Goal: Task Accomplishment & Management: Manage account settings

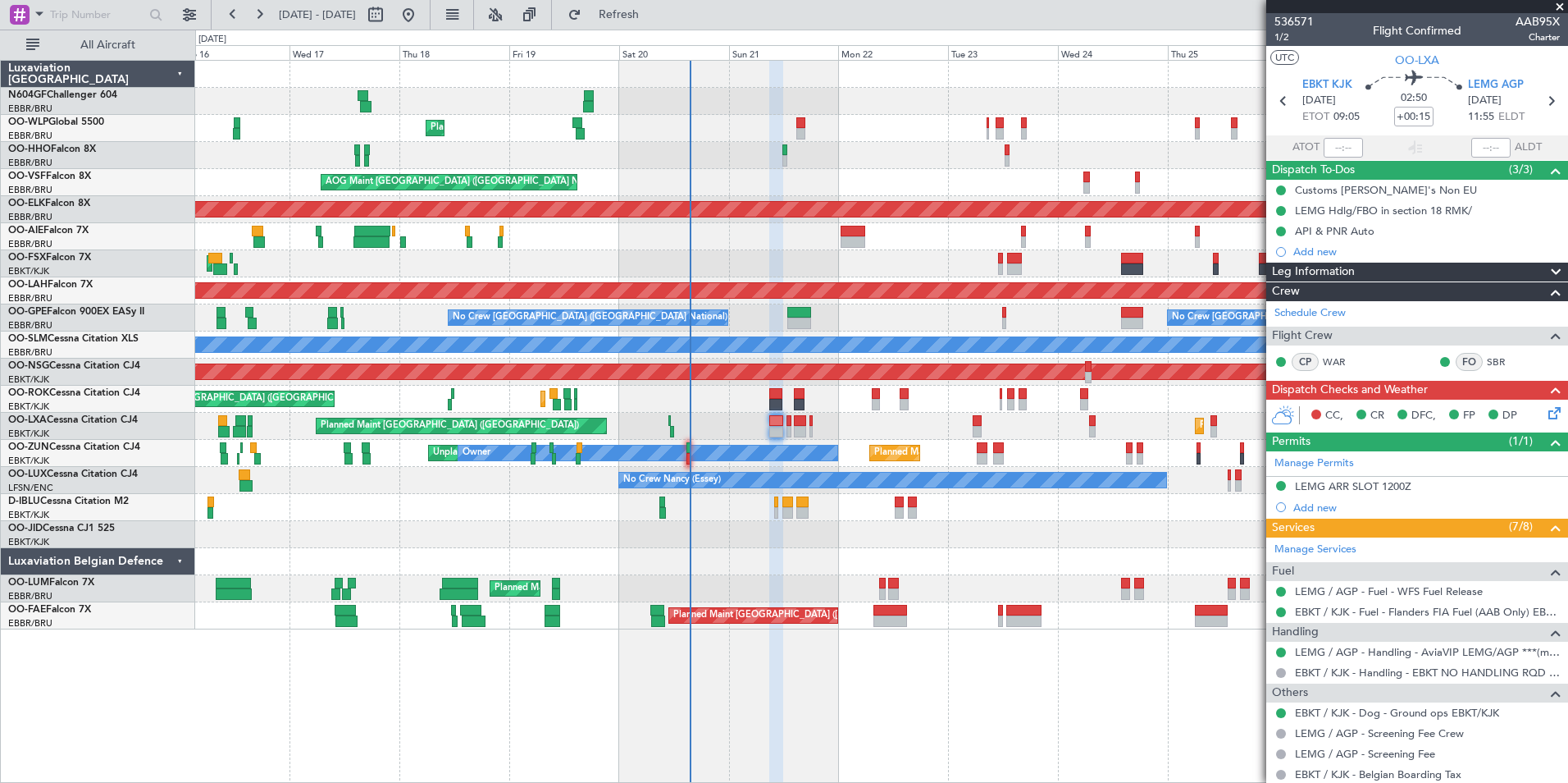
click at [912, 726] on div "Planned Maint Liege AOG Maint [GEOGRAPHIC_DATA] ([GEOGRAPHIC_DATA]) Planned Mai…" at bounding box center [882, 421] width 1373 height 723
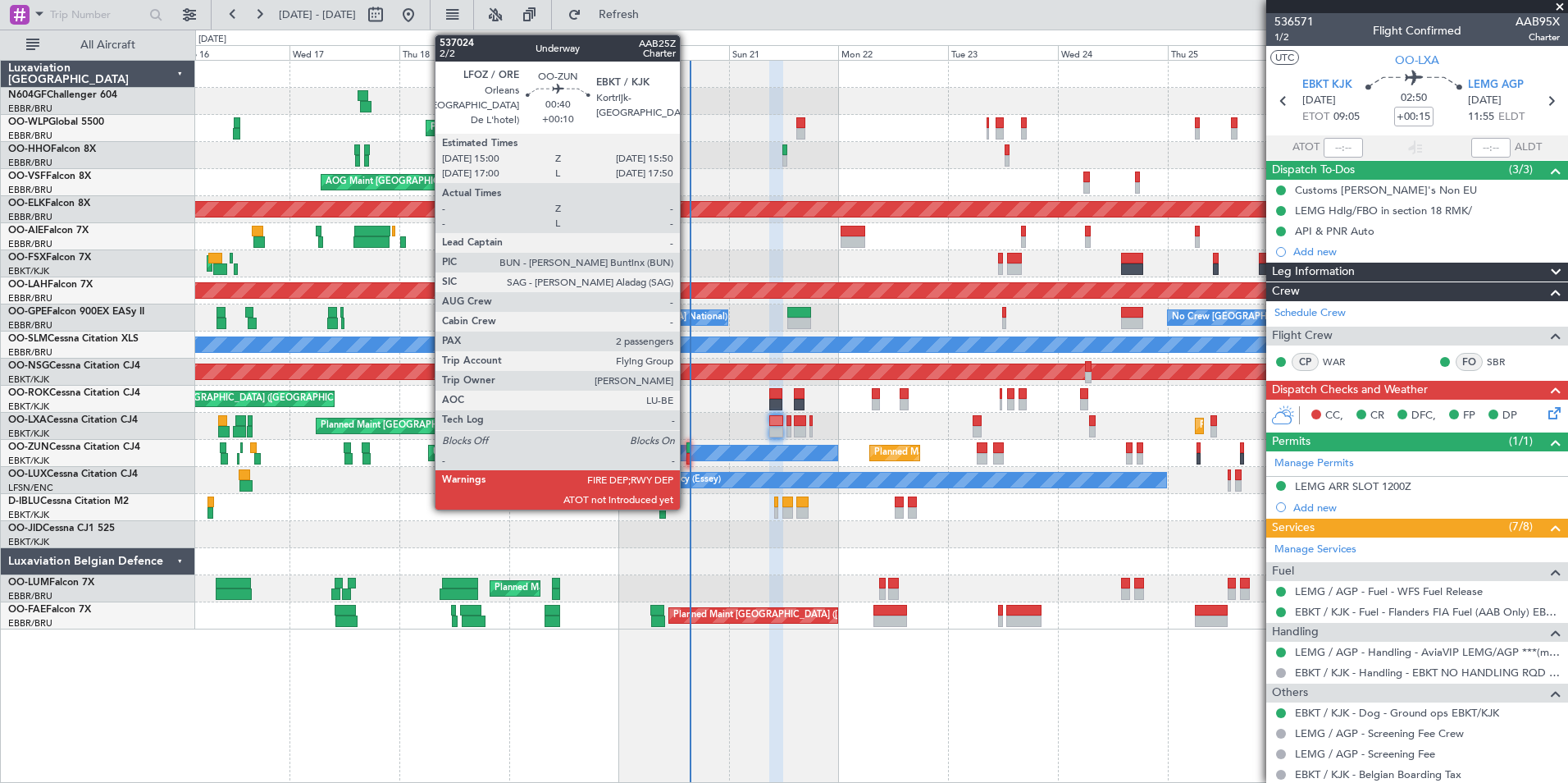
click at [688, 455] on div at bounding box center [688, 459] width 4 height 12
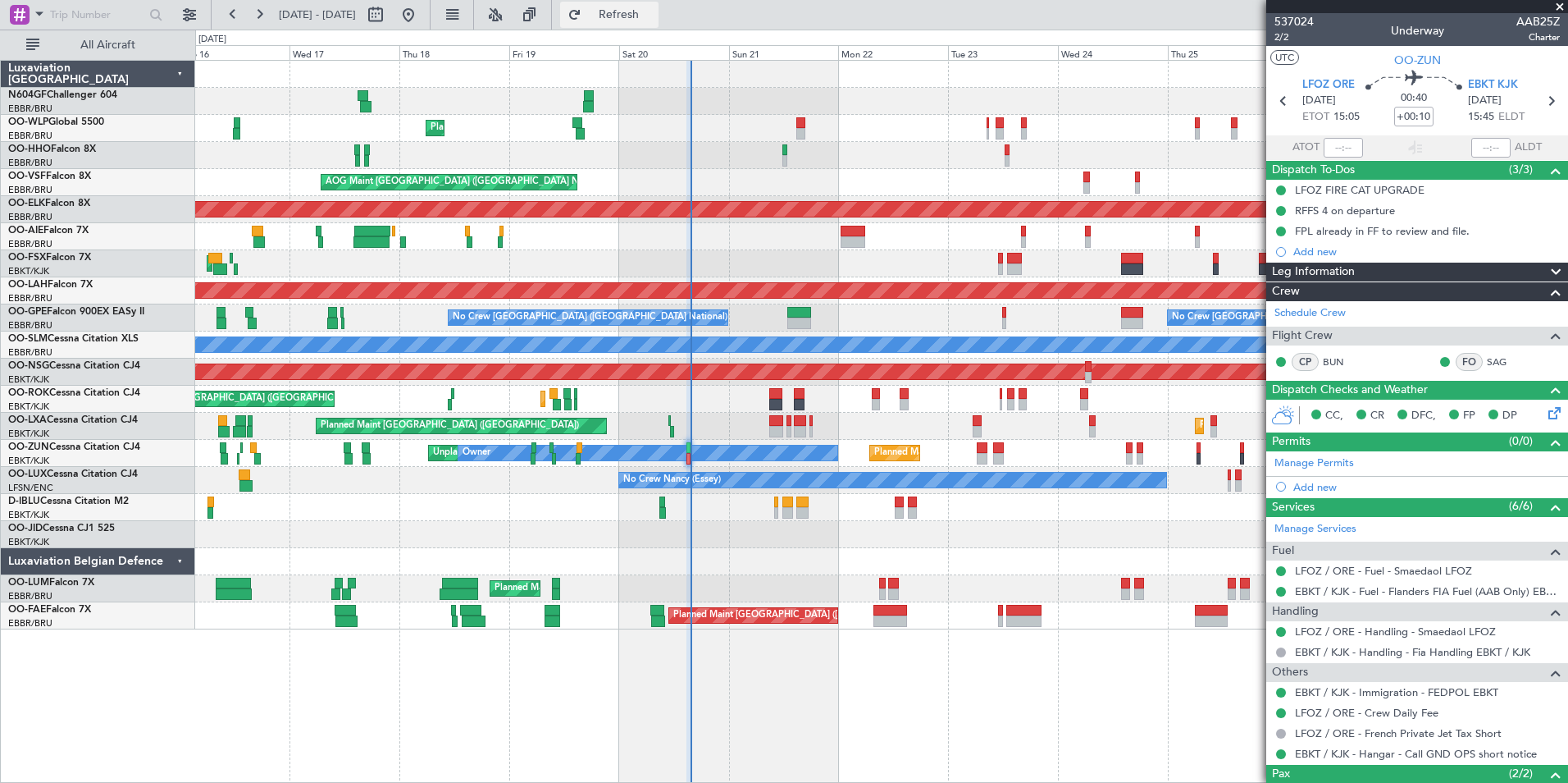
click at [654, 13] on span "Refresh" at bounding box center [619, 15] width 69 height 12
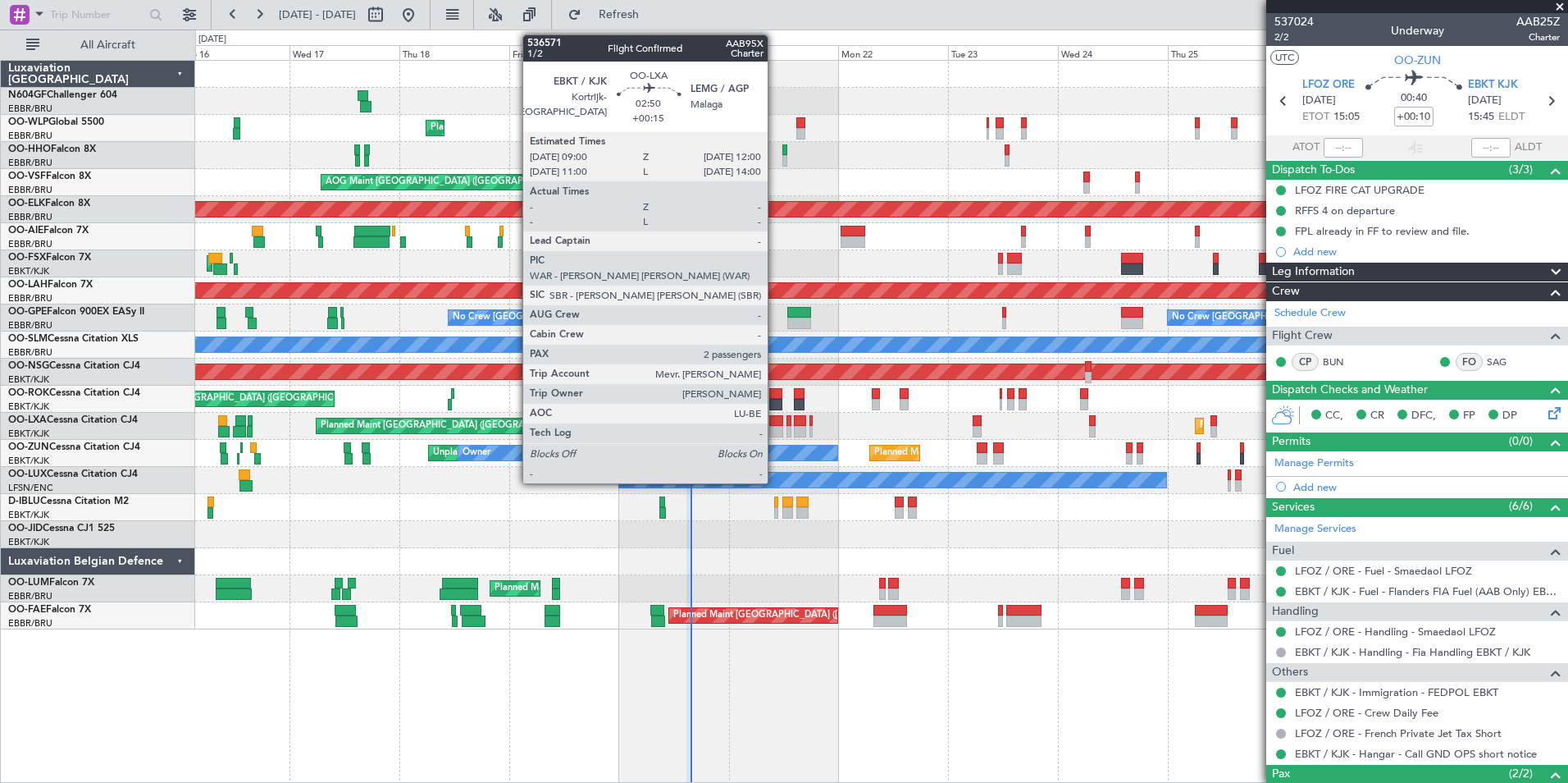
click at [775, 426] on div at bounding box center [776, 432] width 14 height 12
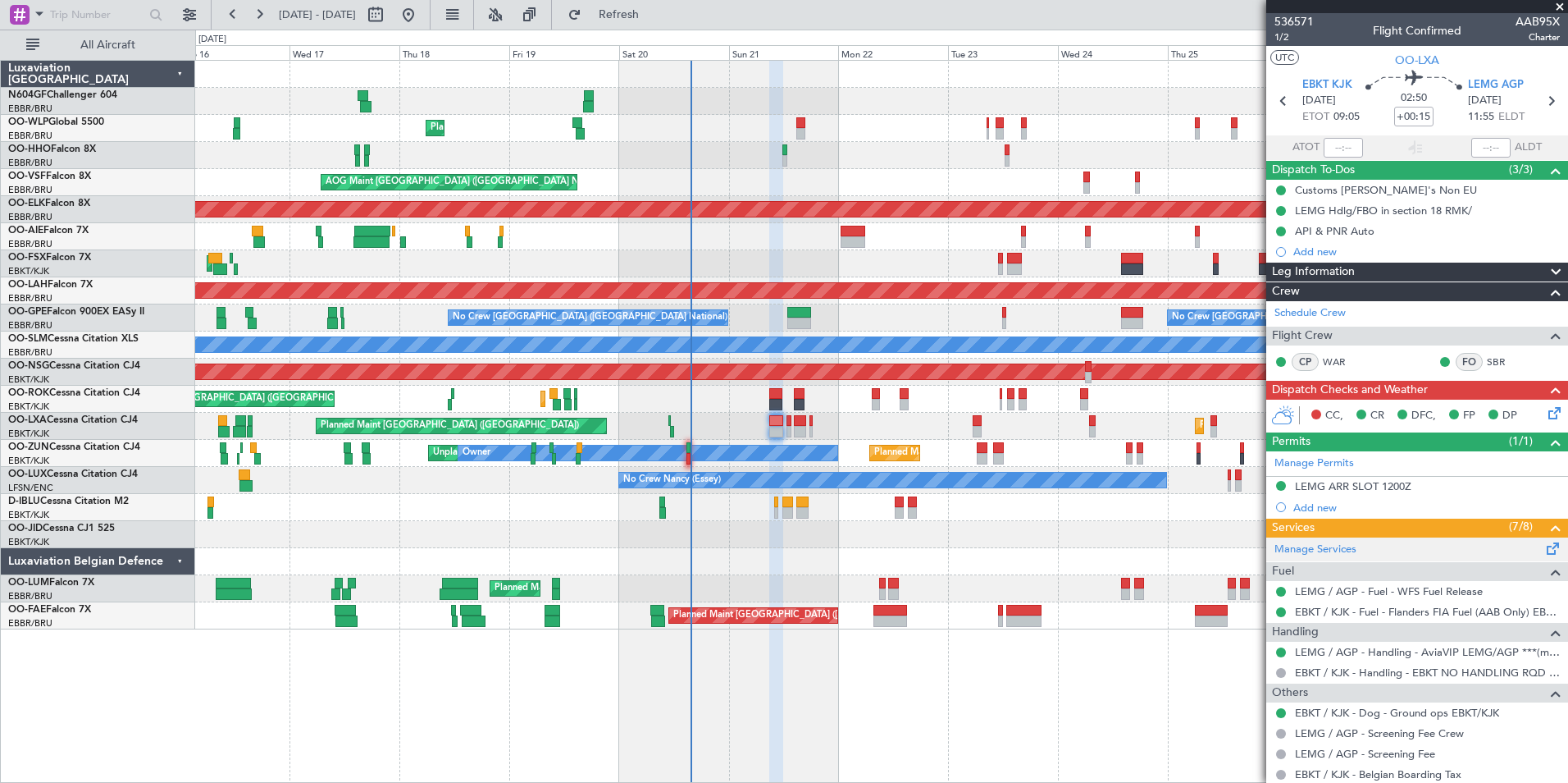
scroll to position [204, 0]
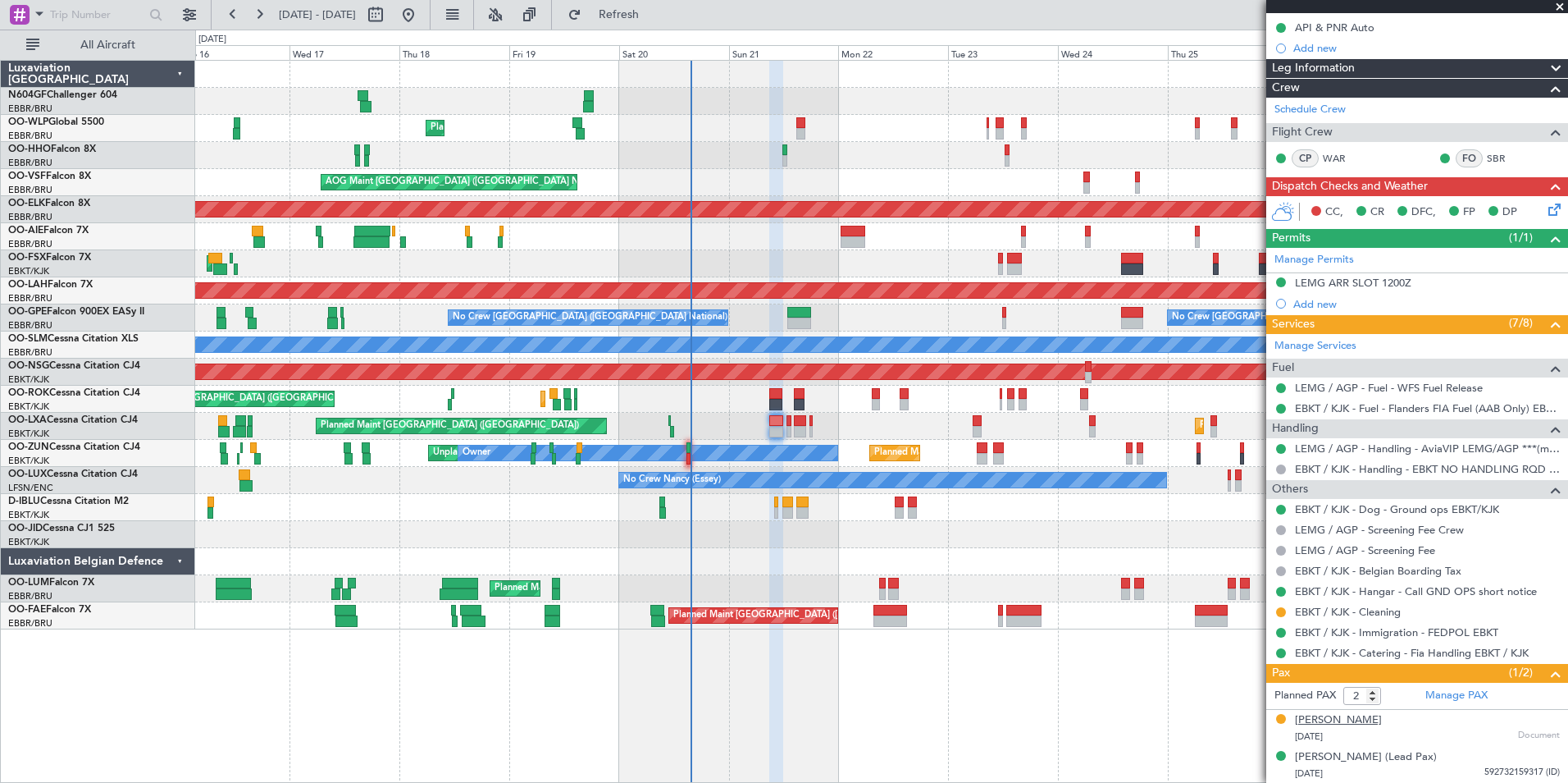
click at [1332, 719] on div "[PERSON_NAME]" at bounding box center [1338, 720] width 87 height 17
click at [1443, 690] on link "Manage PAX" at bounding box center [1457, 696] width 63 height 17
click at [1341, 725] on div "[PERSON_NAME]" at bounding box center [1338, 720] width 87 height 17
click at [654, 18] on span "Refresh" at bounding box center [619, 15] width 69 height 12
click at [658, 24] on button "Refresh" at bounding box center [610, 14] width 99 height 26
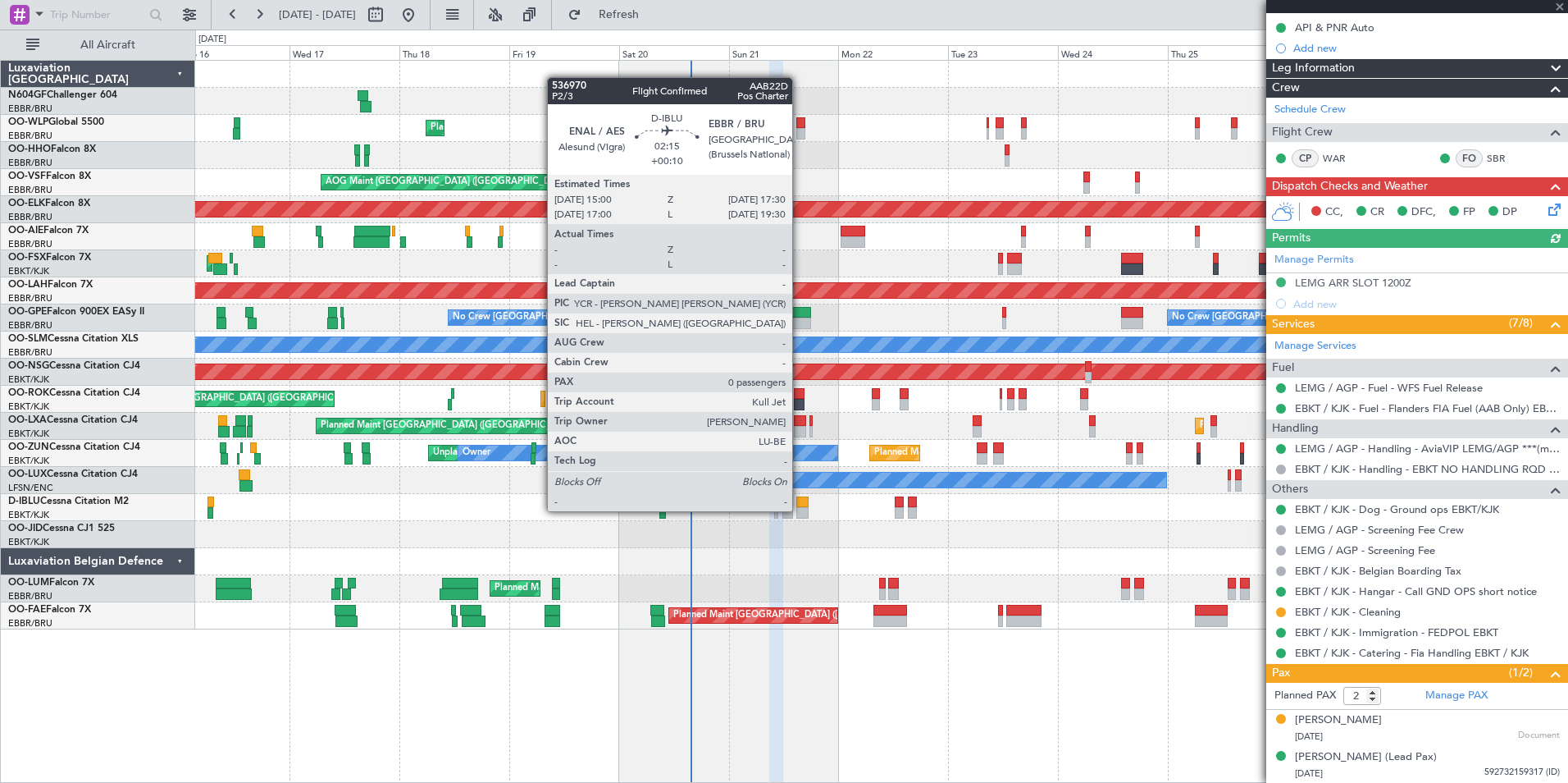
click at [799, 511] on div at bounding box center [802, 513] width 12 height 12
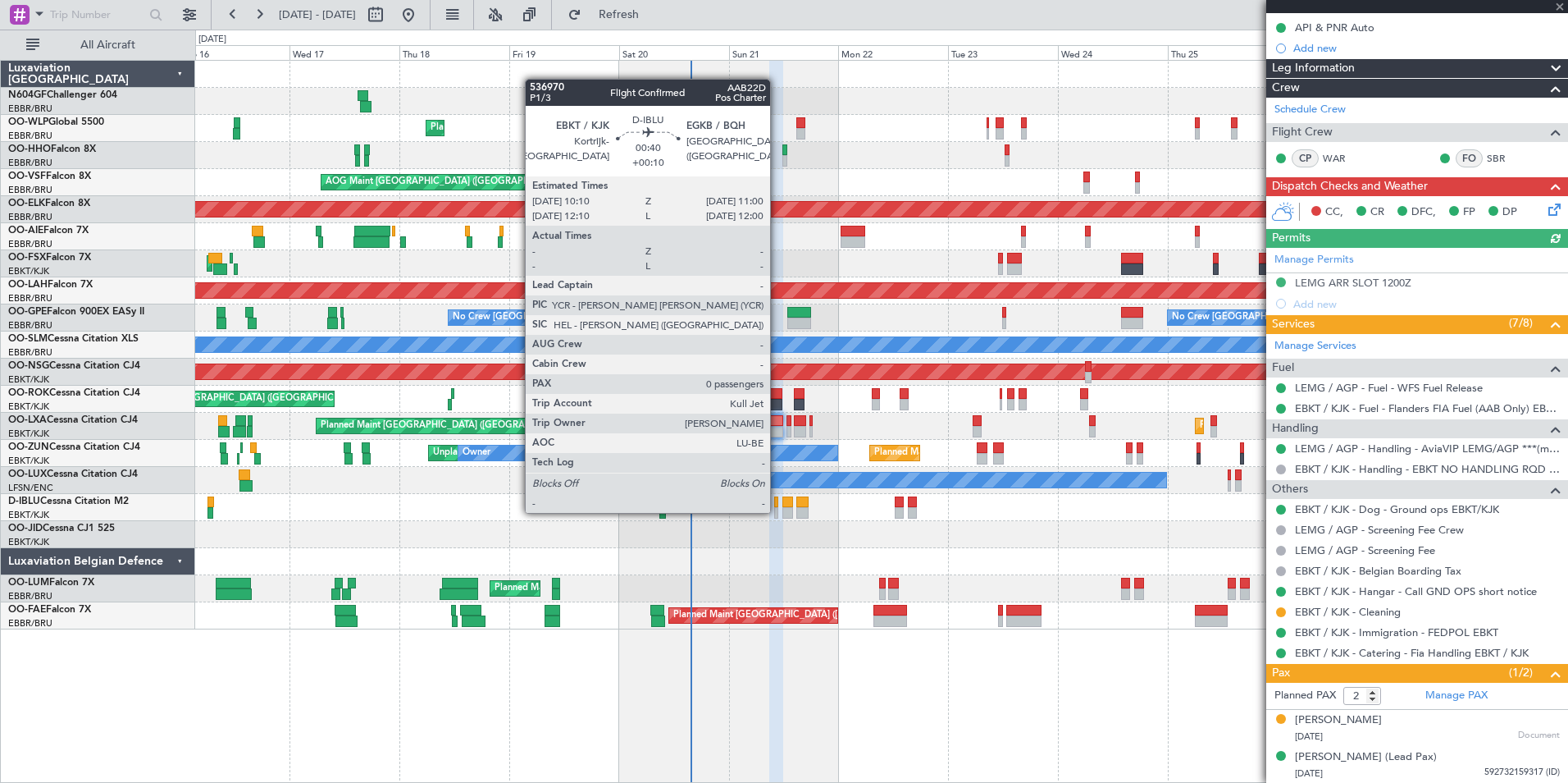
click at [778, 511] on div at bounding box center [776, 513] width 4 height 12
type input "+00:10"
type input "0"
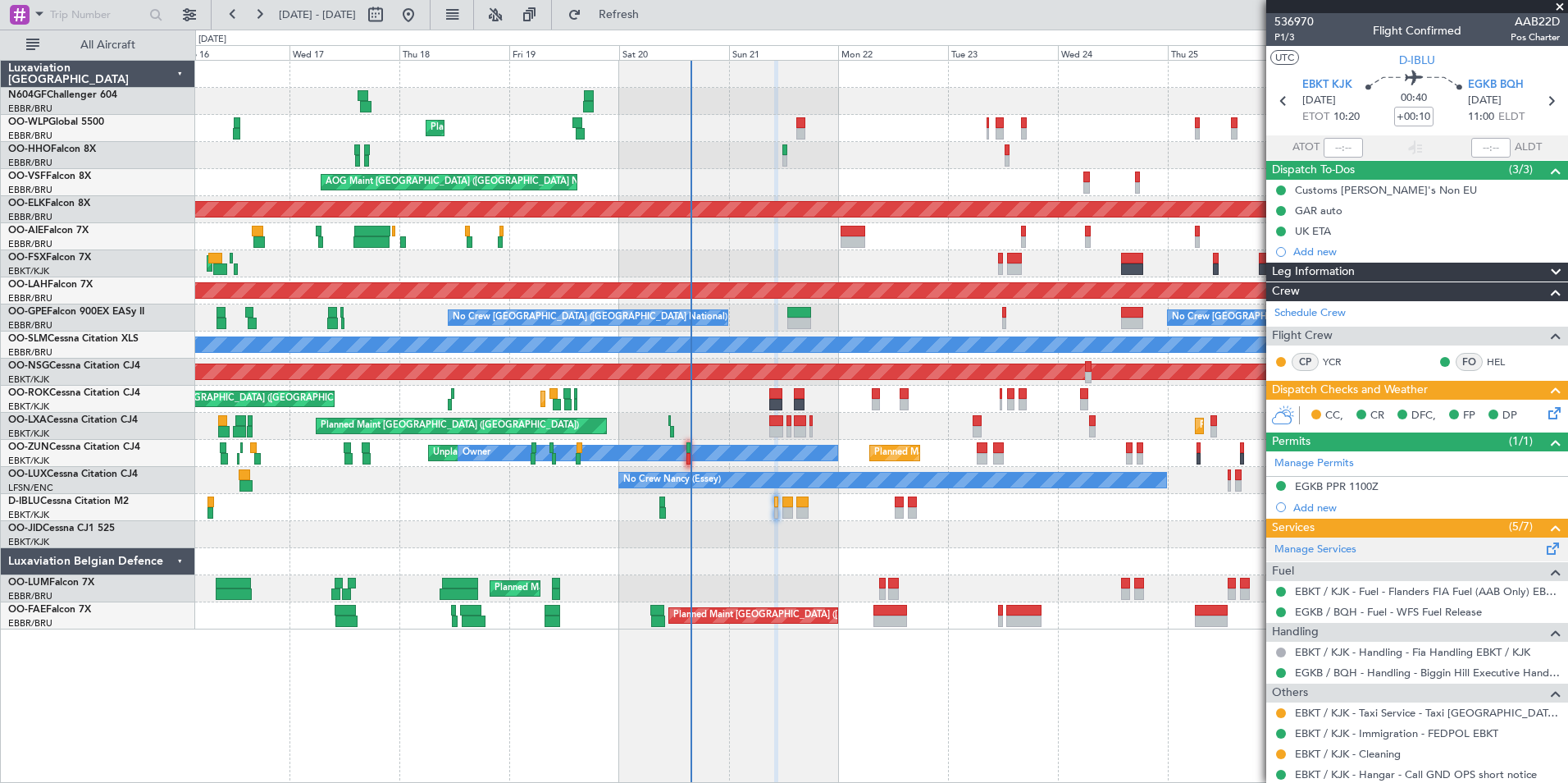
scroll to position [48, 0]
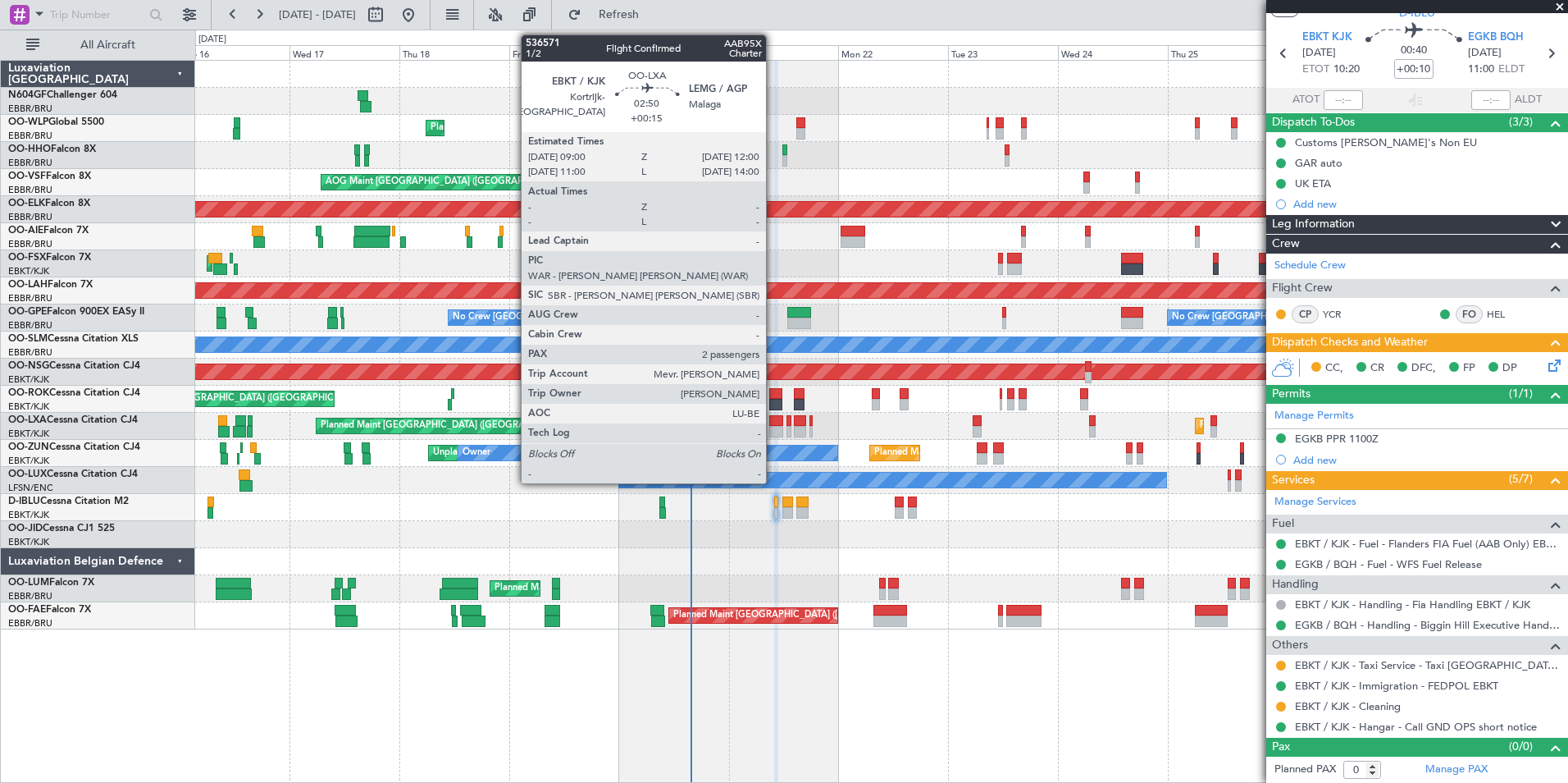
click at [774, 416] on div at bounding box center [776, 421] width 14 height 12
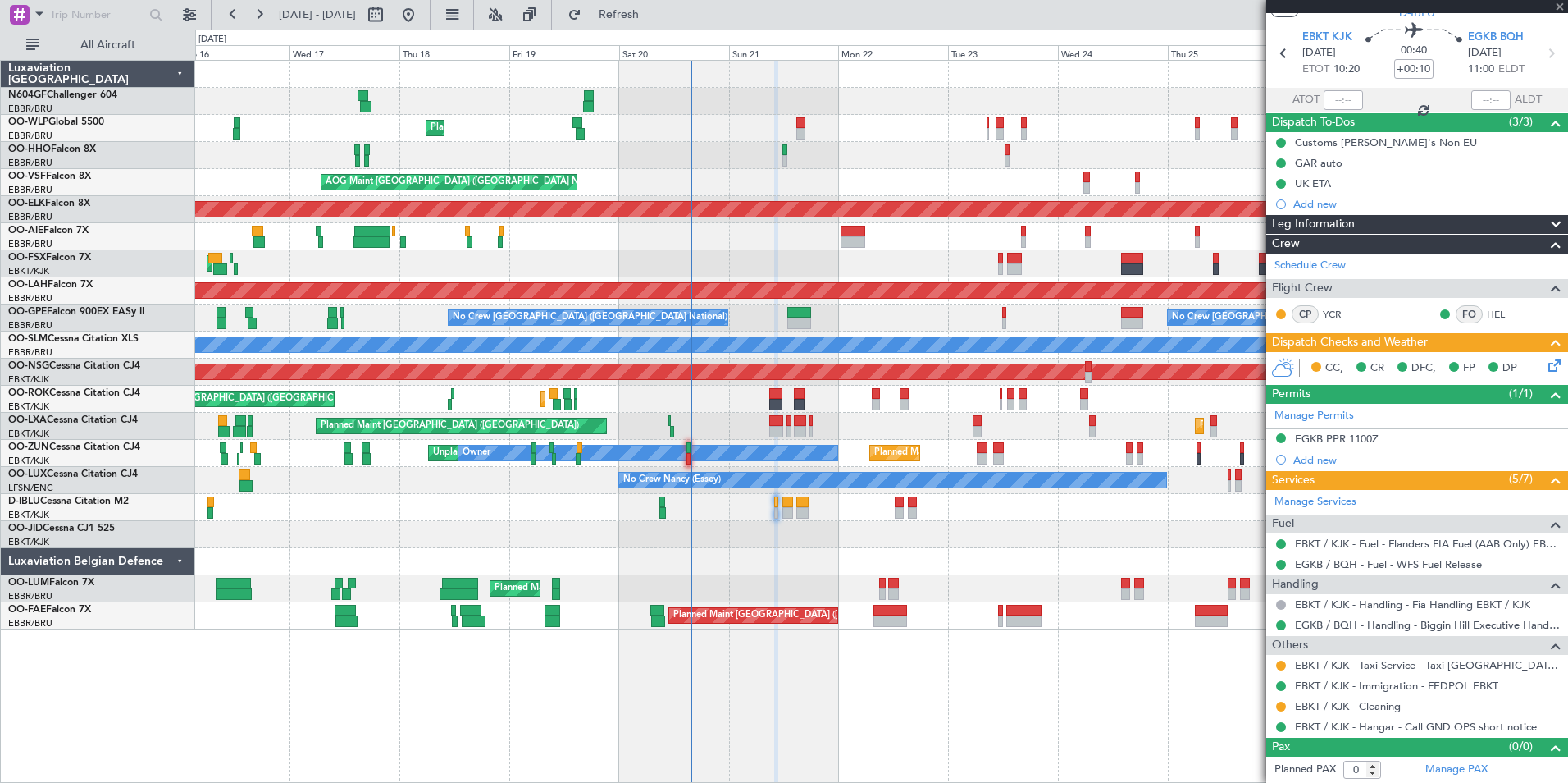
type input "+00:15"
type input "2"
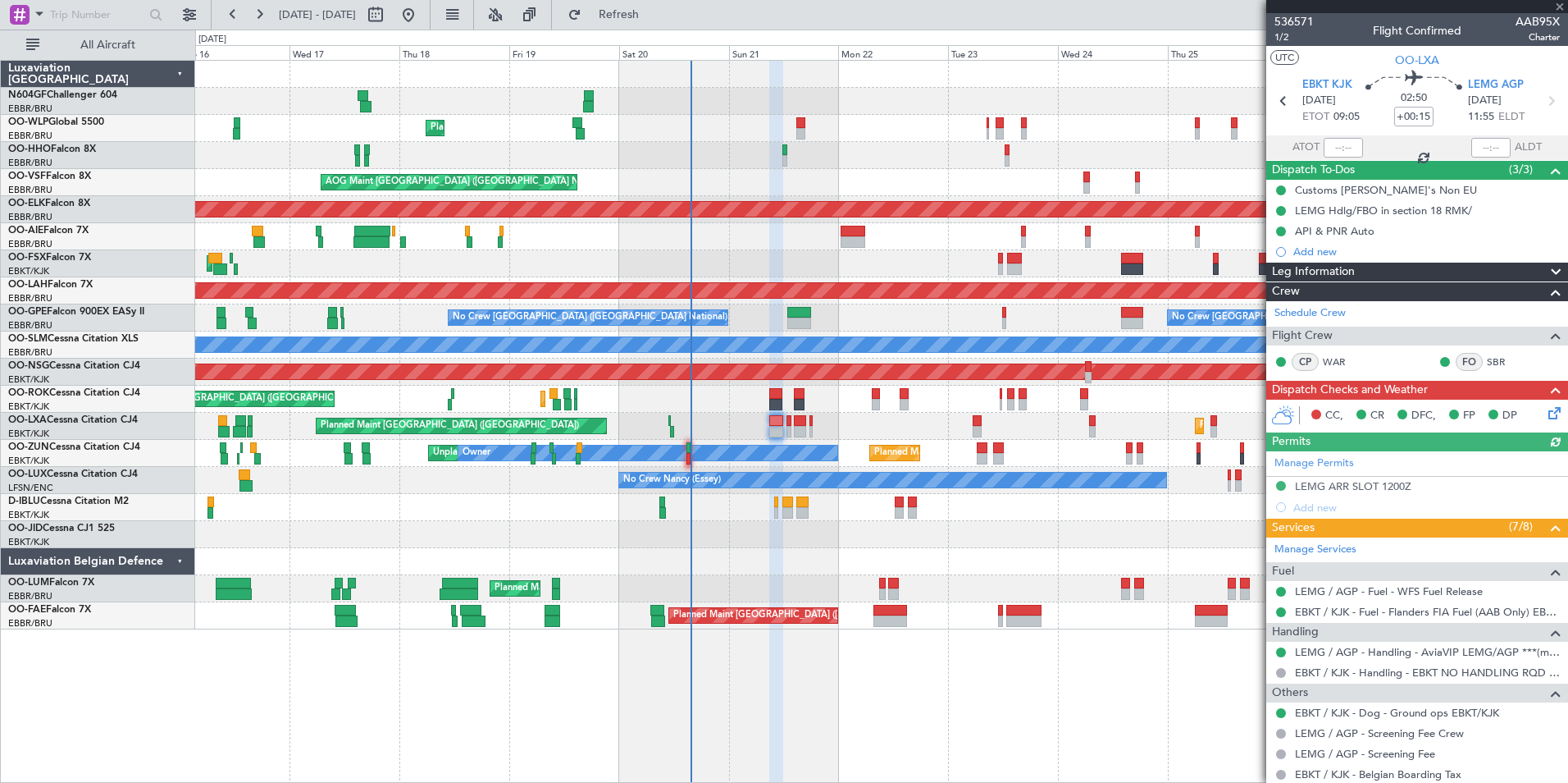
scroll to position [204, 0]
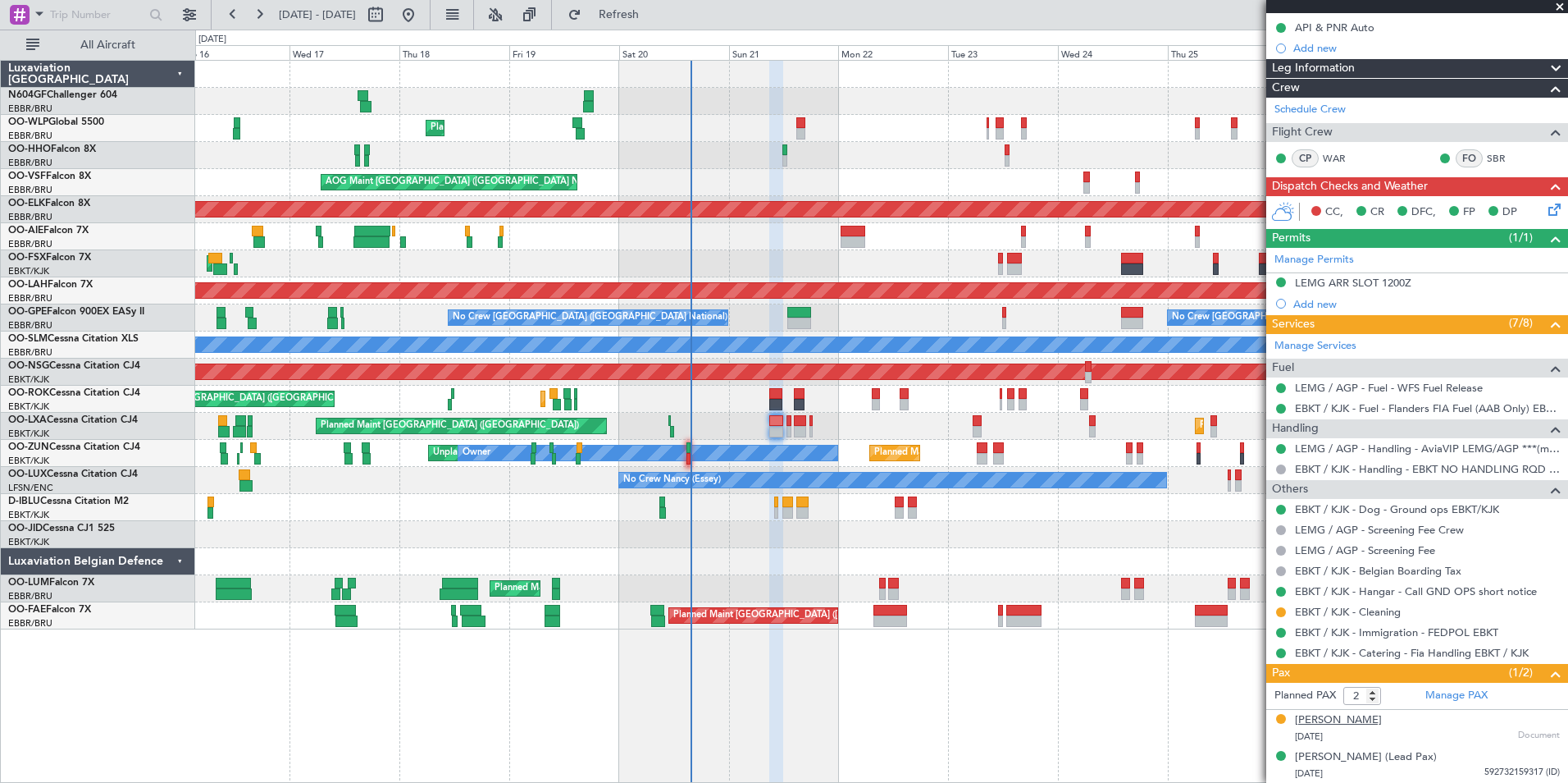
click at [1362, 721] on div "[PERSON_NAME]" at bounding box center [1338, 720] width 87 height 17
click at [1454, 696] on link "Manage PAX" at bounding box center [1457, 696] width 63 height 17
click at [654, 21] on span "Refresh" at bounding box center [619, 15] width 69 height 12
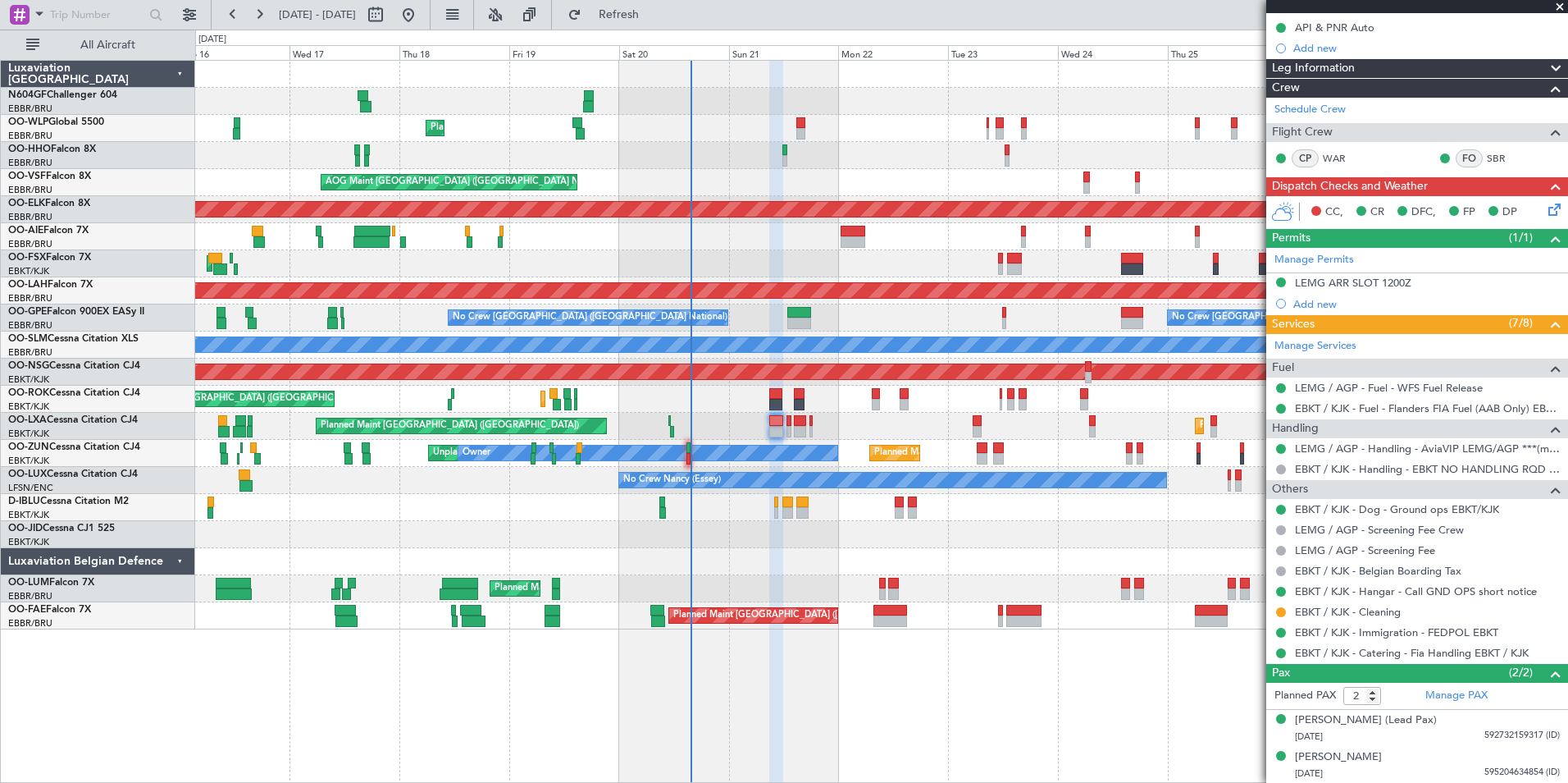
click at [1095, 585] on div "Planned Maint [GEOGRAPHIC_DATA] ([GEOGRAPHIC_DATA] National) Unplanned Maint [G…" at bounding box center [881, 588] width 1373 height 27
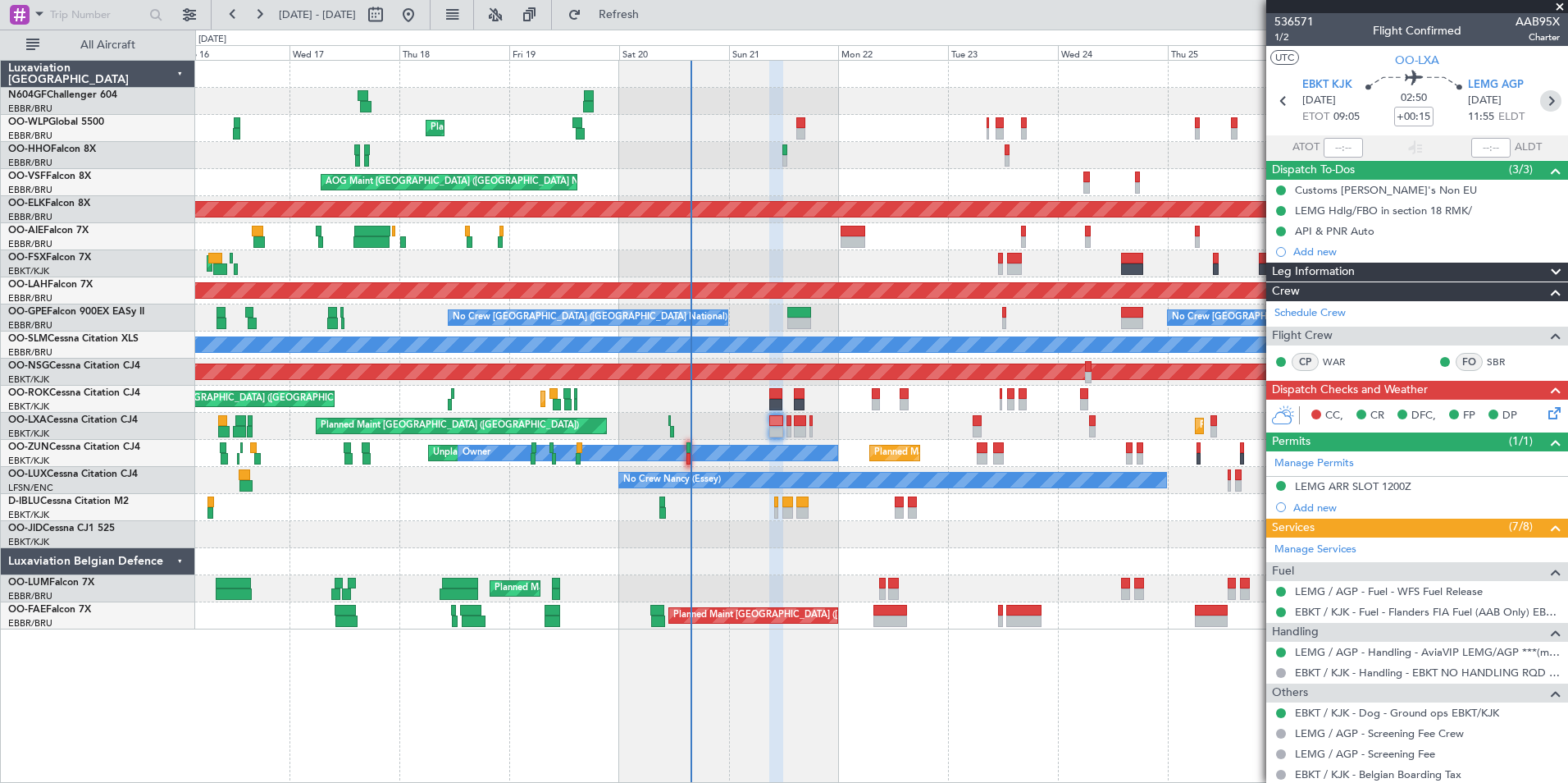
click at [1545, 100] on icon at bounding box center [1551, 101] width 22 height 22
type input "-00:10"
type input "0"
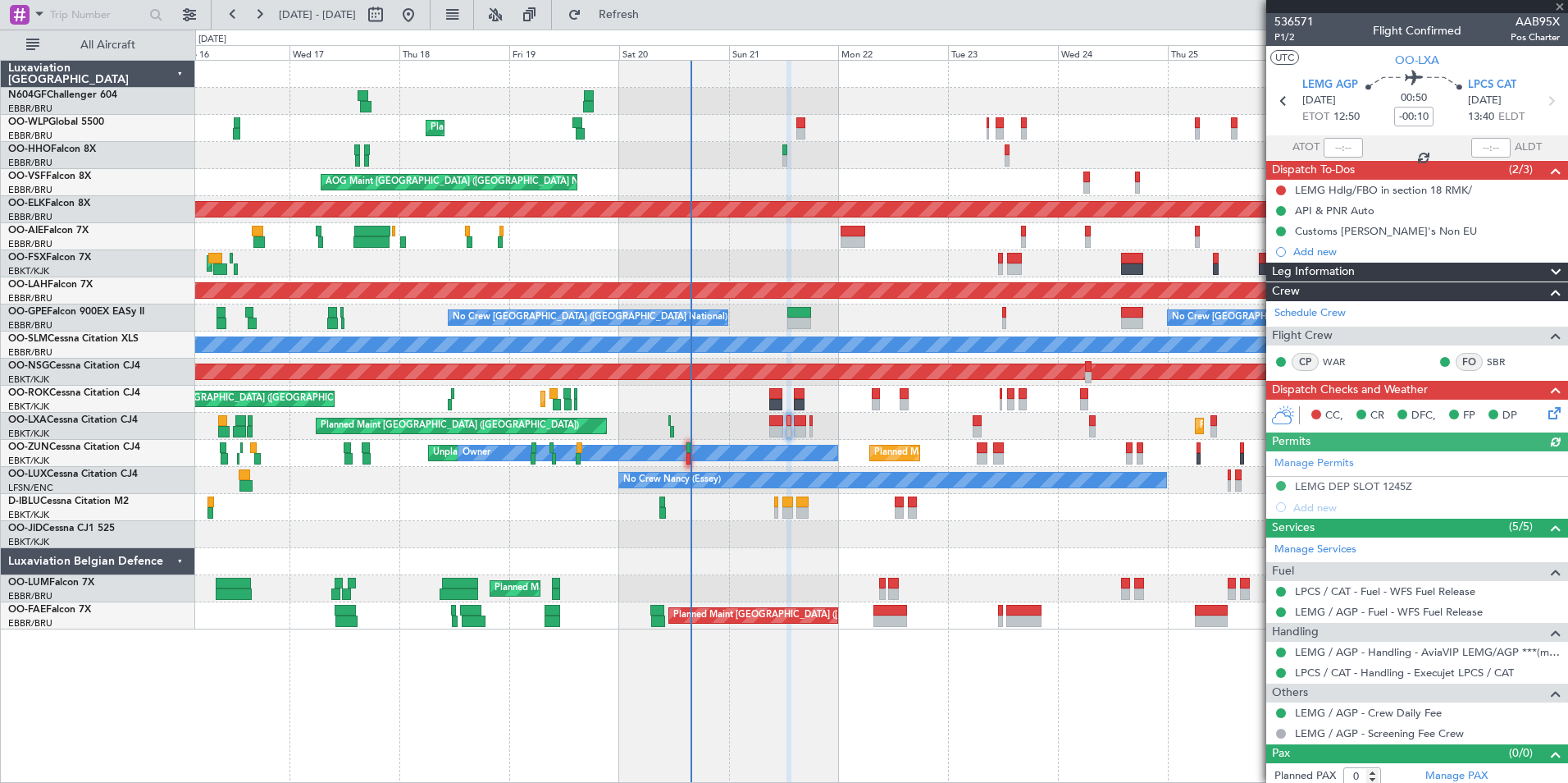
scroll to position [7, 0]
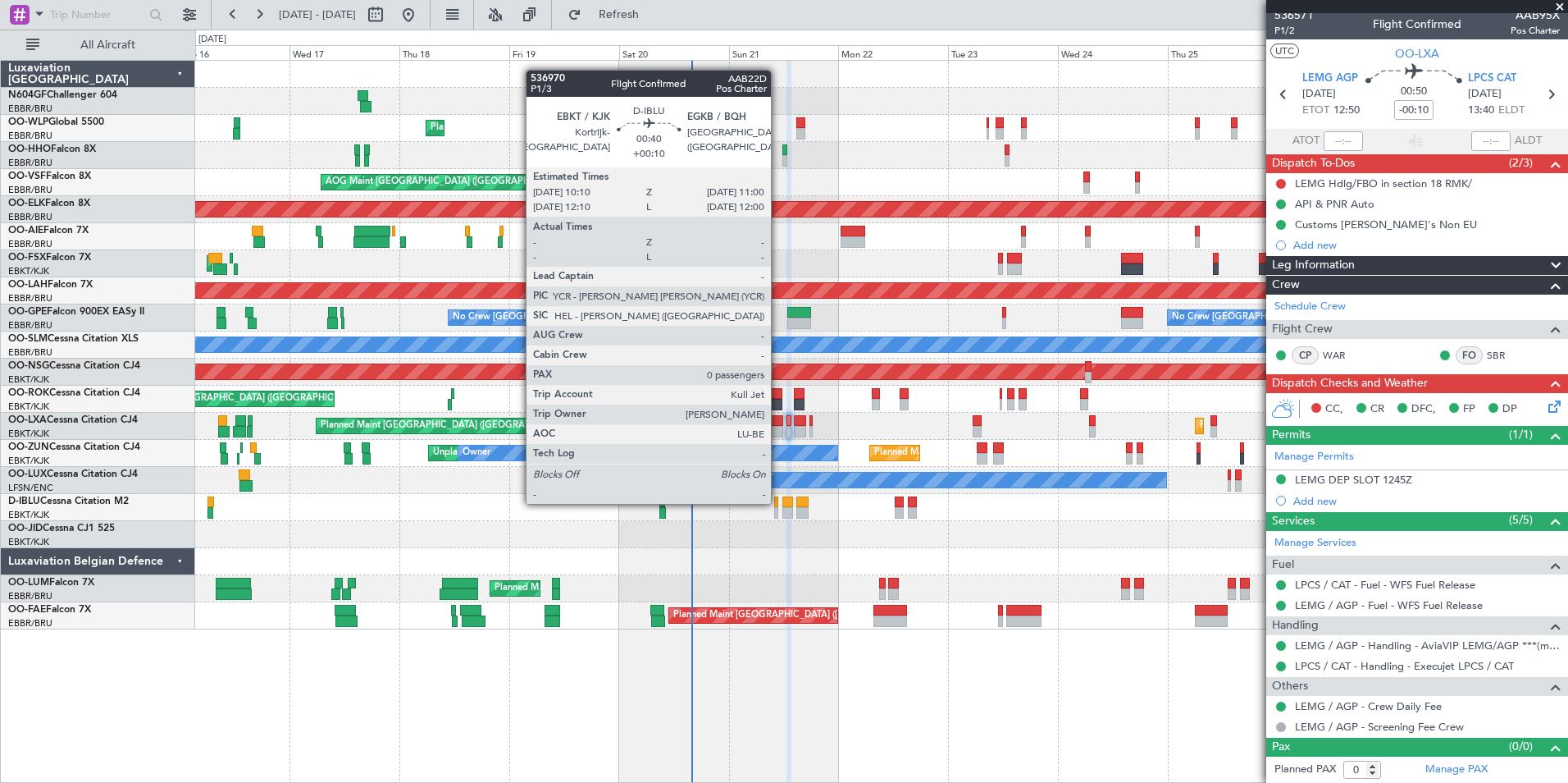
click at [779, 502] on div at bounding box center [776, 502] width 4 height 12
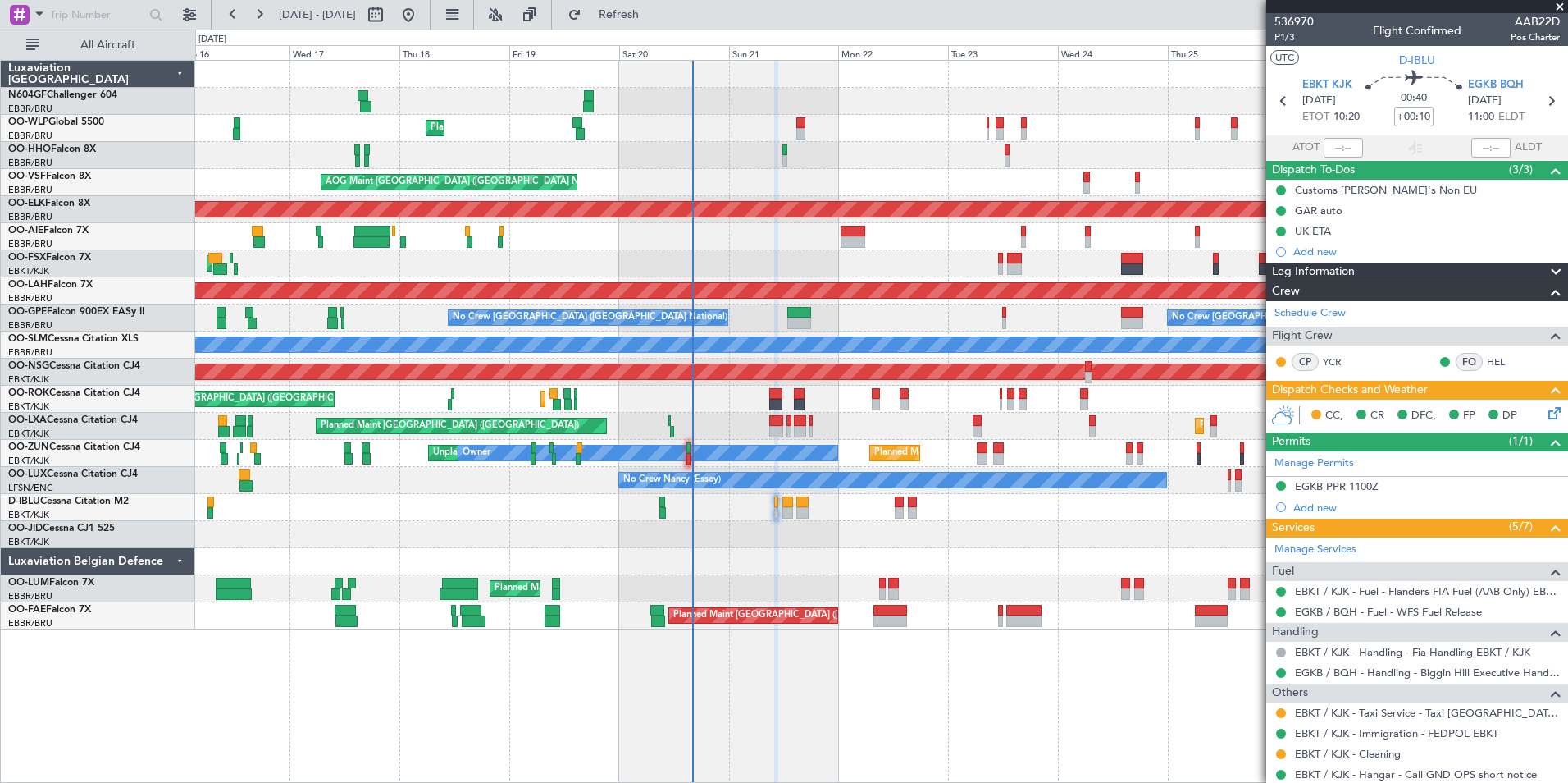
scroll to position [48, 0]
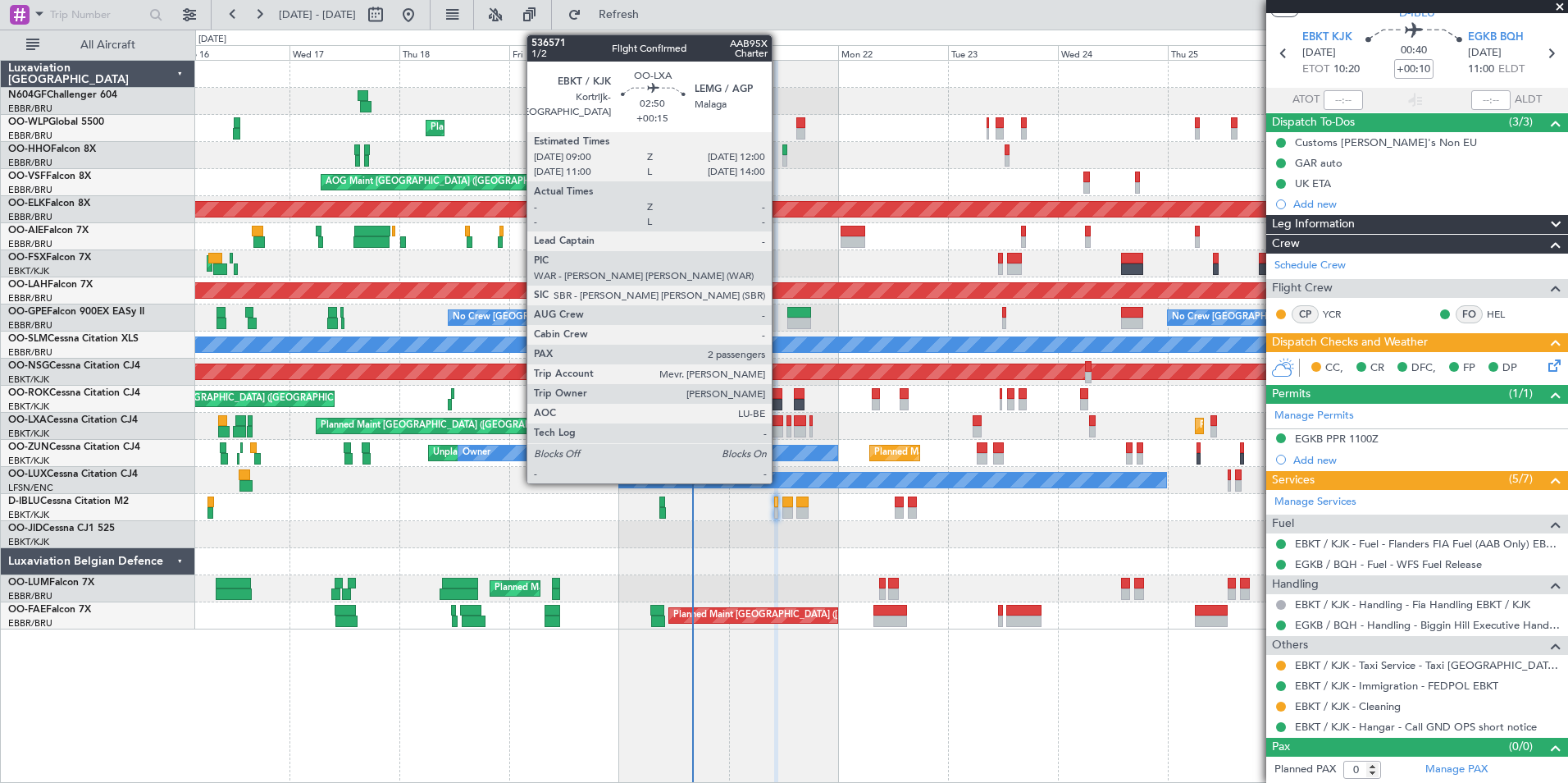
click at [779, 420] on div at bounding box center [776, 421] width 14 height 12
type input "+00:15"
type input "2"
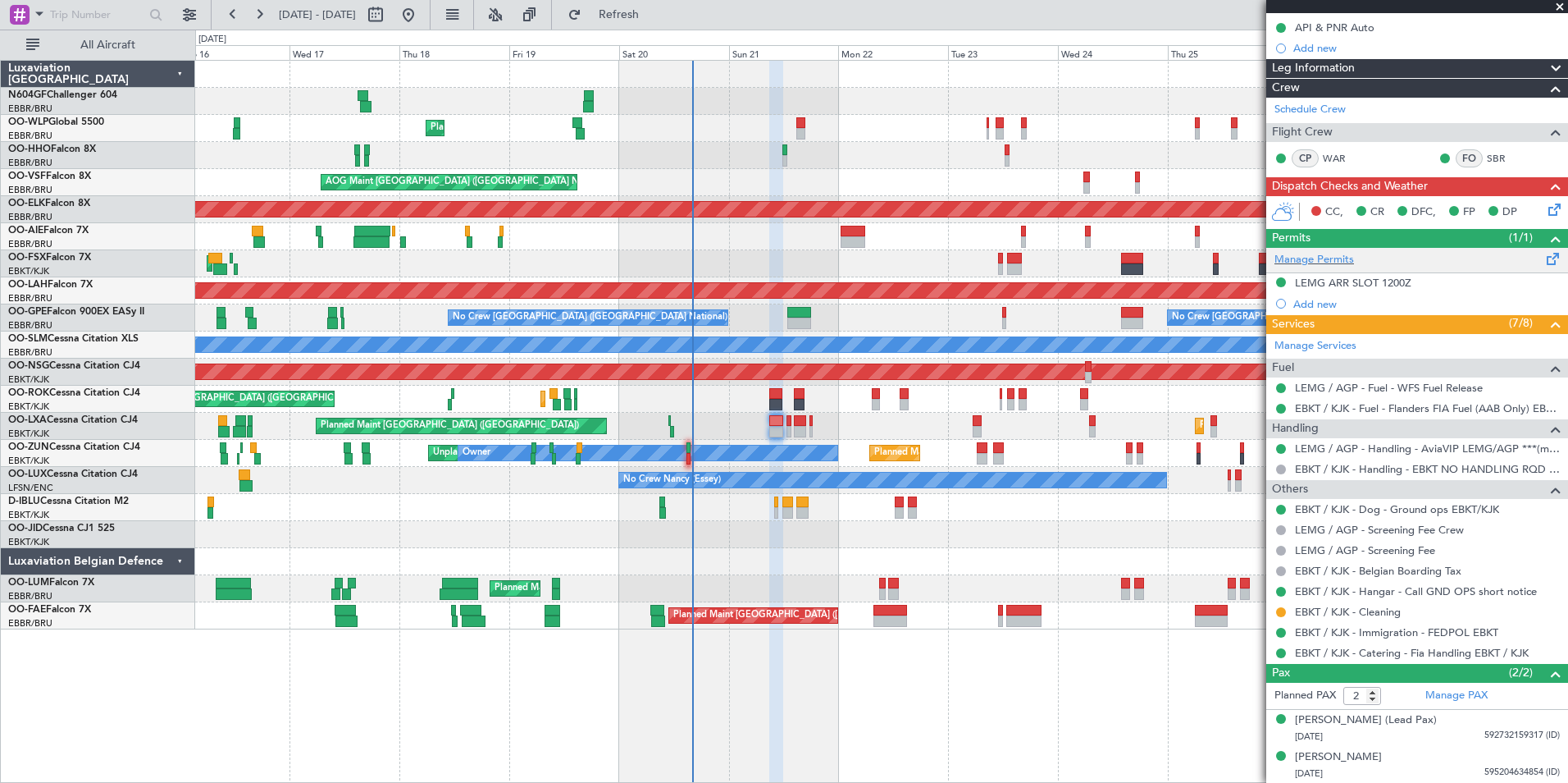
scroll to position [0, 0]
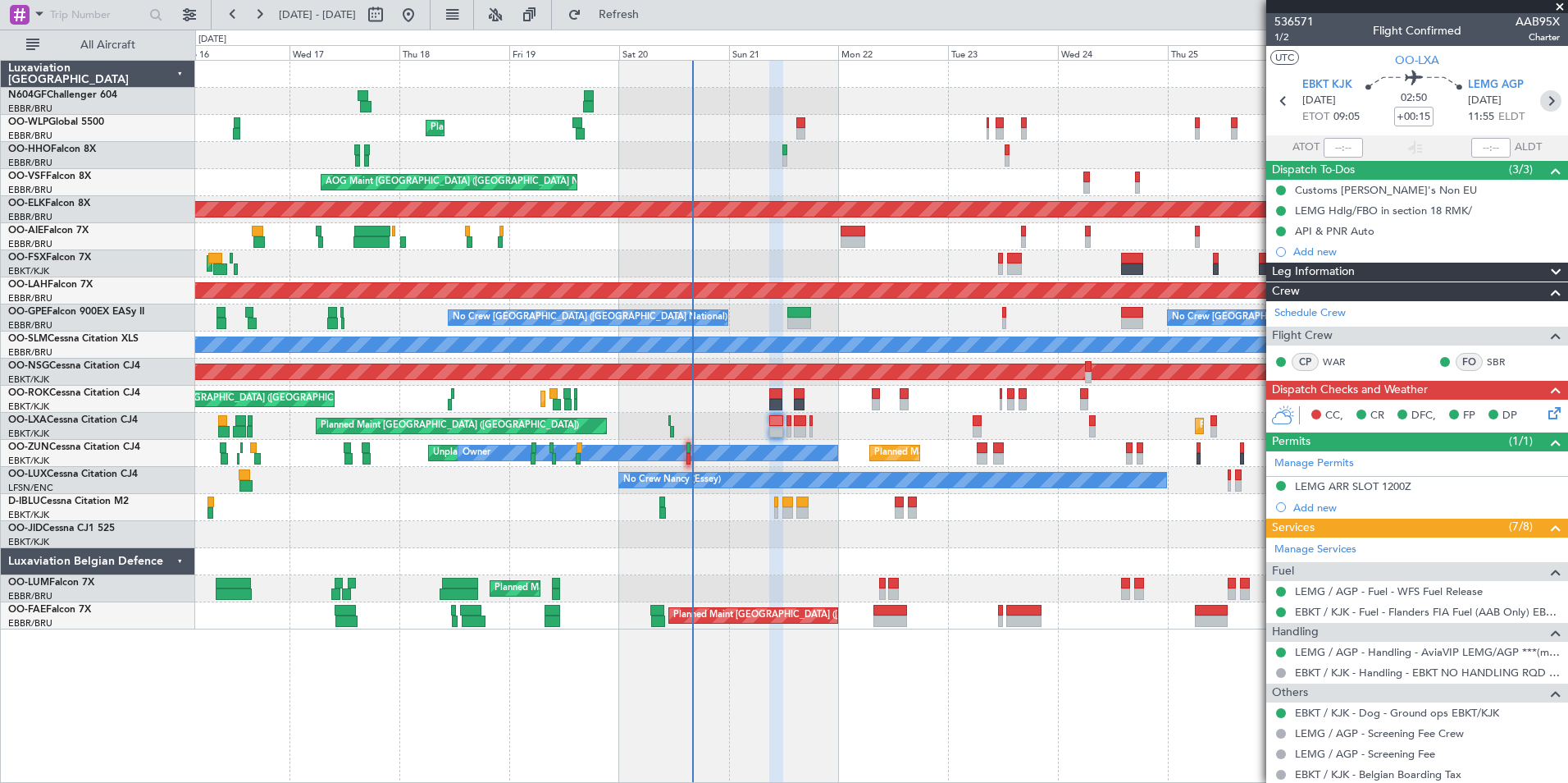
click at [1548, 100] on icon at bounding box center [1551, 101] width 22 height 22
type input "-00:10"
type input "0"
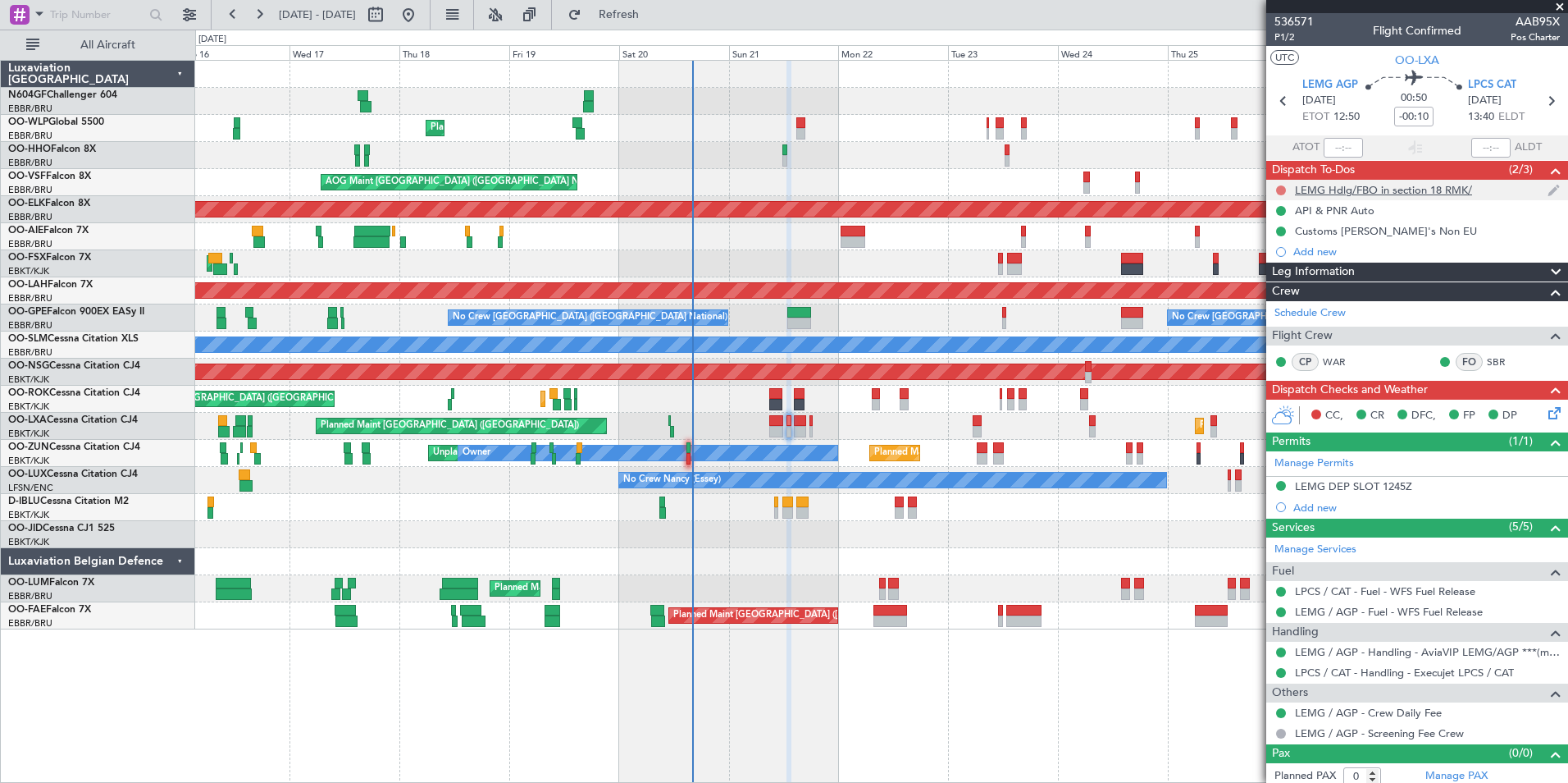
click at [1283, 191] on button at bounding box center [1281, 191] width 10 height 10
click at [1286, 267] on span "Completed" at bounding box center [1288, 262] width 54 height 17
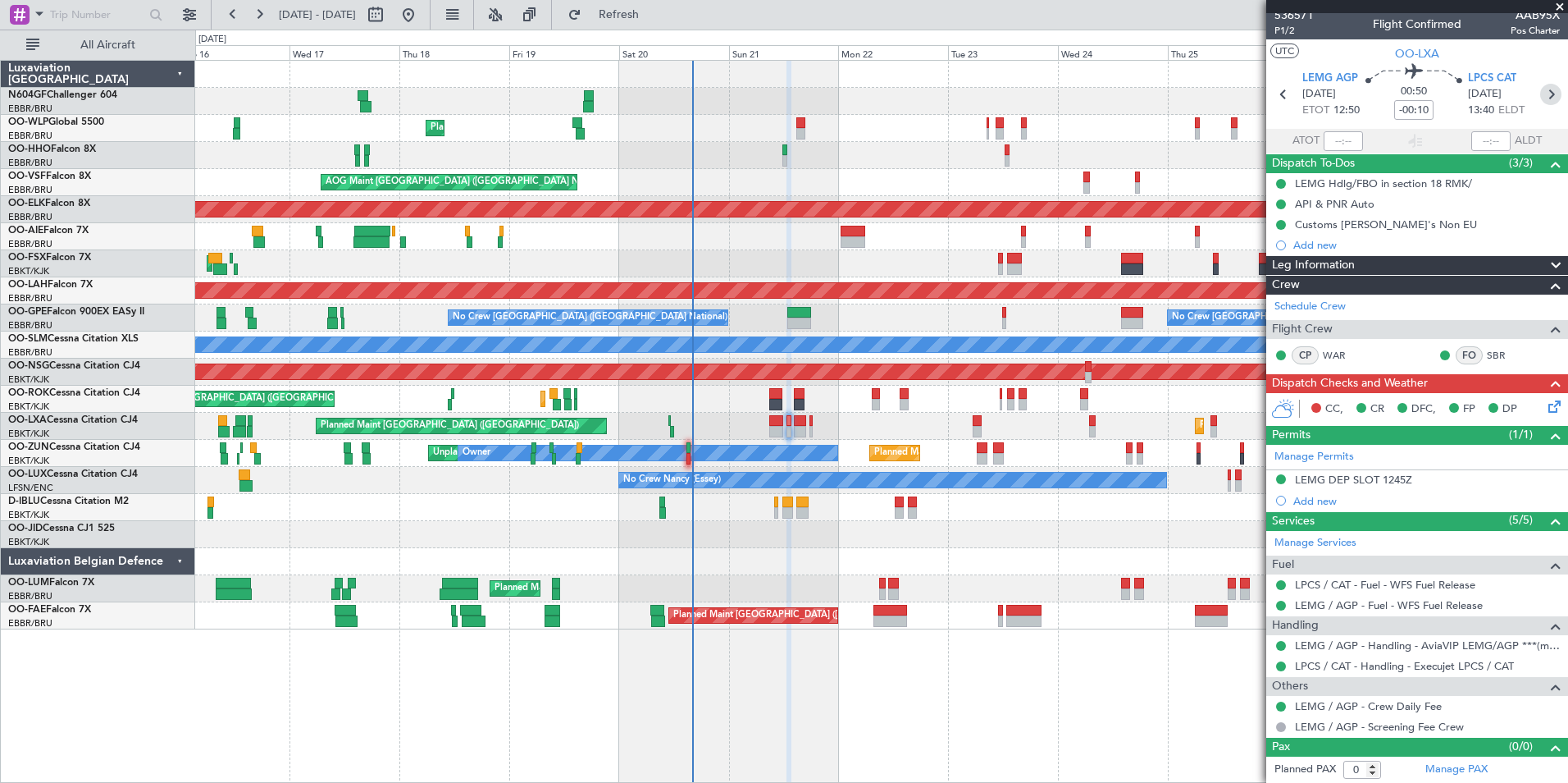
click at [1543, 91] on icon at bounding box center [1551, 94] width 22 height 22
type input "+00:20"
type input "3"
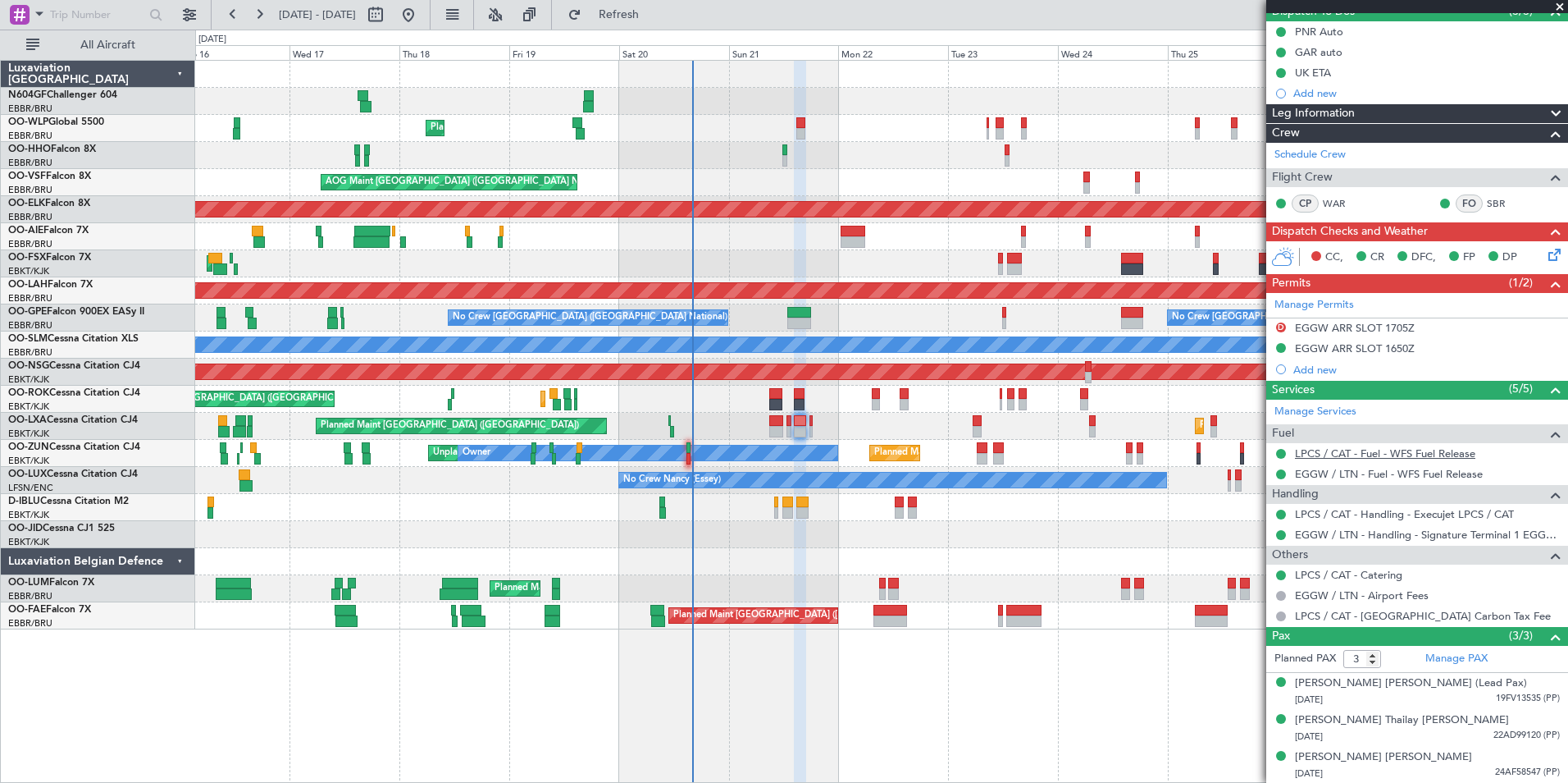
scroll to position [0, 0]
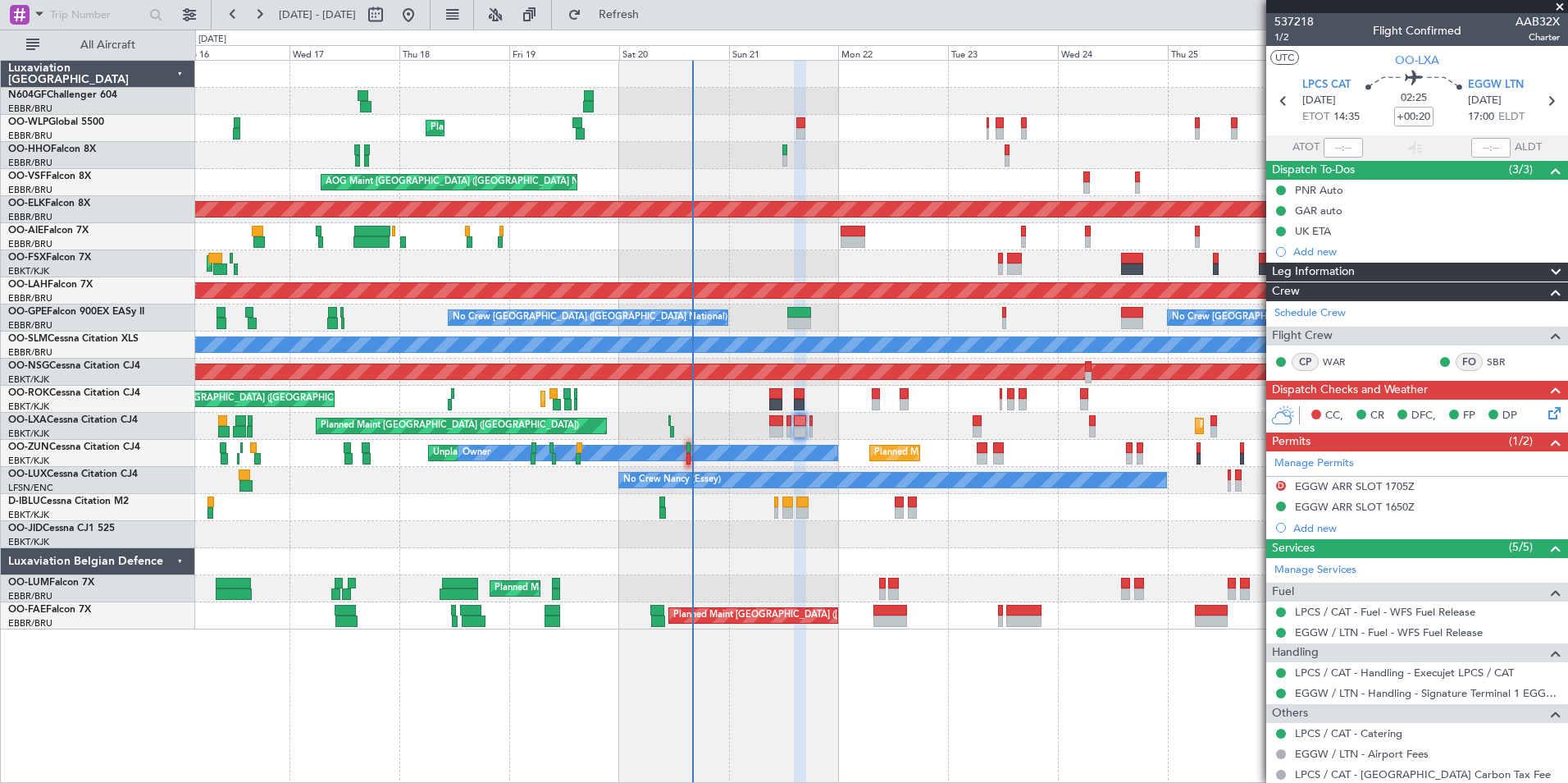
click at [808, 430] on div "A/C Unavailable Planned Maint [GEOGRAPHIC_DATA] ([GEOGRAPHIC_DATA]) Planned Mai…" at bounding box center [881, 426] width 1373 height 27
click at [814, 431] on div "A/C Unavailable Planned Maint [GEOGRAPHIC_DATA] ([GEOGRAPHIC_DATA]) Planned Mai…" at bounding box center [881, 426] width 1373 height 27
click at [806, 118] on div "Planned Maint Liege" at bounding box center [881, 128] width 1373 height 27
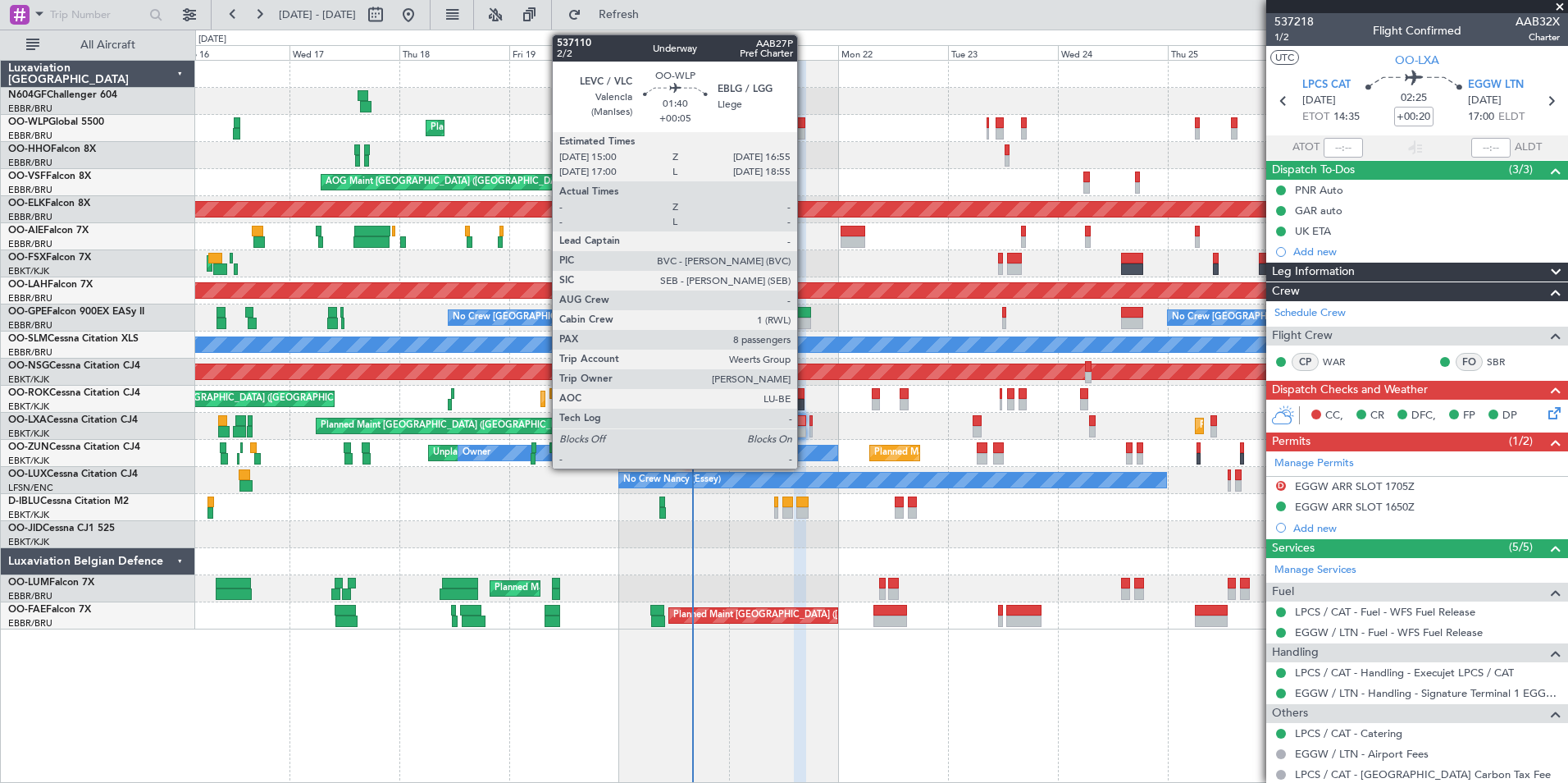
click at [804, 124] on div at bounding box center [800, 123] width 9 height 12
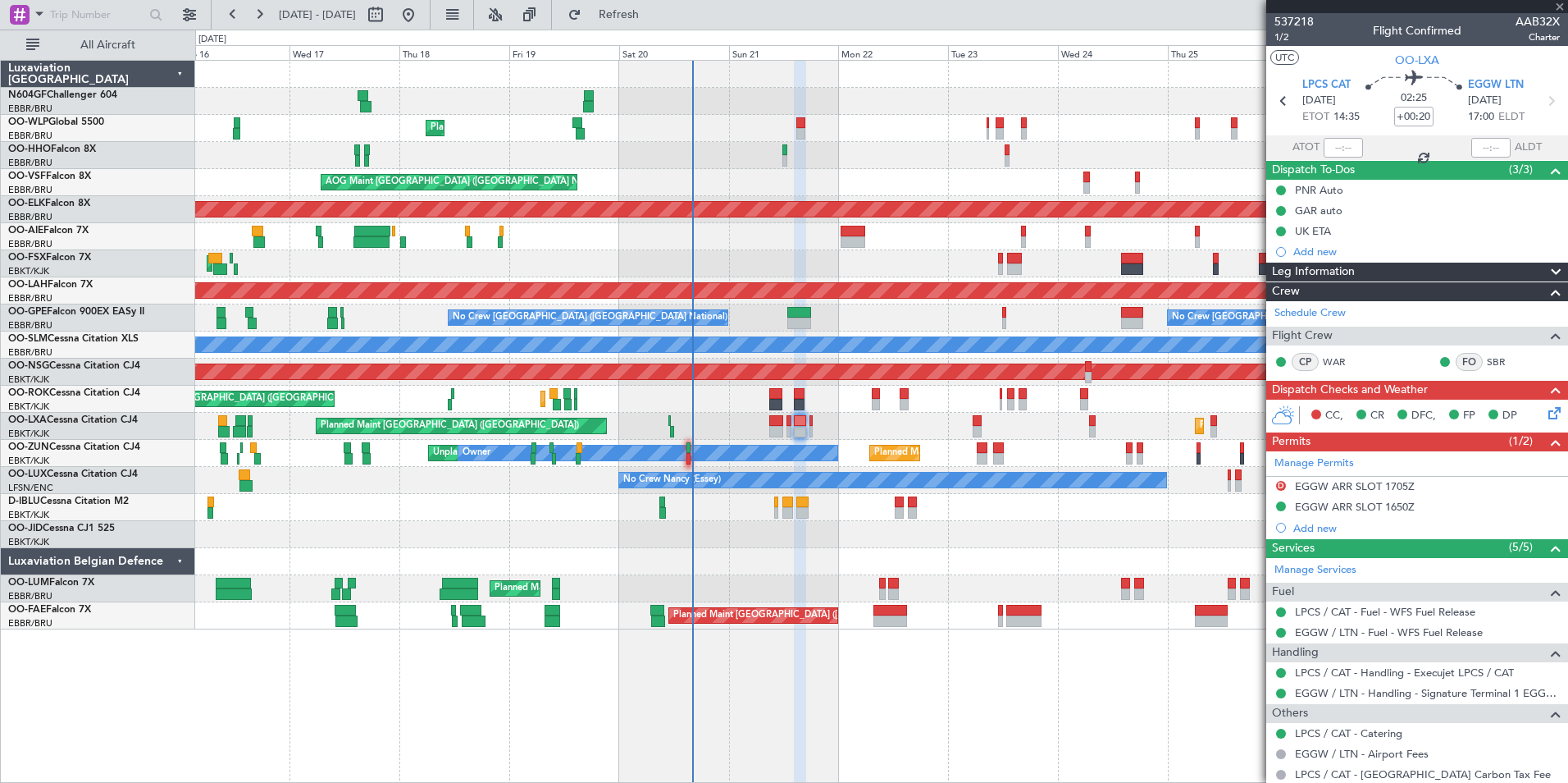
type input "+00:05"
type input "8"
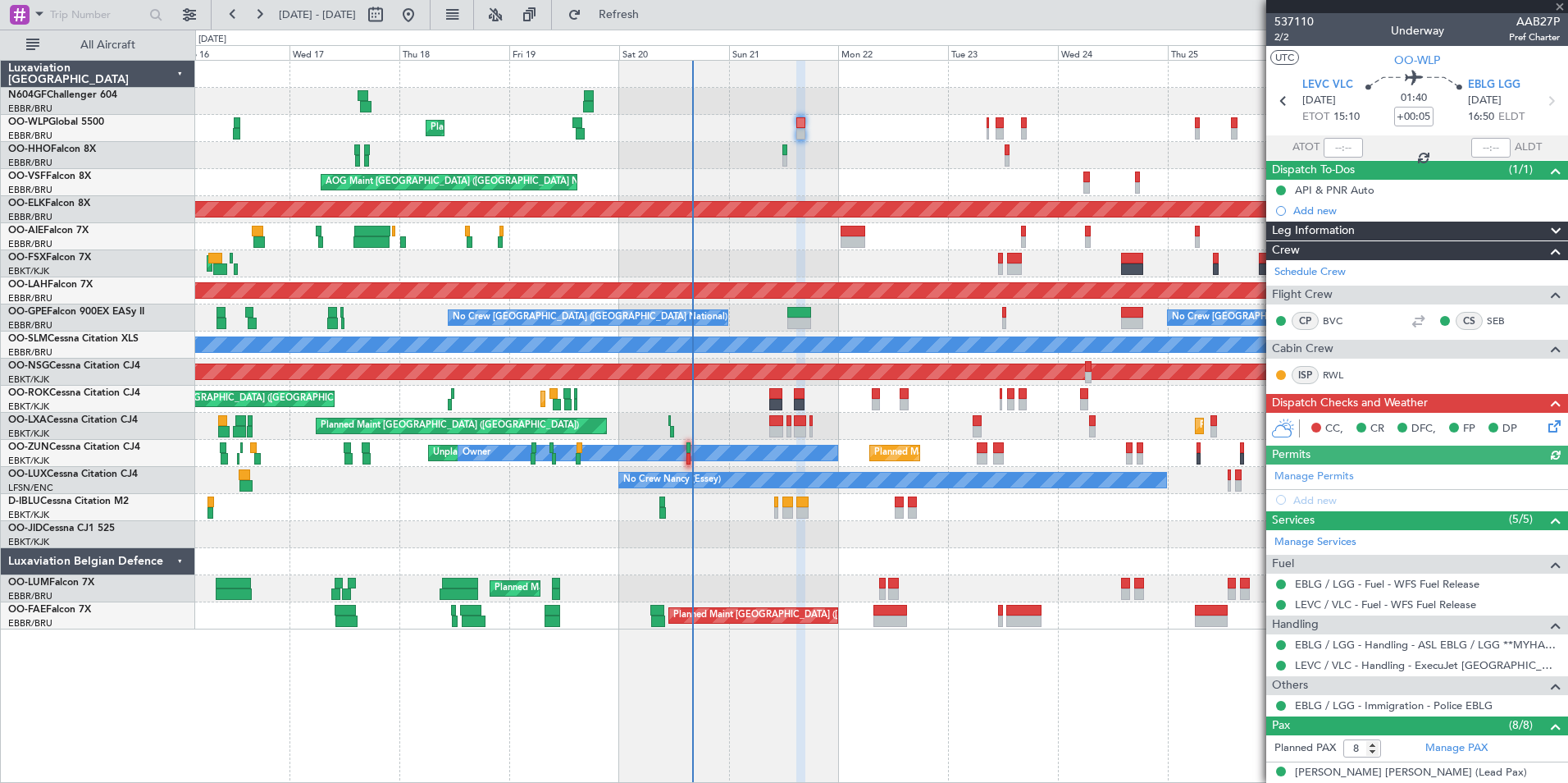
click at [1537, 377] on div "ISP RWL" at bounding box center [1417, 375] width 295 height 28
click at [1545, 430] on icon at bounding box center [1552, 424] width 13 height 13
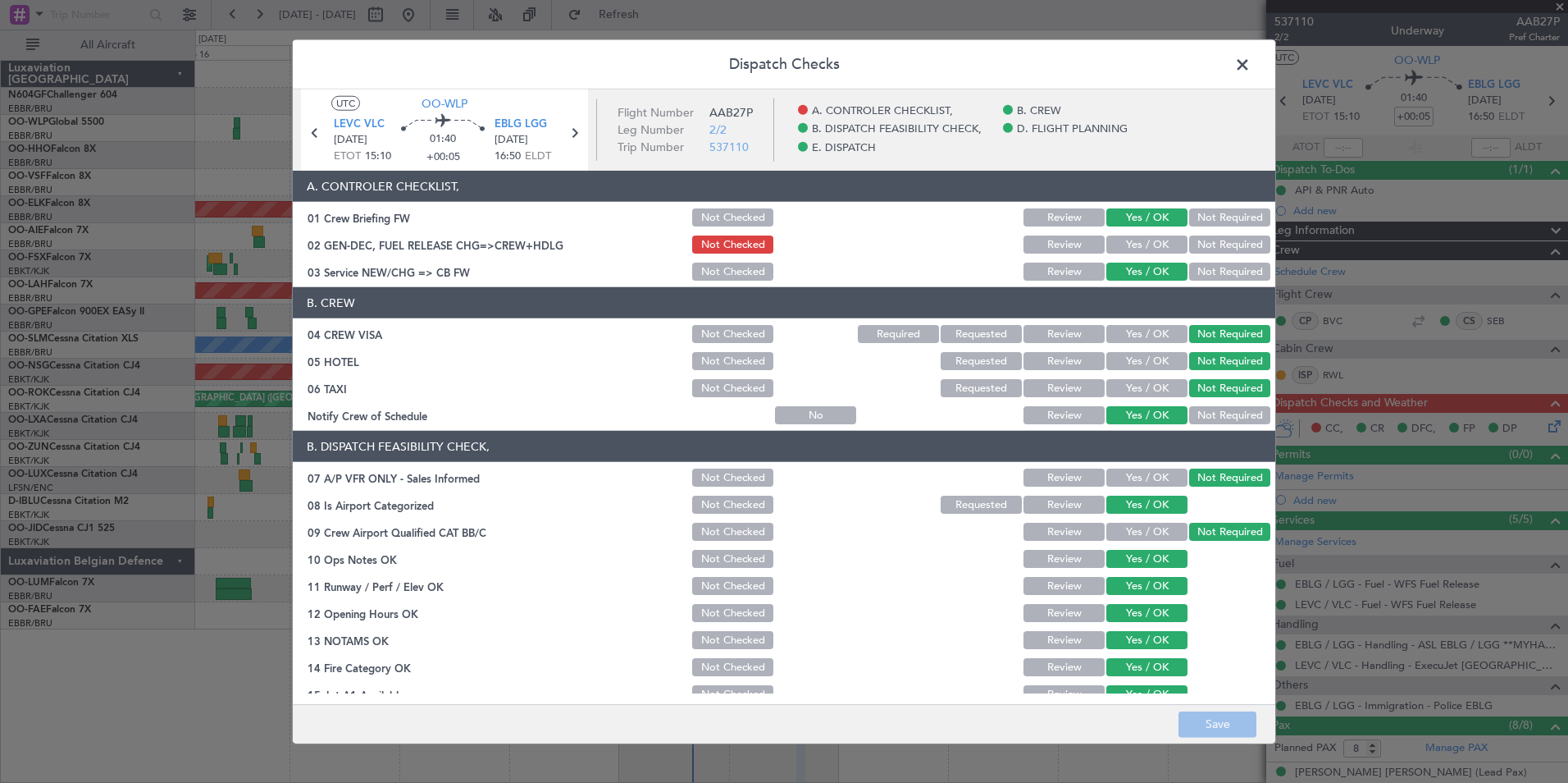
click at [1127, 240] on button "Yes / OK" at bounding box center [1147, 245] width 81 height 18
click at [1234, 729] on button "Save" at bounding box center [1217, 723] width 78 height 26
click at [1251, 72] on span at bounding box center [1251, 69] width 0 height 33
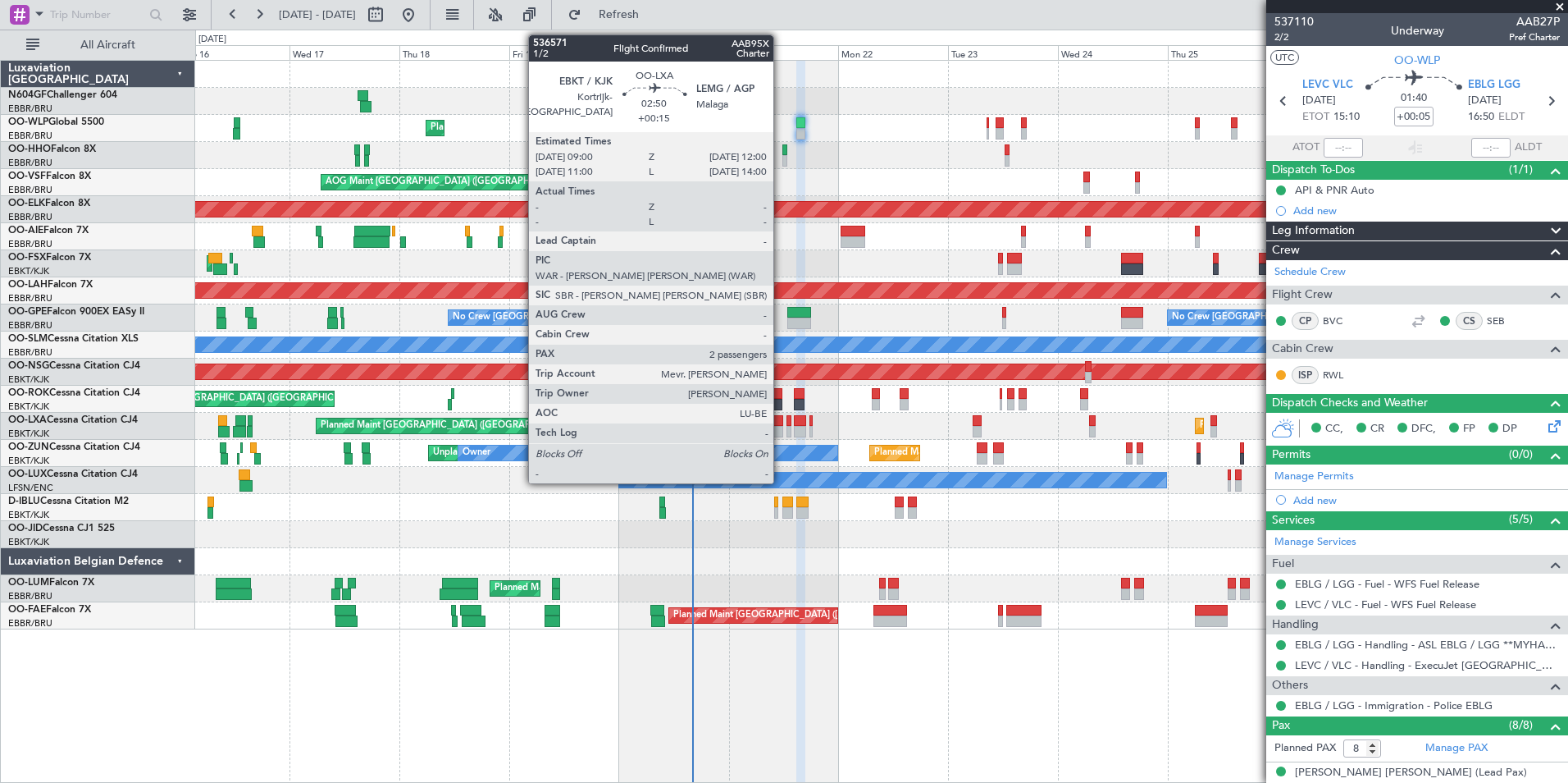
click at [779, 419] on div at bounding box center [776, 421] width 14 height 12
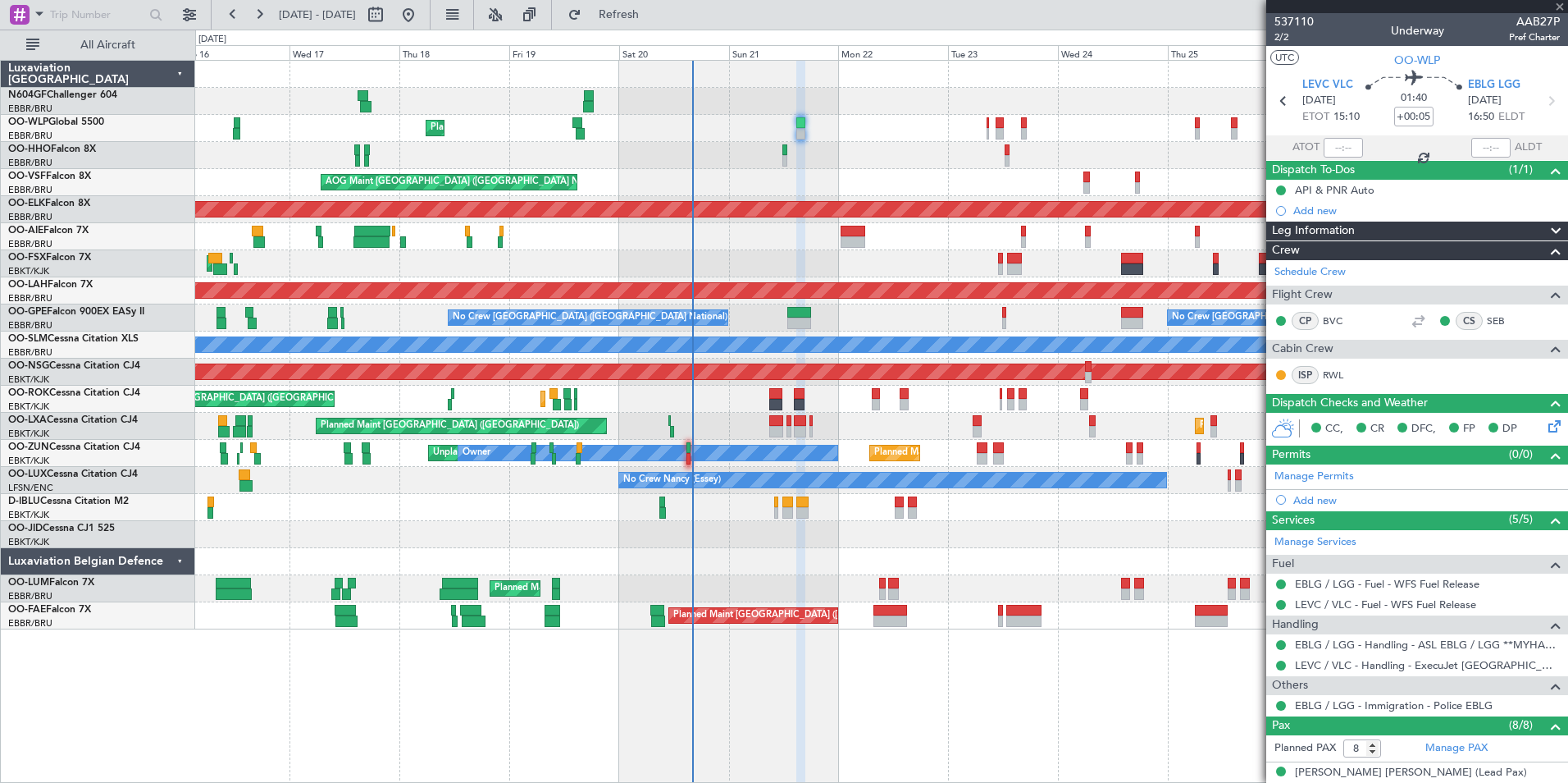
type input "+00:15"
type input "2"
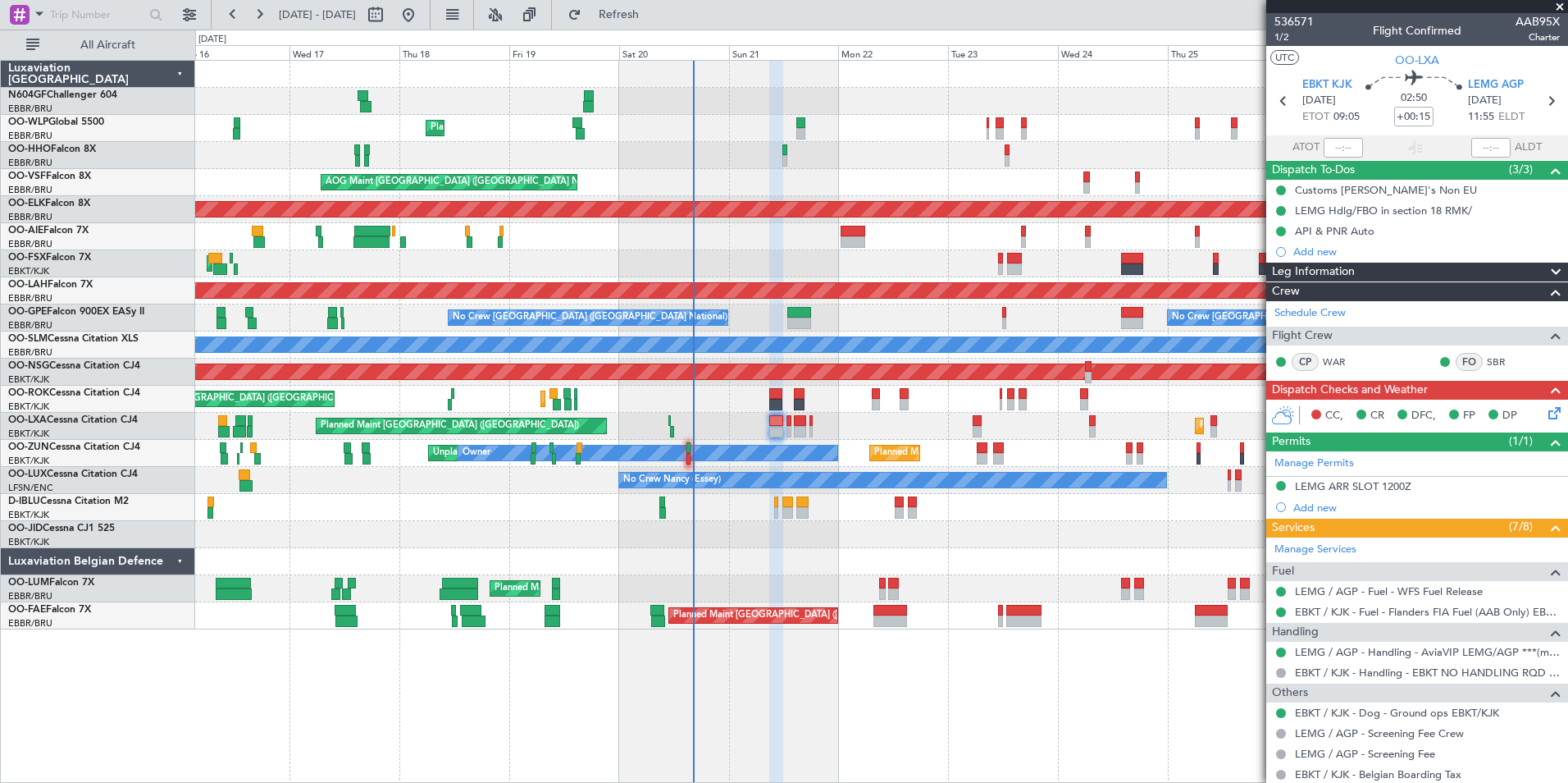
click at [1545, 414] on icon at bounding box center [1552, 410] width 13 height 13
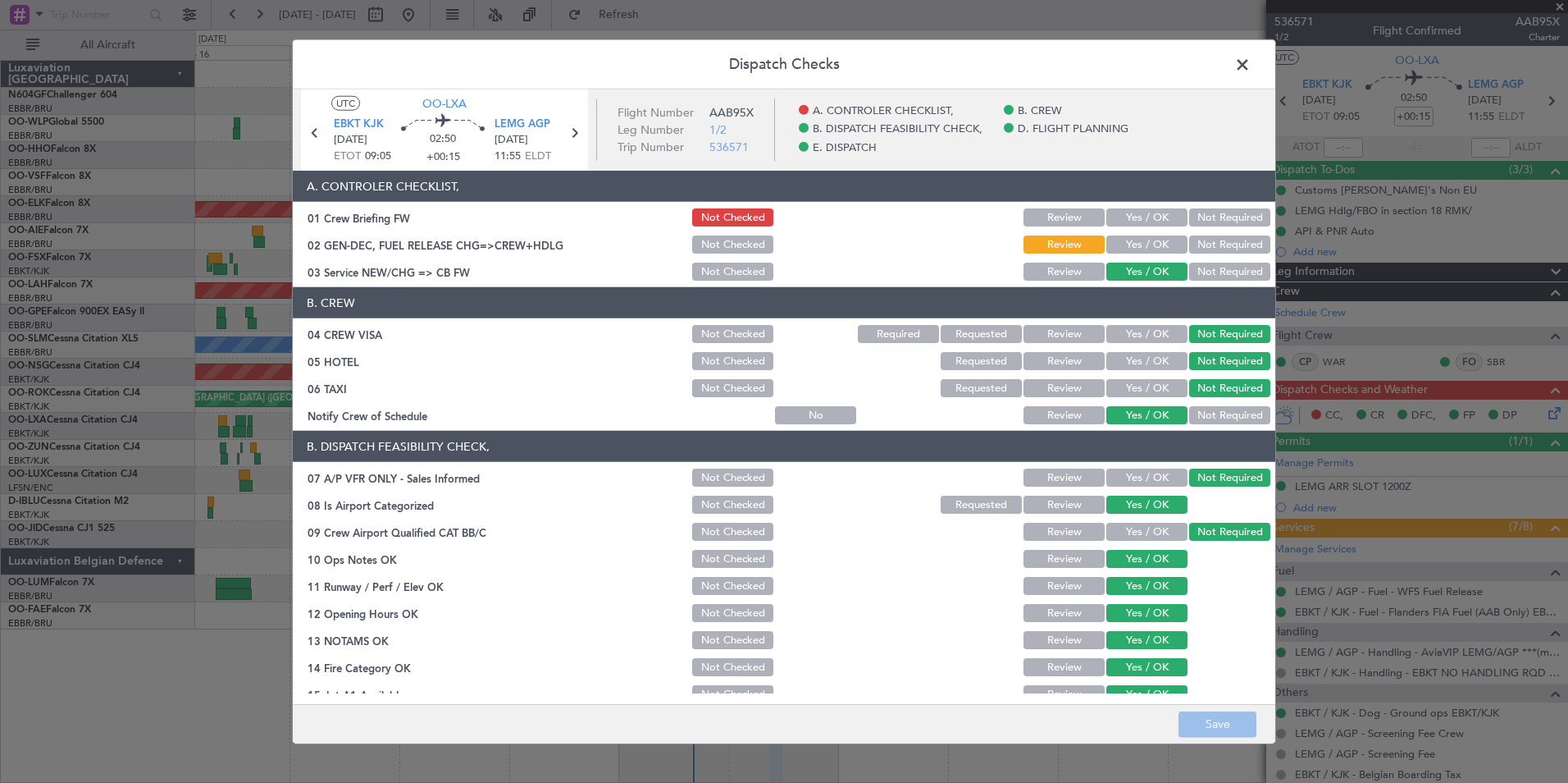
click at [1251, 69] on span at bounding box center [1251, 69] width 0 height 33
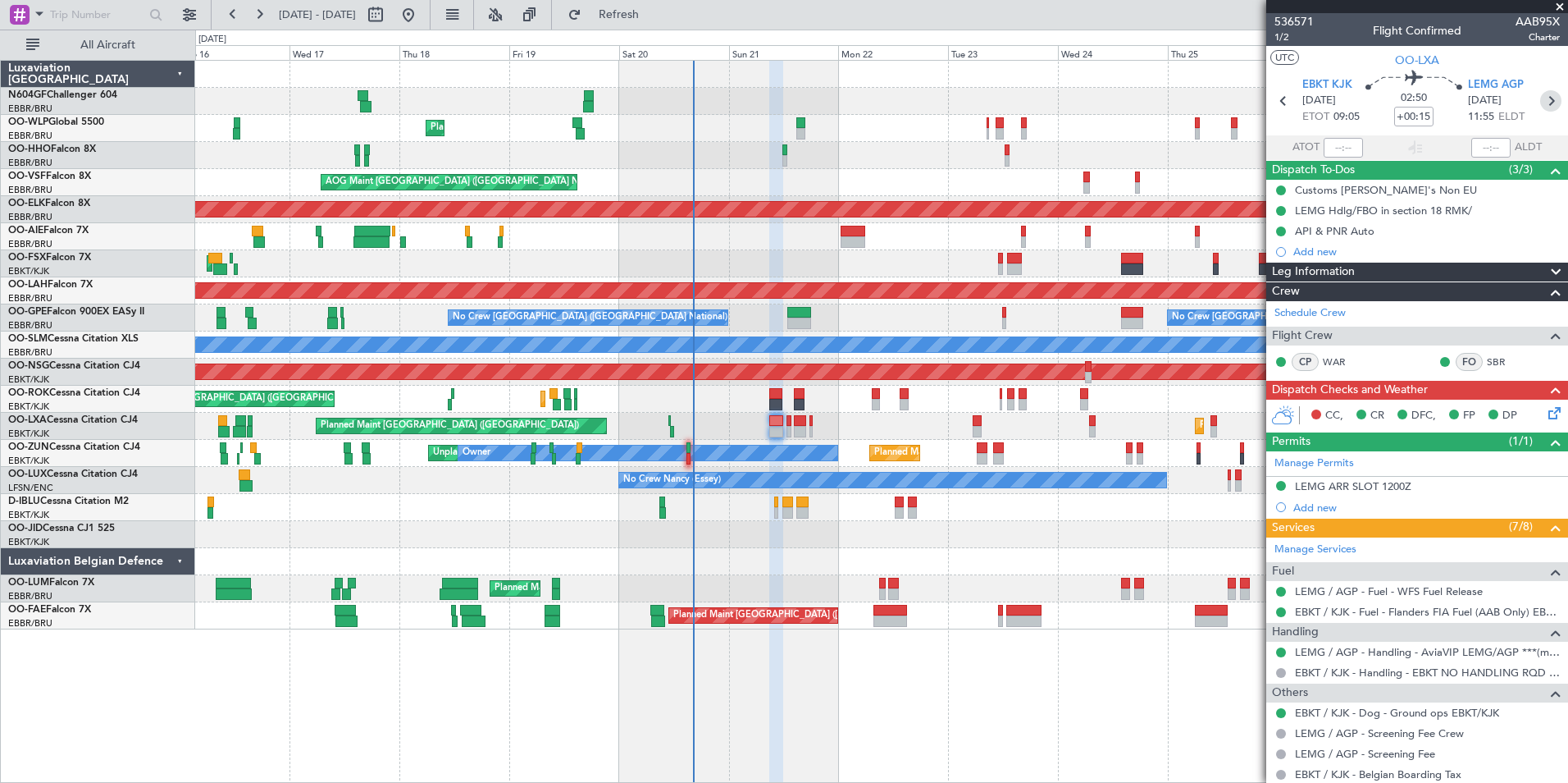
click at [1548, 96] on icon at bounding box center [1551, 101] width 22 height 22
type input "-00:10"
type input "0"
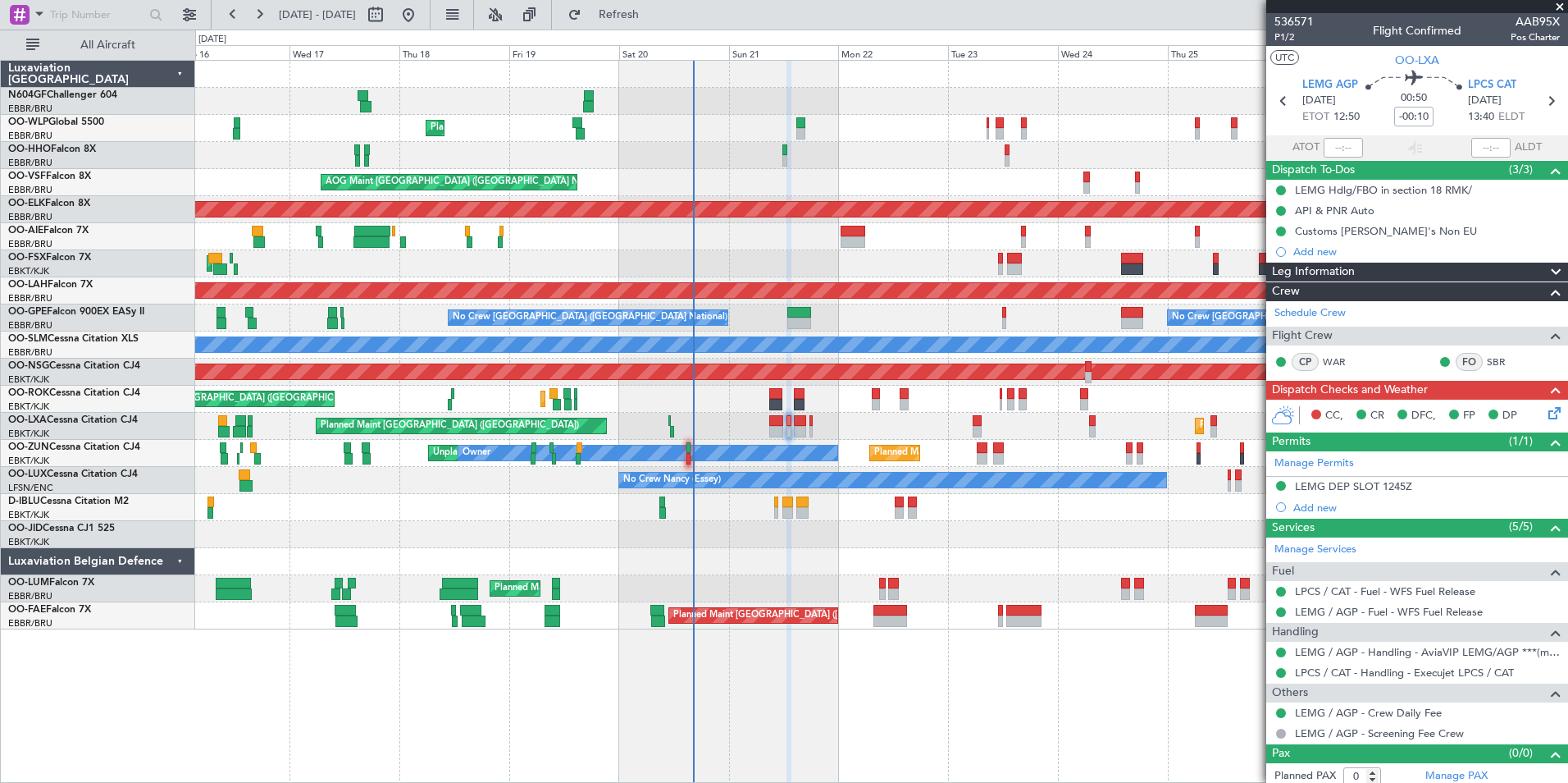
click at [1545, 417] on icon at bounding box center [1552, 410] width 13 height 13
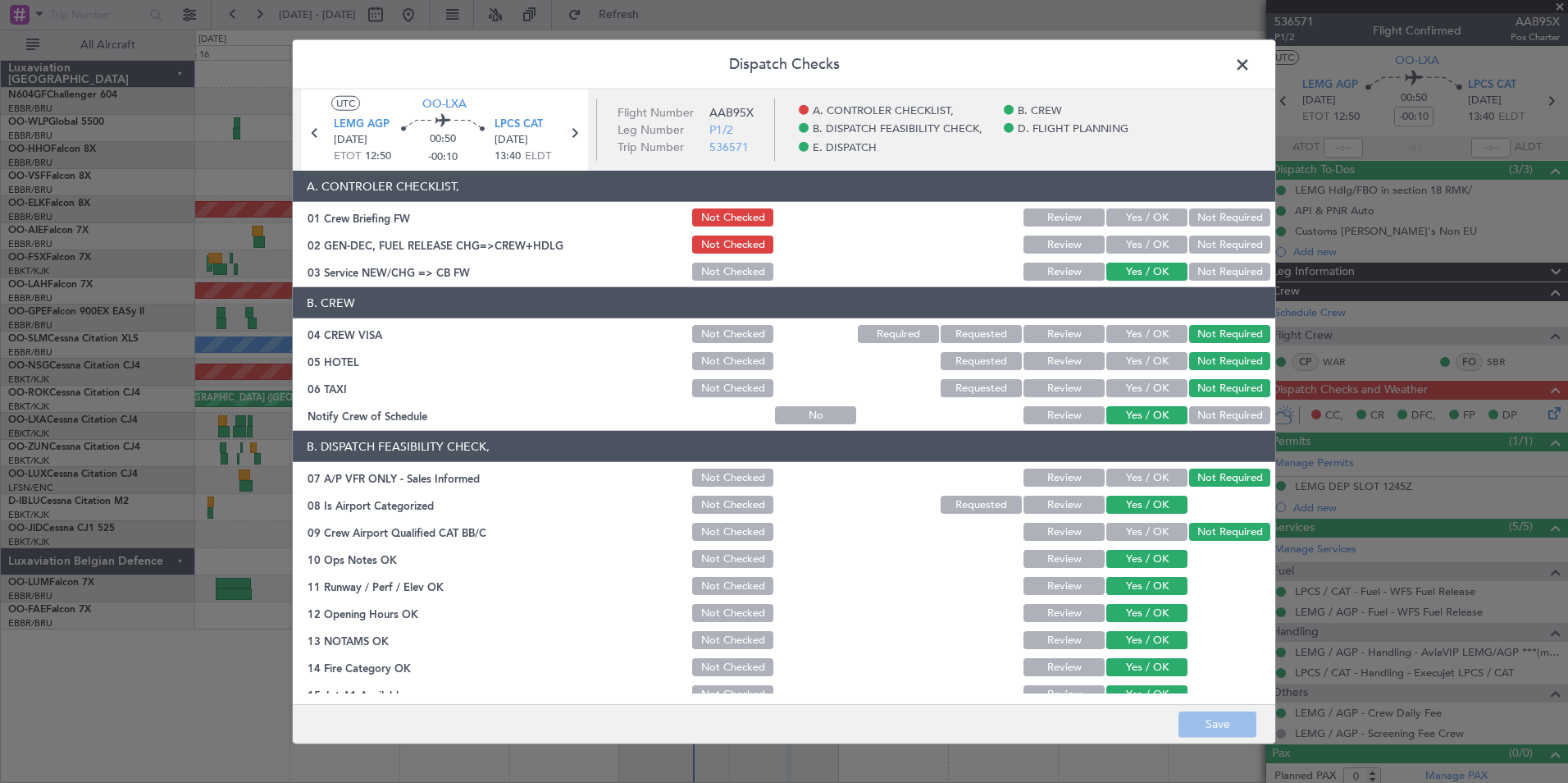
click at [1251, 68] on span at bounding box center [1251, 69] width 0 height 33
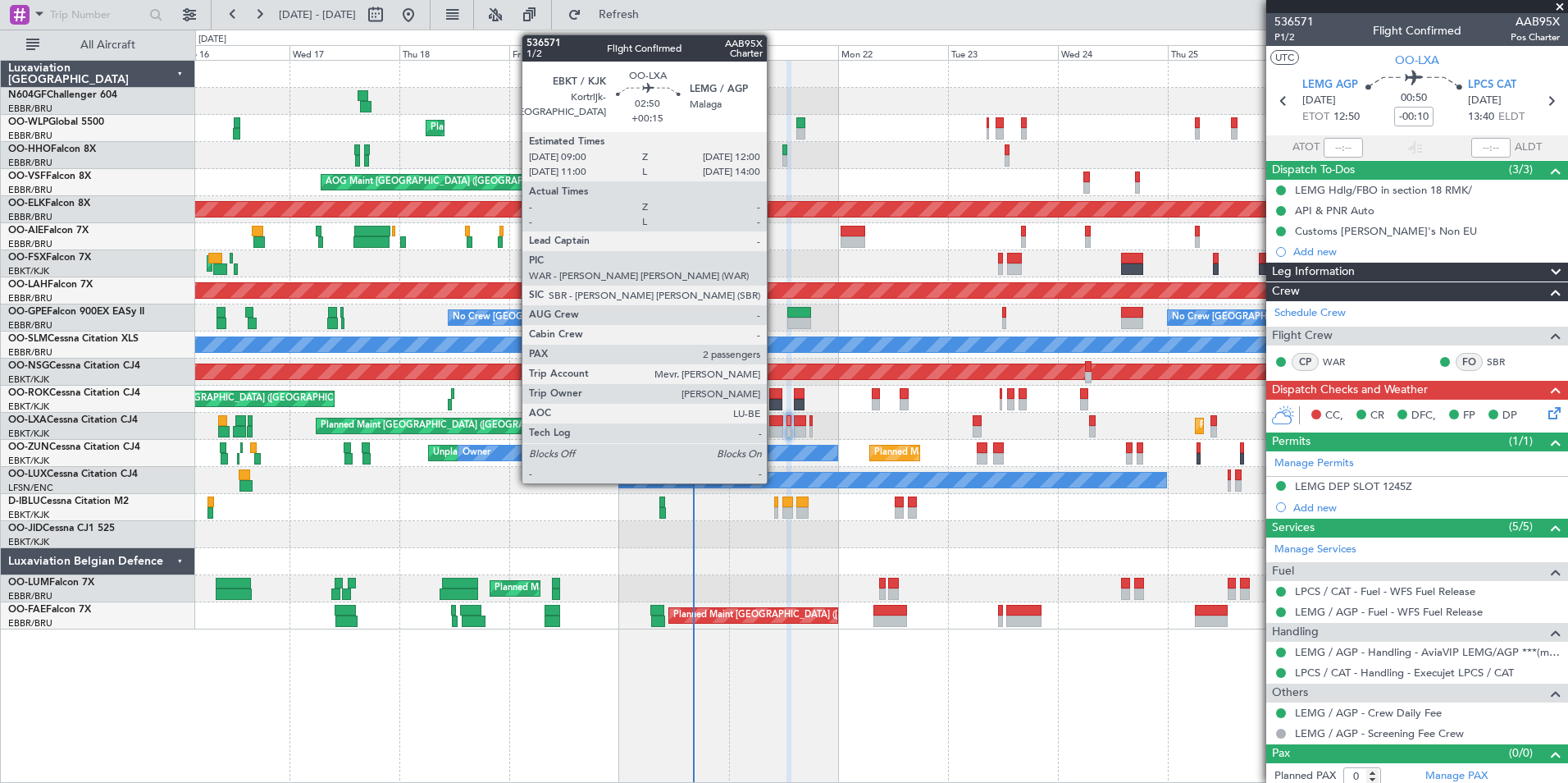
click at [774, 426] on div at bounding box center [776, 432] width 14 height 12
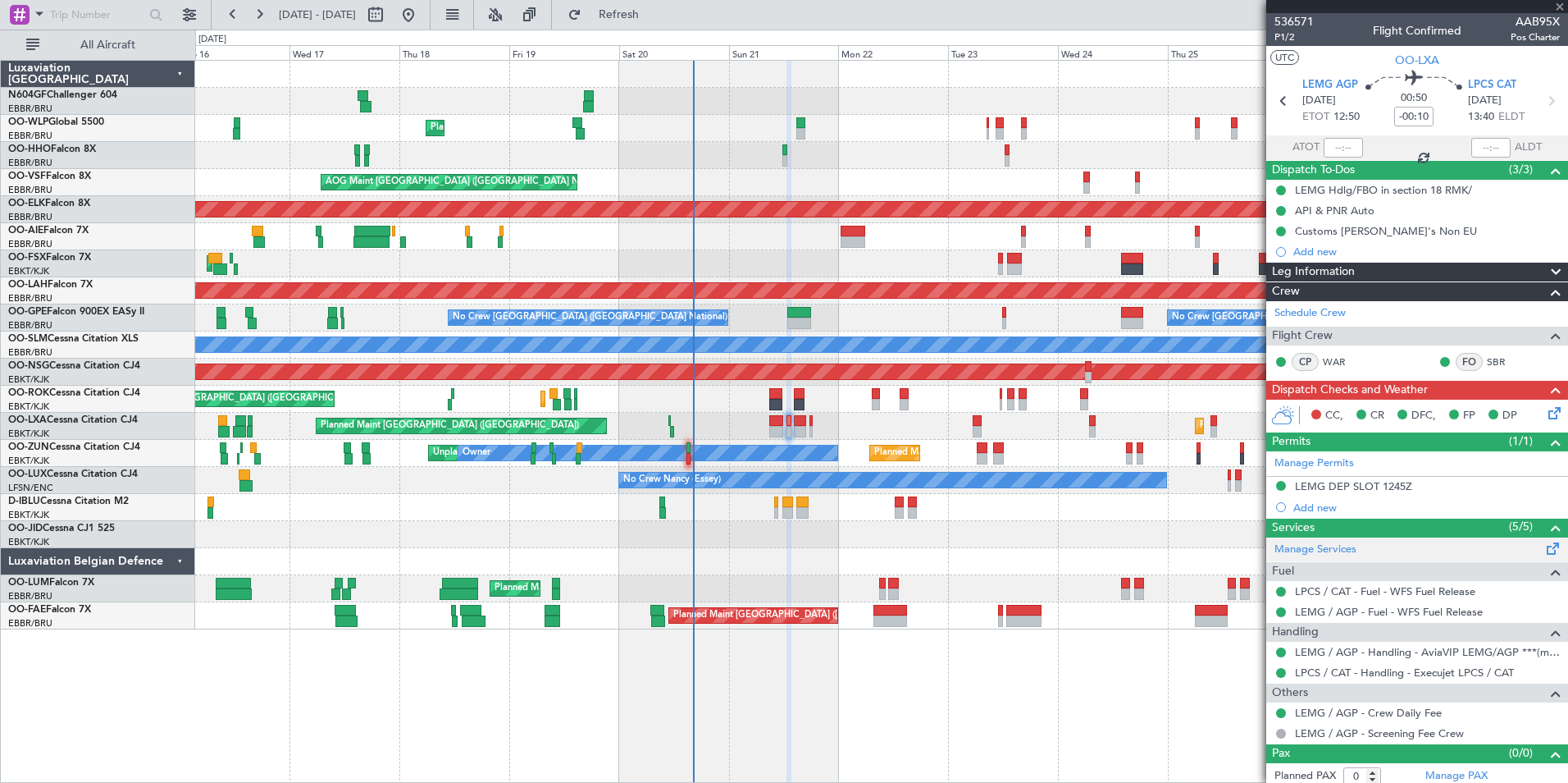
type input "+00:15"
type input "2"
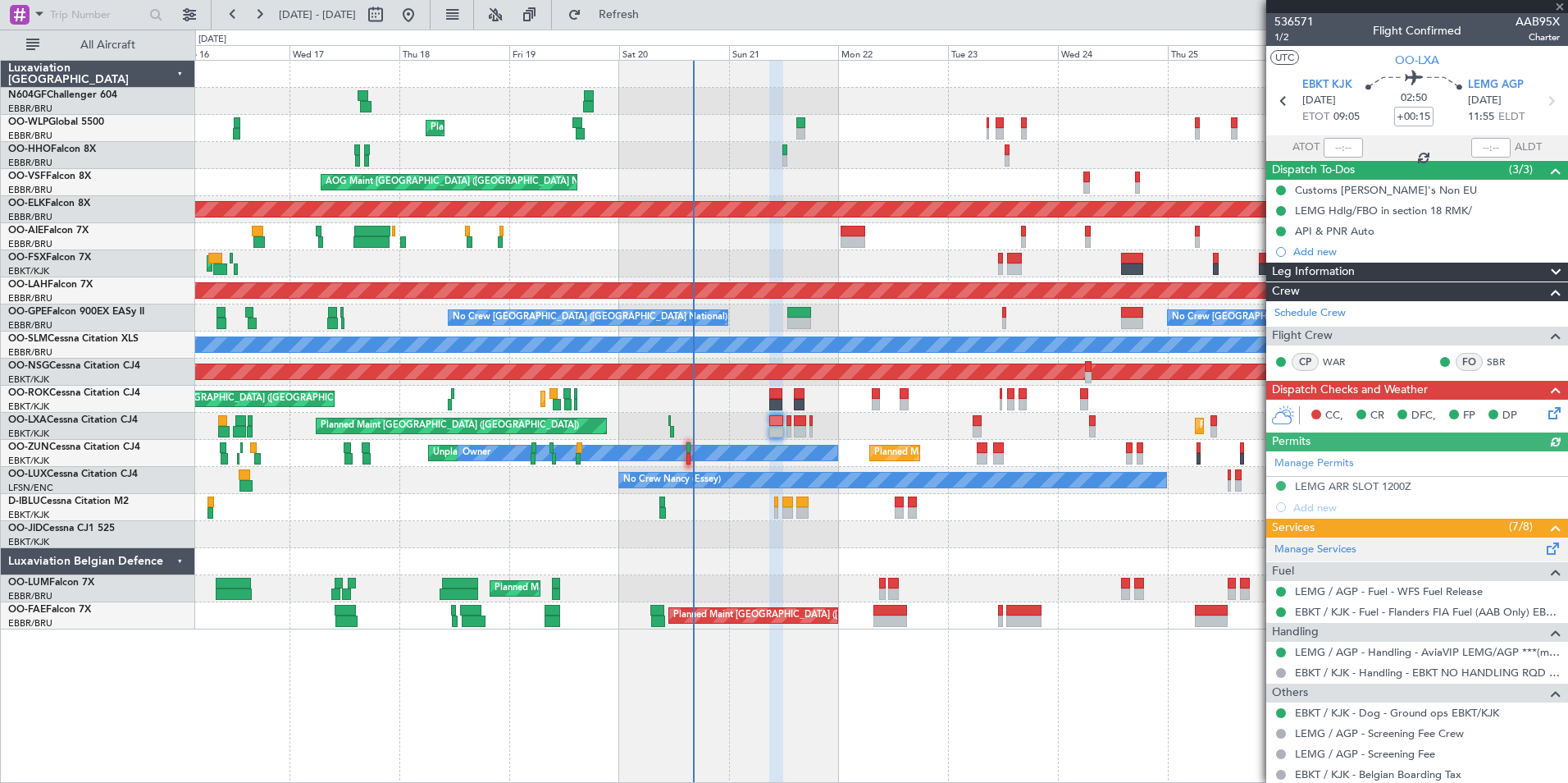
scroll to position [204, 0]
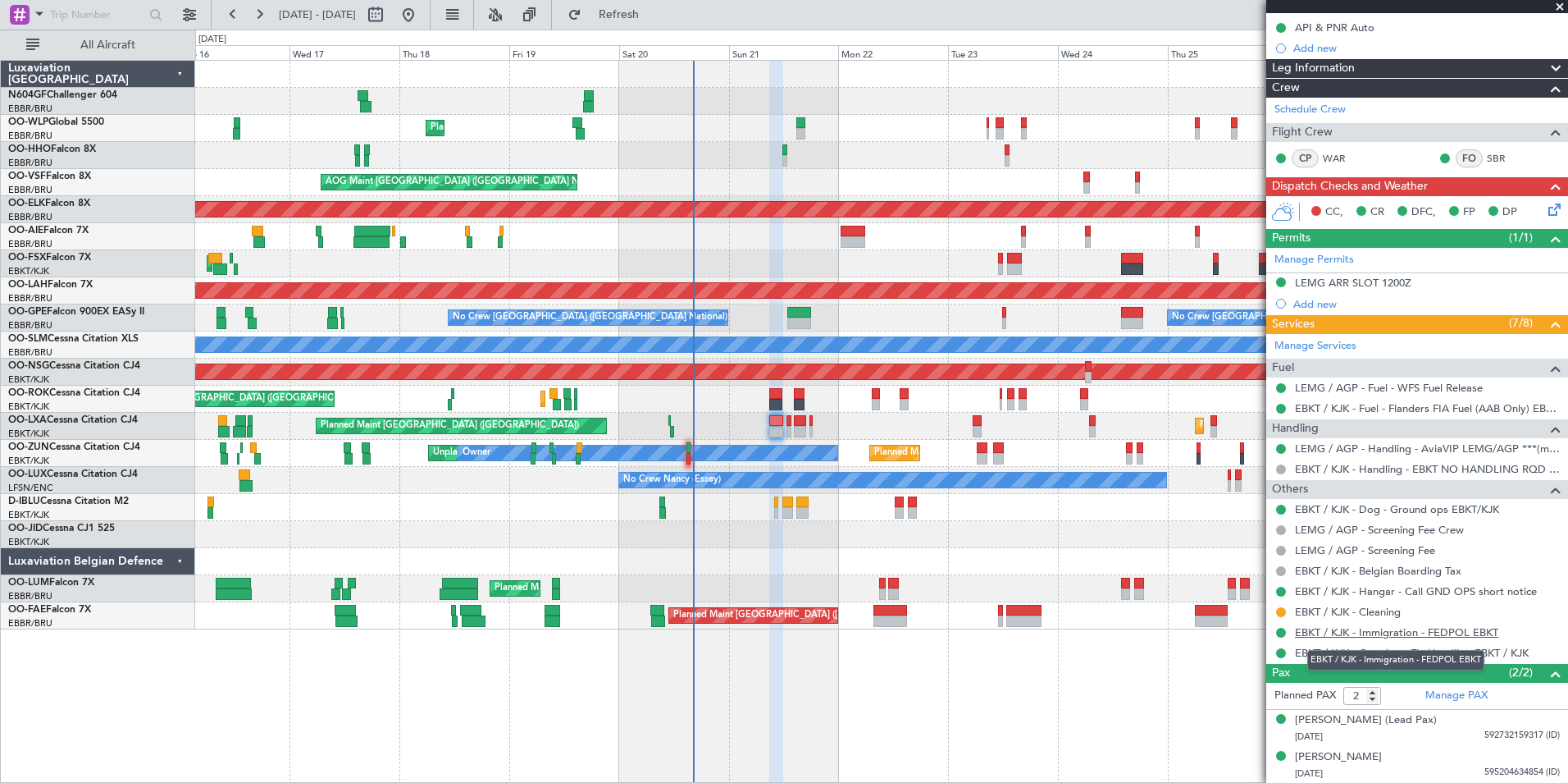
click at [1428, 633] on link "EBKT / KJK - Immigration - FEDPOL EBKT" at bounding box center [1397, 632] width 204 height 14
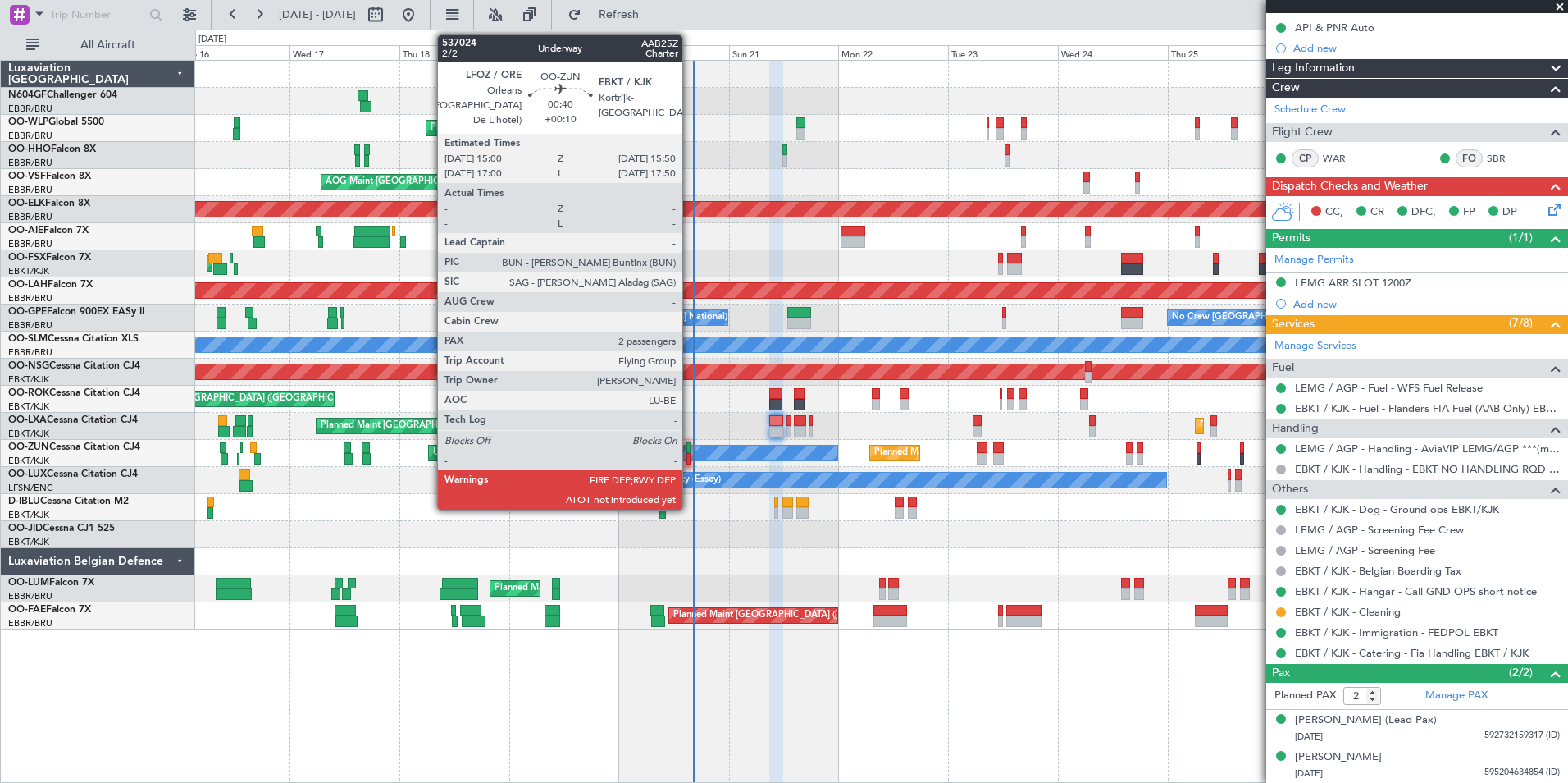
click at [690, 460] on div at bounding box center [688, 459] width 4 height 12
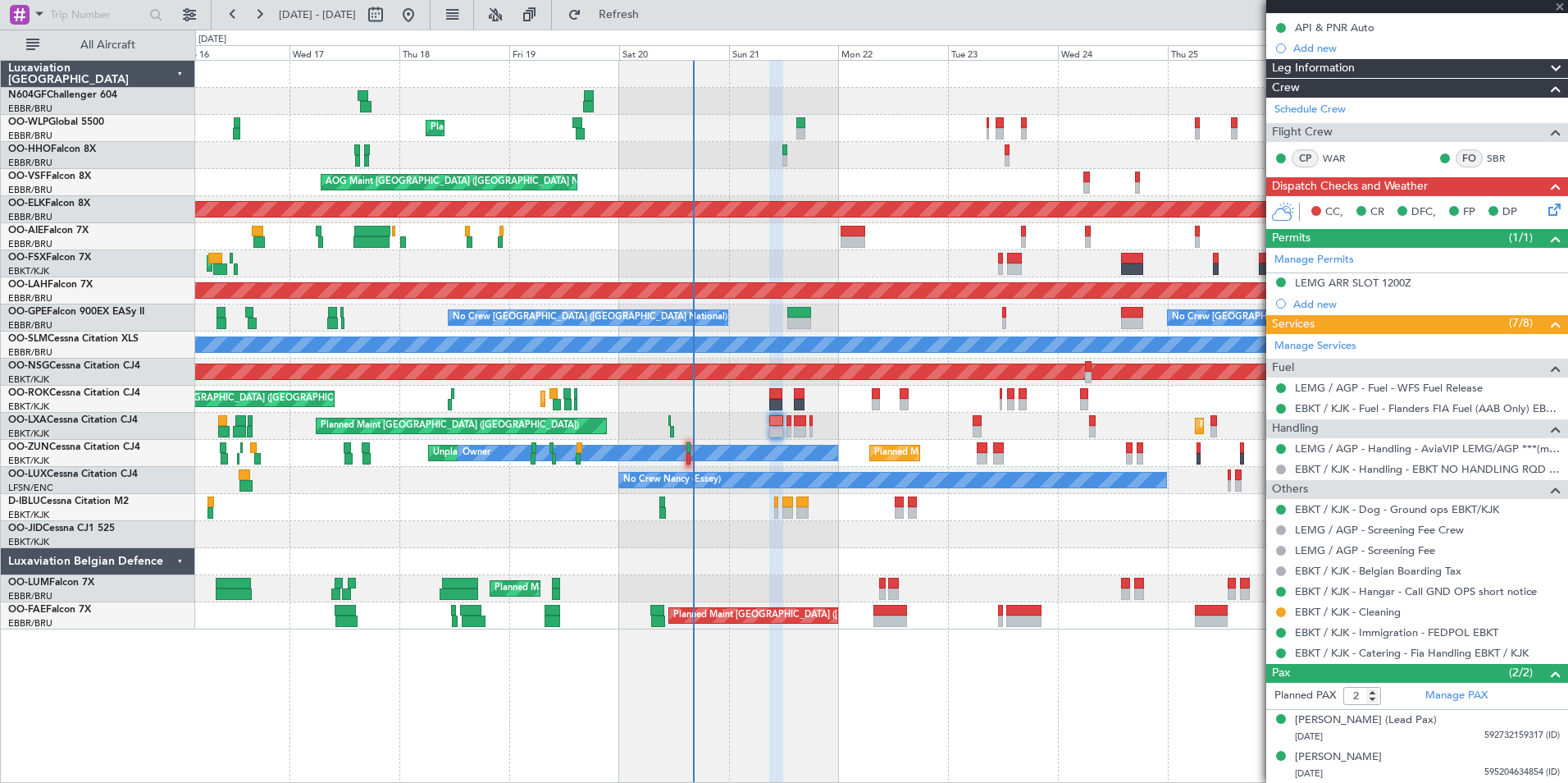
type input "+00:10"
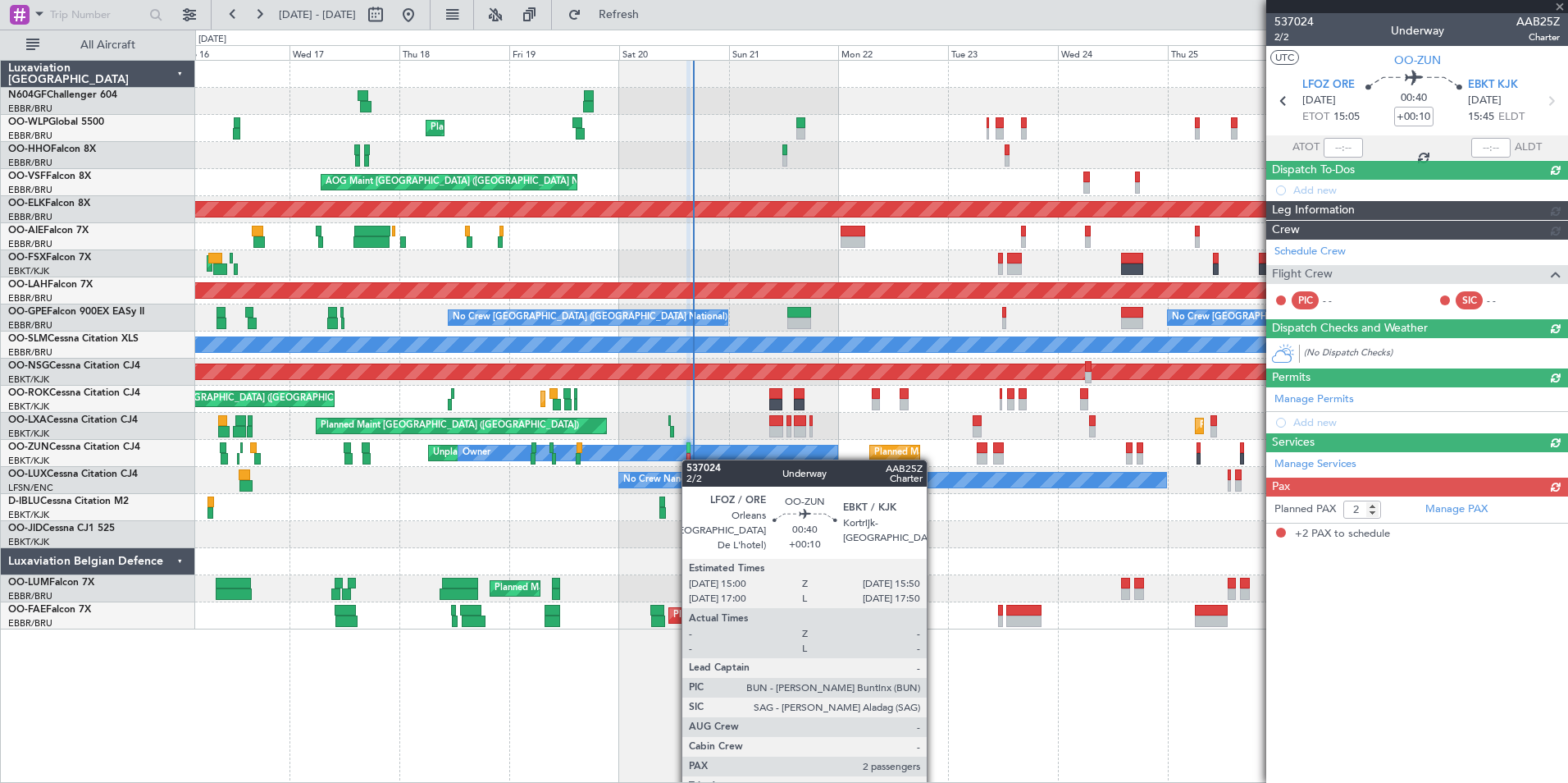
scroll to position [0, 0]
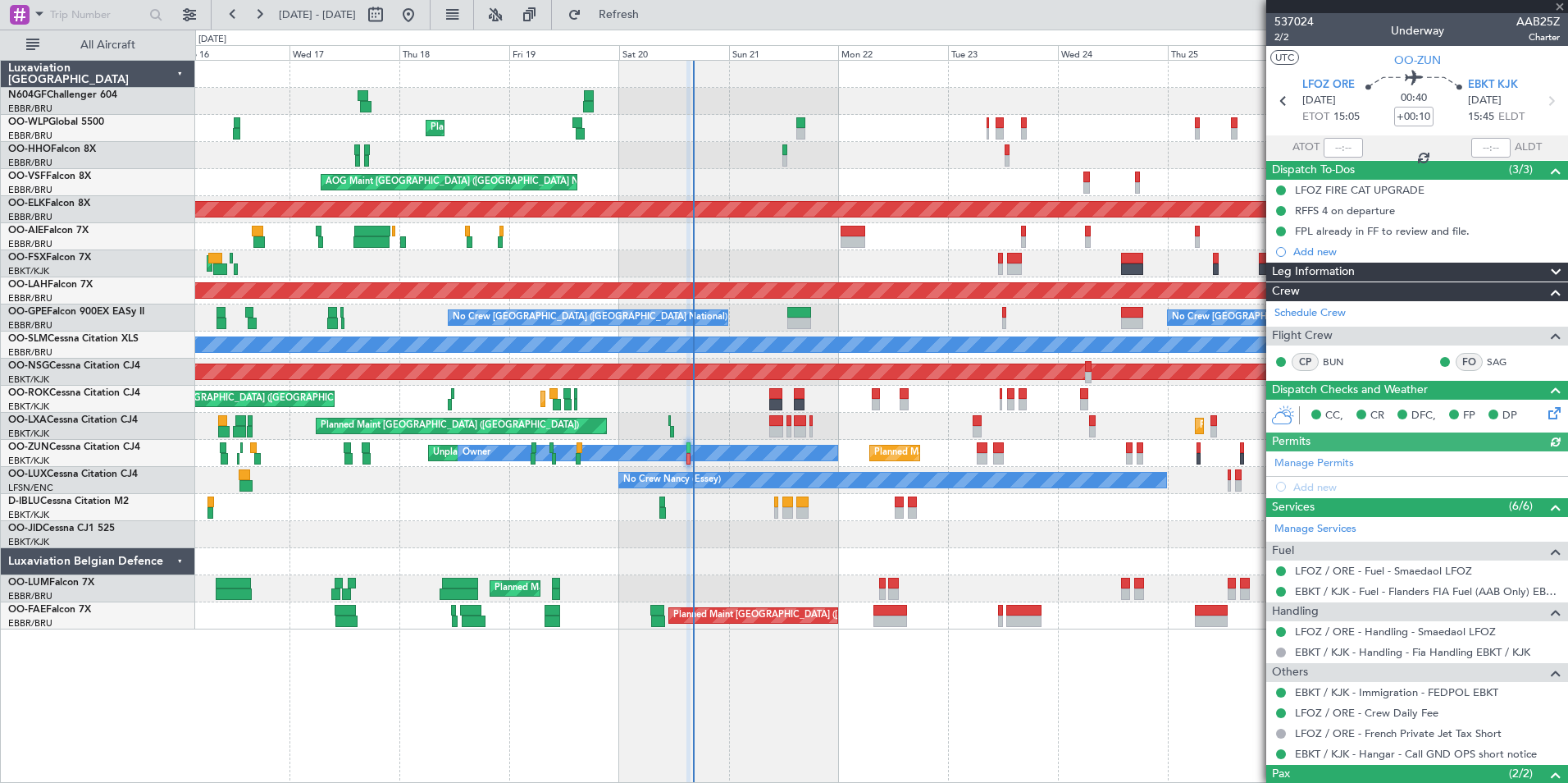
click at [1337, 146] on div at bounding box center [1343, 148] width 39 height 20
click at [1341, 149] on input "text" at bounding box center [1343, 148] width 39 height 20
click at [1156, 123] on div "Planned Maint Liege" at bounding box center [881, 128] width 1373 height 27
click at [824, 528] on div "Planned Maint Kortrijk-[GEOGRAPHIC_DATA]" at bounding box center [881, 535] width 1373 height 27
type input "16:18"
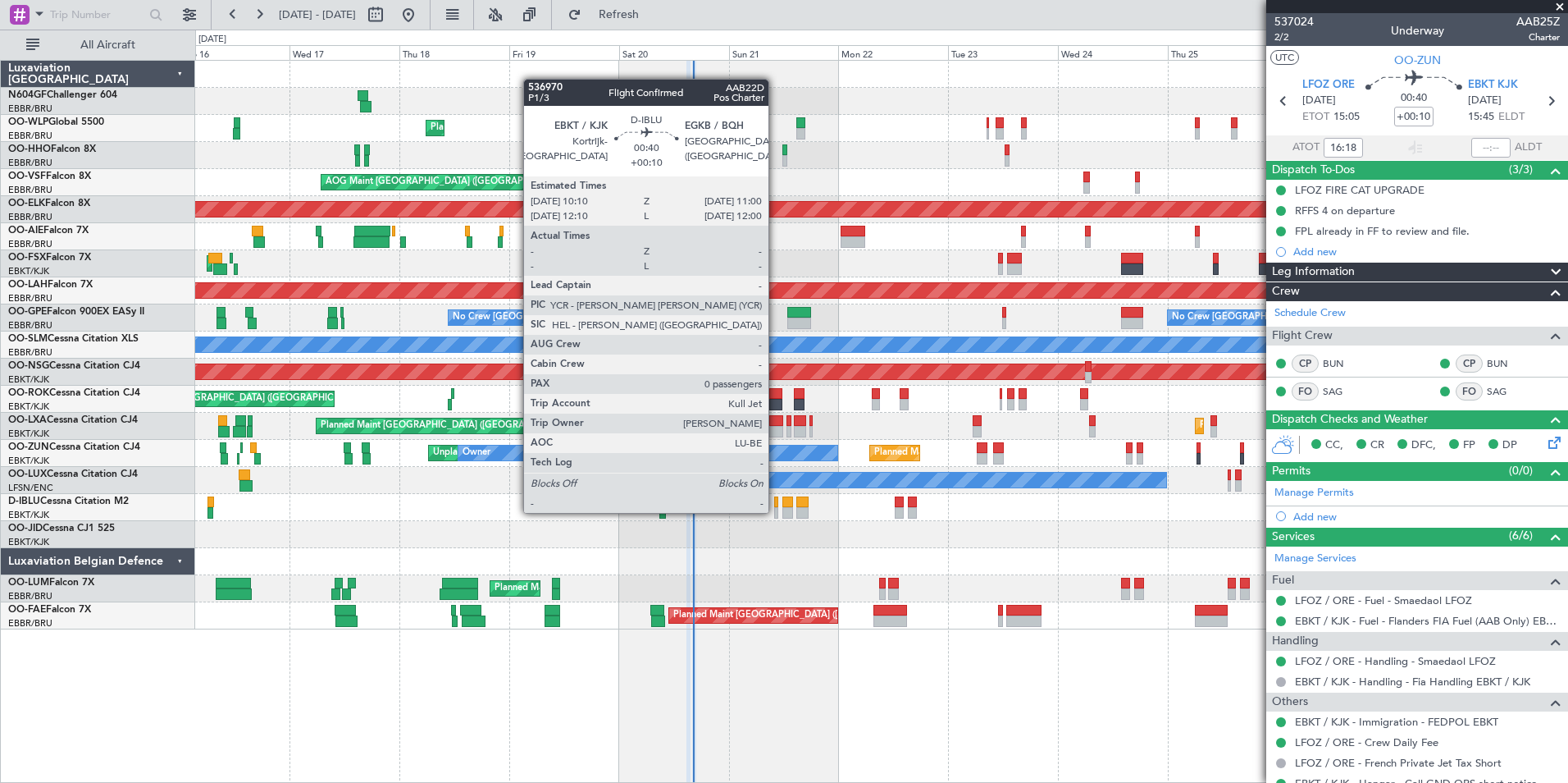
click at [776, 511] on div at bounding box center [776, 513] width 4 height 12
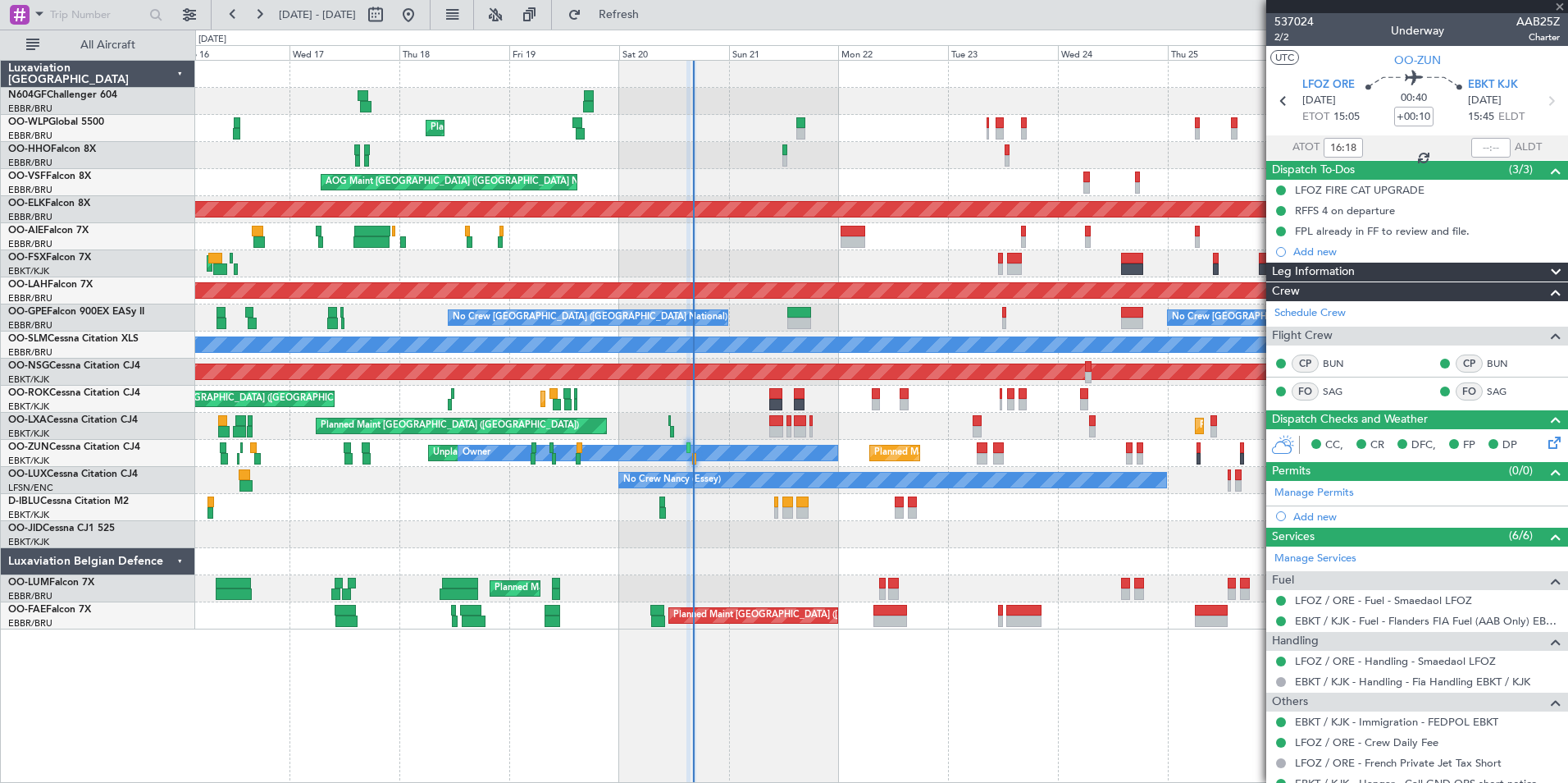
type input "0"
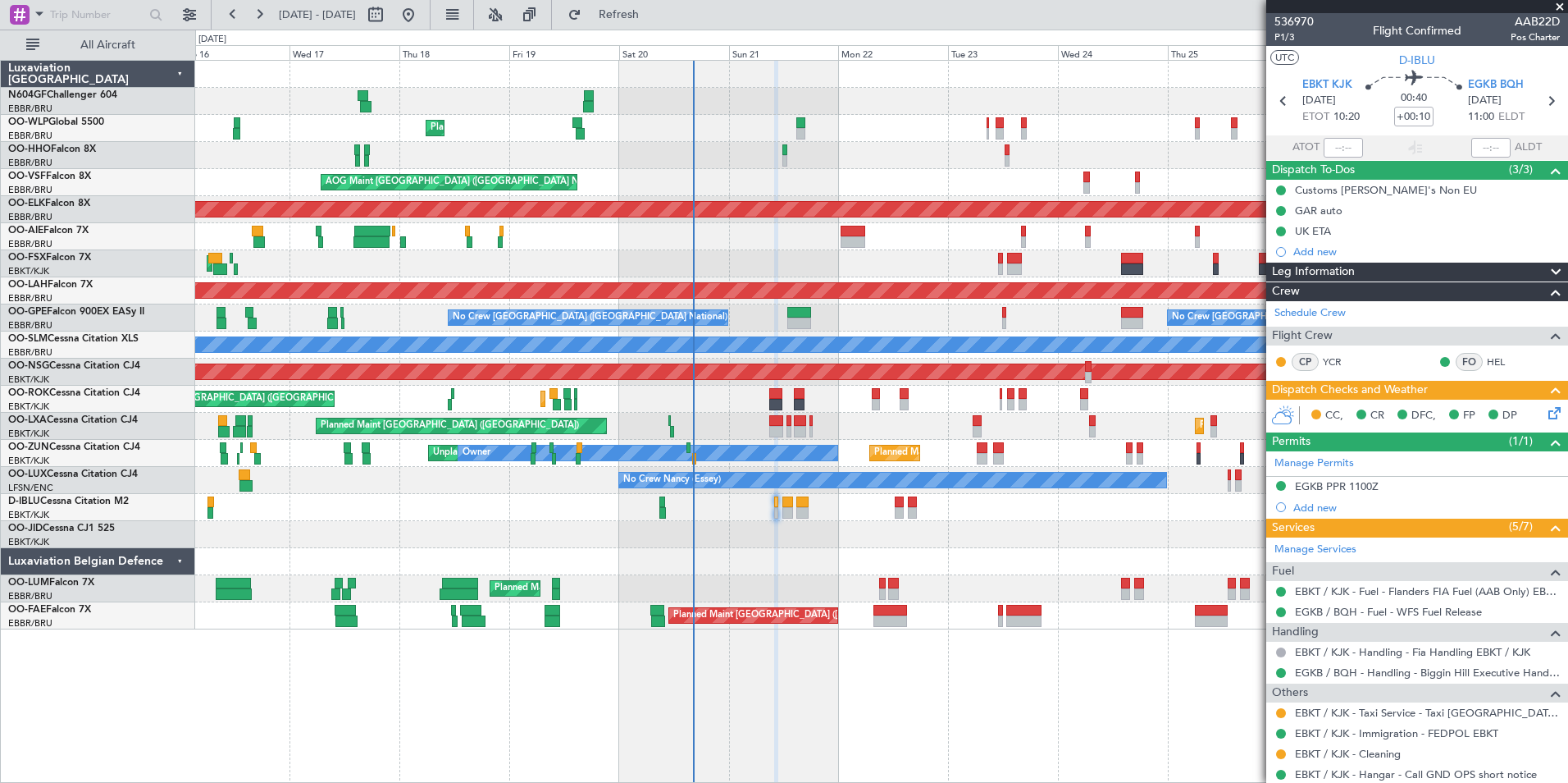
scroll to position [48, 0]
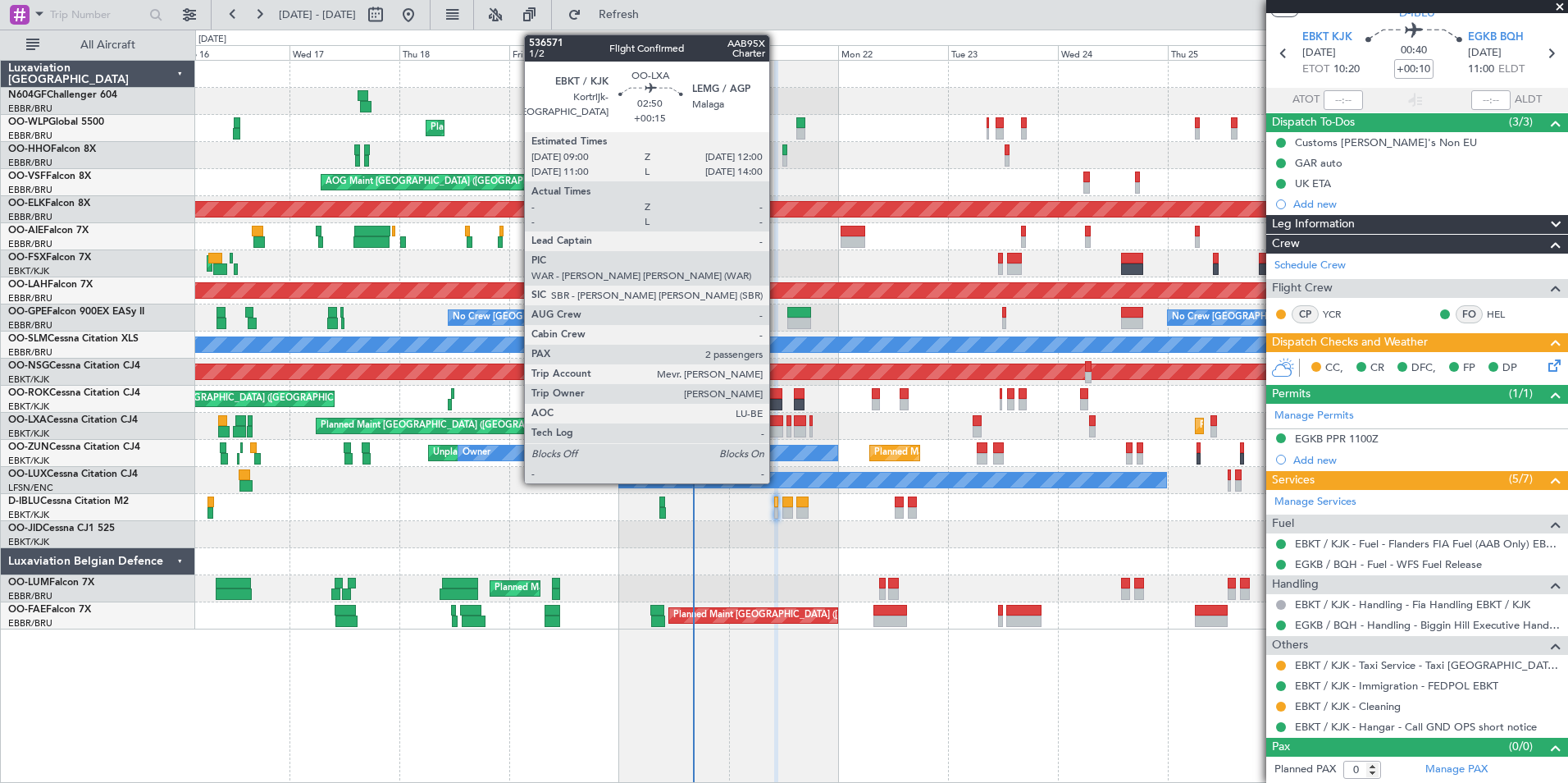
click at [777, 426] on div at bounding box center [776, 432] width 14 height 12
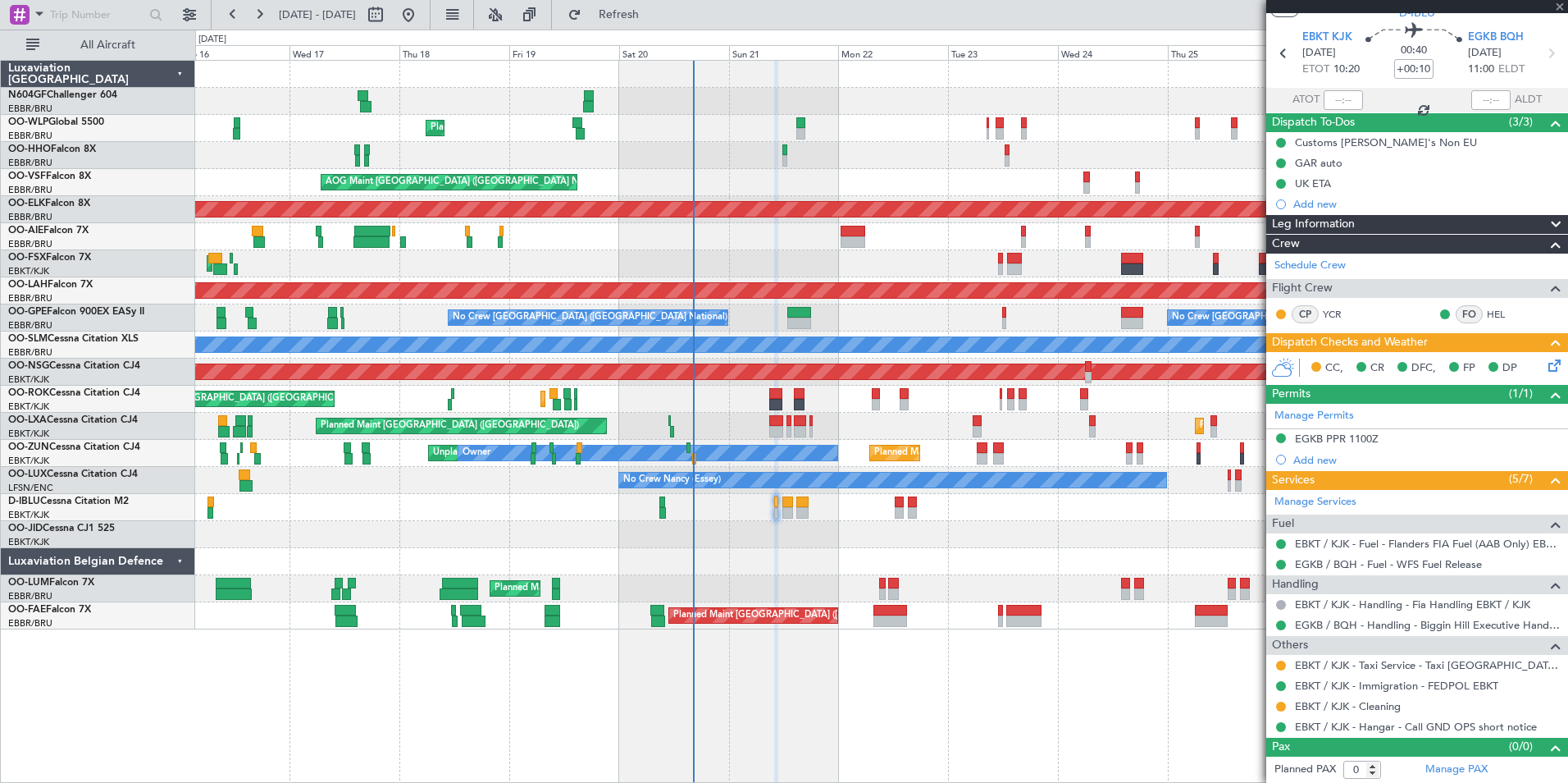
type input "+00:15"
type input "2"
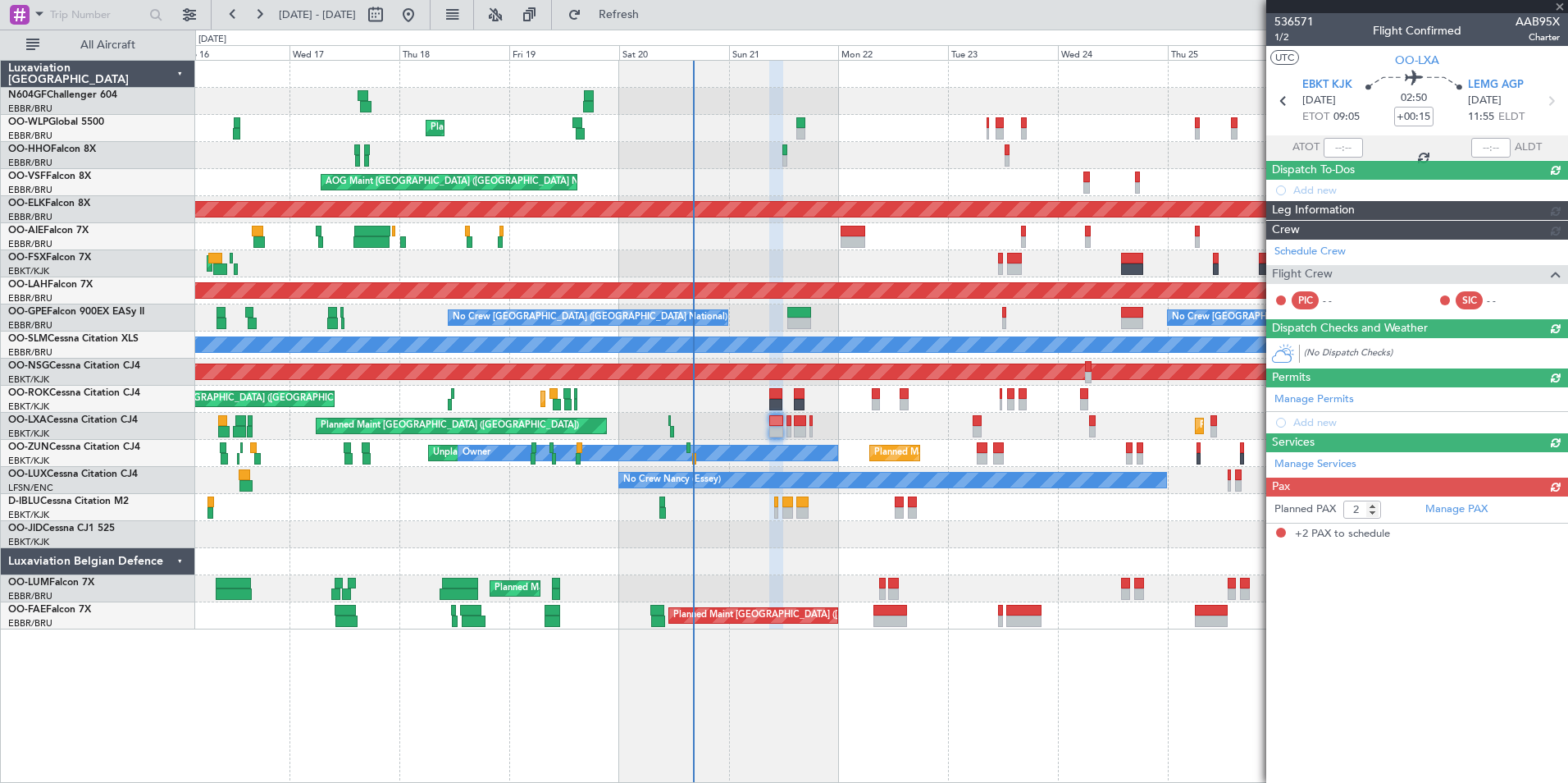
scroll to position [0, 0]
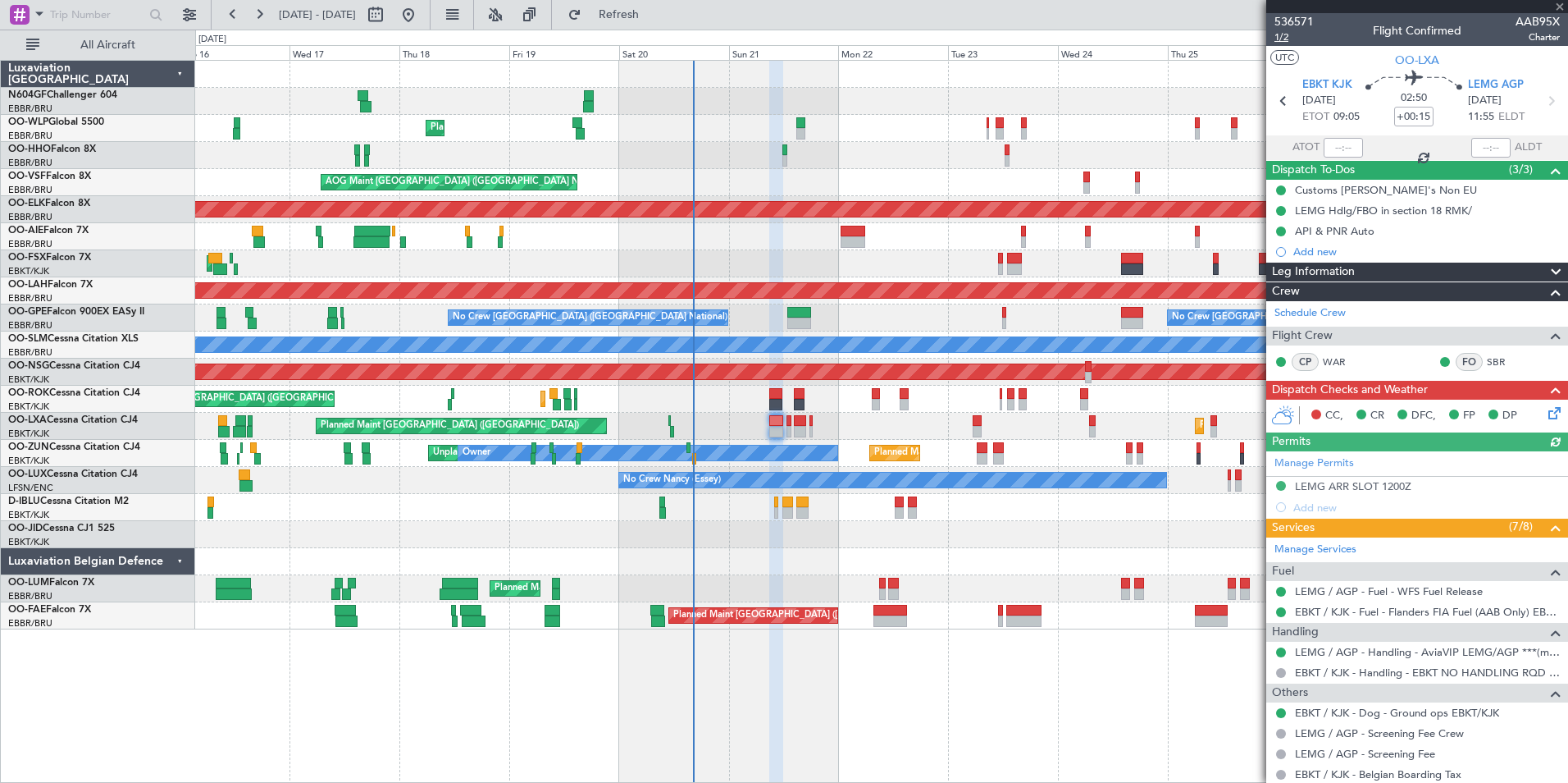
click at [1283, 36] on span "1/2" at bounding box center [1294, 37] width 39 height 14
click at [1540, 107] on icon at bounding box center [1551, 101] width 22 height 22
type input "-00:10"
type input "0"
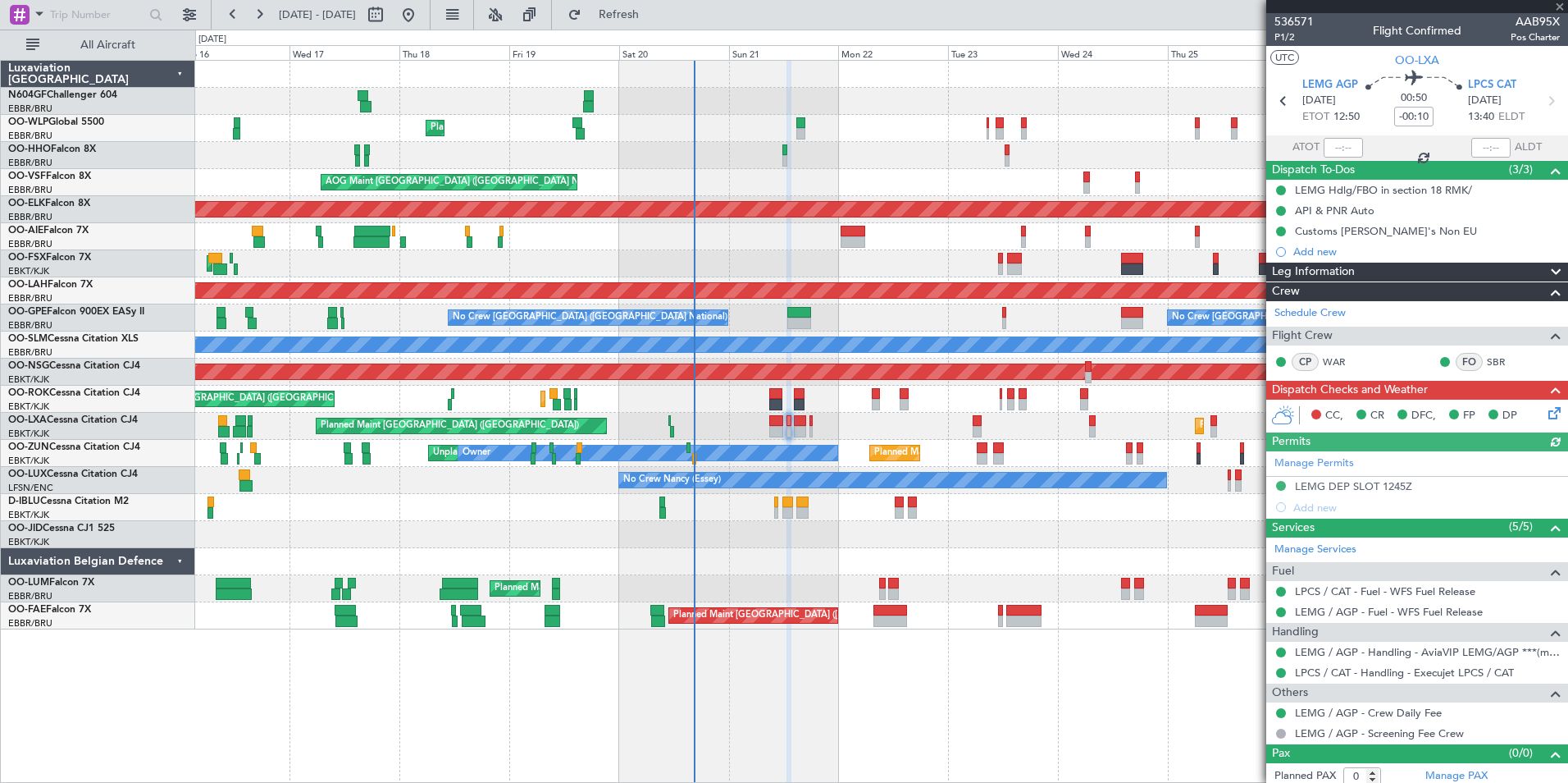
click at [1545, 417] on icon at bounding box center [1552, 410] width 13 height 13
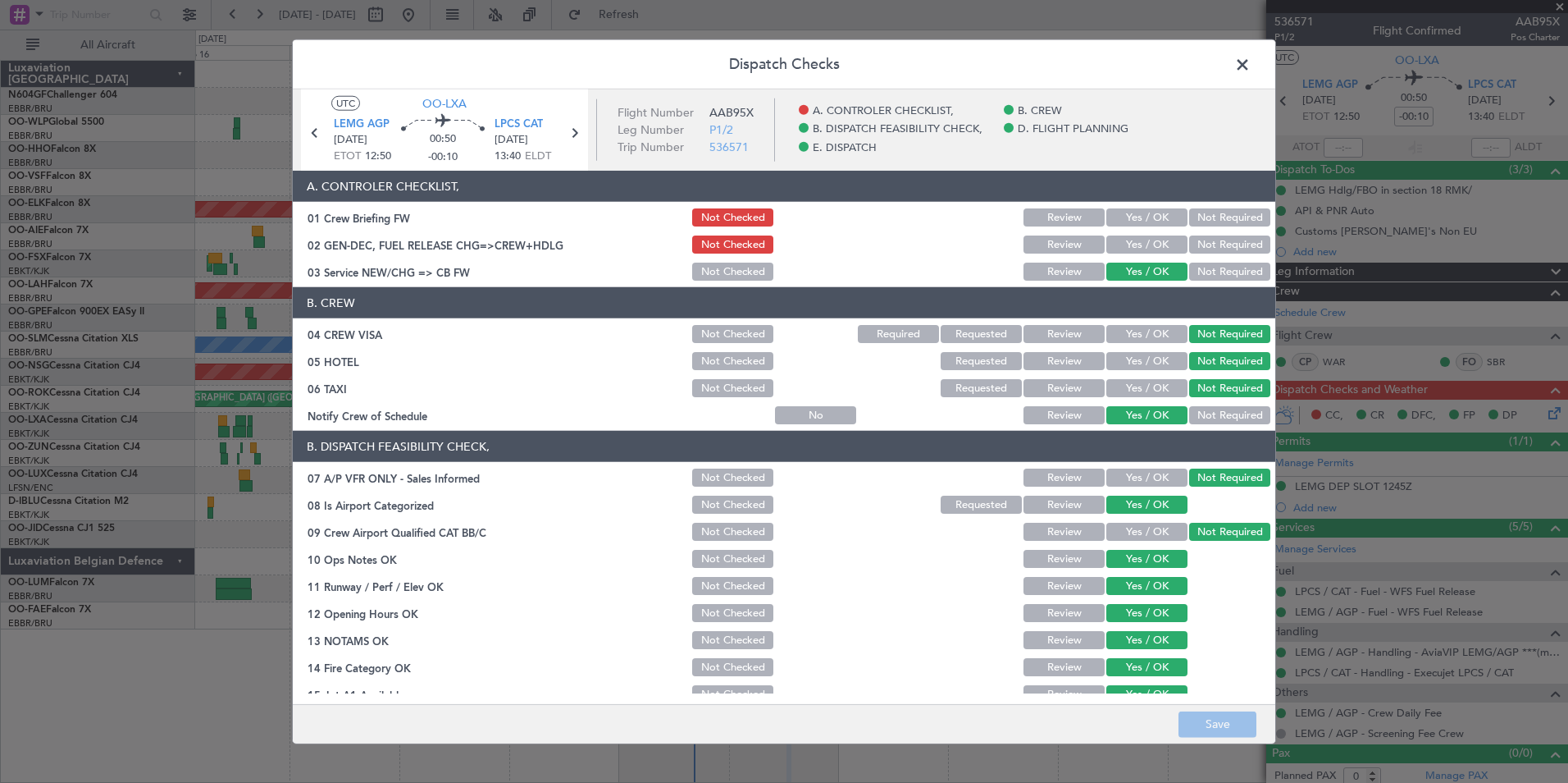
click at [1162, 243] on button "Yes / OK" at bounding box center [1147, 245] width 81 height 18
click at [1197, 730] on button "Save" at bounding box center [1217, 723] width 78 height 26
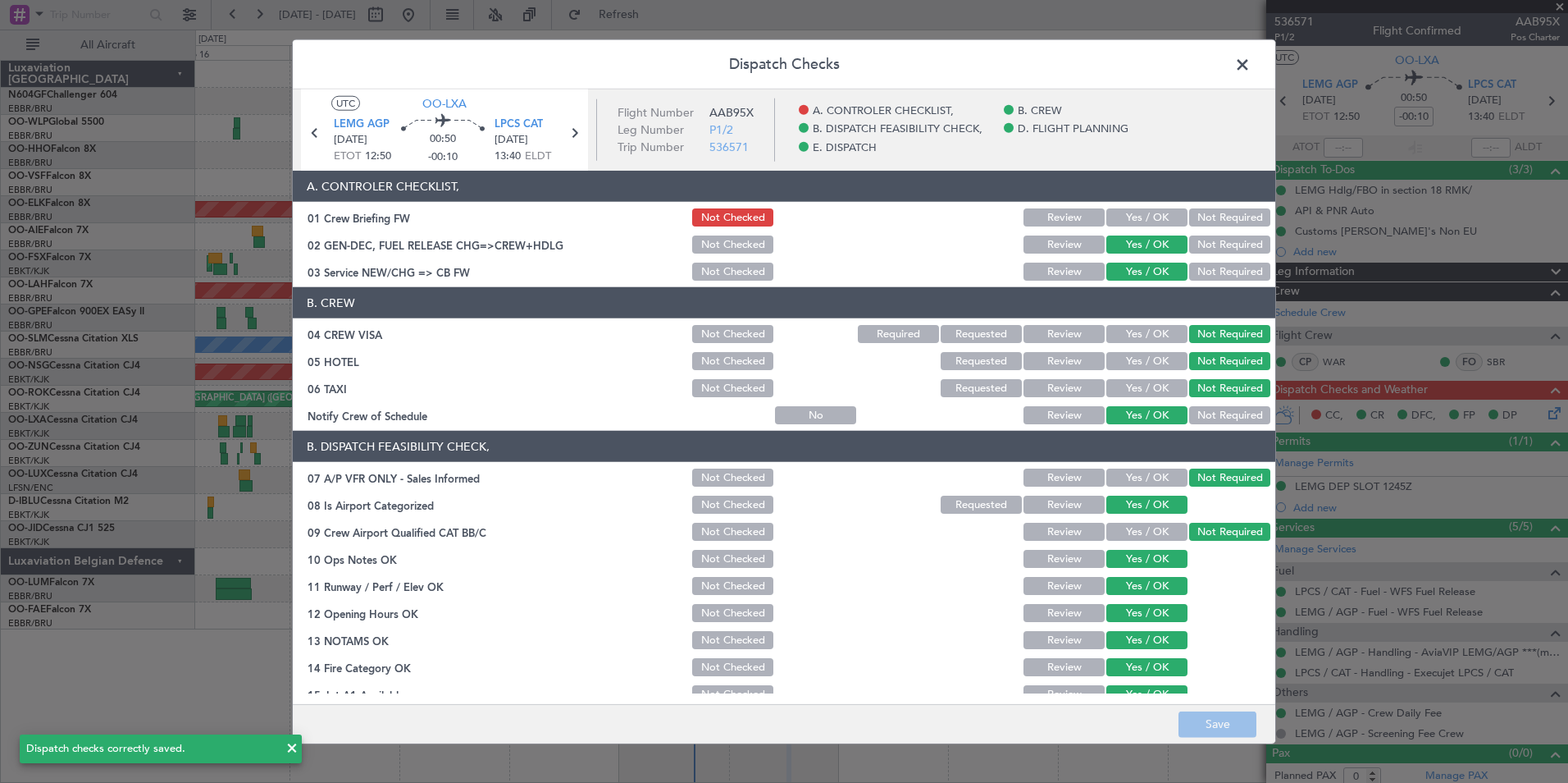
click at [1251, 65] on span at bounding box center [1251, 69] width 0 height 33
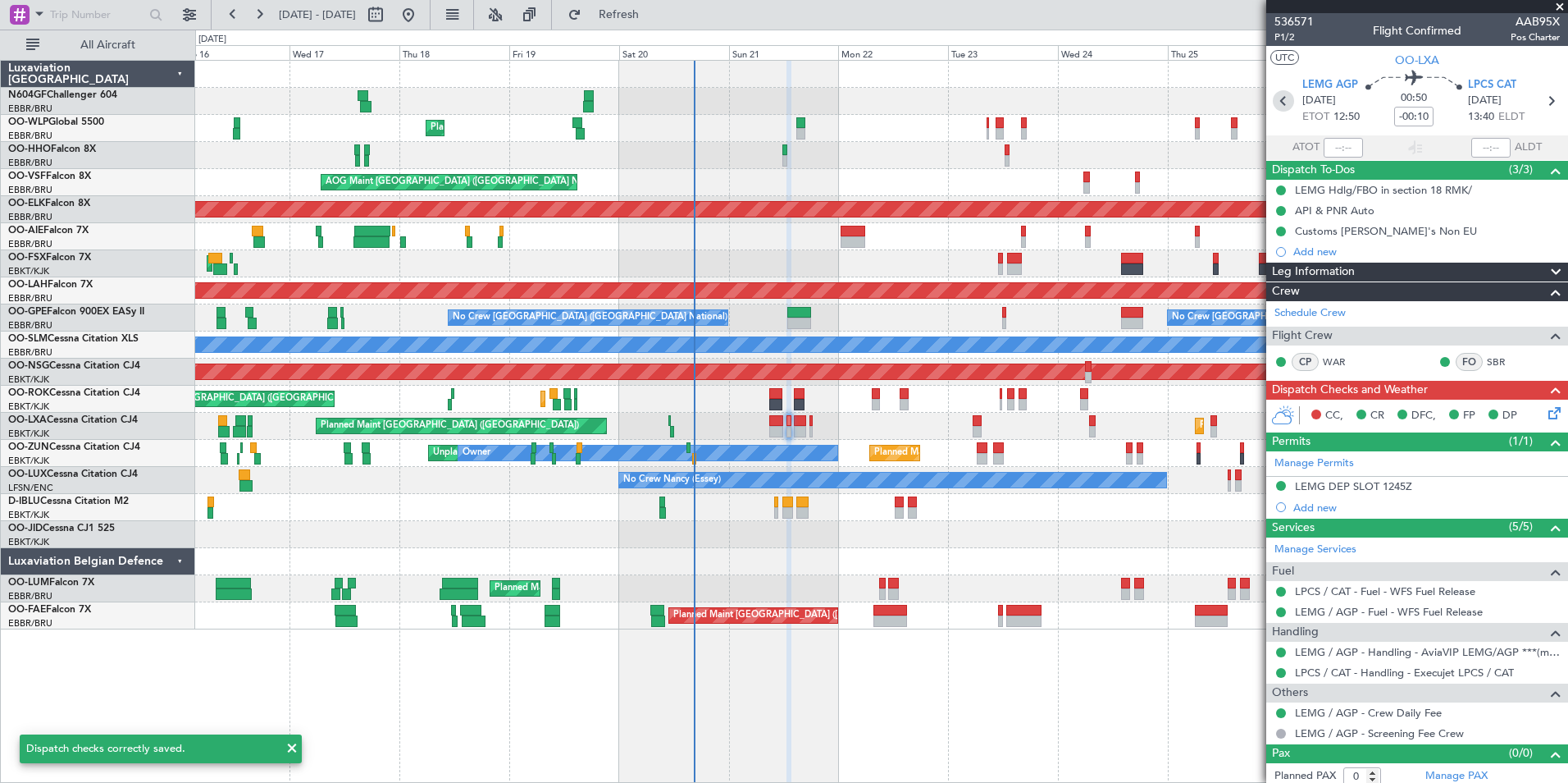
click at [1280, 107] on icon at bounding box center [1284, 101] width 22 height 22
type input "+00:15"
type input "2"
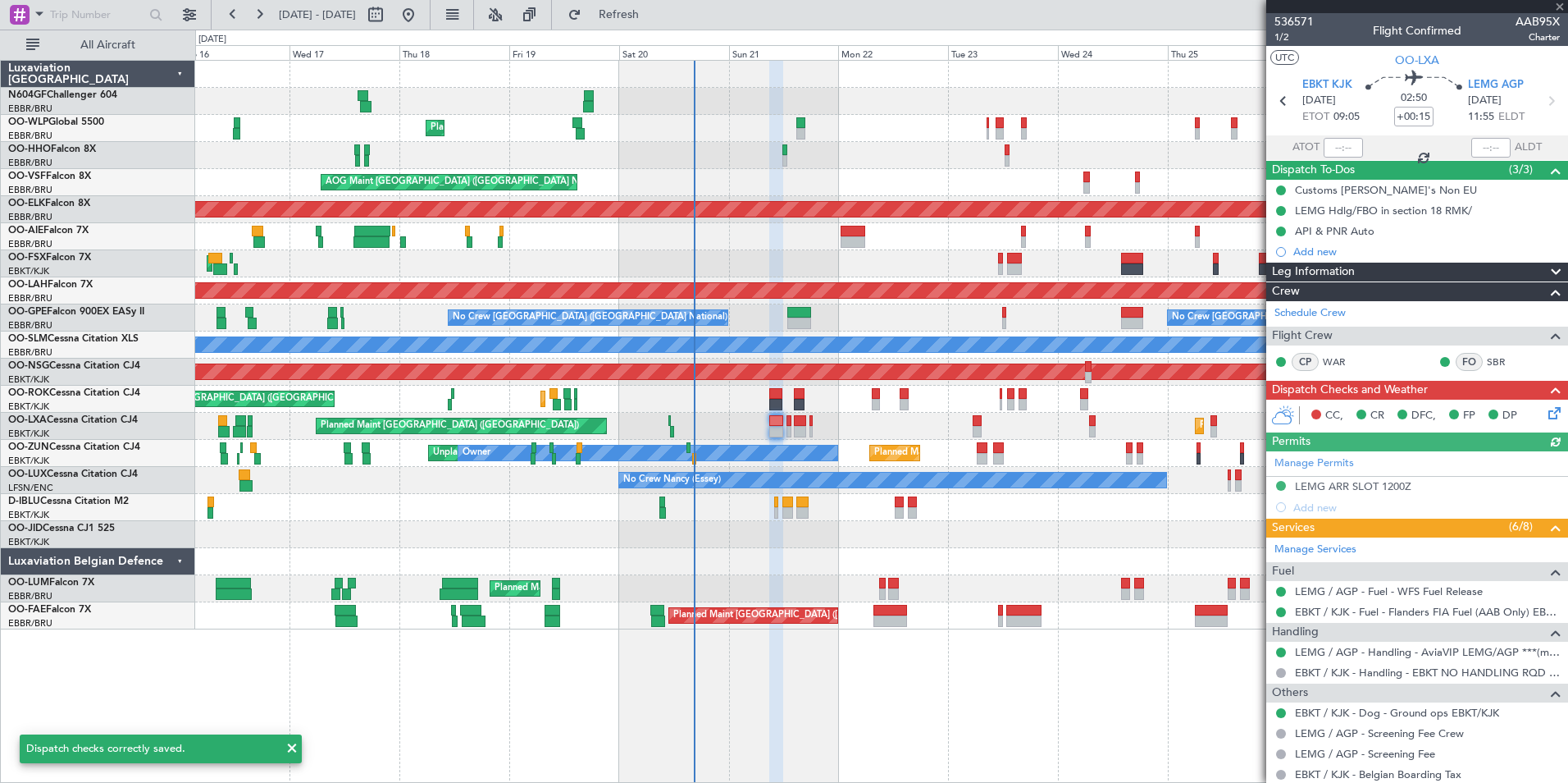
click at [1545, 409] on icon at bounding box center [1552, 410] width 13 height 13
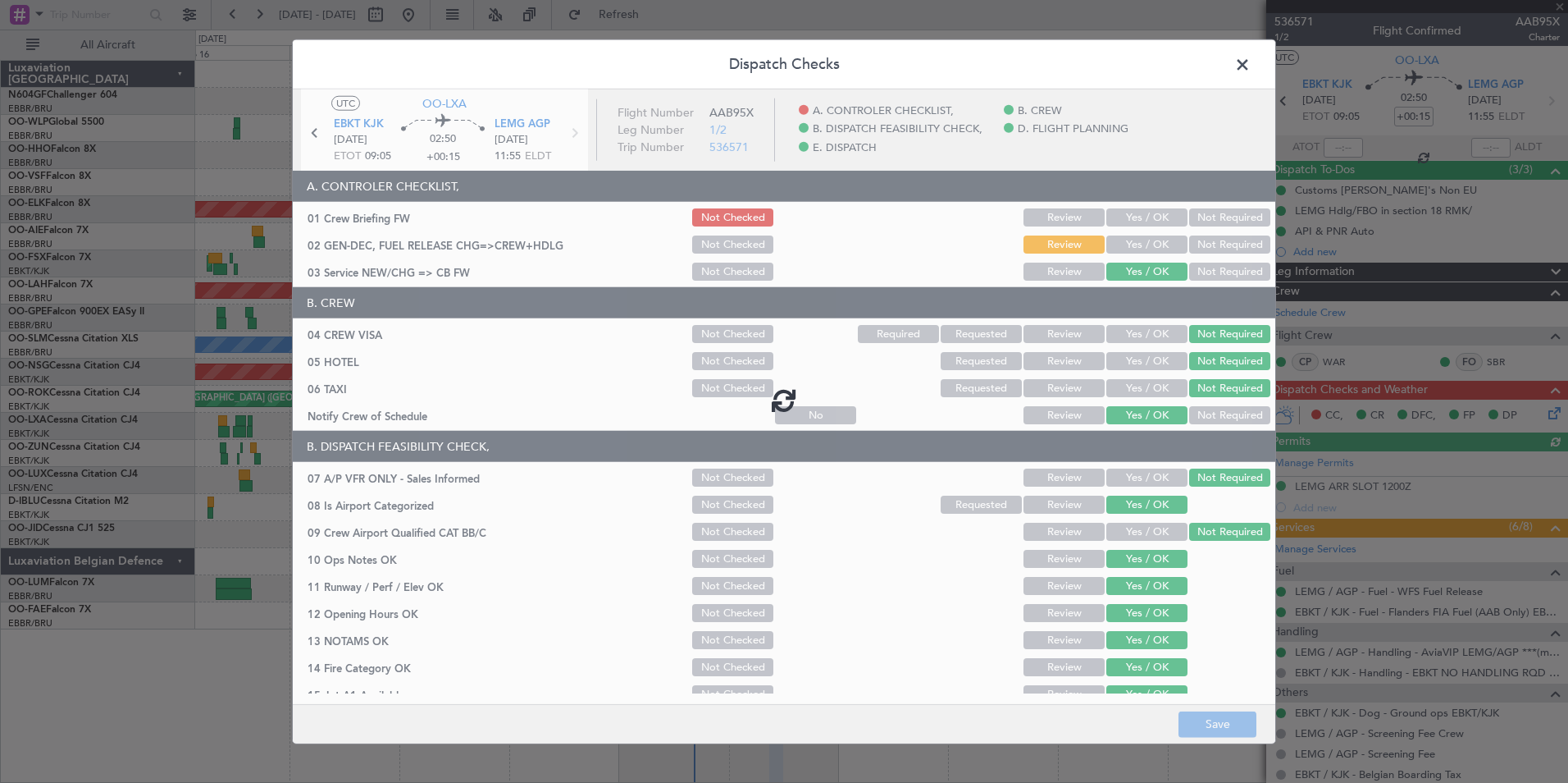
click at [1155, 243] on div at bounding box center [784, 399] width 982 height 621
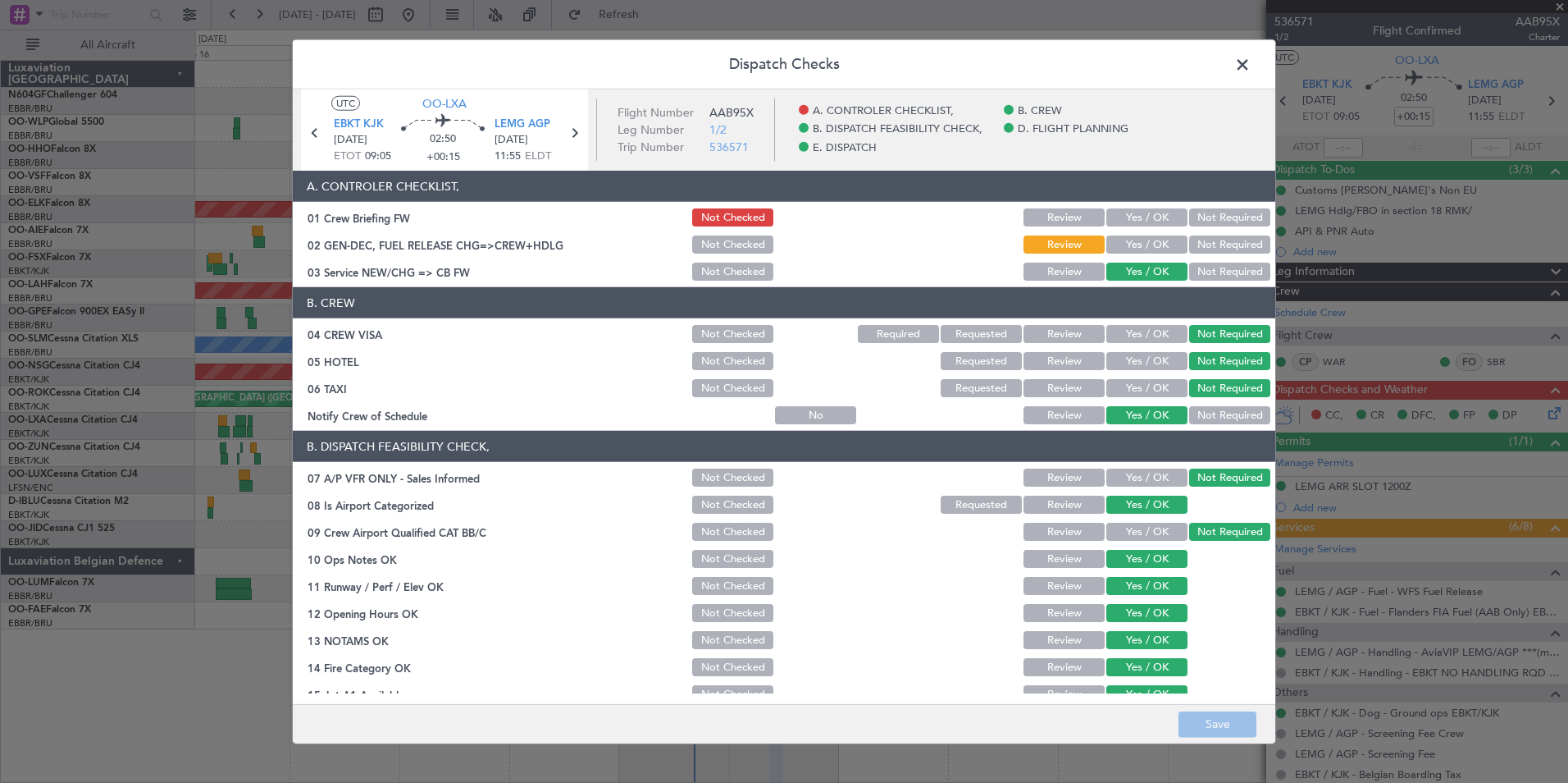
click at [1138, 246] on button "Yes / OK" at bounding box center [1147, 245] width 81 height 18
click at [1210, 730] on button "Save" at bounding box center [1217, 723] width 78 height 26
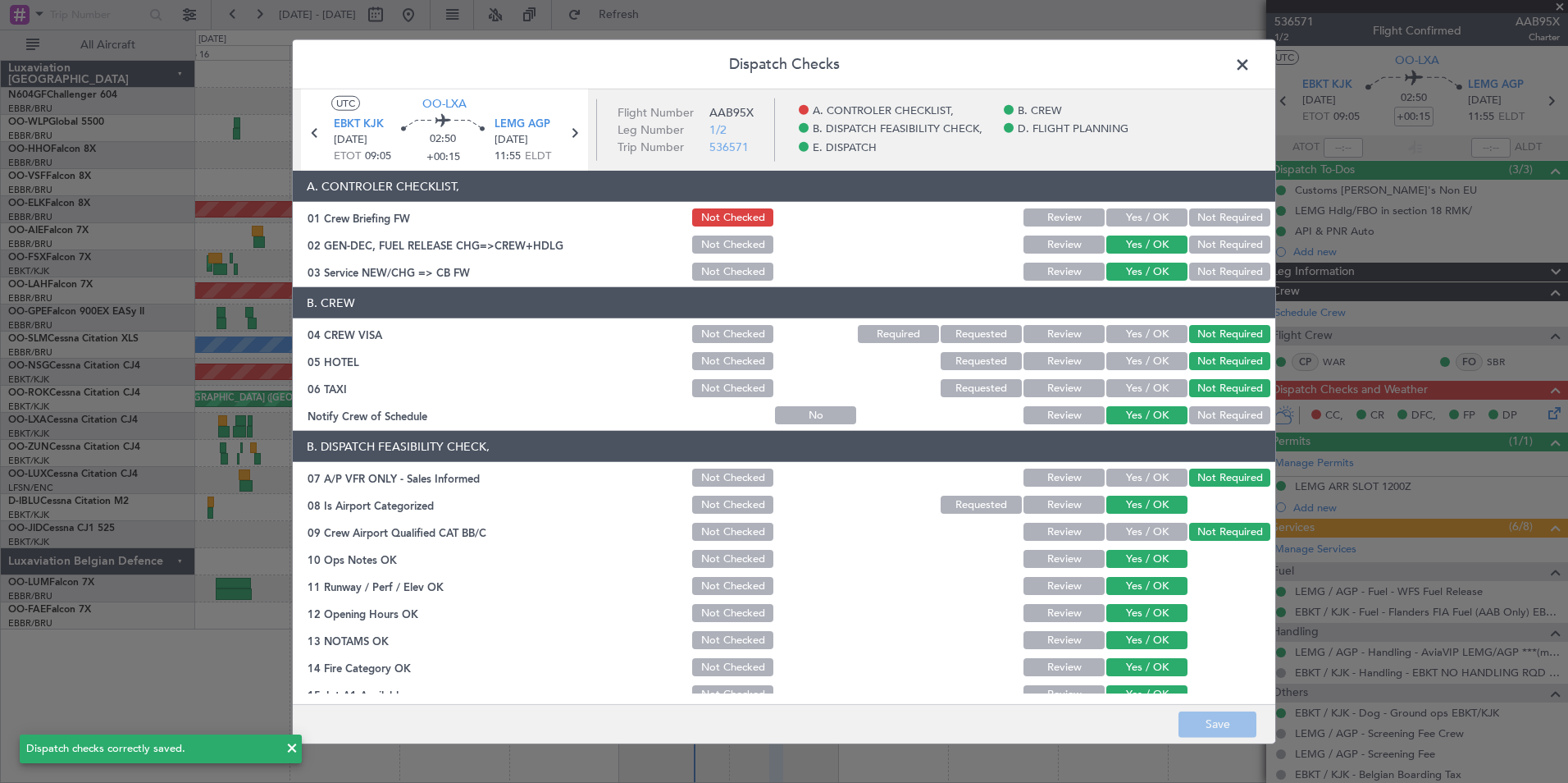
click at [1251, 64] on span at bounding box center [1251, 69] width 0 height 33
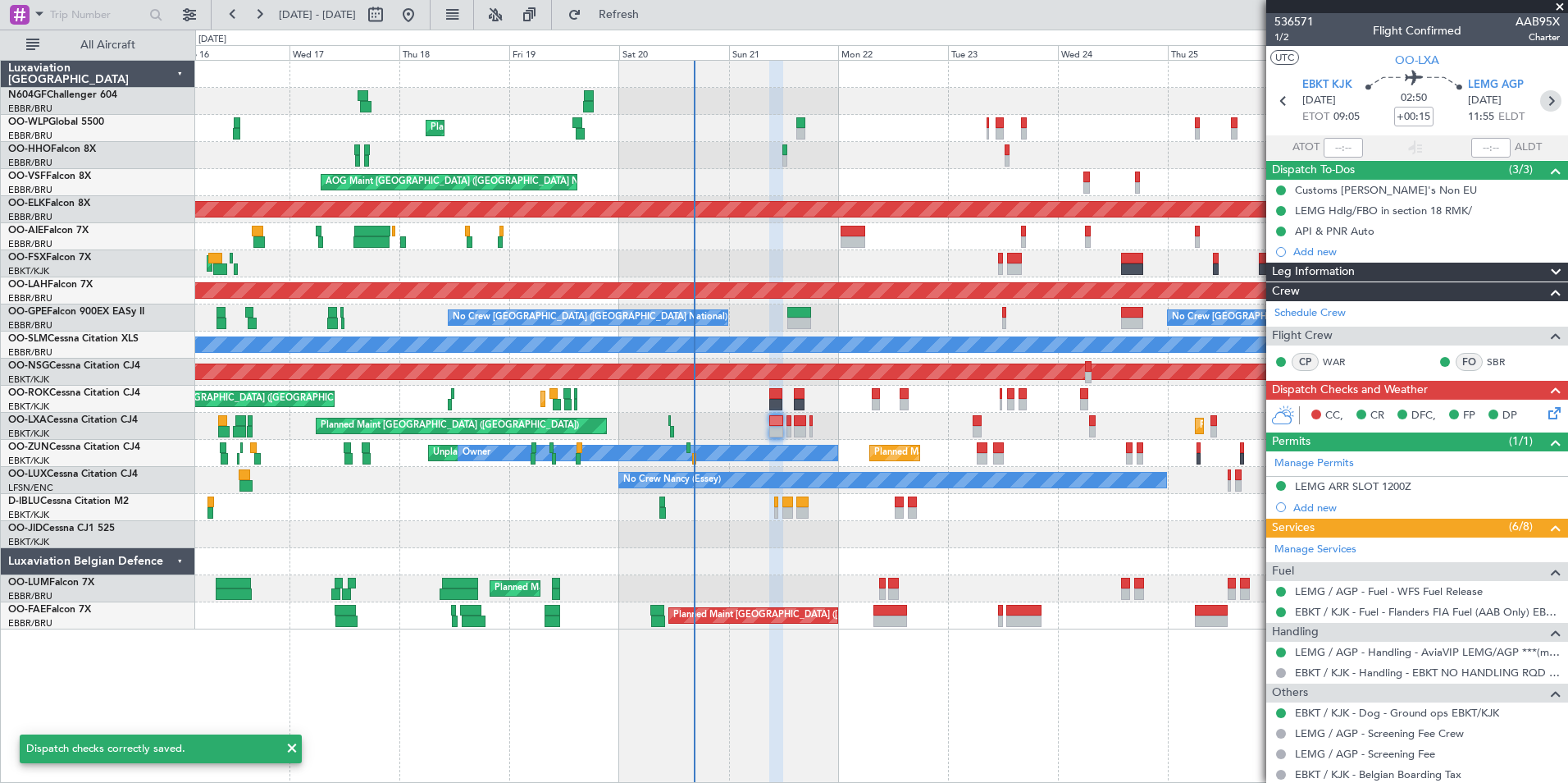
click at [1545, 101] on icon at bounding box center [1551, 101] width 22 height 22
type input "-00:10"
type input "0"
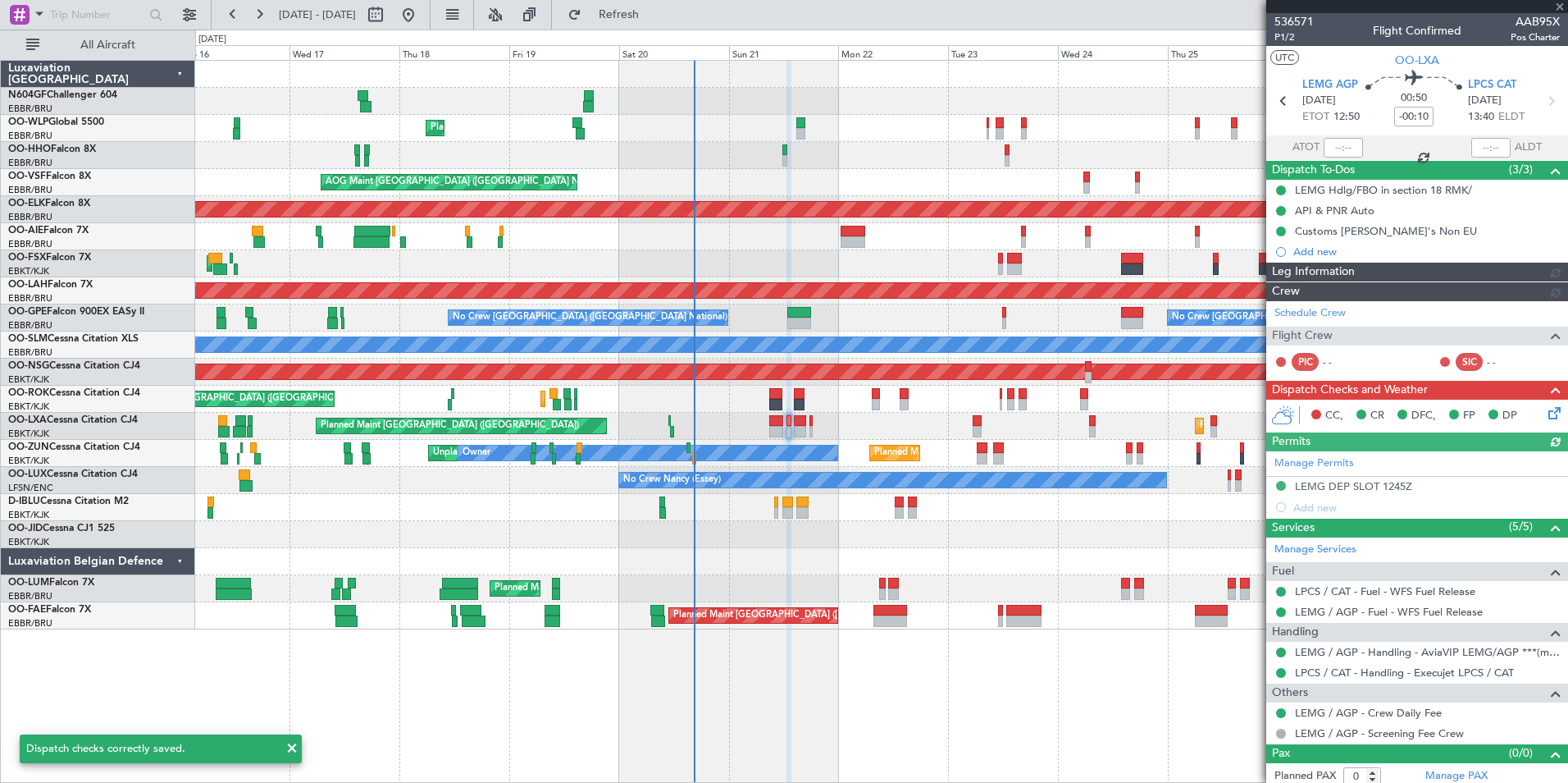
click at [1545, 101] on icon at bounding box center [1551, 101] width 22 height 22
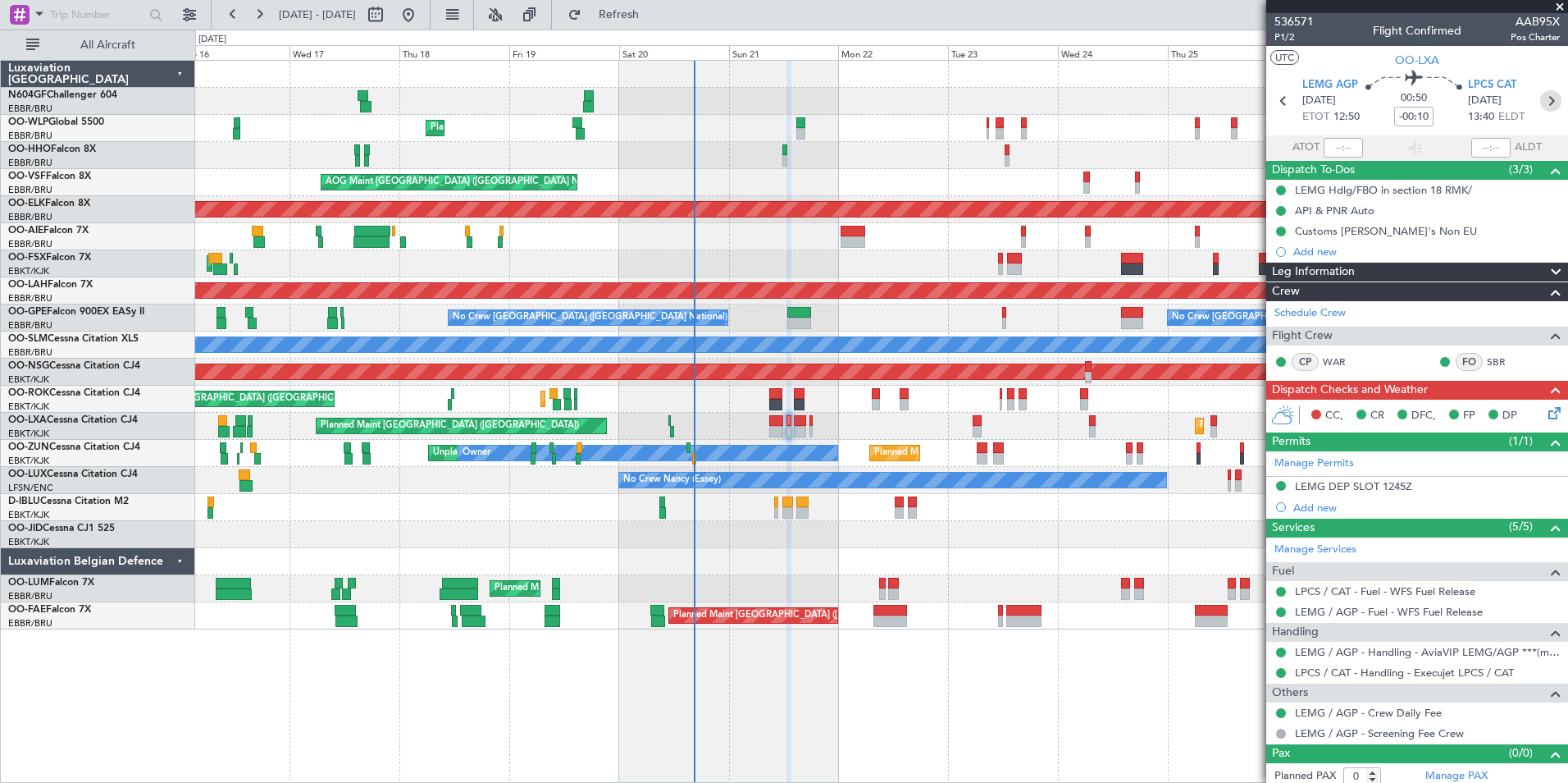
click at [1540, 105] on icon at bounding box center [1551, 101] width 22 height 22
type input "+00:20"
type input "3"
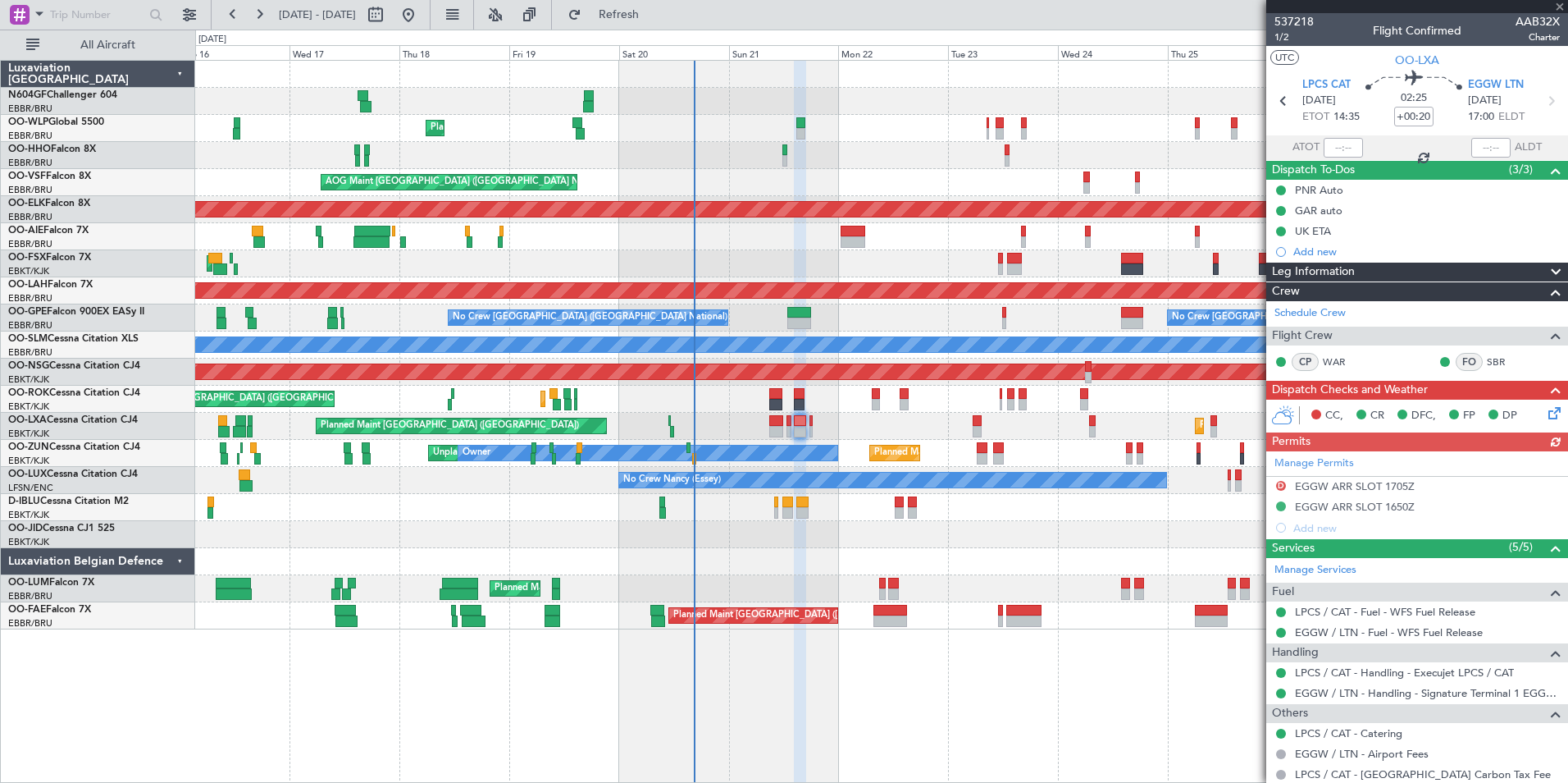
click at [1545, 416] on icon at bounding box center [1552, 410] width 13 height 13
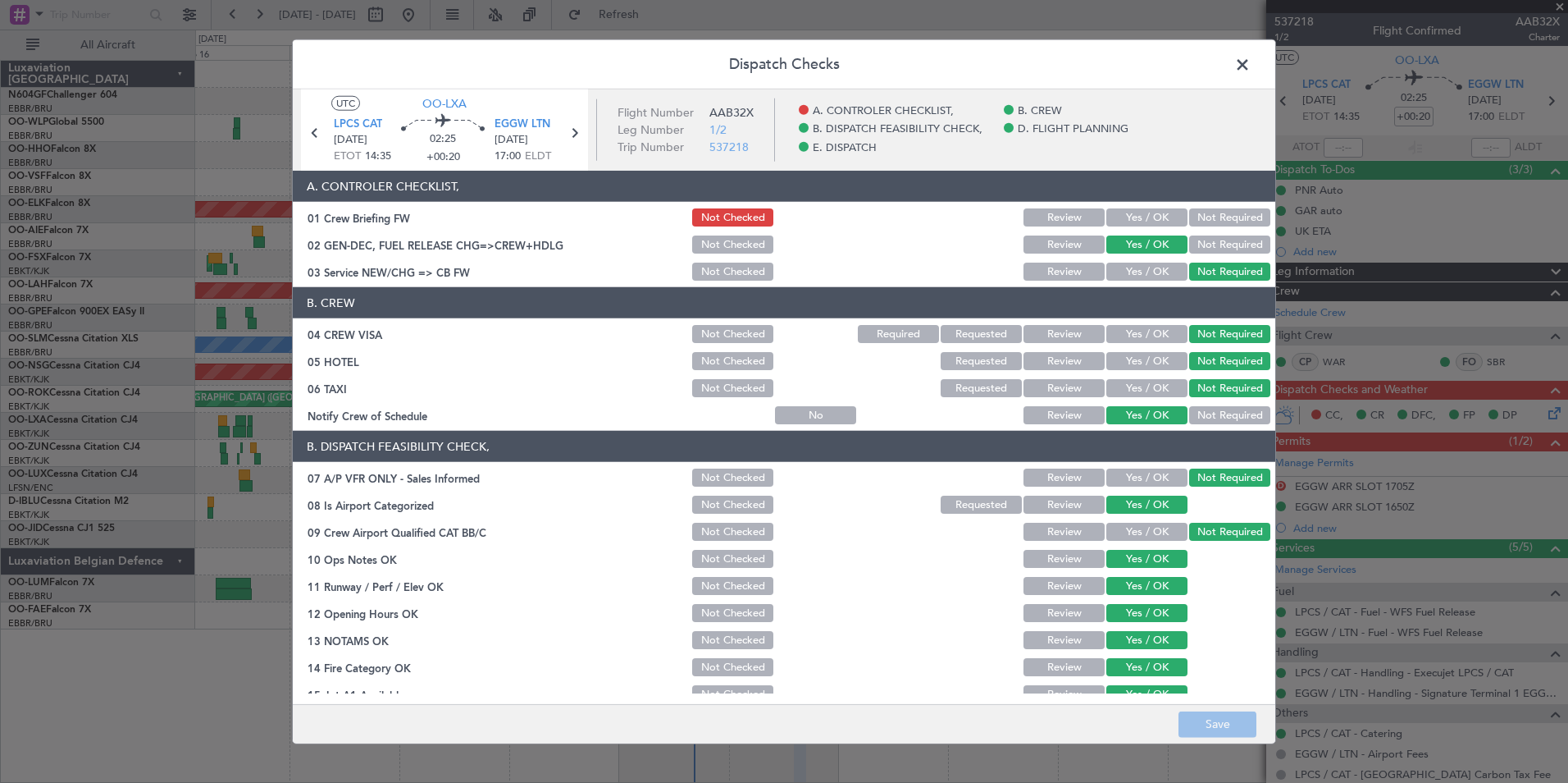
click at [1155, 270] on button "Yes / OK" at bounding box center [1147, 272] width 81 height 18
click at [1208, 731] on button "Save" at bounding box center [1217, 723] width 78 height 26
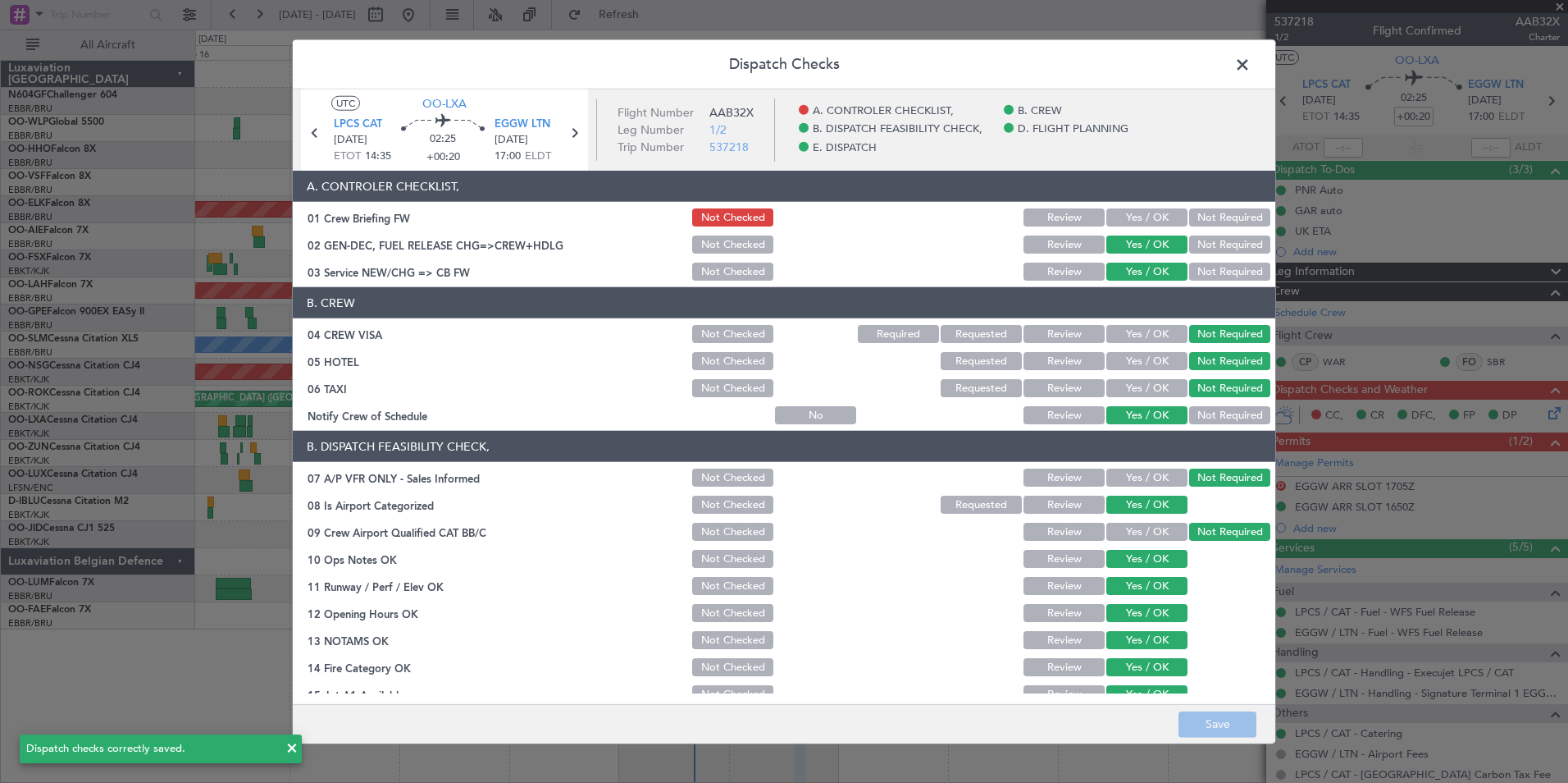
click at [1251, 63] on span at bounding box center [1251, 69] width 0 height 33
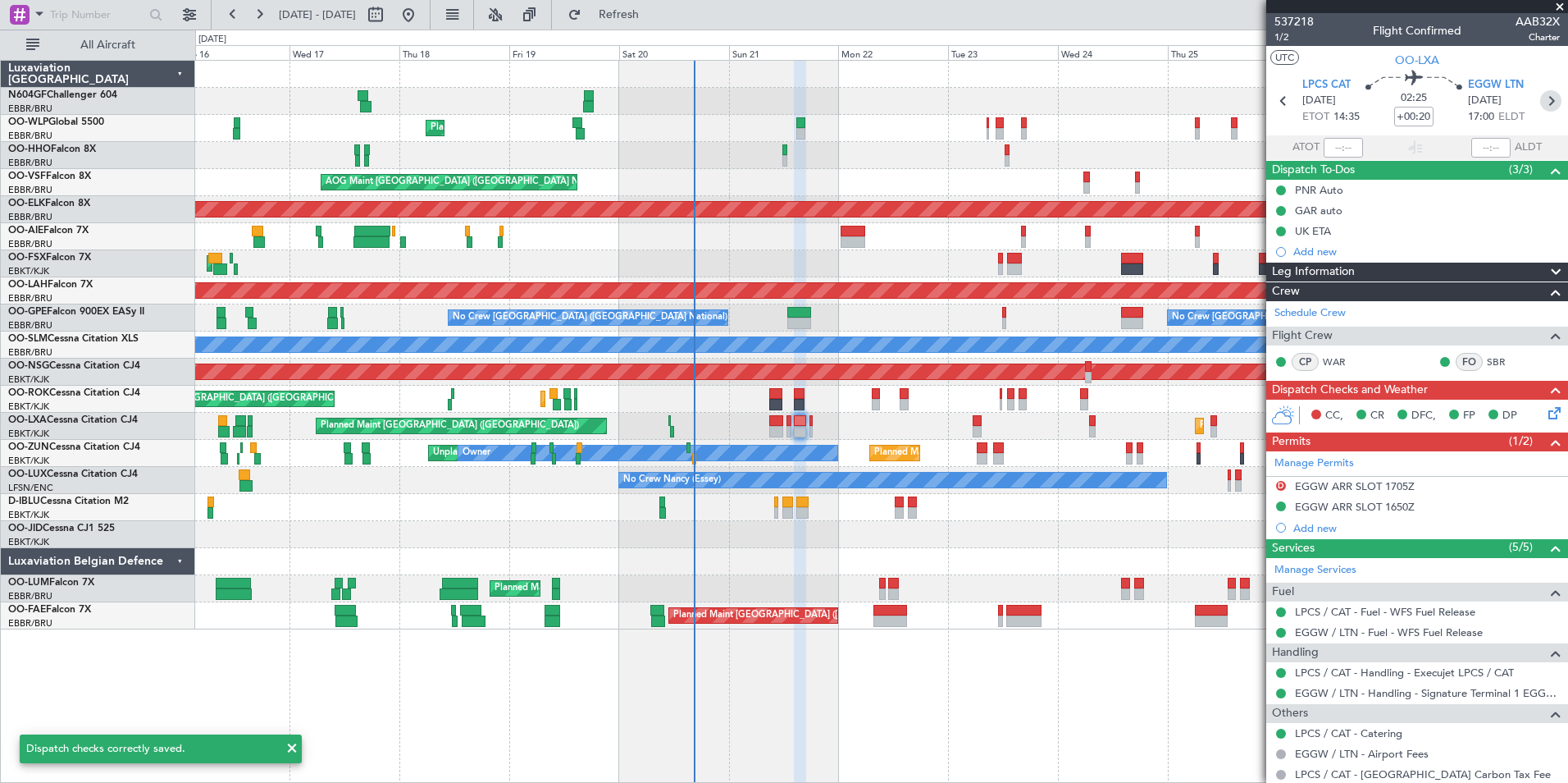
click at [1542, 101] on icon at bounding box center [1551, 101] width 22 height 22
type input "+00:10"
type input "0"
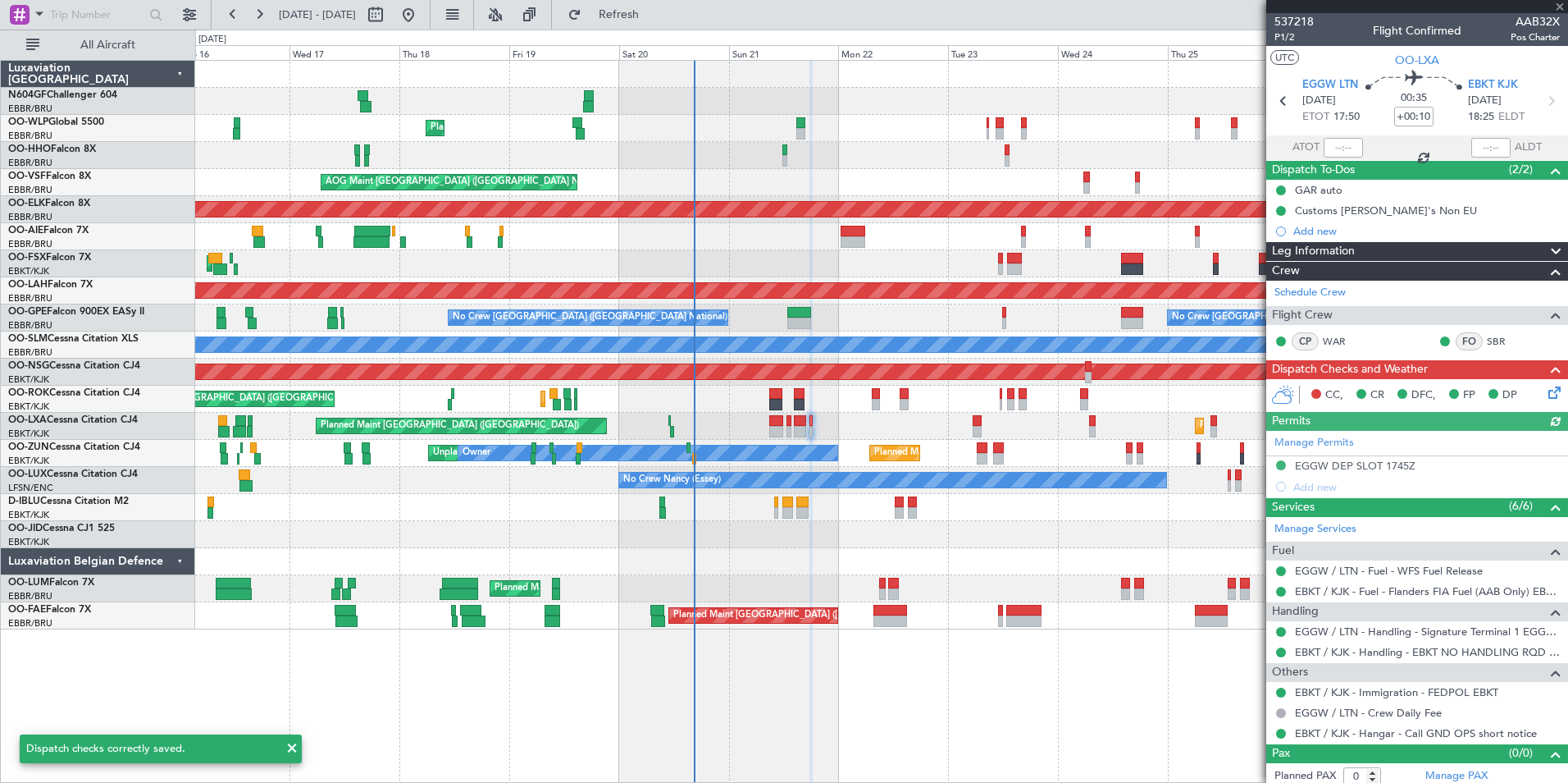
click at [1545, 394] on icon at bounding box center [1552, 390] width 13 height 13
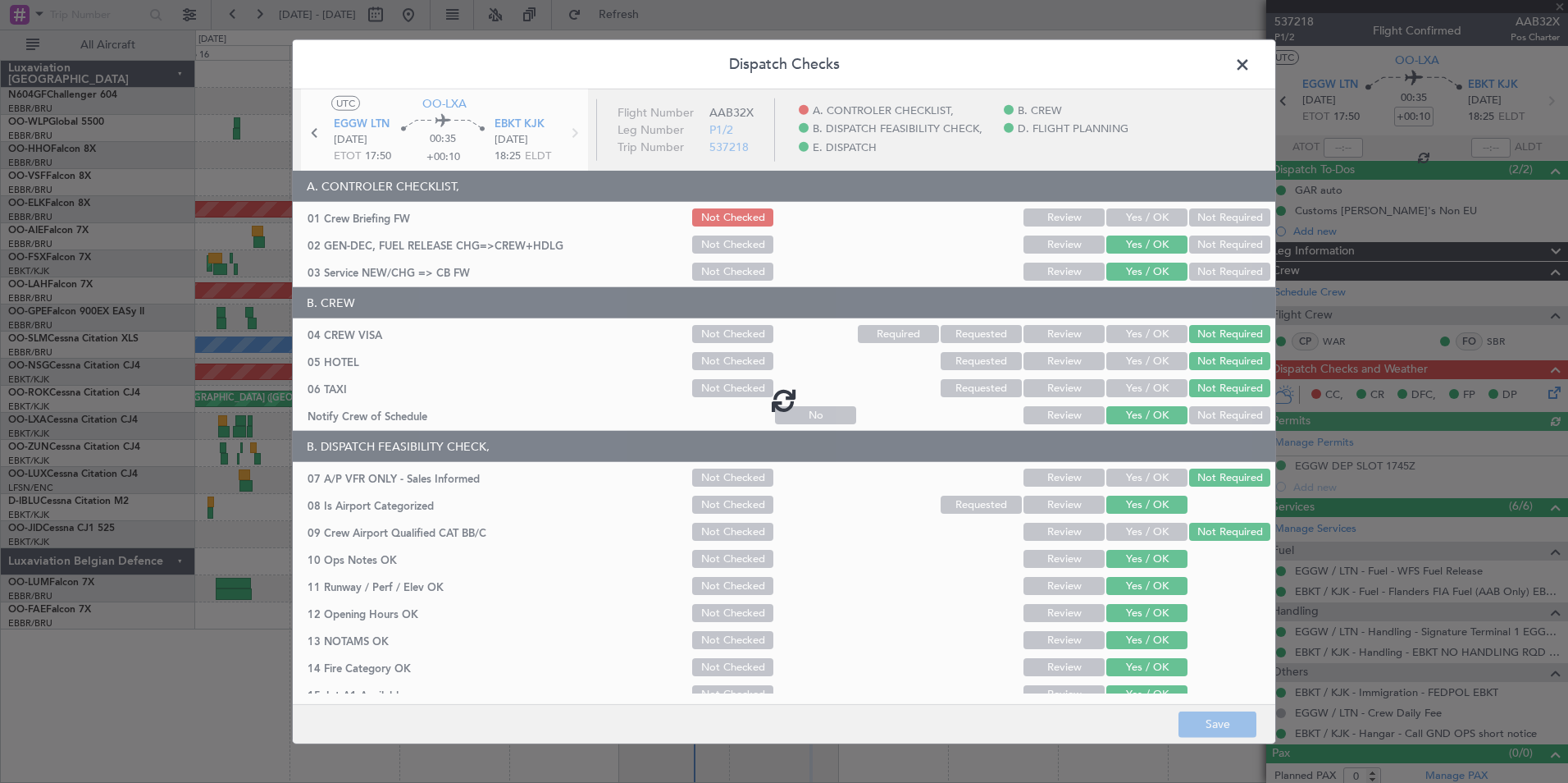
click at [1251, 67] on span at bounding box center [1251, 69] width 0 height 33
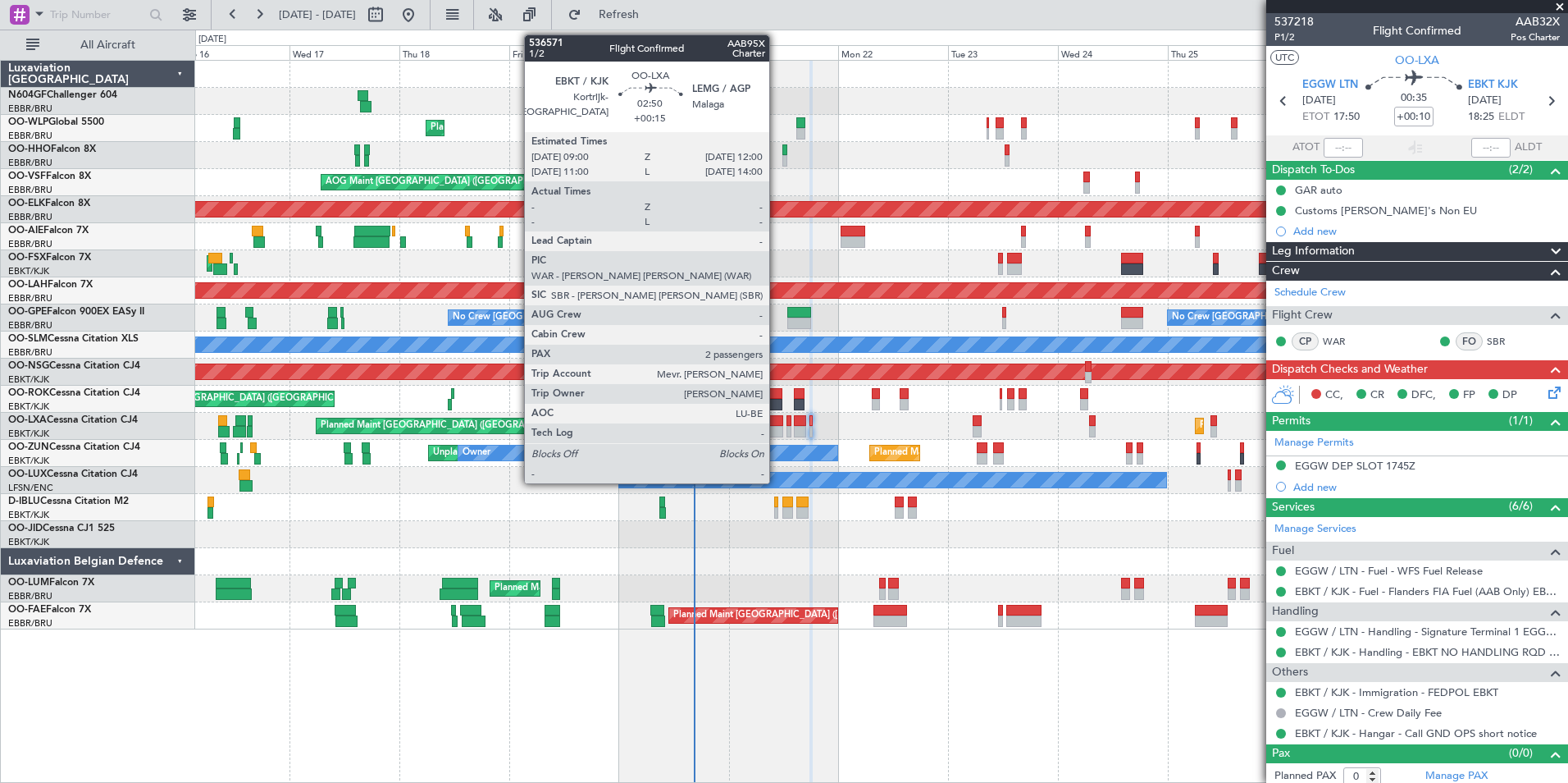
click at [777, 431] on div at bounding box center [776, 432] width 14 height 12
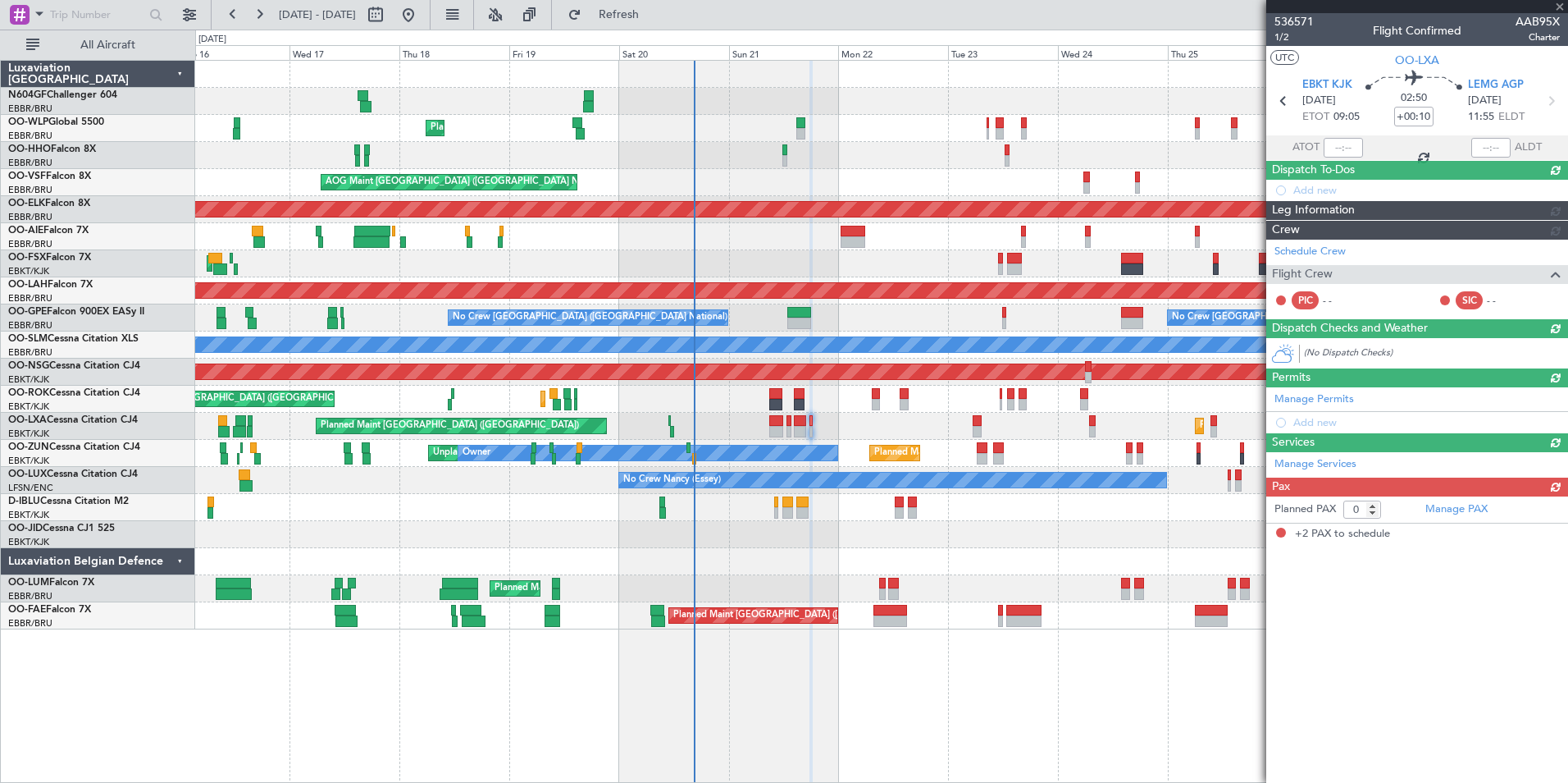
type input "+00:15"
type input "2"
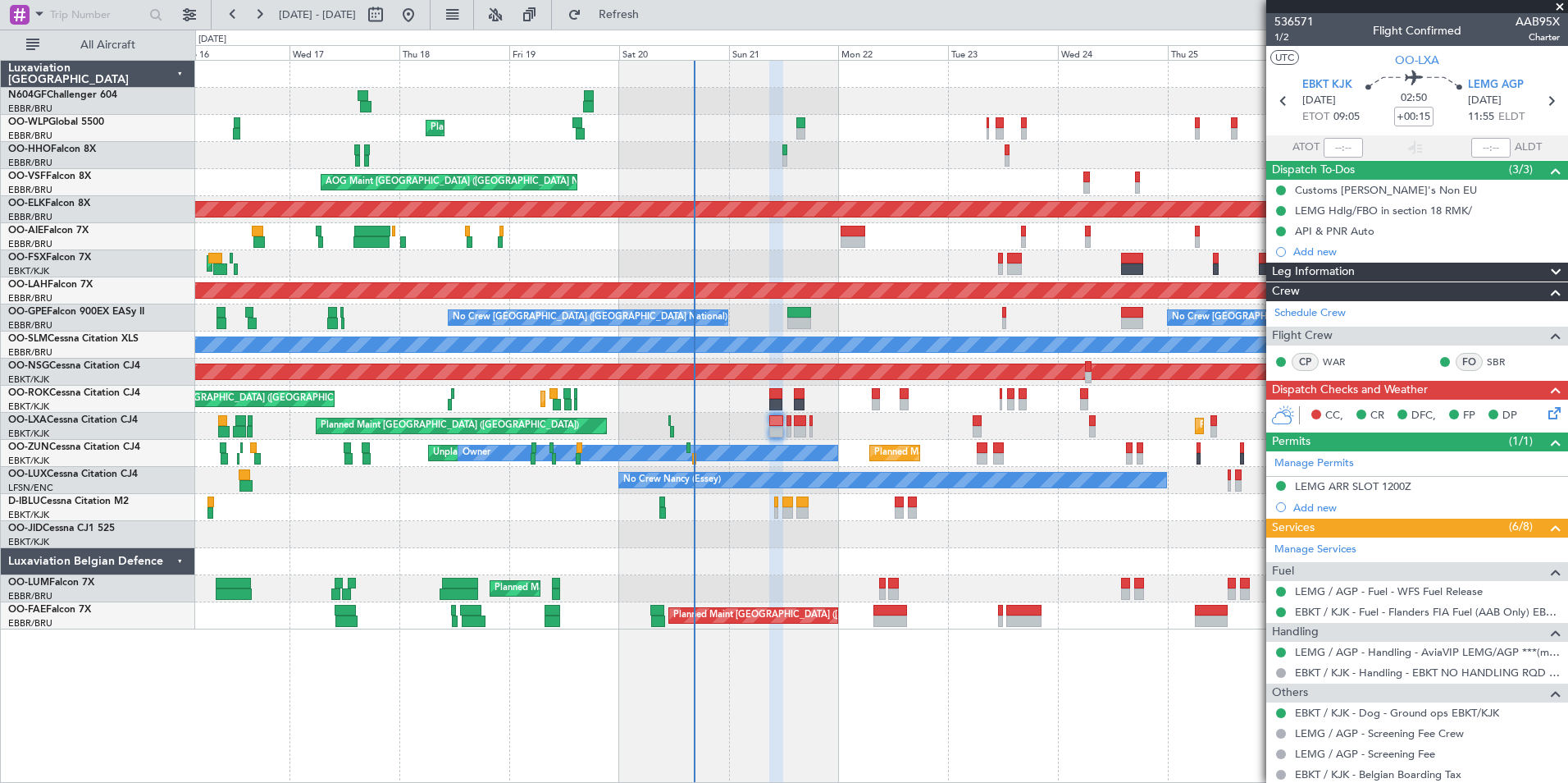
click at [1545, 416] on icon at bounding box center [1552, 410] width 13 height 13
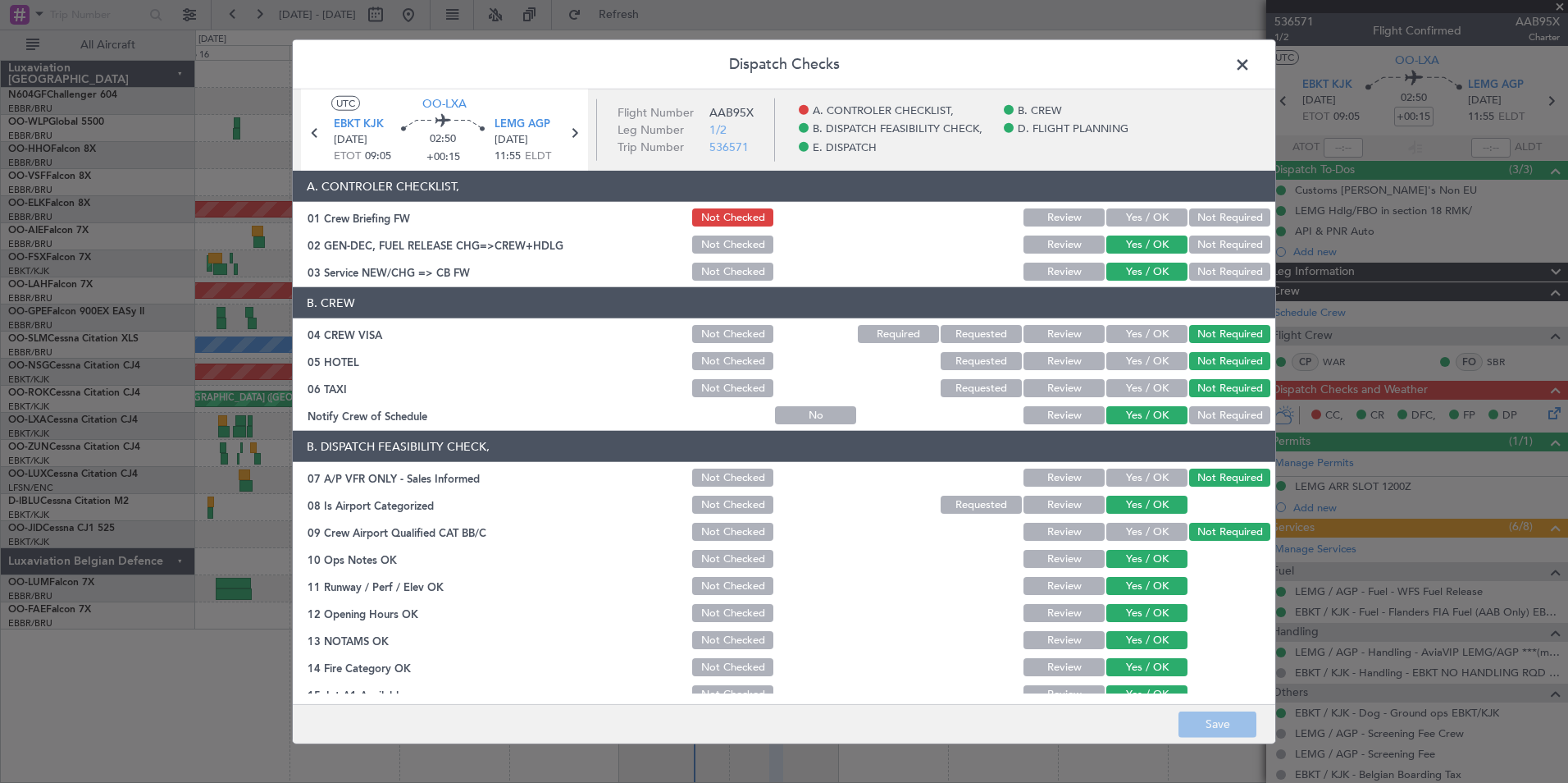
click at [1157, 221] on button "Yes / OK" at bounding box center [1147, 217] width 81 height 18
click at [1231, 713] on button "Save" at bounding box center [1217, 723] width 78 height 26
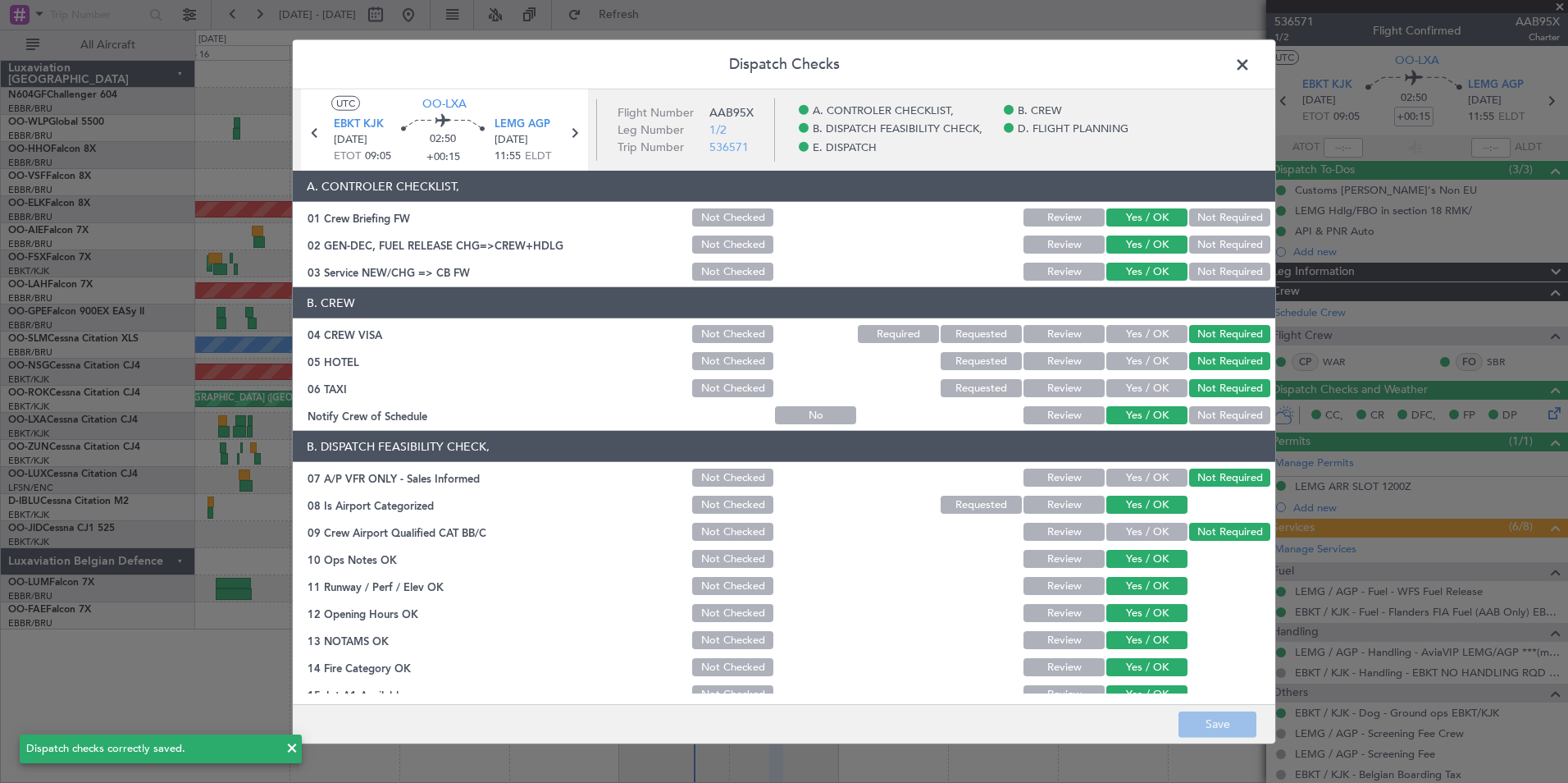
click at [1251, 70] on span at bounding box center [1251, 69] width 0 height 33
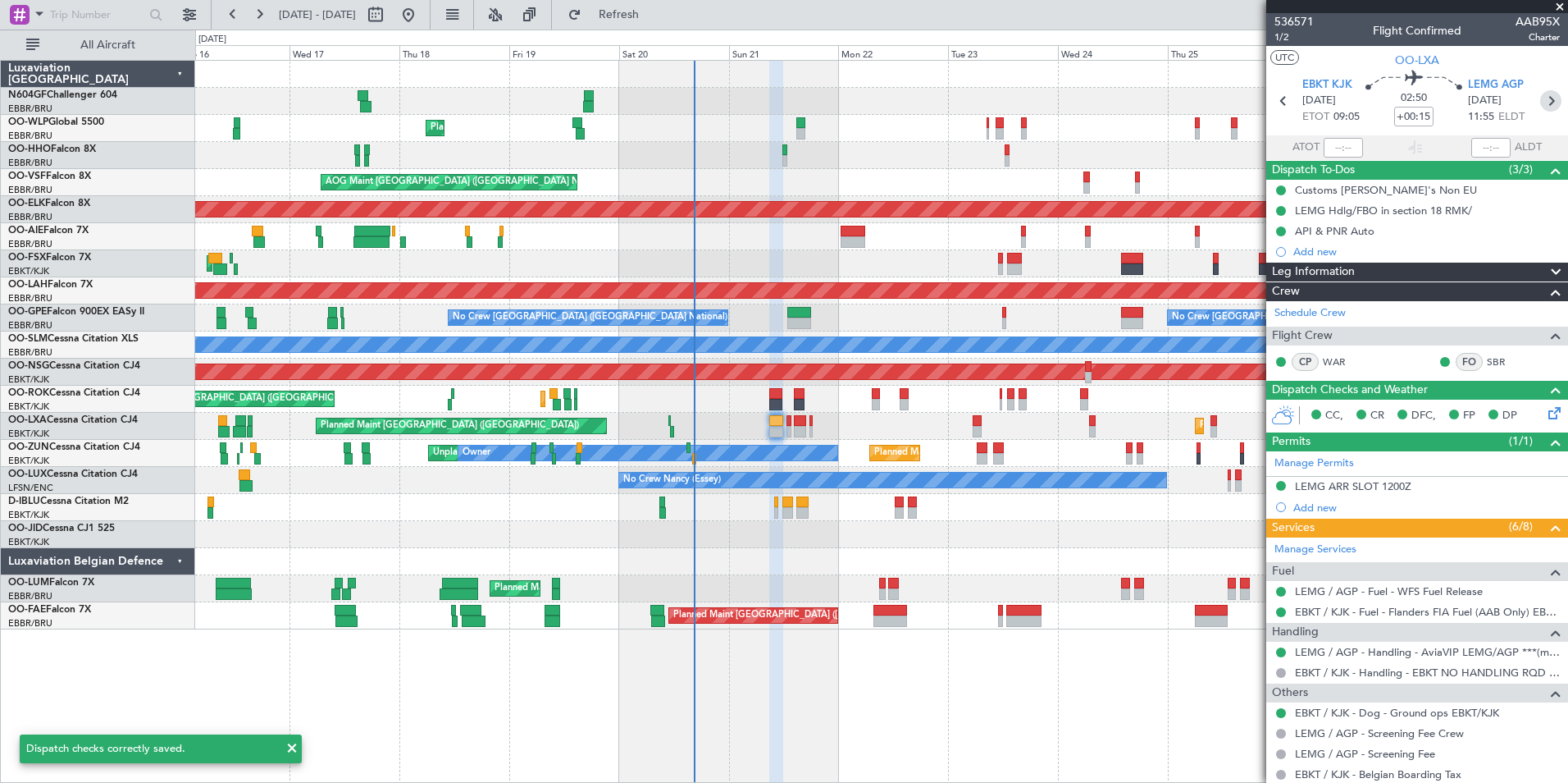
click at [1540, 101] on icon at bounding box center [1551, 101] width 22 height 22
type input "-00:10"
type input "0"
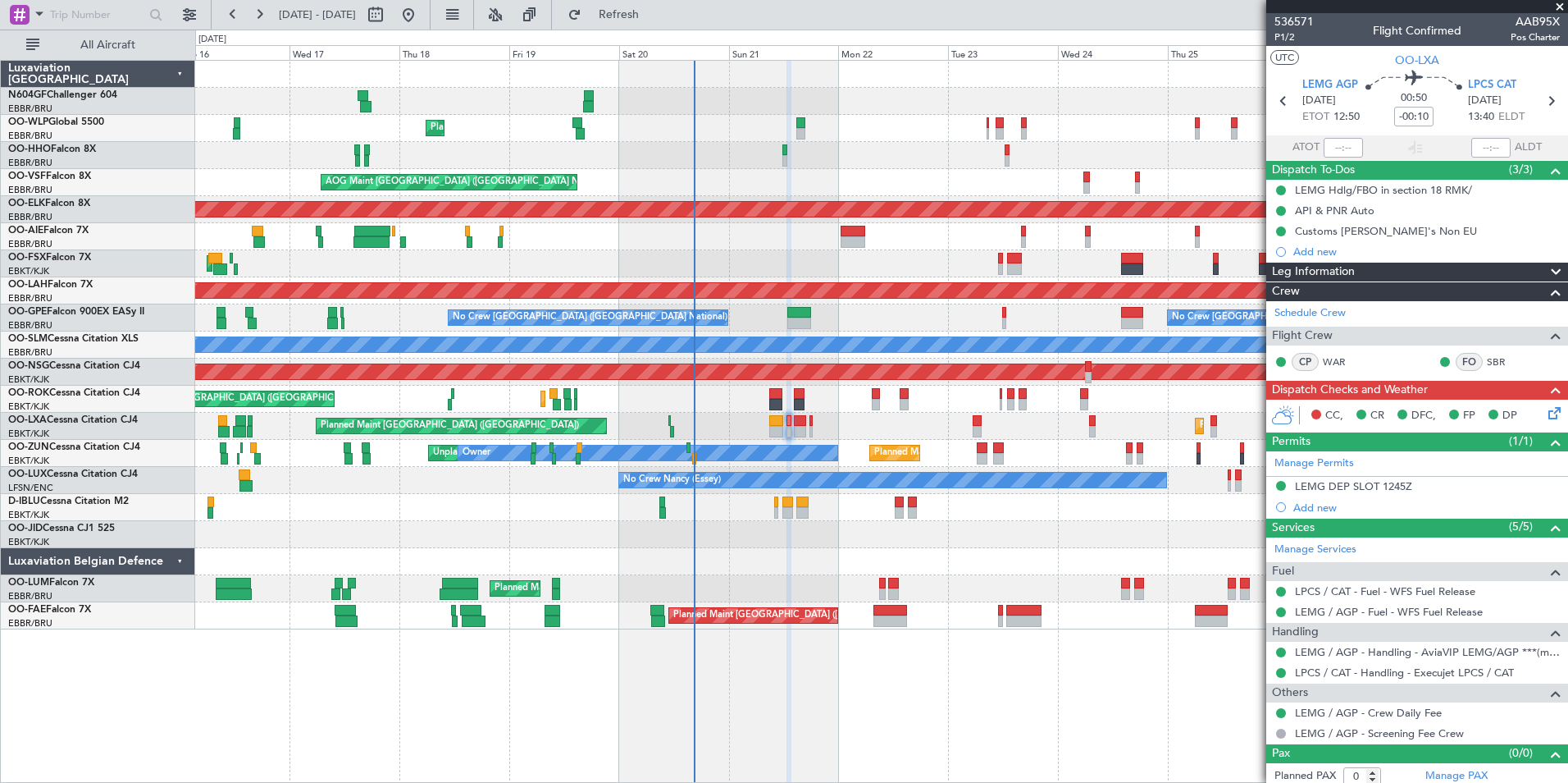
click at [1545, 414] on icon at bounding box center [1552, 410] width 13 height 13
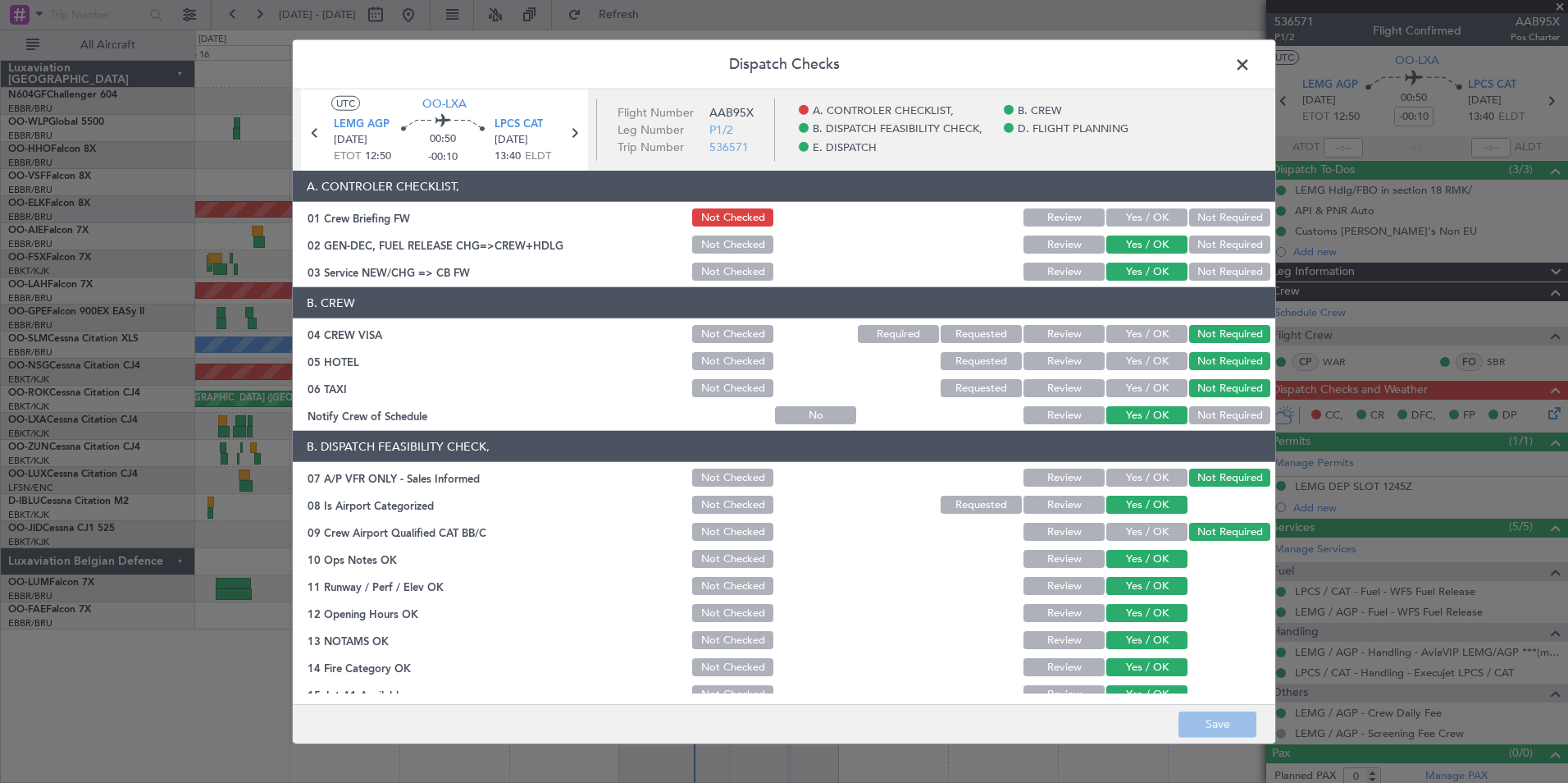
click at [1127, 224] on button "Yes / OK" at bounding box center [1147, 217] width 81 height 18
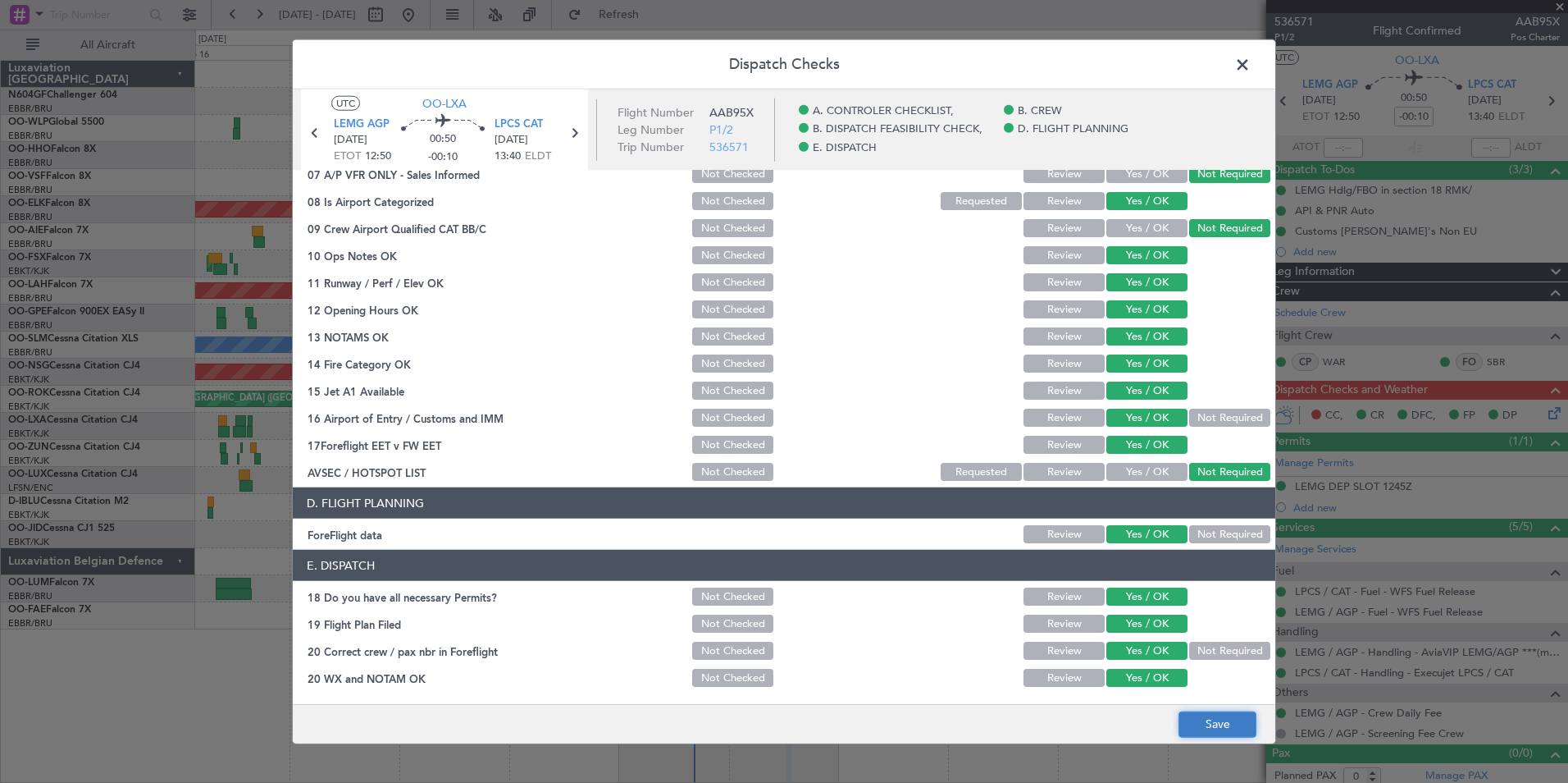
click at [1201, 727] on button "Save" at bounding box center [1217, 723] width 78 height 26
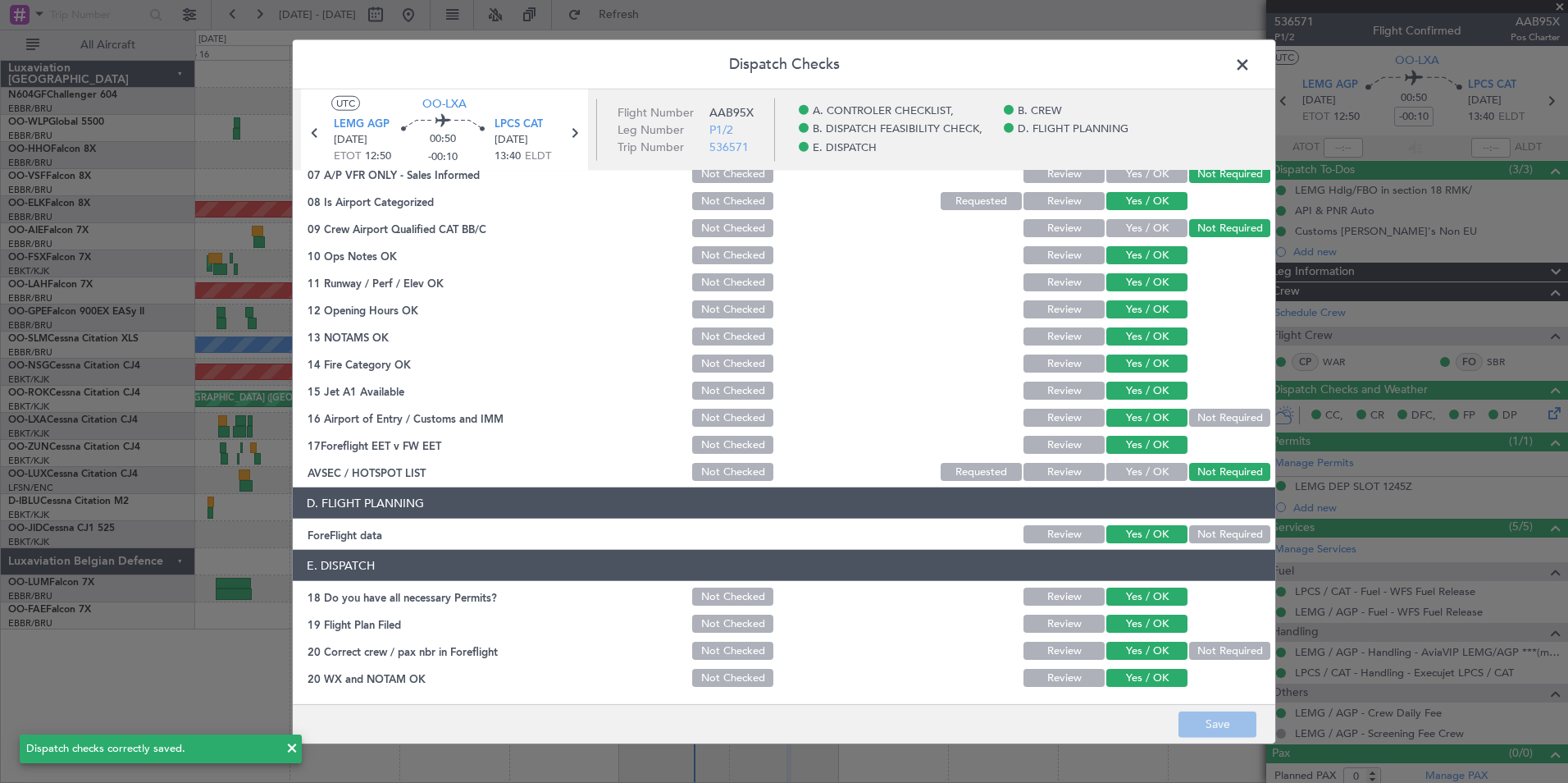
click at [1251, 74] on span at bounding box center [1251, 69] width 0 height 33
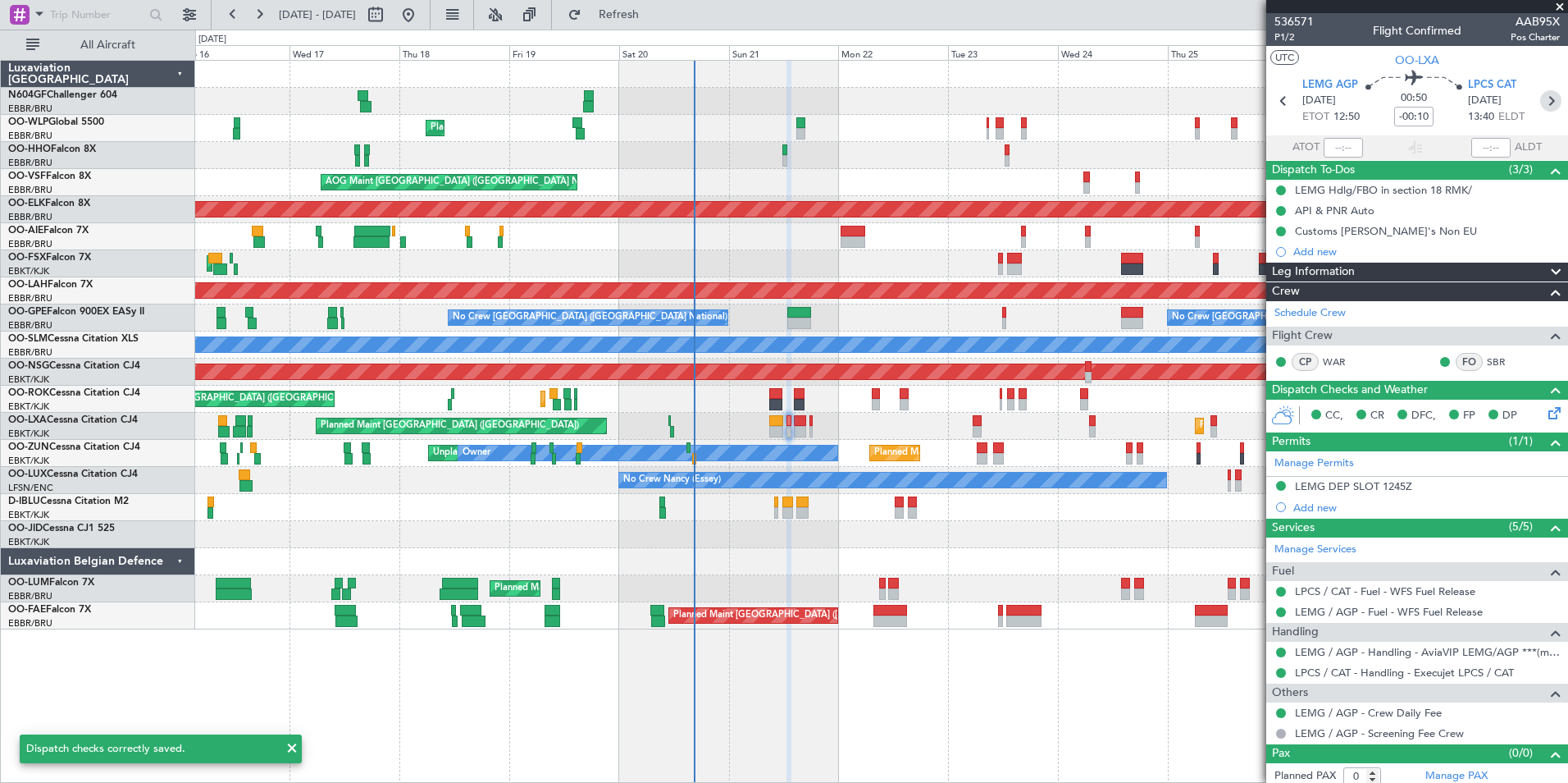
click at [1541, 109] on icon at bounding box center [1551, 101] width 22 height 22
type input "+00:20"
type input "3"
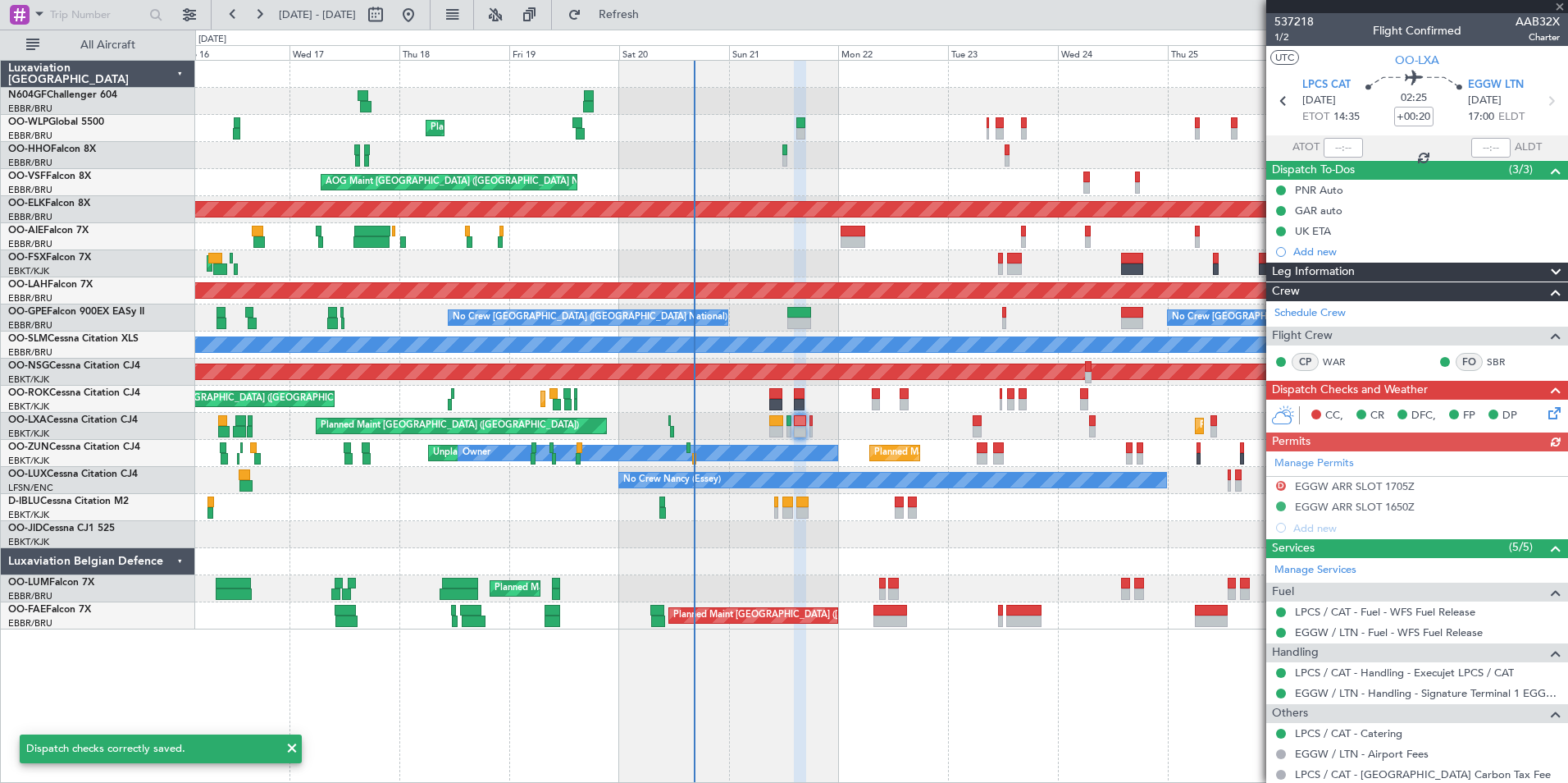
click at [1545, 417] on icon at bounding box center [1552, 410] width 13 height 13
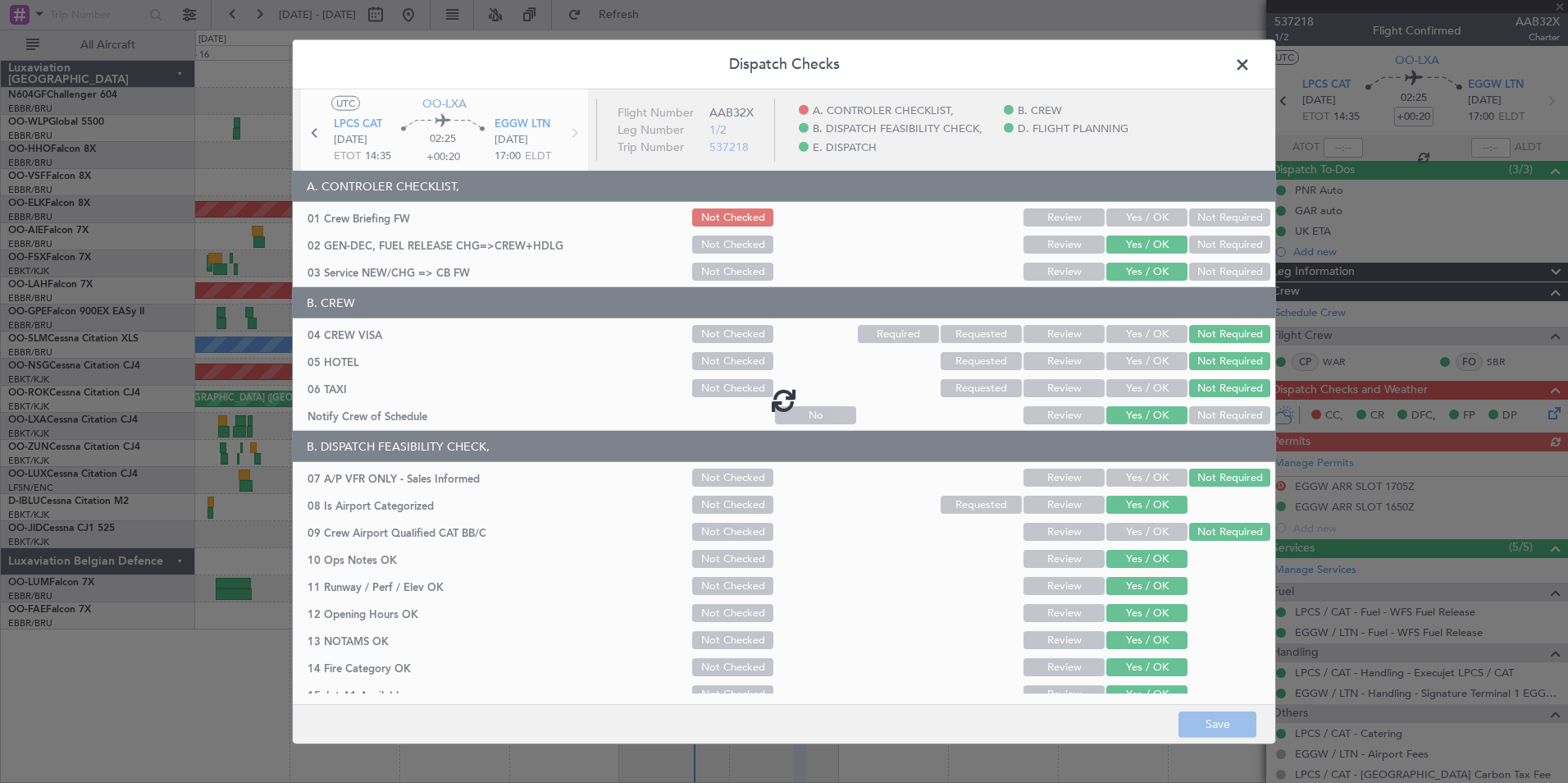
click at [1148, 214] on div at bounding box center [784, 399] width 982 height 621
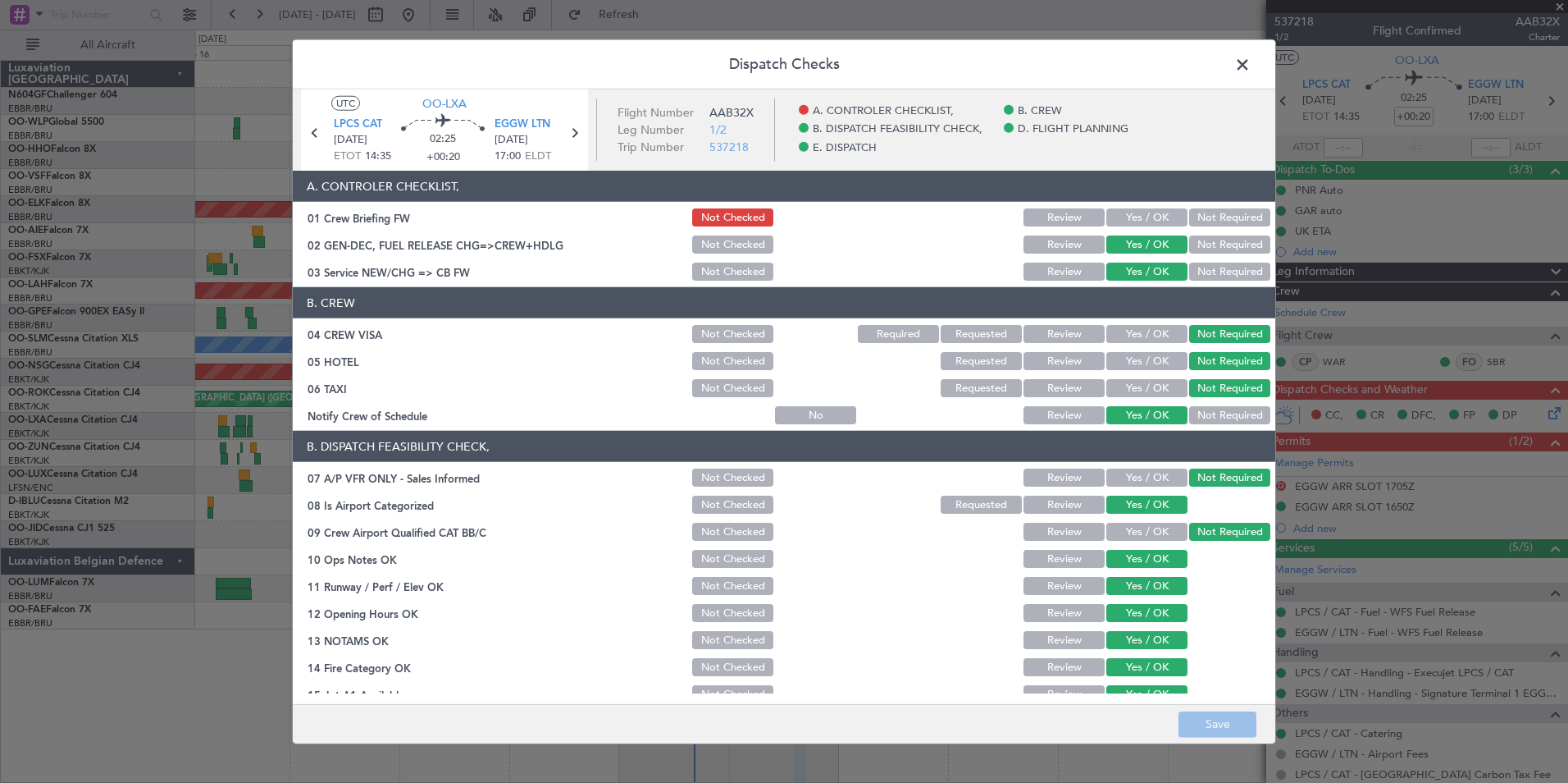
click at [1144, 216] on button "Yes / OK" at bounding box center [1147, 217] width 81 height 18
click at [1231, 728] on button "Save" at bounding box center [1217, 723] width 78 height 26
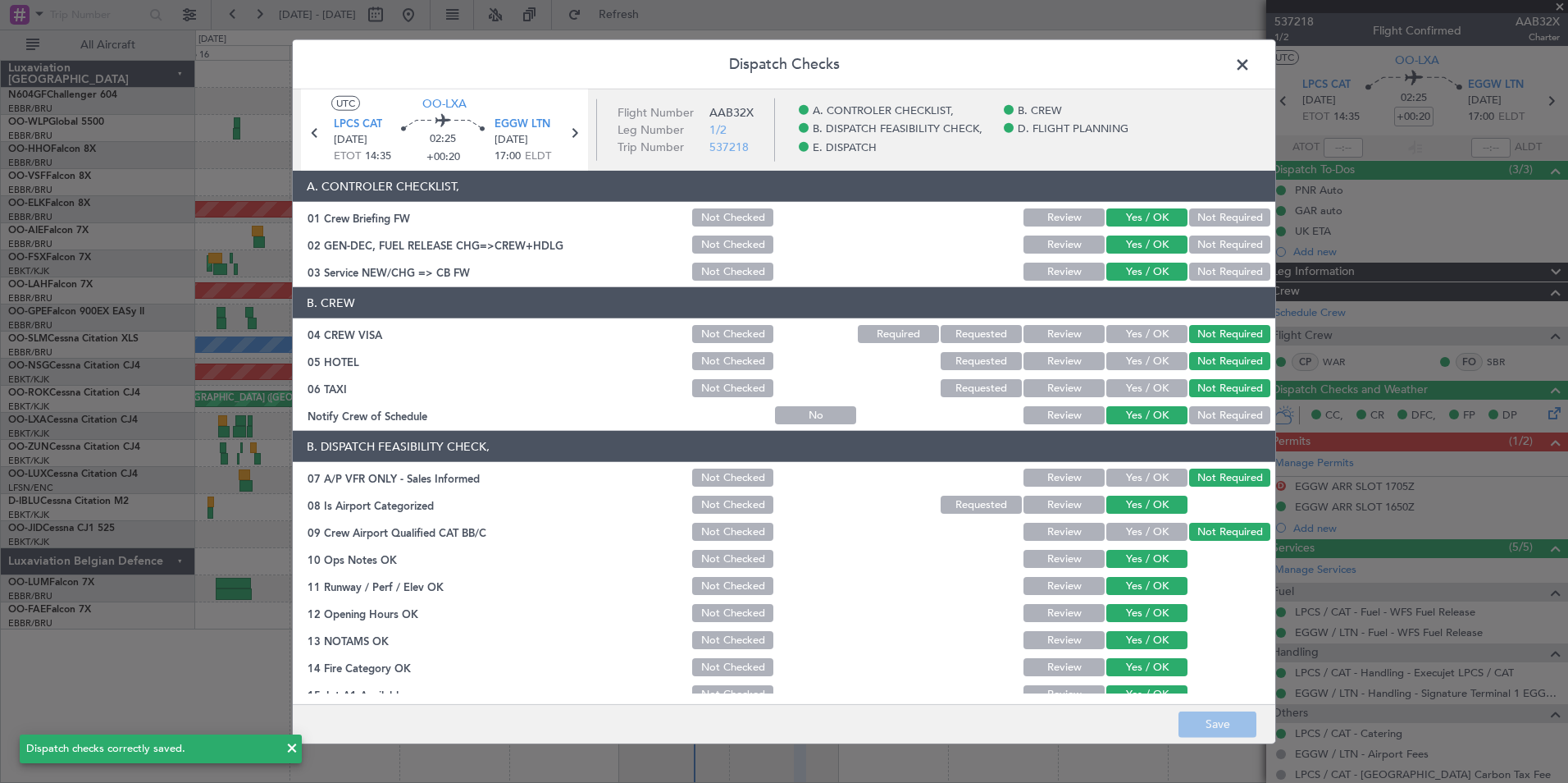
click at [1251, 63] on span at bounding box center [1251, 69] width 0 height 33
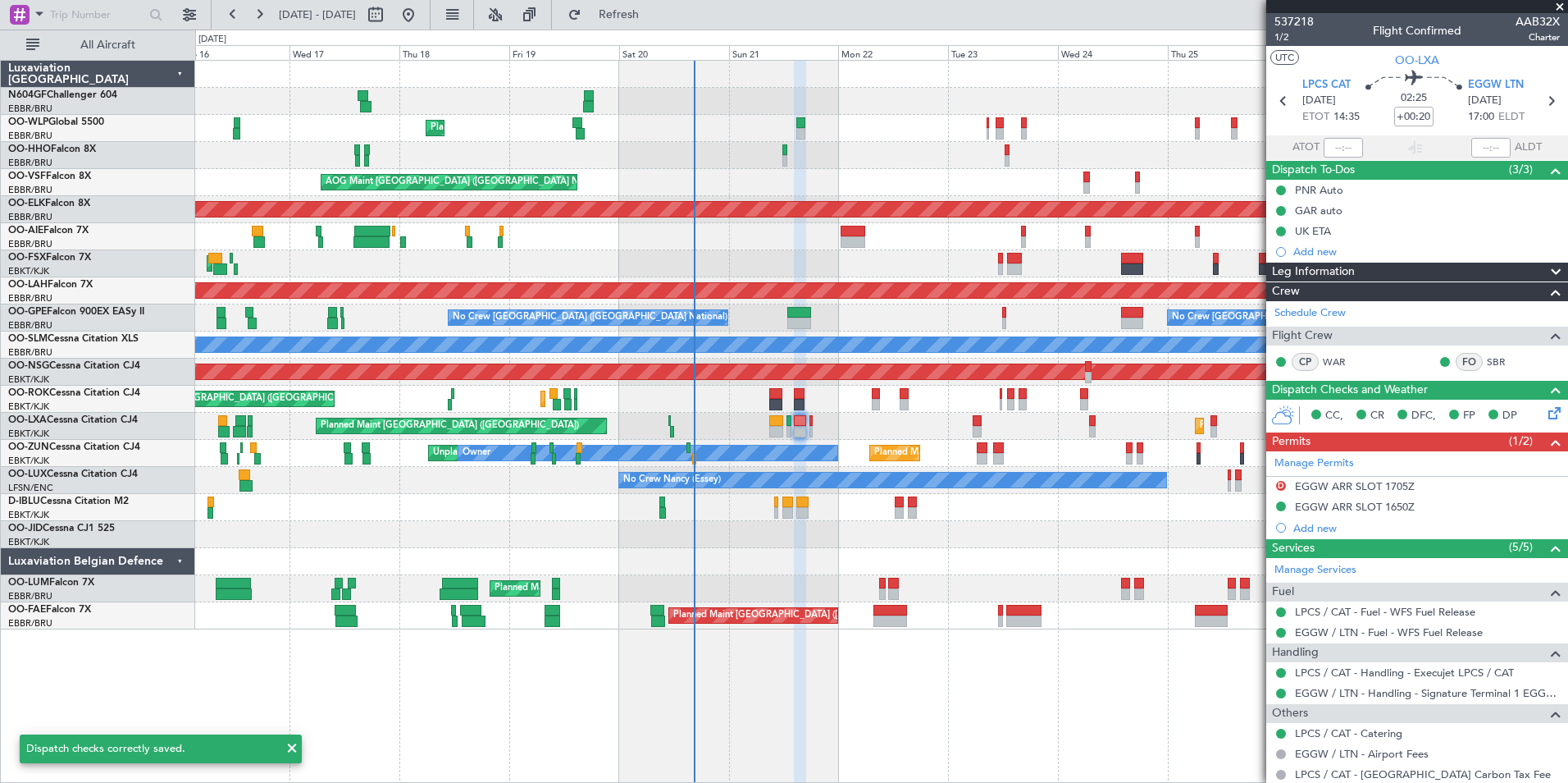
click at [1547, 114] on section "LPCS CAT 21/09/2025 ETOT 14:35 02:25 +00:20 EGGW LTN 21/09/2025 17:00 ELDT" at bounding box center [1417, 103] width 302 height 65
click at [1546, 109] on icon at bounding box center [1551, 101] width 22 height 22
type input "+00:10"
type input "0"
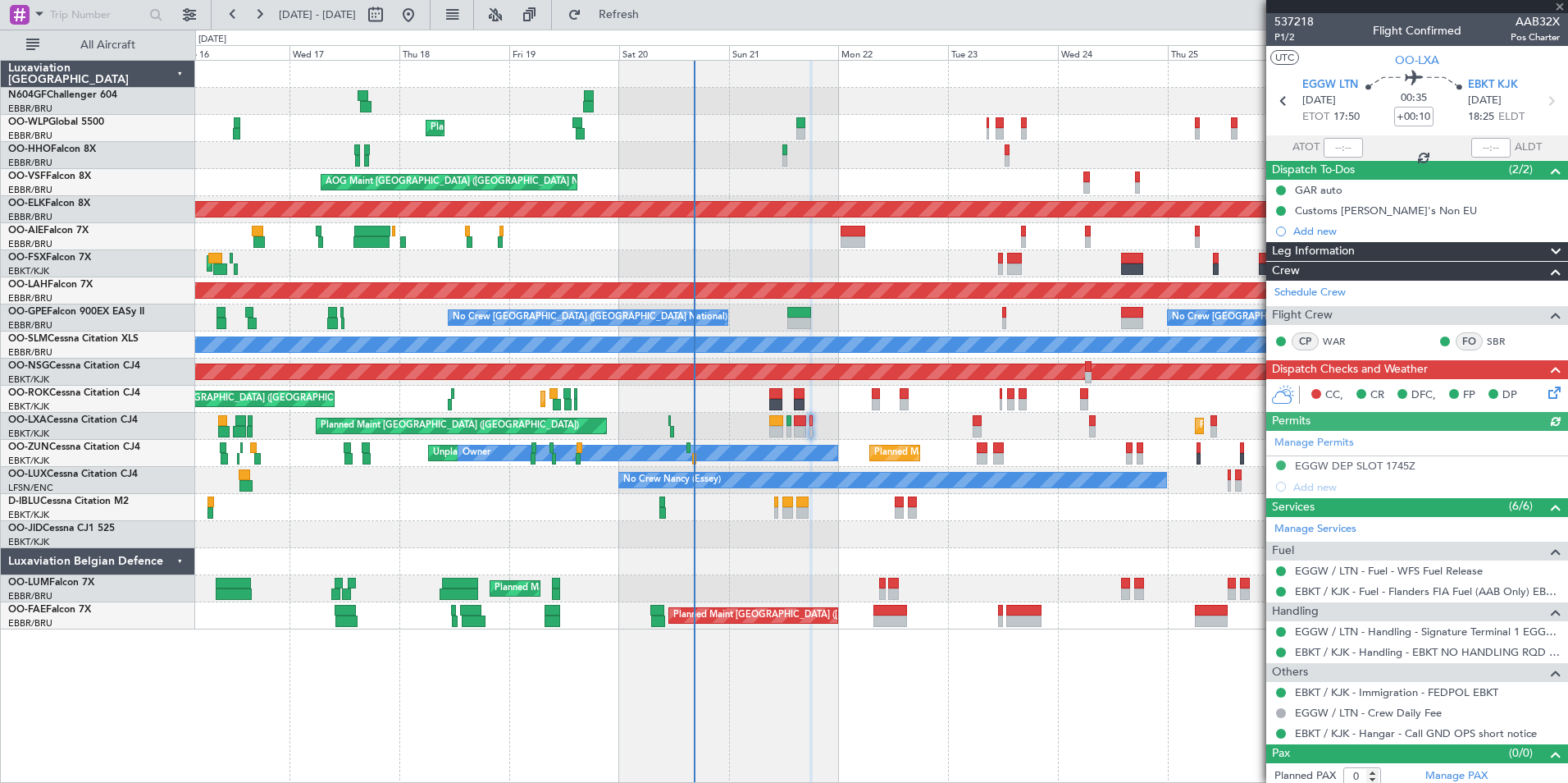
click at [1545, 396] on icon at bounding box center [1552, 390] width 13 height 13
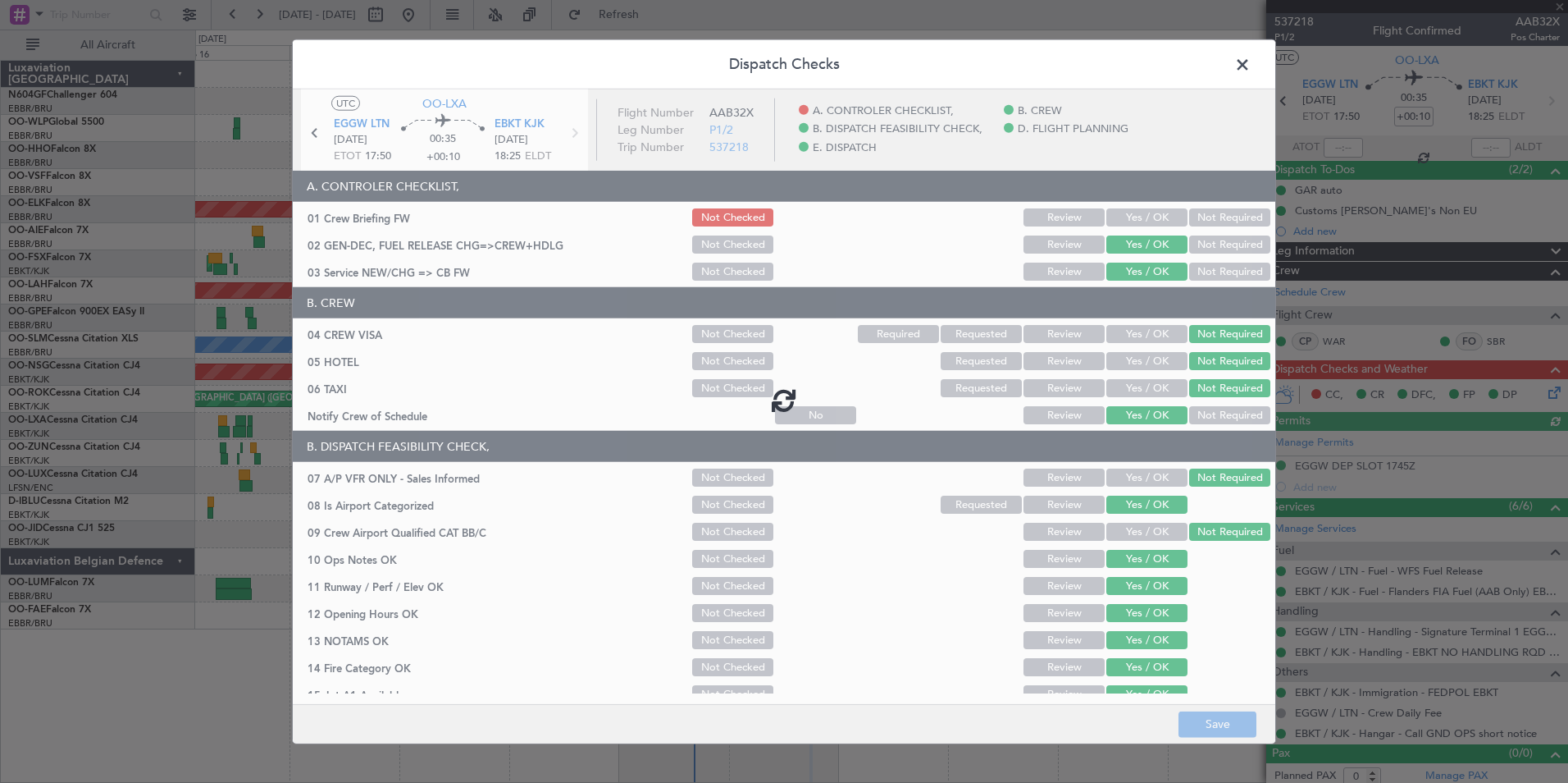
click at [1154, 217] on div at bounding box center [784, 399] width 982 height 621
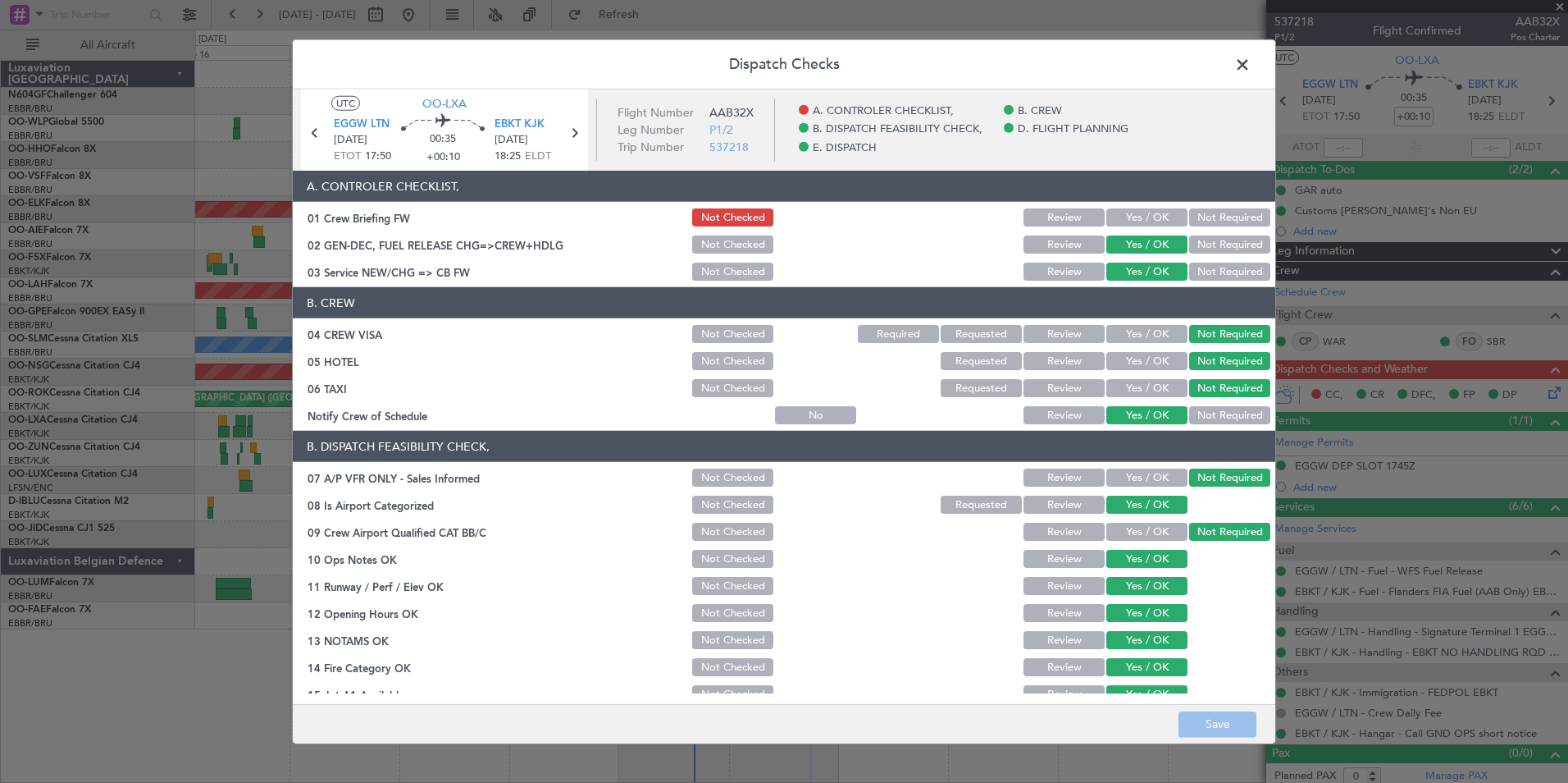
click at [1154, 217] on button "Yes / OK" at bounding box center [1147, 217] width 81 height 18
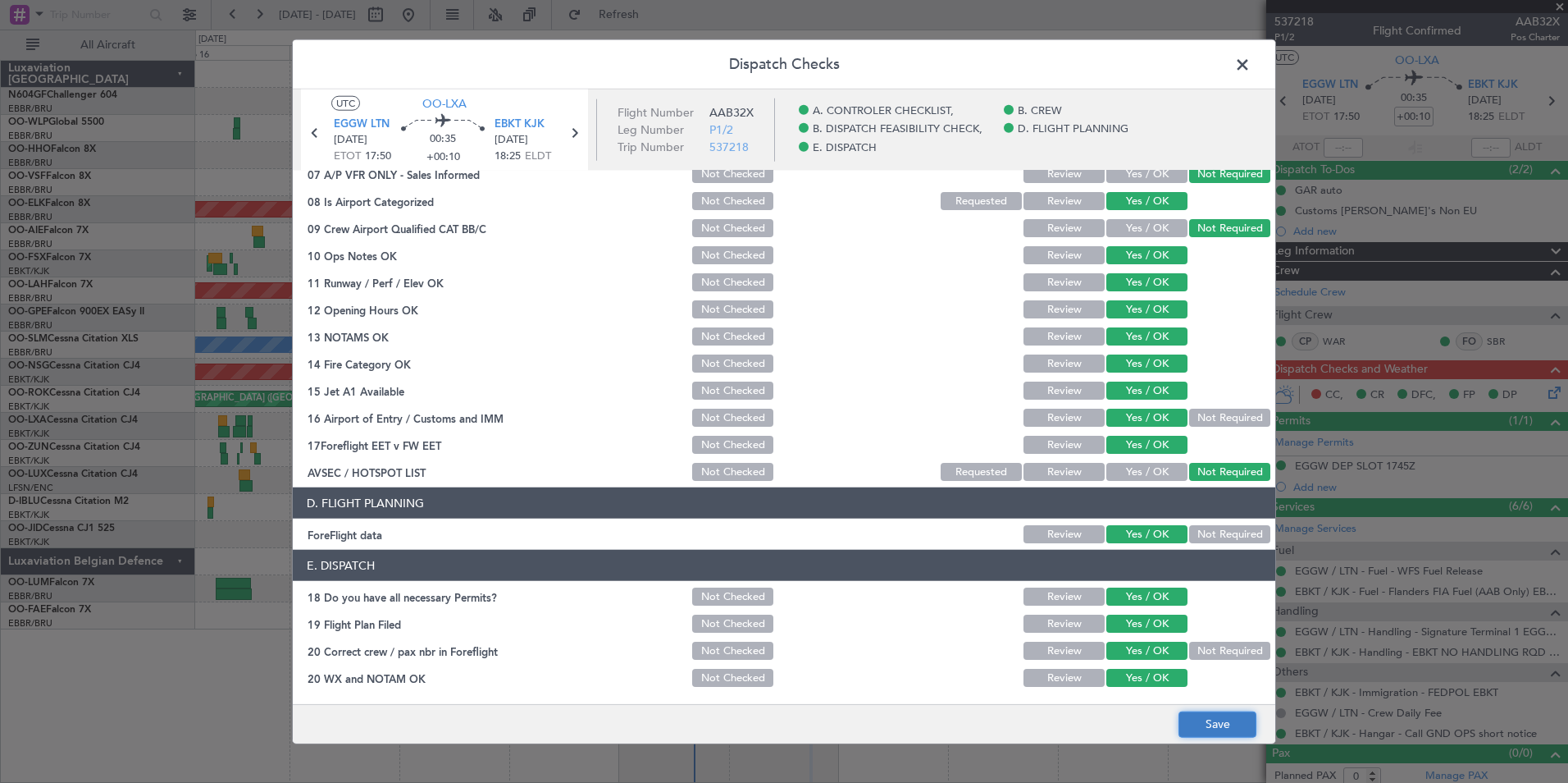
click at [1219, 728] on button "Save" at bounding box center [1217, 723] width 78 height 26
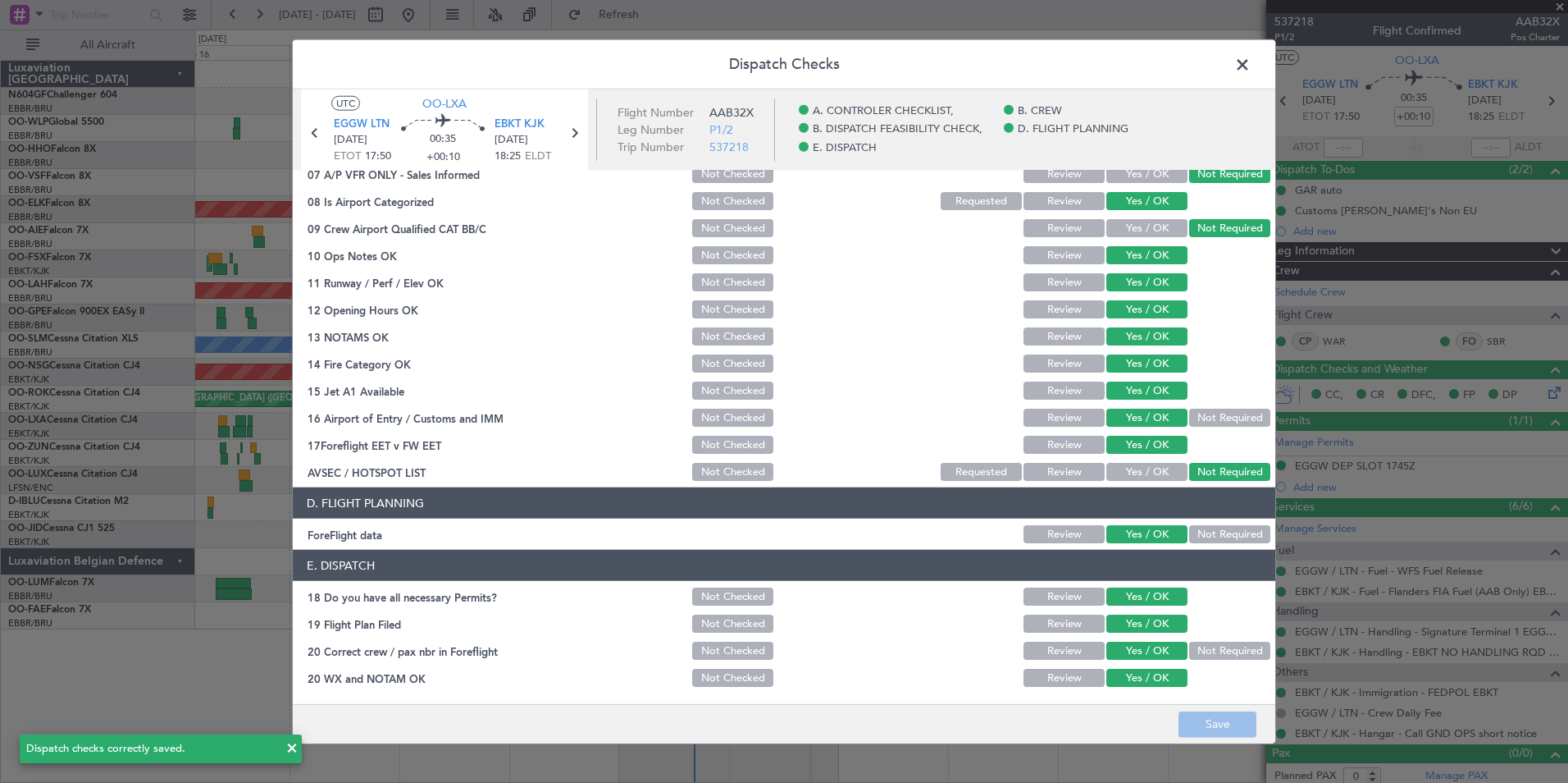
click at [1251, 67] on span at bounding box center [1251, 69] width 0 height 33
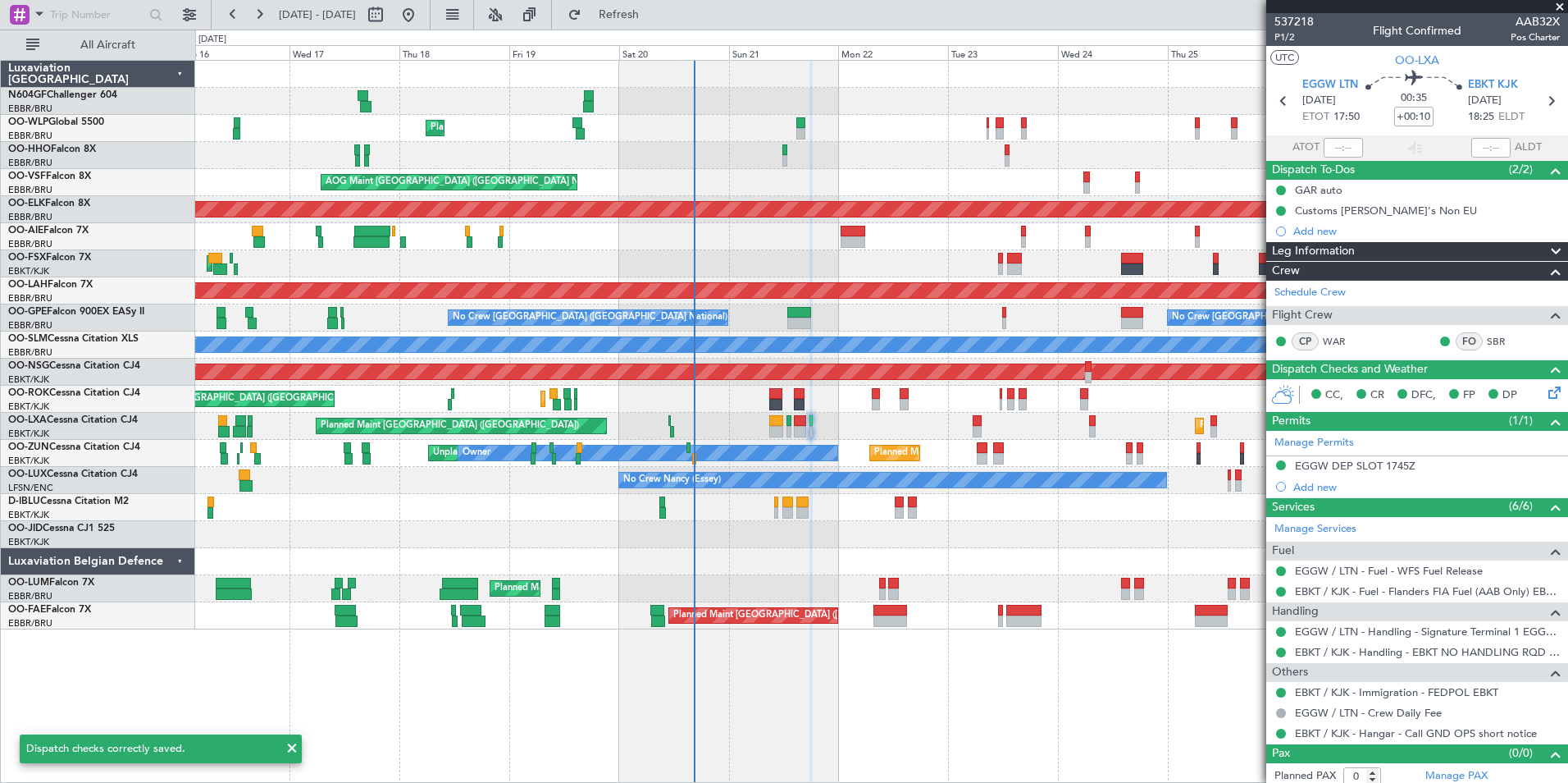
scroll to position [7, 0]
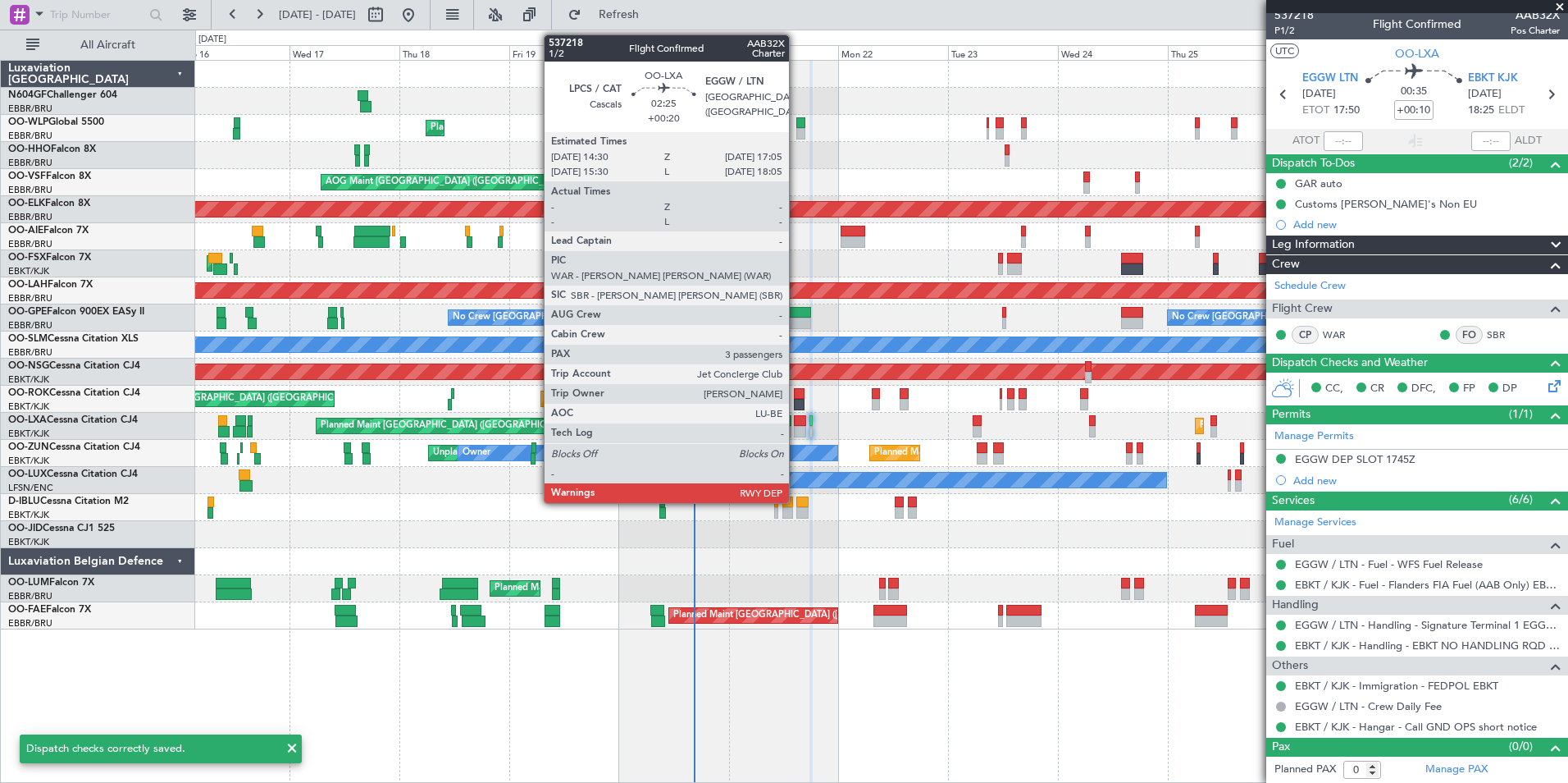
click at [798, 425] on div at bounding box center [799, 421] width 13 height 12
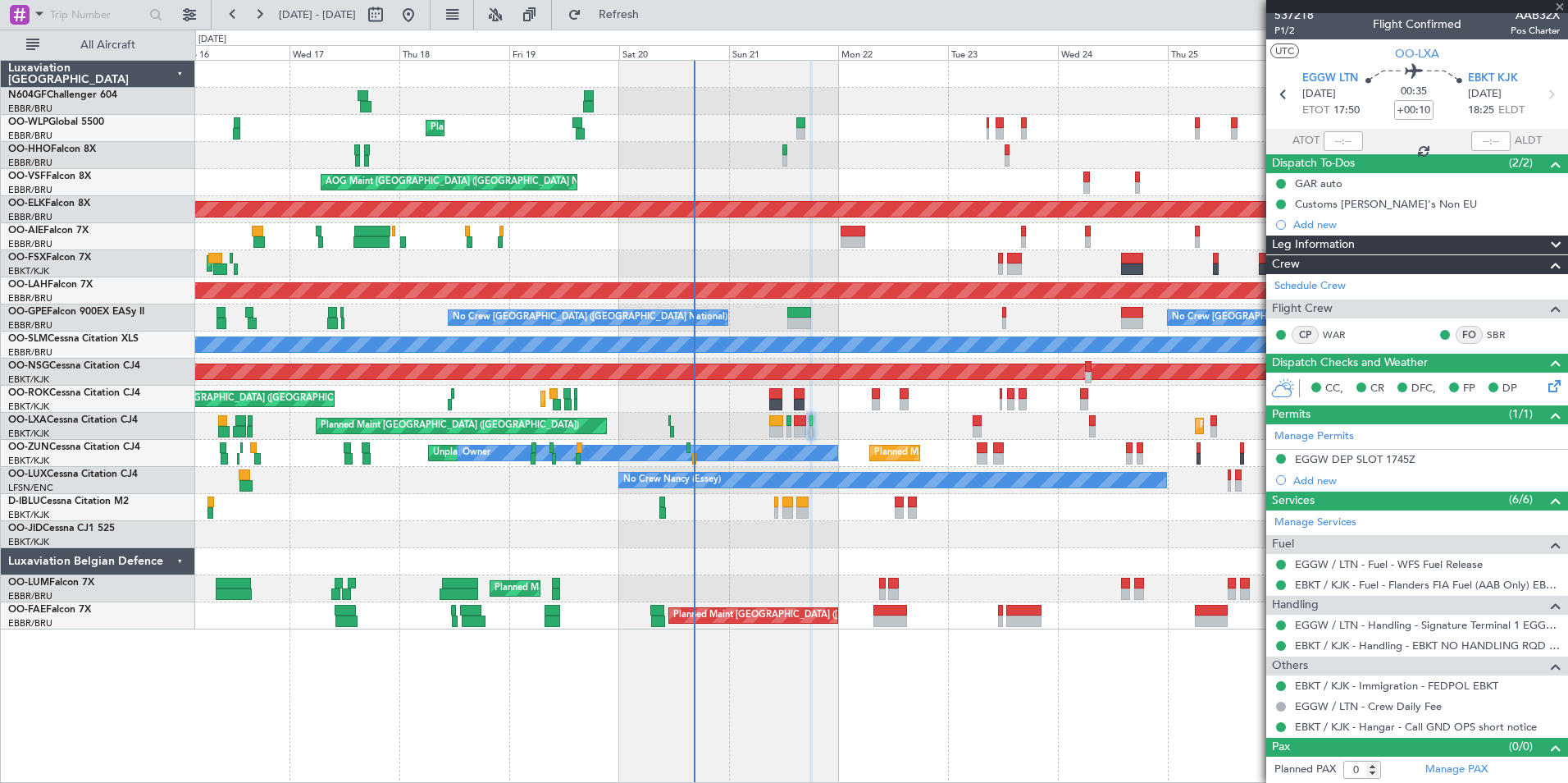
type input "+00:20"
type input "3"
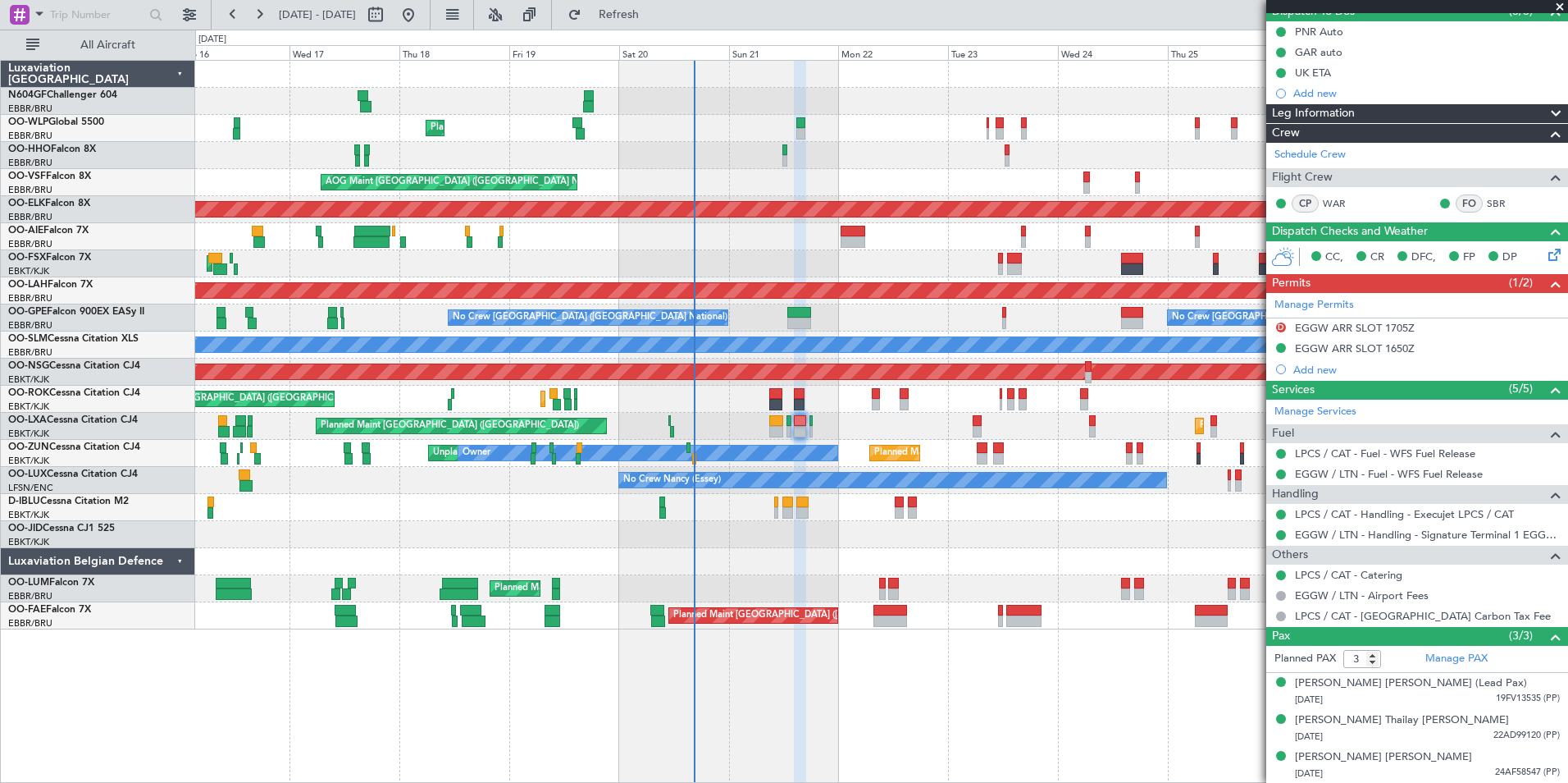
scroll to position [0, 0]
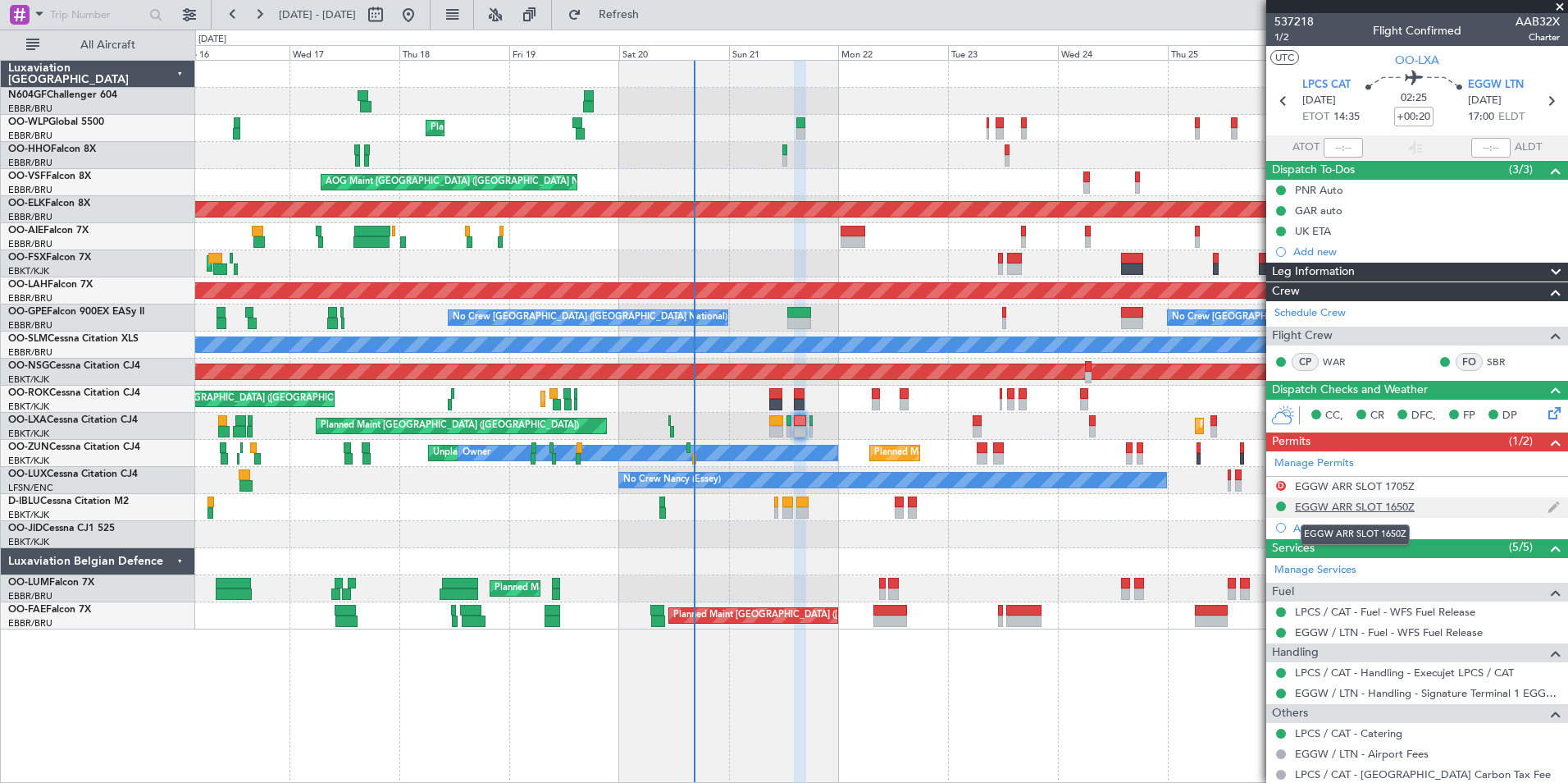
click at [1378, 508] on div "EGGW ARR SLOT 1650Z" at bounding box center [1354, 506] width 119 height 14
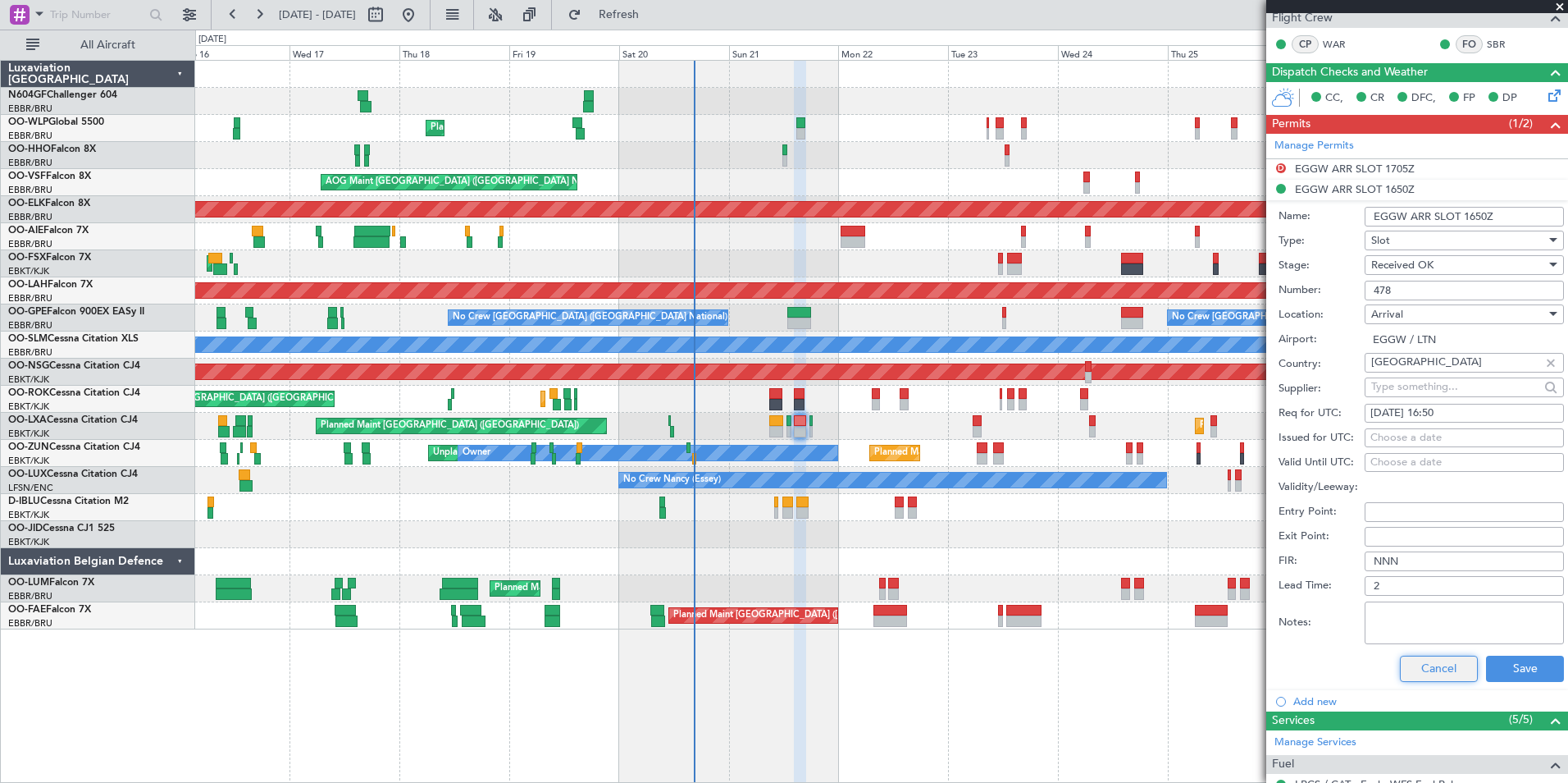
click at [1440, 673] on button "Cancel" at bounding box center [1439, 669] width 78 height 26
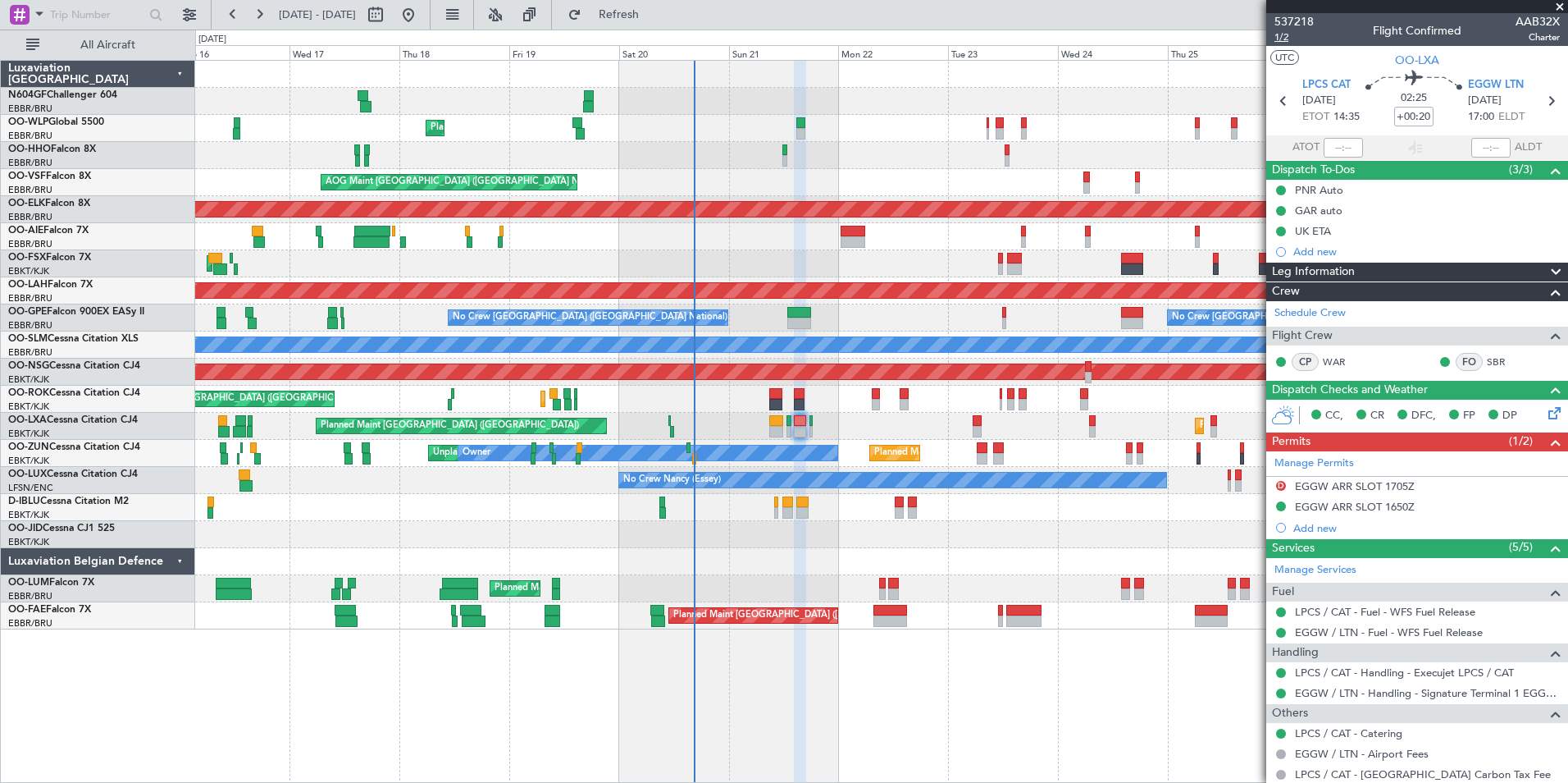
click at [1279, 38] on span "1/2" at bounding box center [1294, 37] width 39 height 14
click at [637, 8] on button "Refresh" at bounding box center [610, 14] width 99 height 26
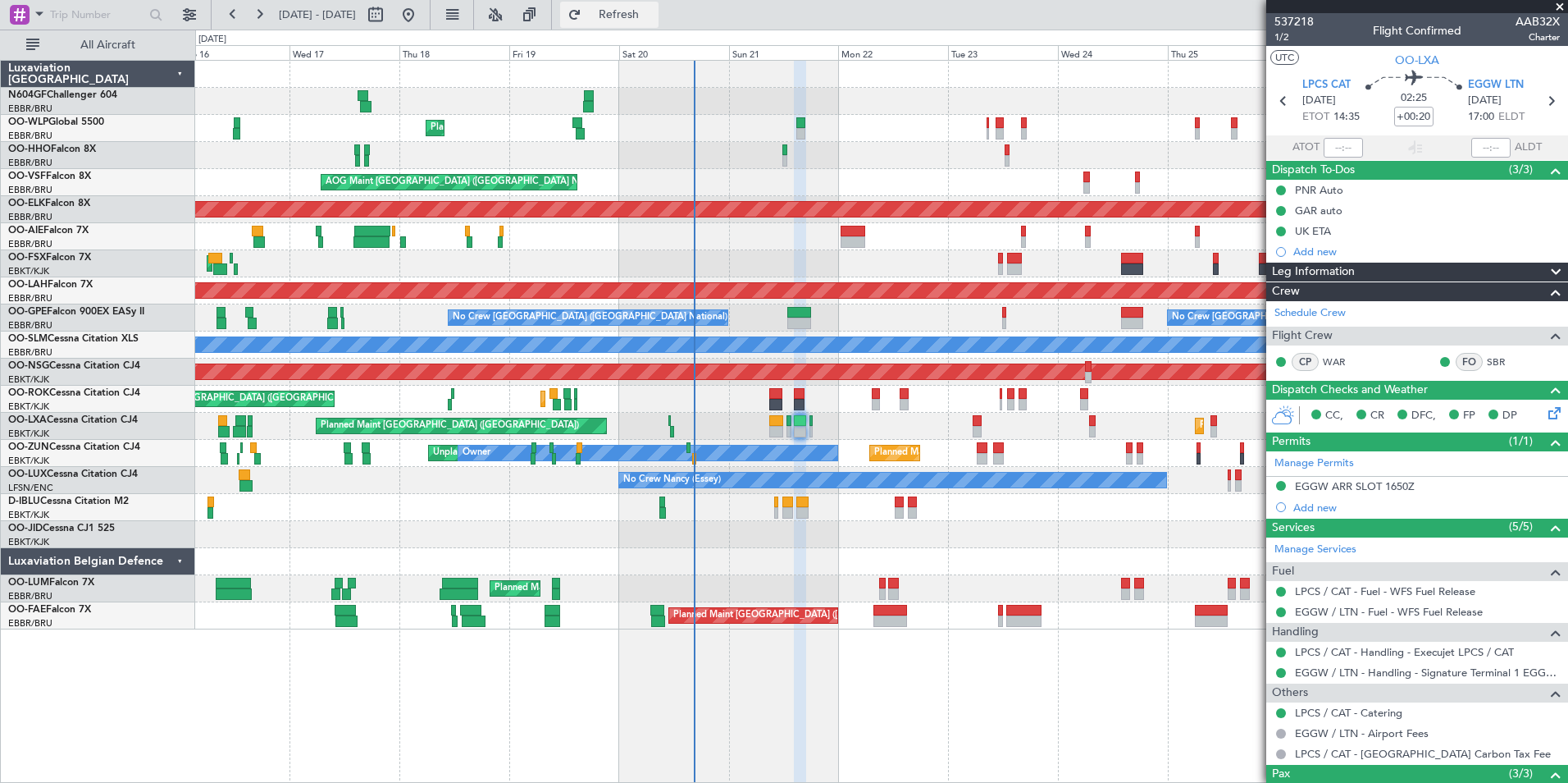
click at [658, 8] on button "Refresh" at bounding box center [610, 14] width 99 height 26
click at [887, 427] on div "Planned Maint Kortrijk-Wevelgem A/C Unavailable Brussels (Brussels National) A/…" at bounding box center [881, 426] width 1373 height 27
click at [654, 12] on span "Refresh" at bounding box center [619, 15] width 69 height 12
click at [852, 525] on div "Planned Maint Kortrijk-[GEOGRAPHIC_DATA]" at bounding box center [881, 535] width 1373 height 27
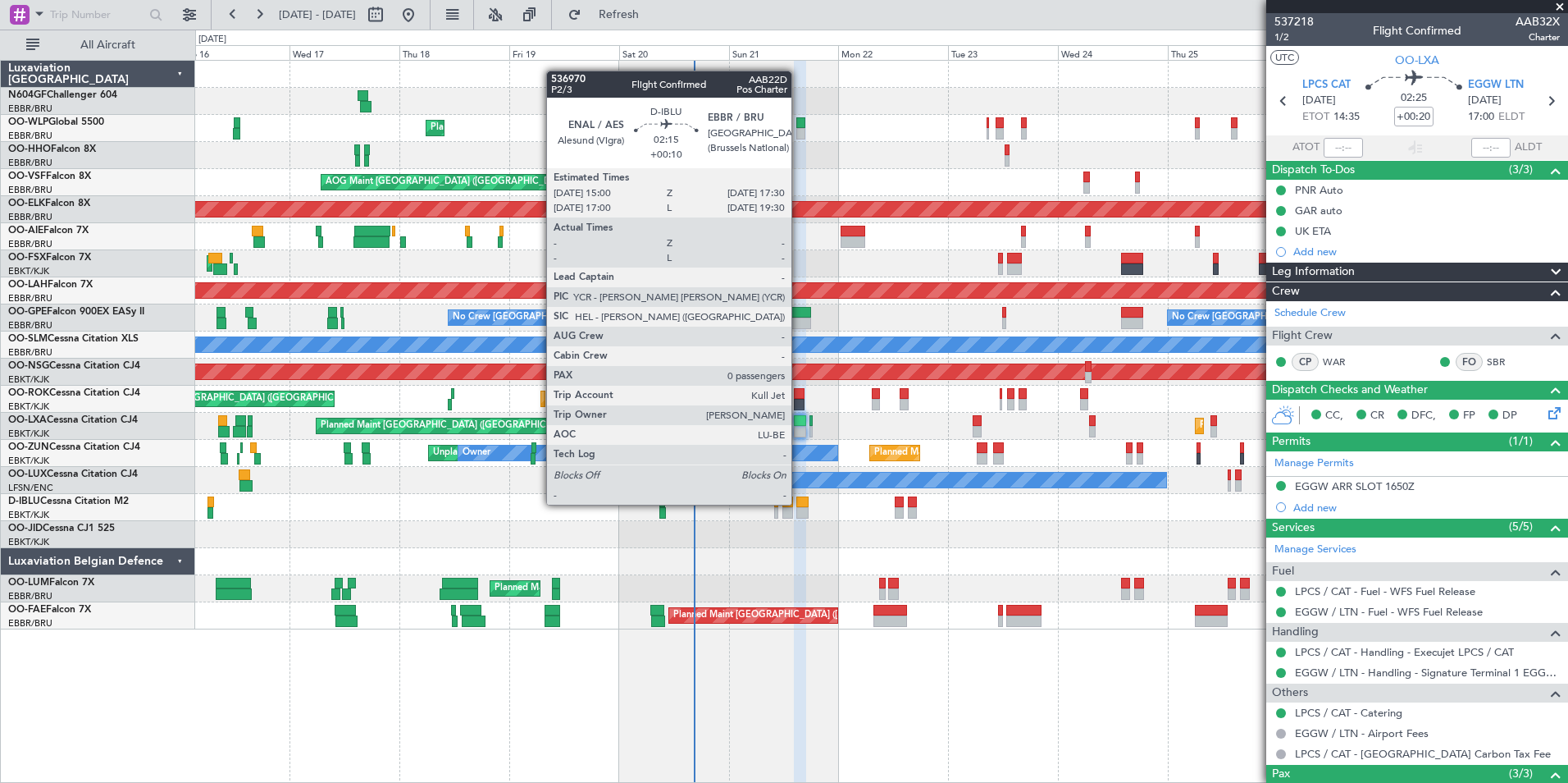
click at [799, 505] on div at bounding box center [802, 502] width 12 height 12
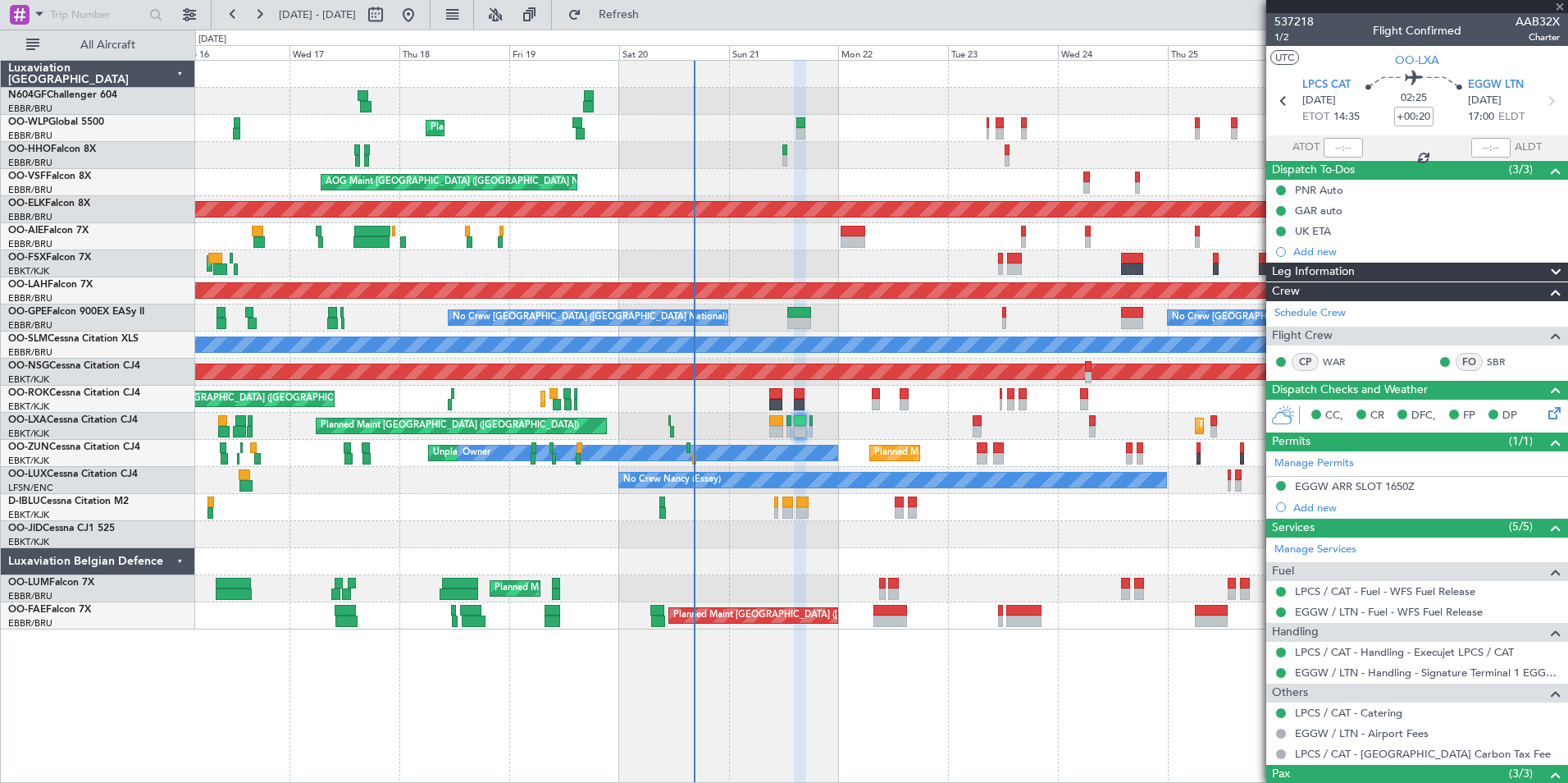
type input "+00:10"
type input "0"
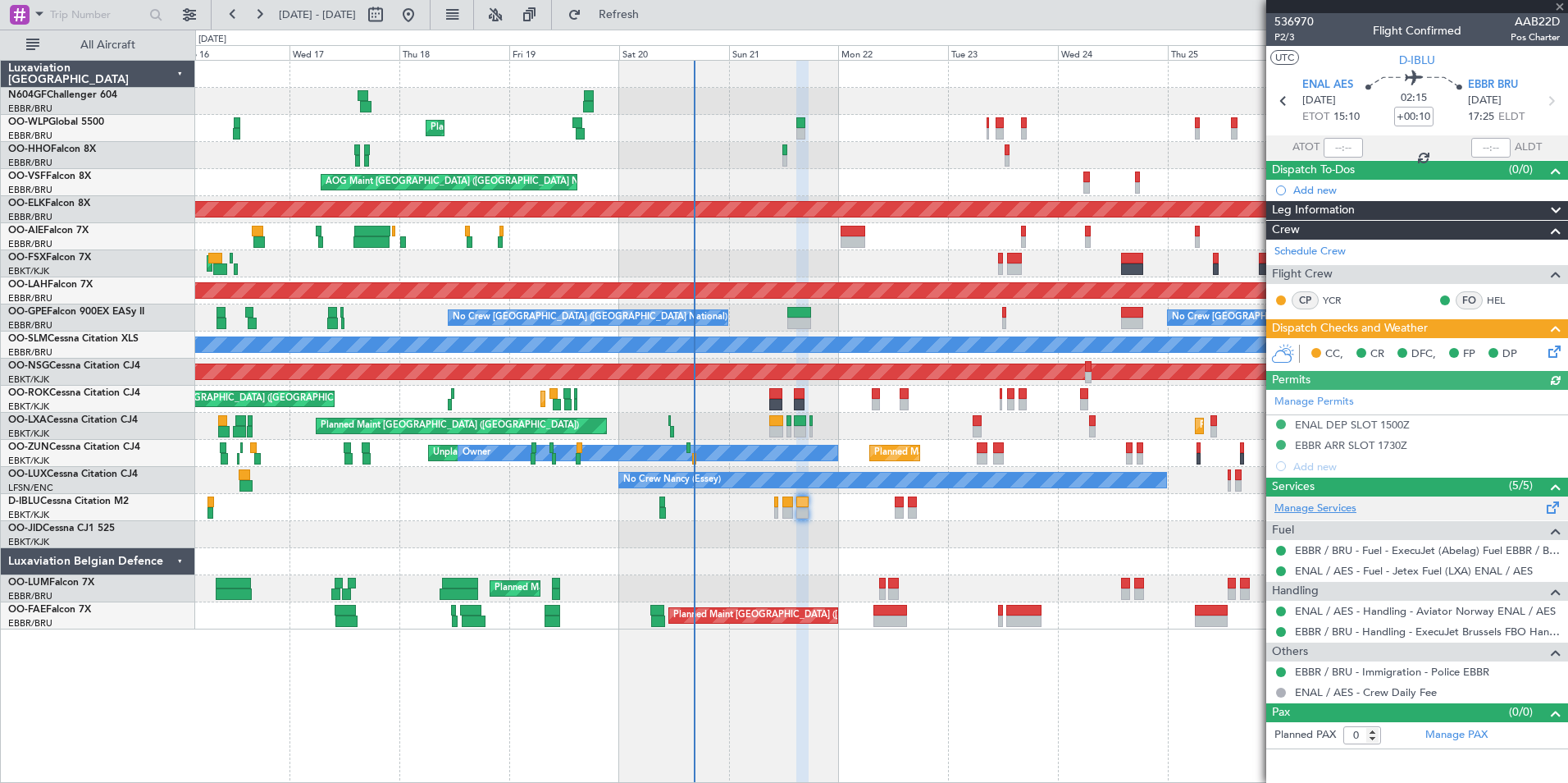
click at [1322, 506] on link "Manage Services" at bounding box center [1316, 509] width 82 height 17
click at [654, 21] on span "Refresh" at bounding box center [619, 15] width 69 height 12
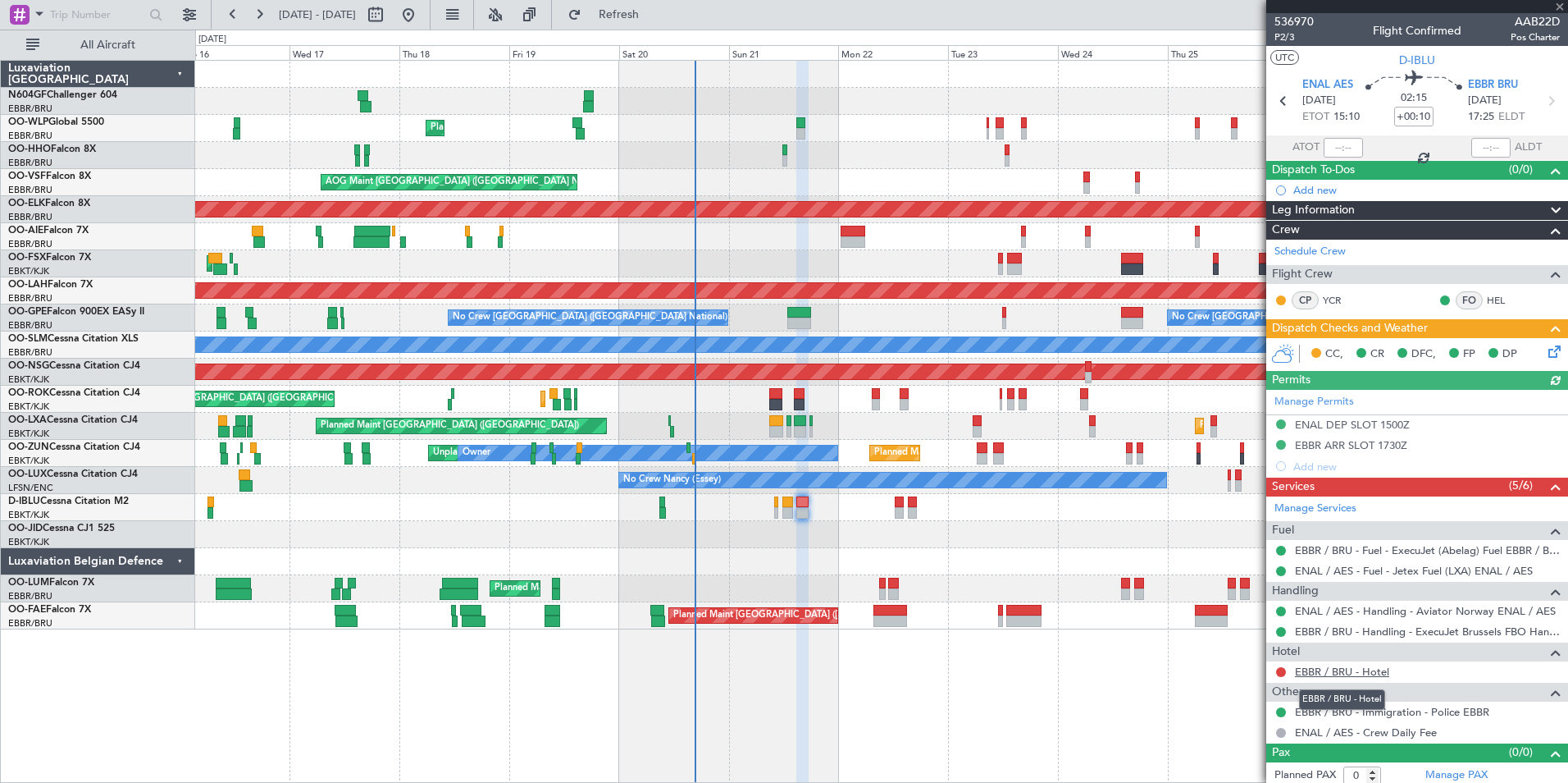
click at [1344, 669] on link "EBBR / BRU - Hotel" at bounding box center [1342, 671] width 94 height 14
click at [651, 8] on button "Refresh" at bounding box center [610, 14] width 99 height 26
click at [785, 516] on div "A/C Unavailable Kortrijk-Wevelgem A/C Unavailable Brussels (Brussels National)" at bounding box center [881, 507] width 1373 height 27
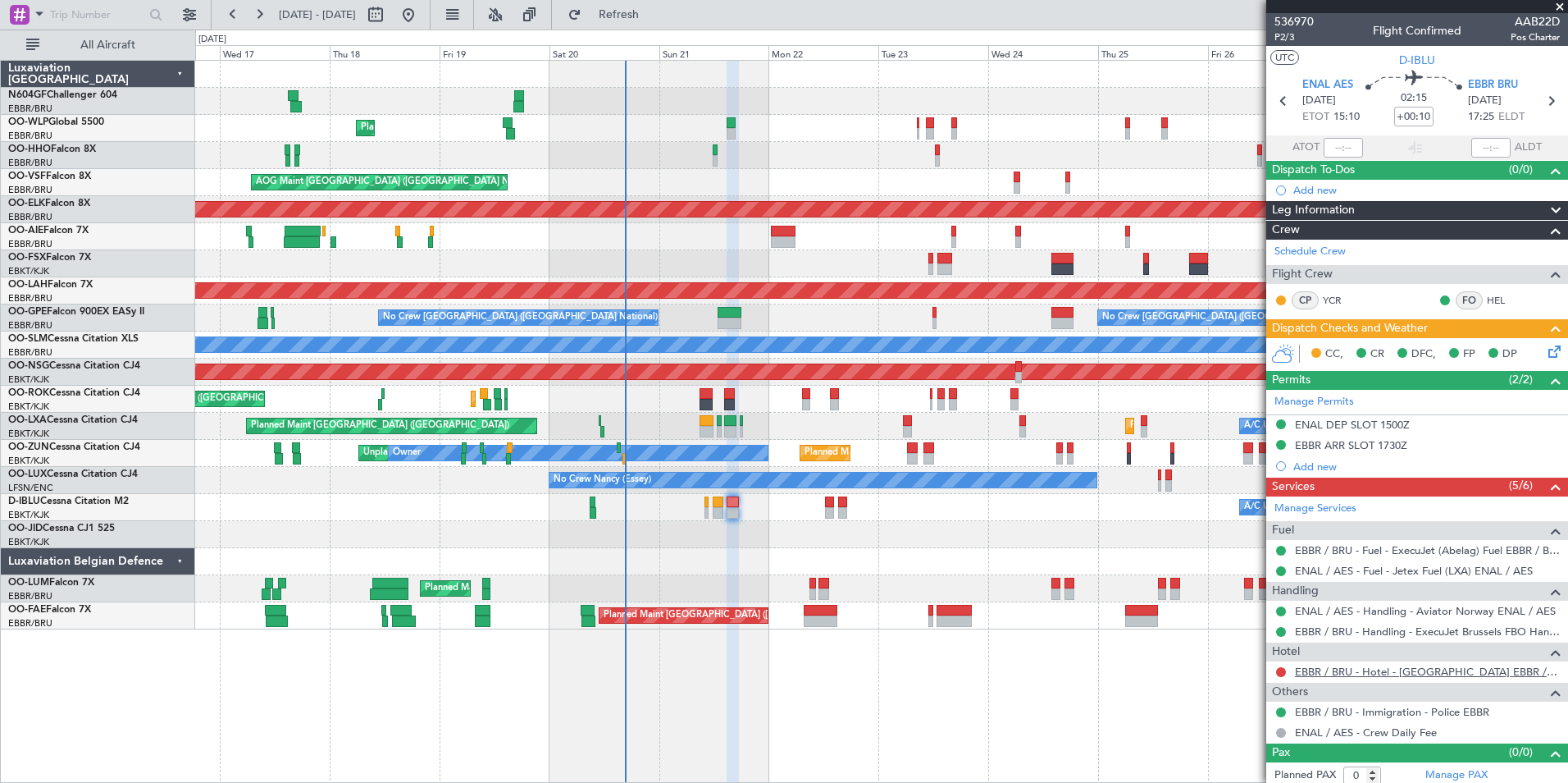
click at [1312, 674] on link "EBBR / BRU - Hotel - Hilton Garden Inn EBBR / BRU" at bounding box center [1427, 671] width 265 height 14
drag, startPoint x: 642, startPoint y: 13, endPoint x: 1281, endPoint y: 669, distance: 915.8
click at [1281, 669] on button at bounding box center [1281, 672] width 10 height 10
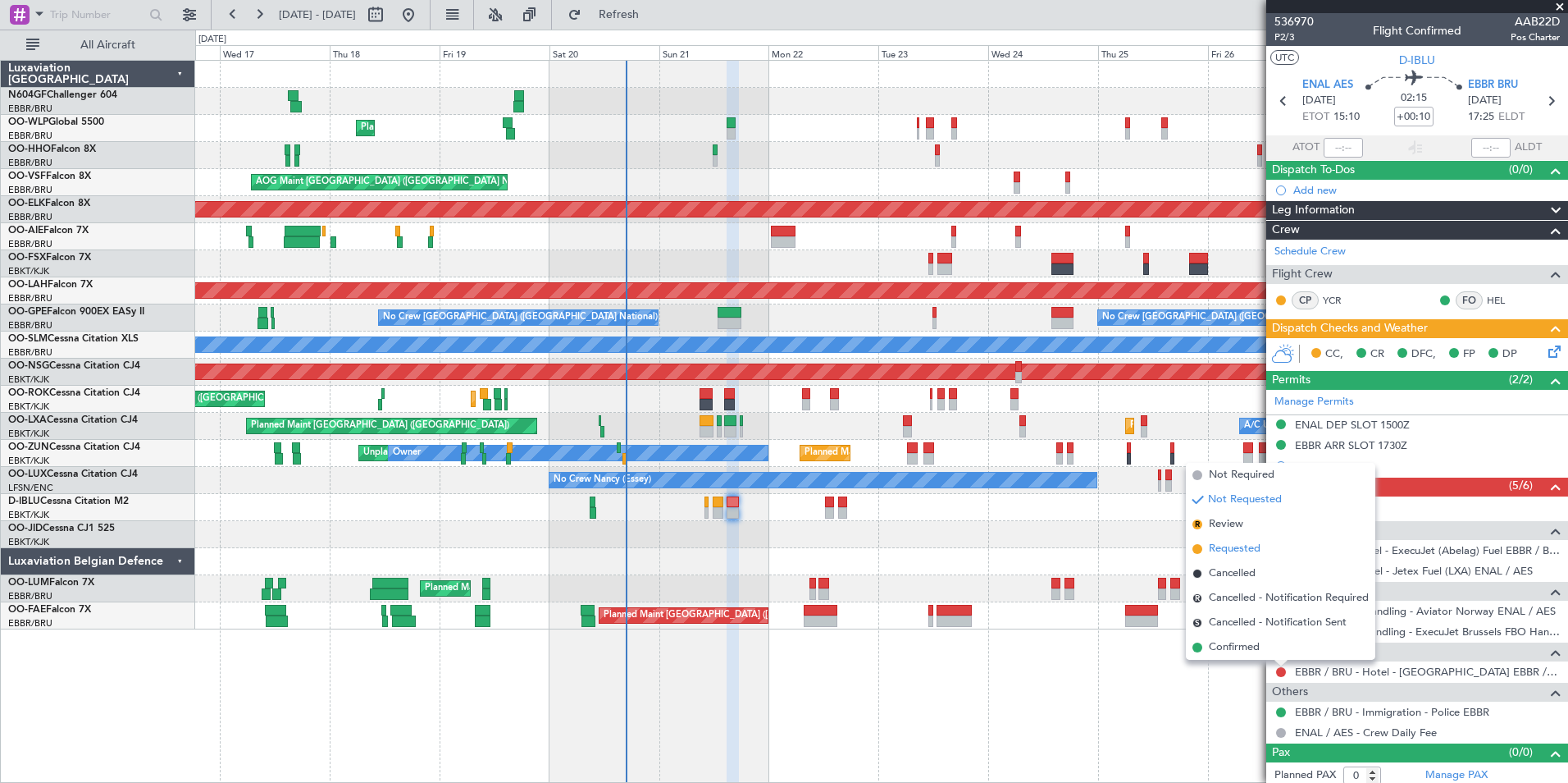
click at [1243, 552] on span "Requested" at bounding box center [1235, 549] width 52 height 17
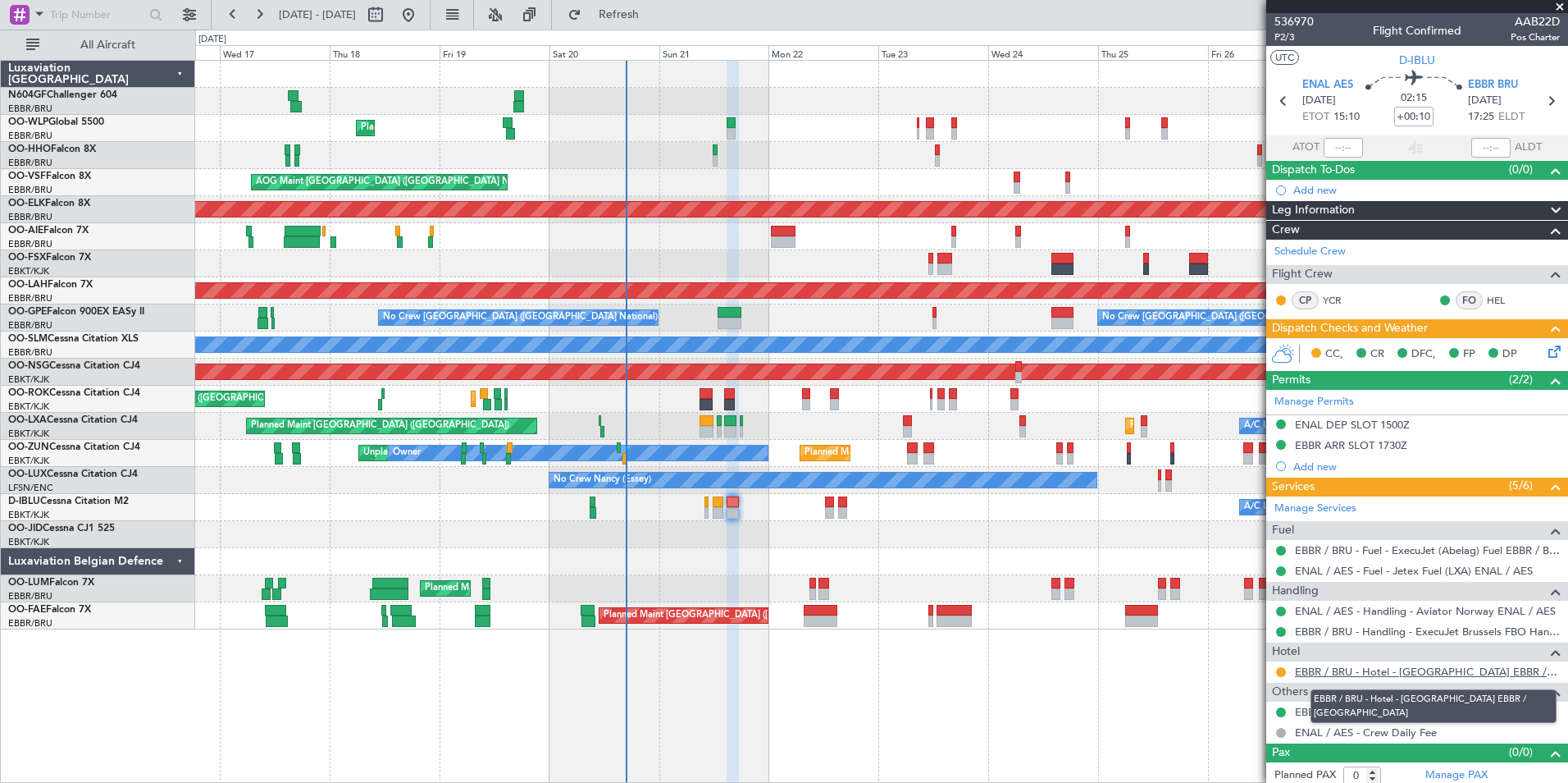
click at [1367, 674] on link "EBBR / BRU - Hotel - Hilton Garden Inn EBBR / BRU" at bounding box center [1427, 671] width 265 height 14
click at [653, 30] on div "0 0 Tue 16 Wed 17 Thu 18 Fri 19 Sat 20 Sun 21 Mon 22 Sep 2025 Tue 23 Wed 24 Thu…" at bounding box center [882, 44] width 1372 height 29
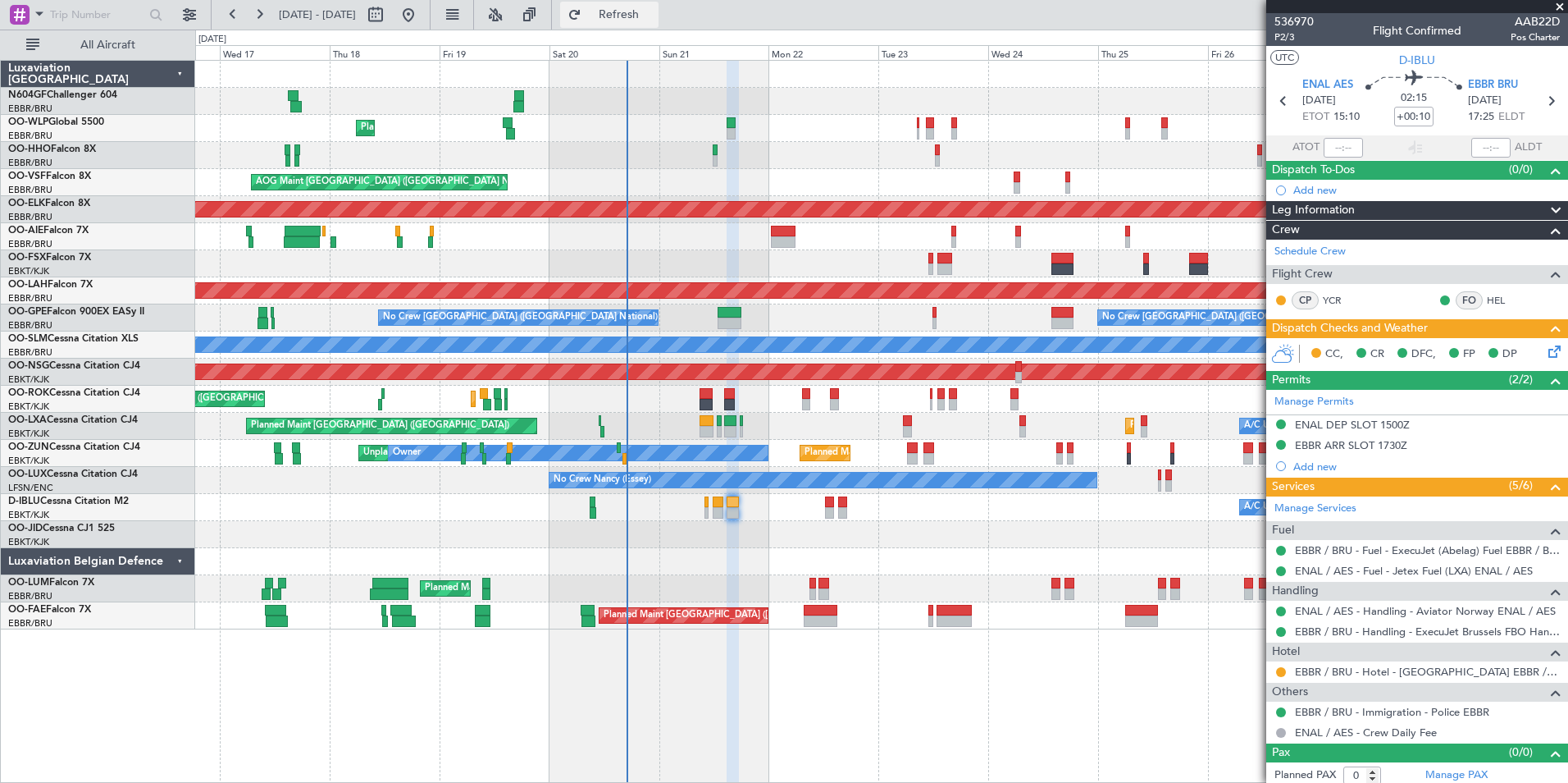
click at [656, 24] on button "Refresh" at bounding box center [610, 14] width 99 height 26
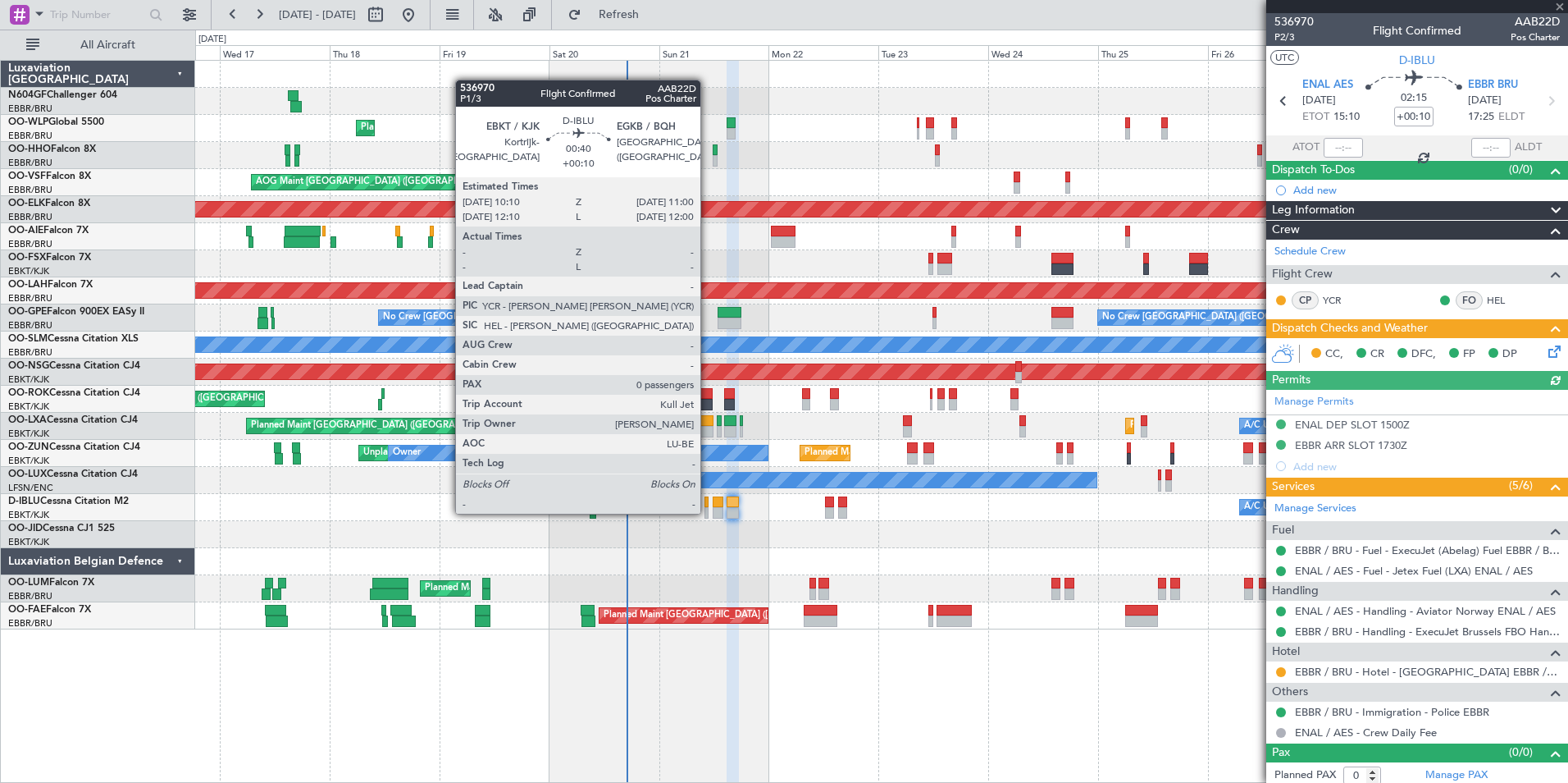
click at [708, 512] on div at bounding box center [706, 513] width 4 height 12
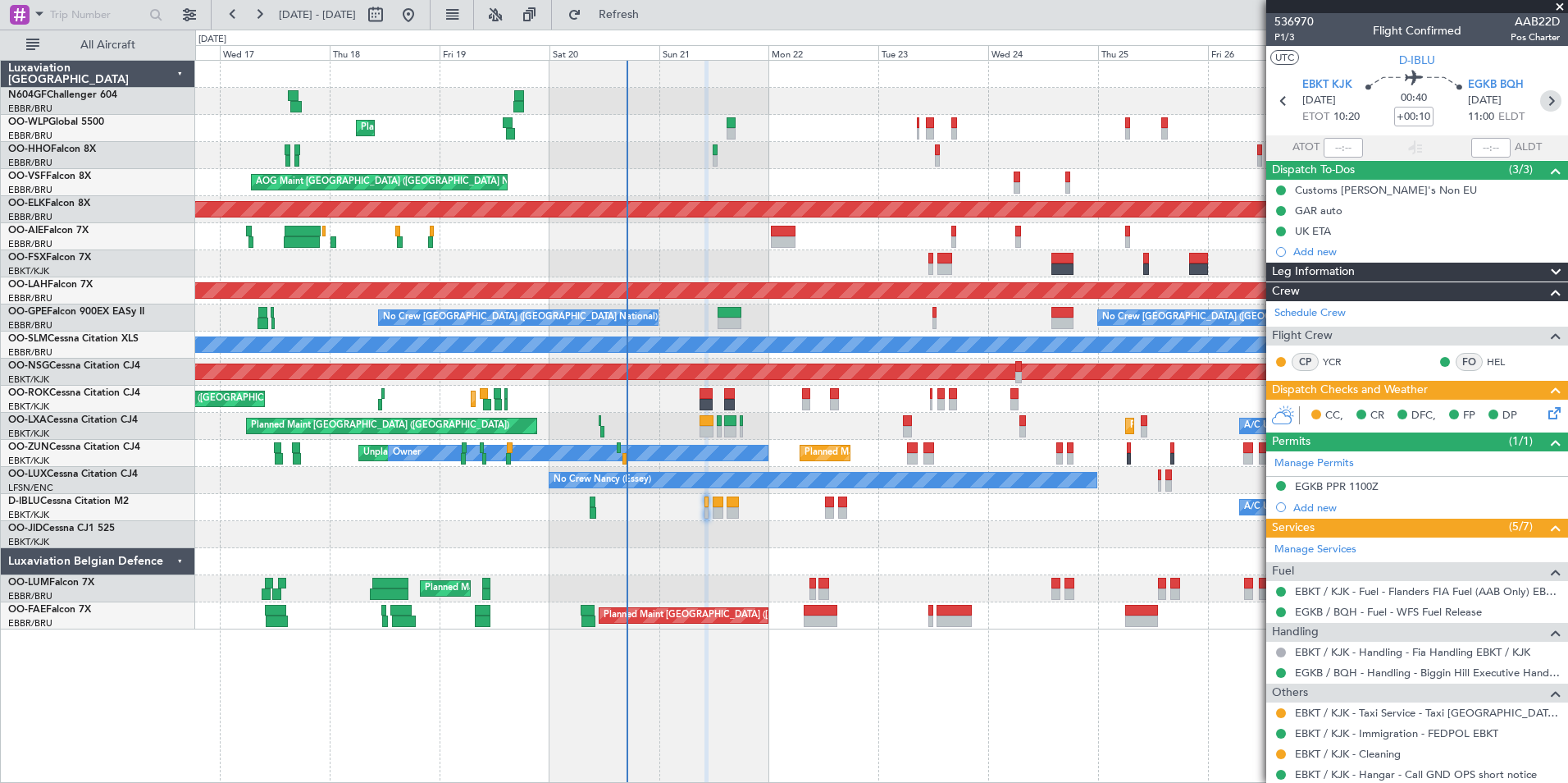
click at [1541, 102] on icon at bounding box center [1551, 101] width 22 height 22
type input "-00:10"
type input "2"
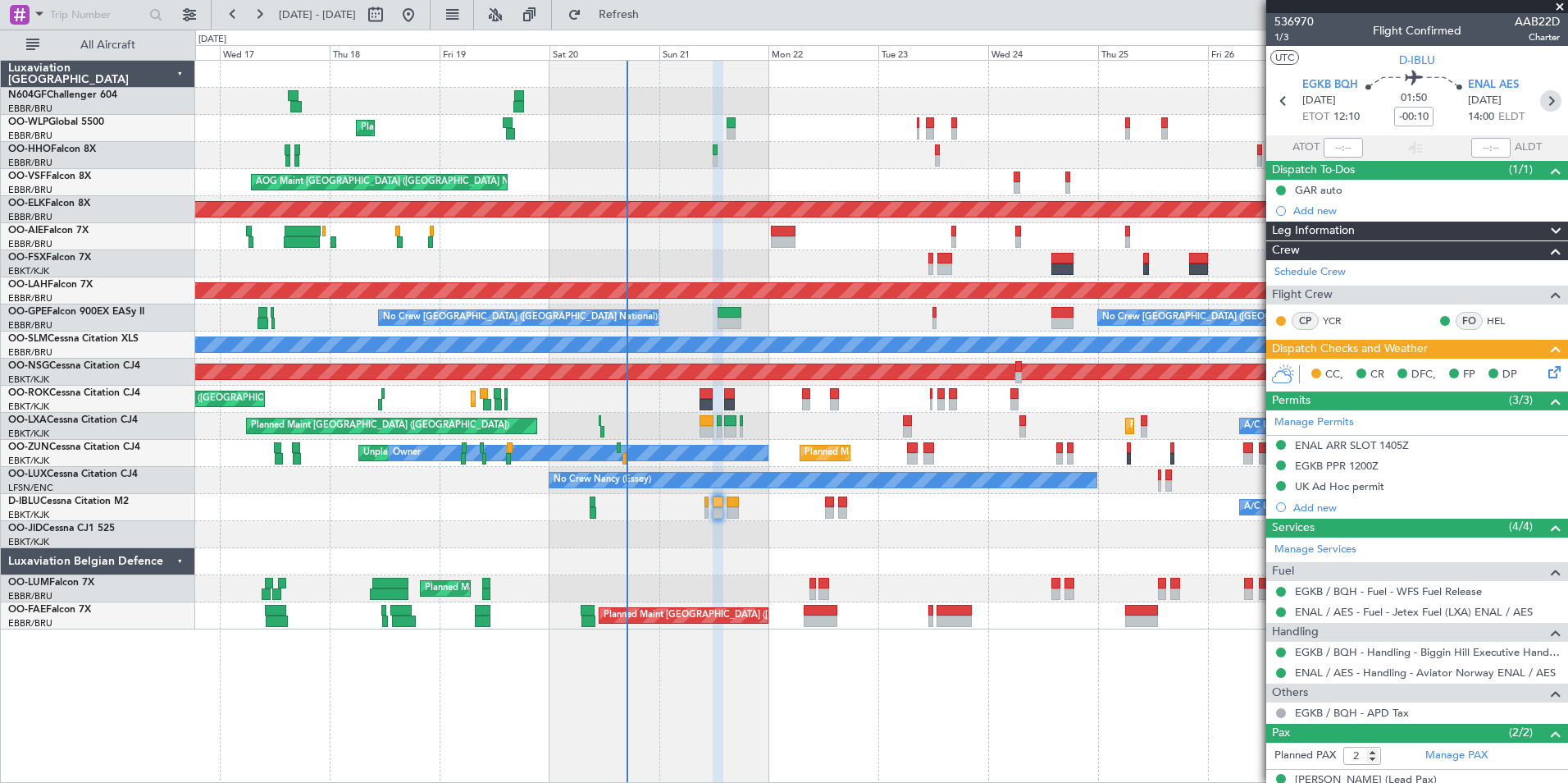
click at [1540, 96] on icon at bounding box center [1551, 101] width 22 height 22
type input "+00:10"
type input "0"
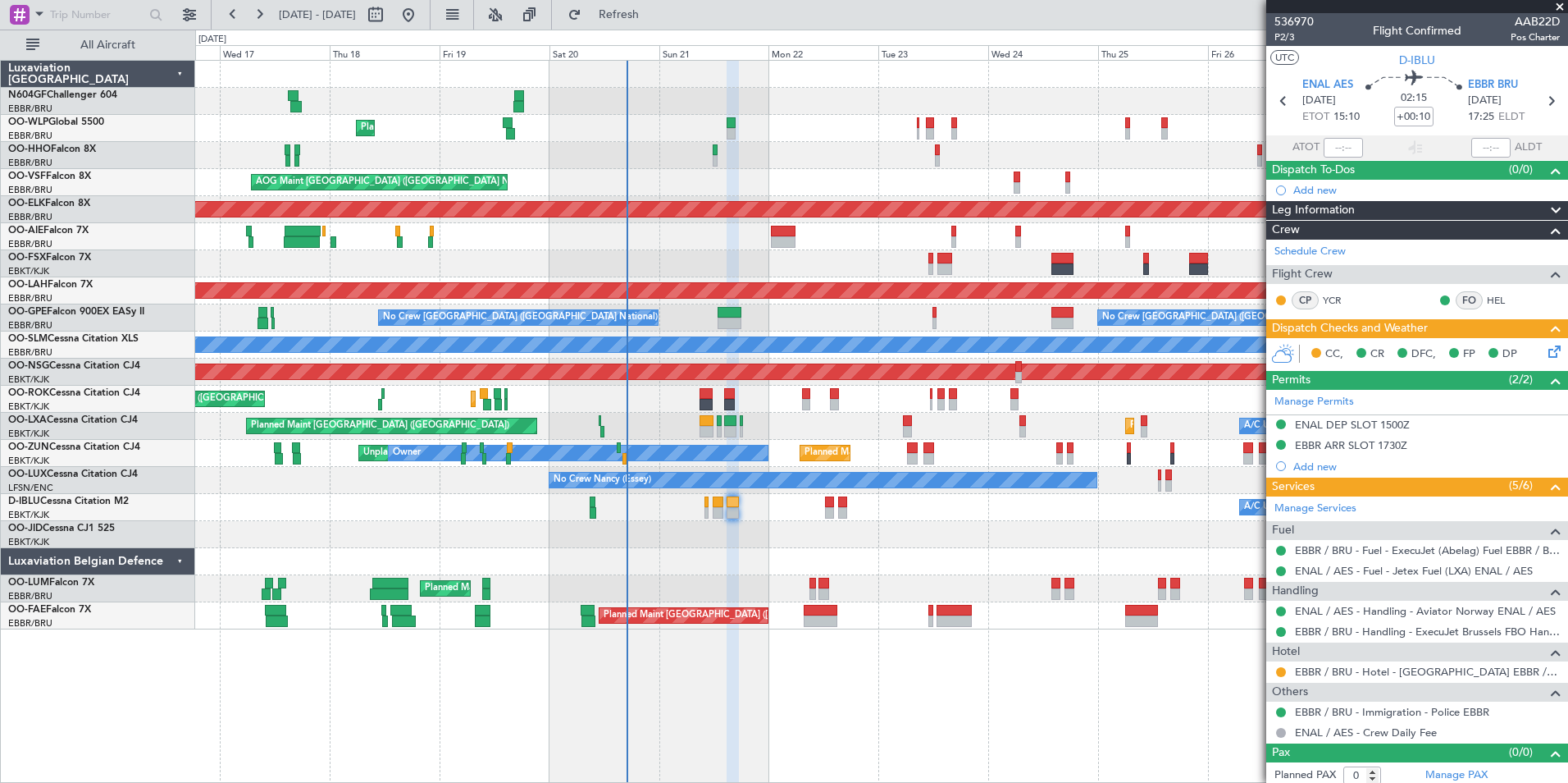
scroll to position [6, 0]
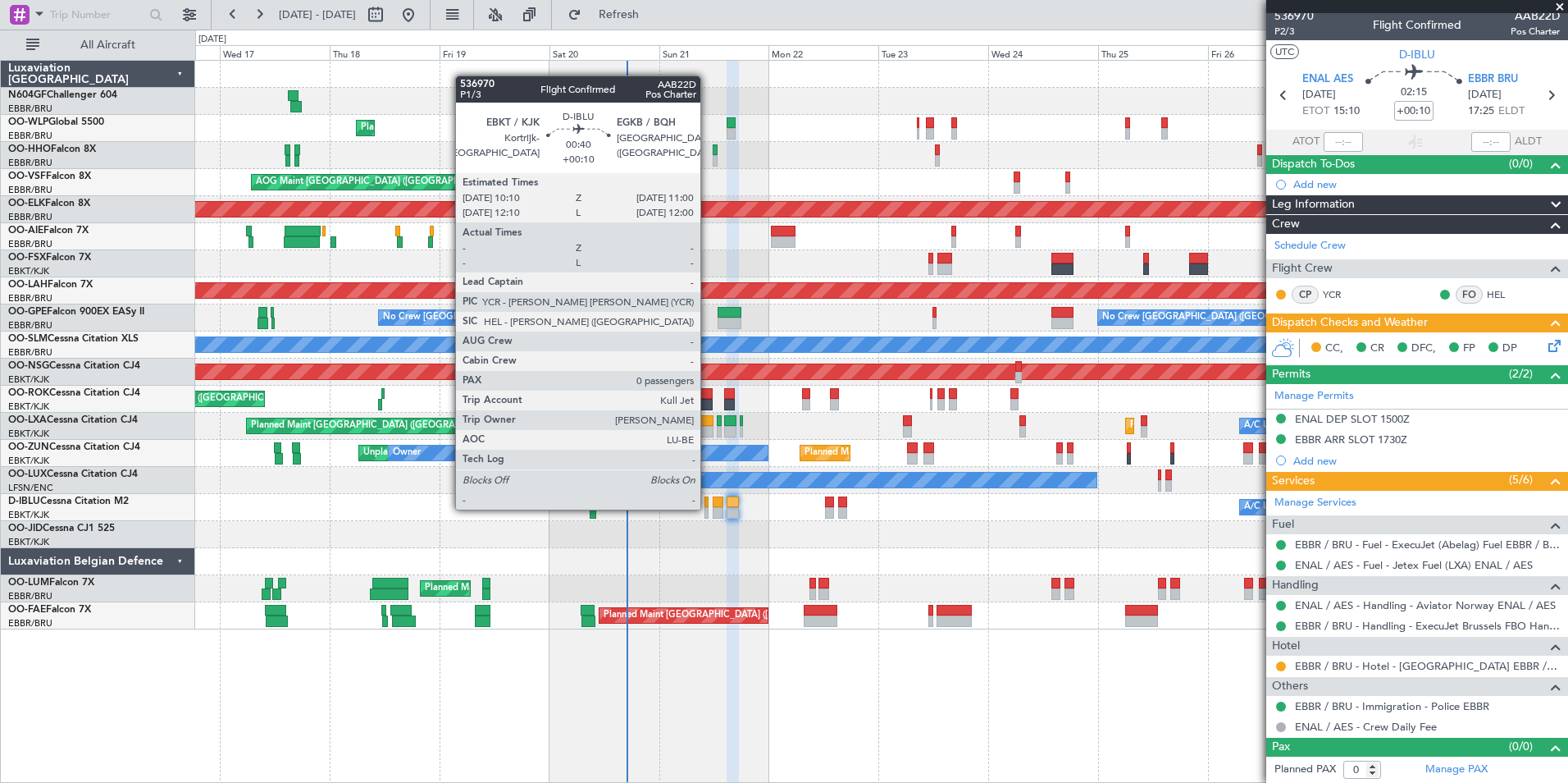
click at [708, 508] on div at bounding box center [706, 513] width 4 height 12
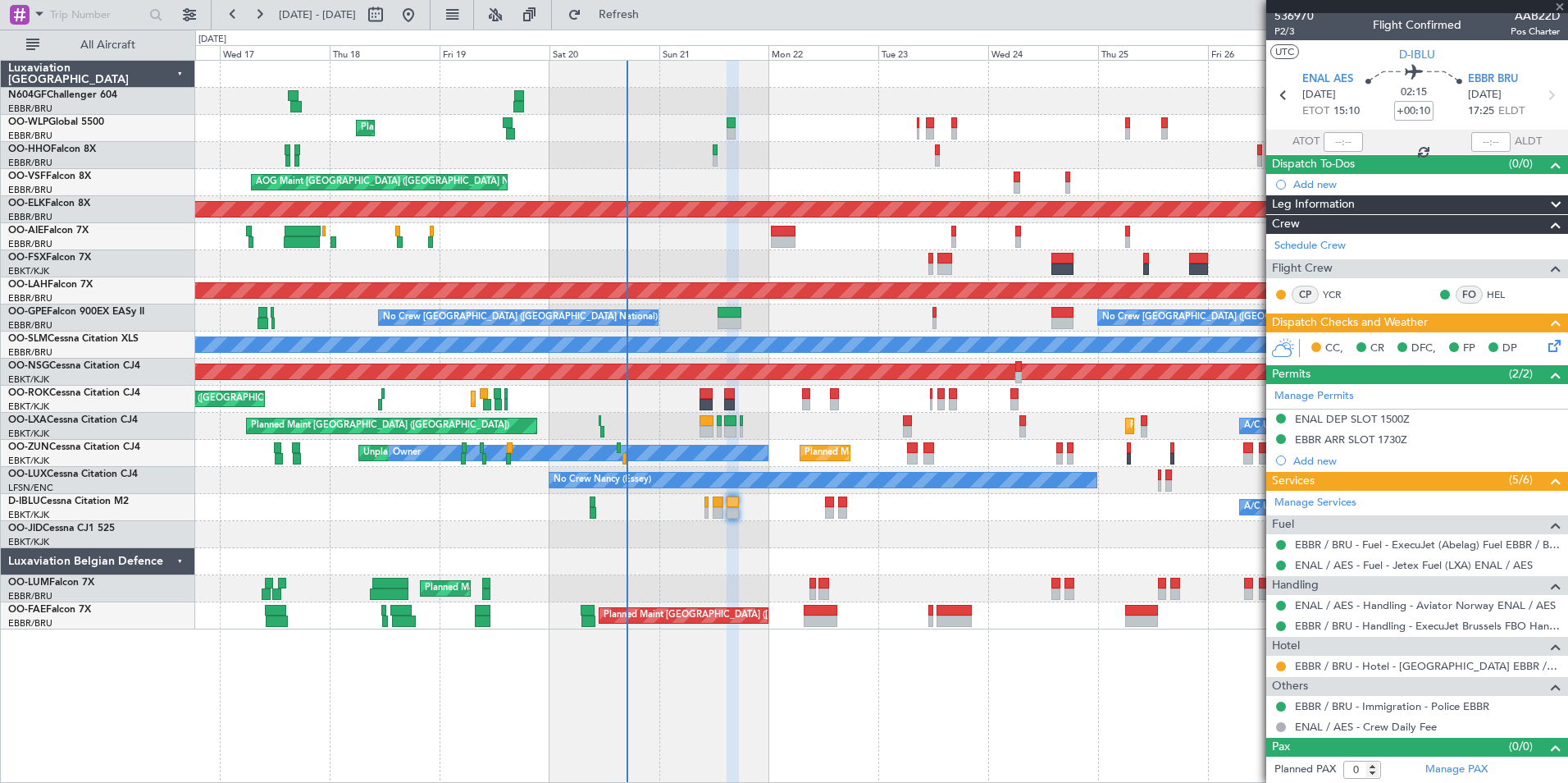
scroll to position [0, 0]
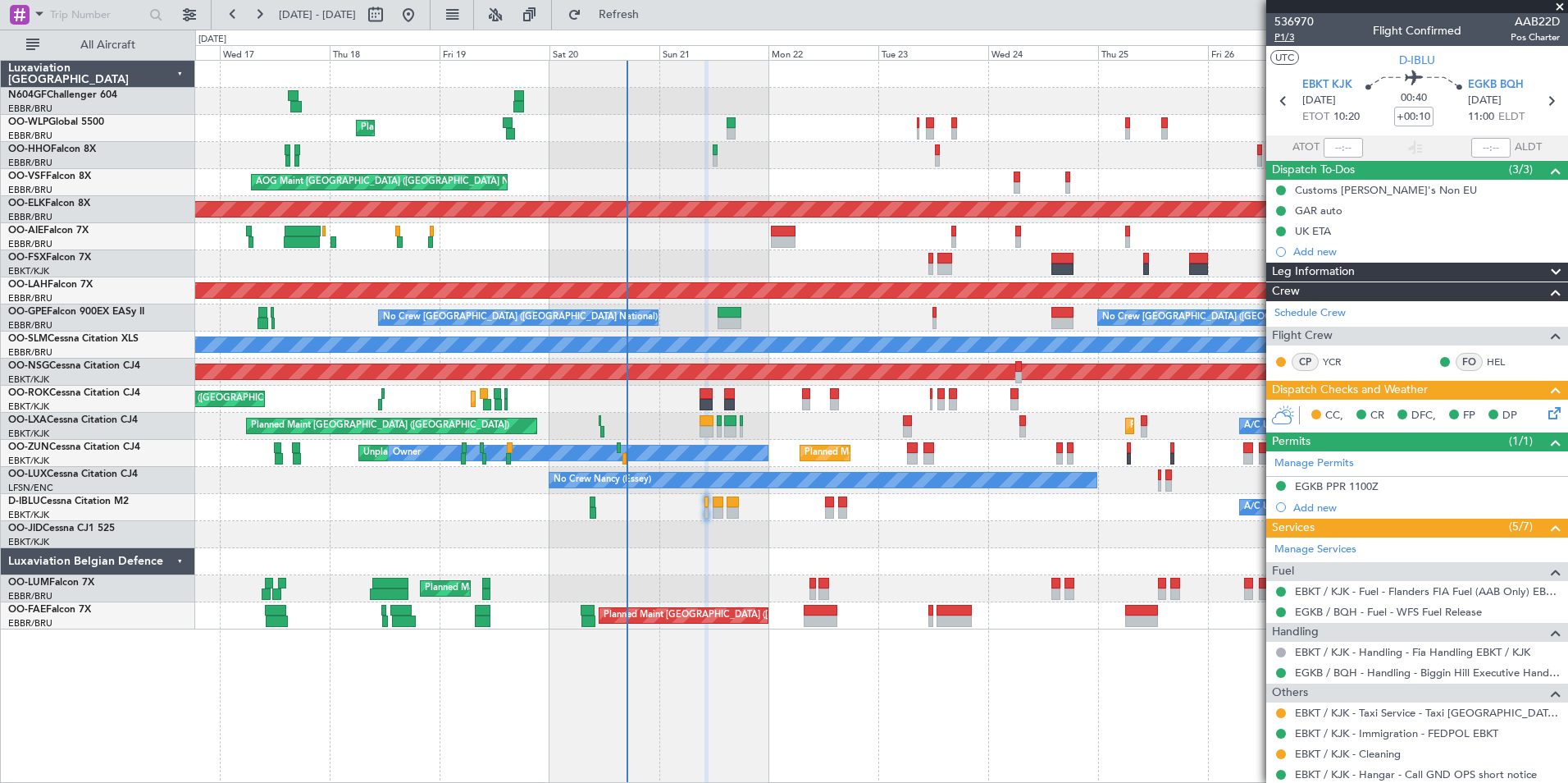
click at [1295, 39] on span "P1/3" at bounding box center [1294, 37] width 39 height 14
click at [1547, 407] on icon at bounding box center [1552, 410] width 13 height 13
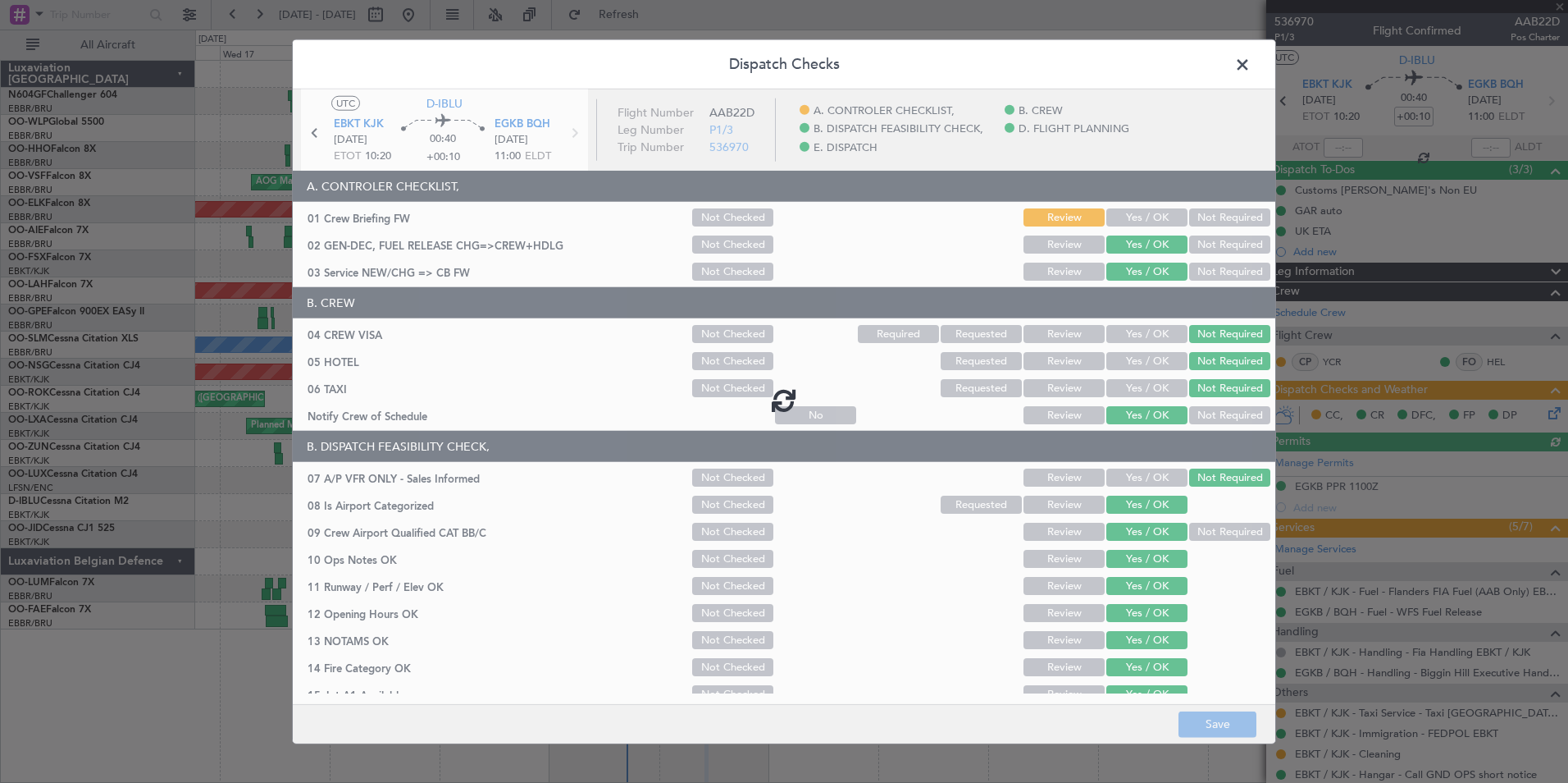
click at [1127, 211] on div at bounding box center [784, 399] width 982 height 621
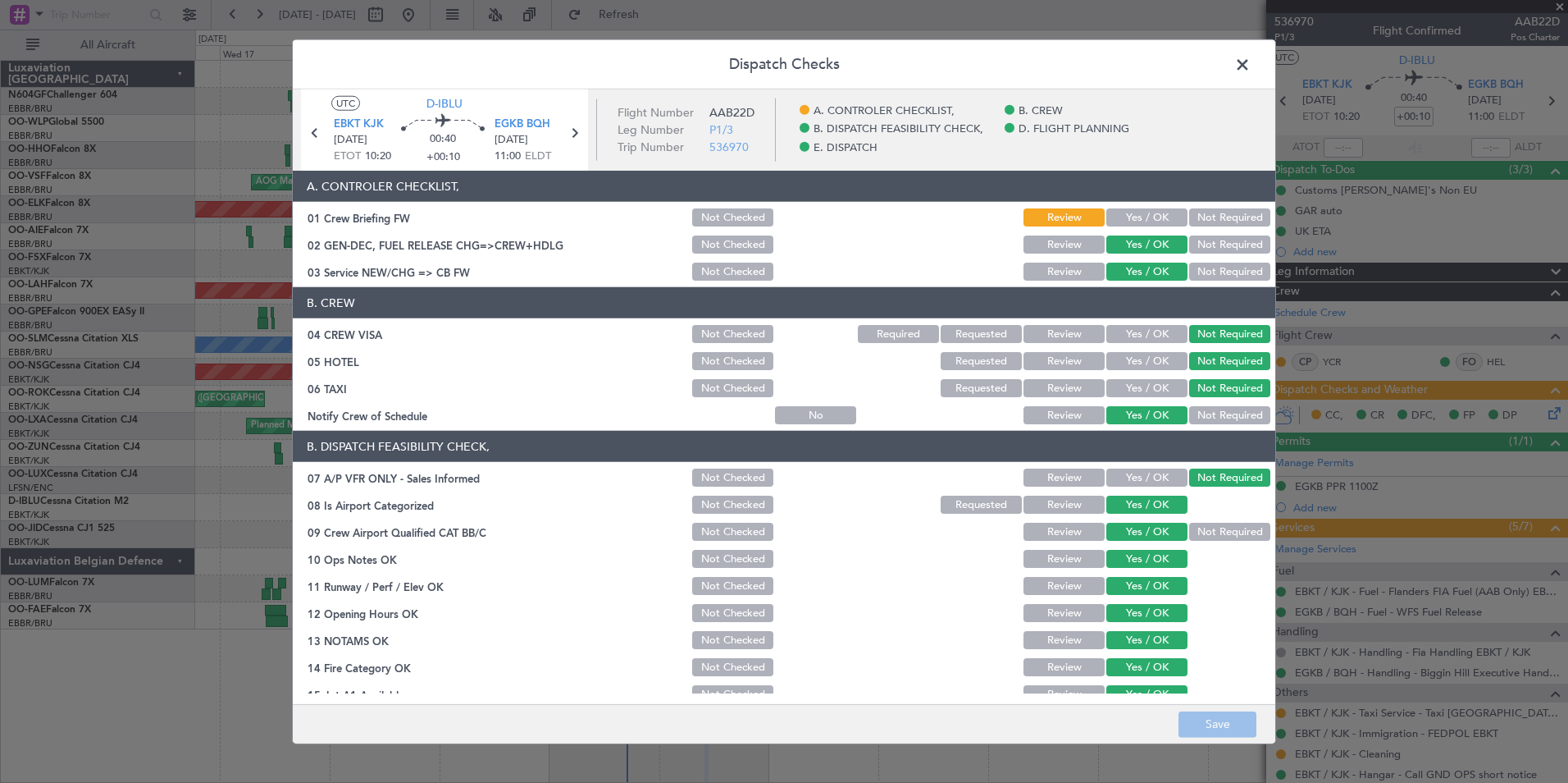
click at [1135, 215] on button "Yes / OK" at bounding box center [1147, 217] width 81 height 18
click at [1220, 725] on button "Save" at bounding box center [1217, 723] width 78 height 26
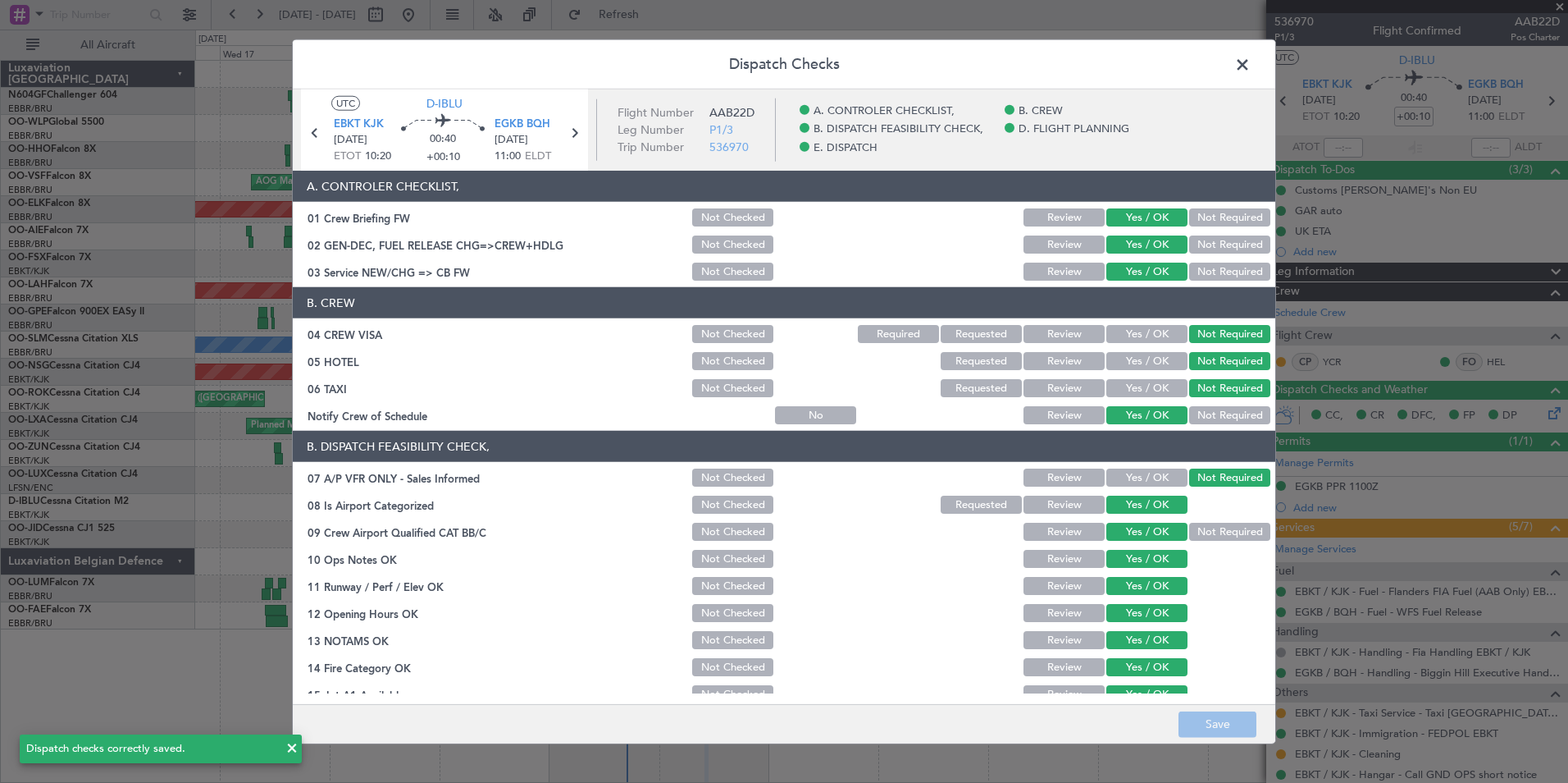
click at [1251, 66] on span at bounding box center [1251, 69] width 0 height 33
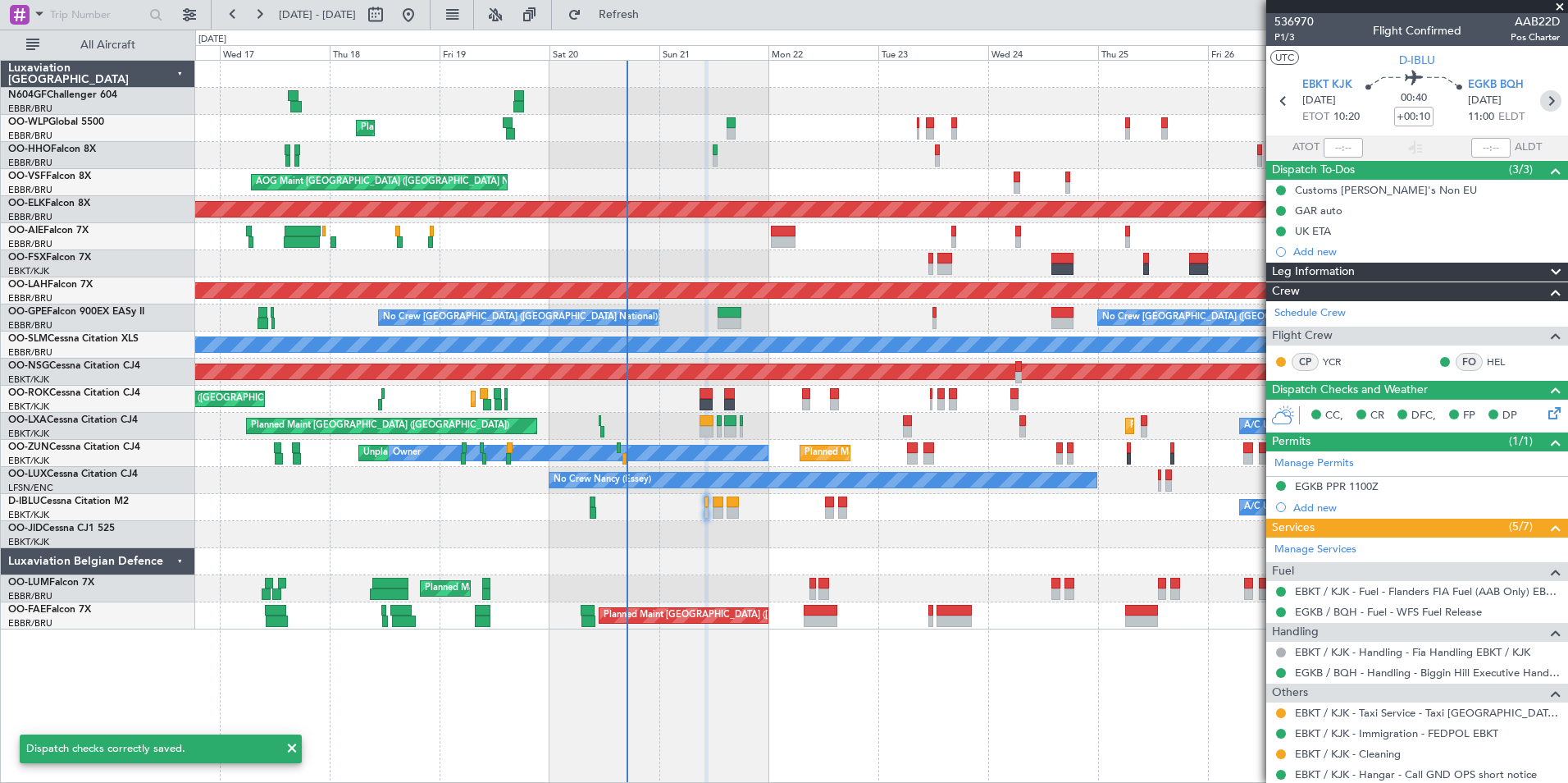
click at [1542, 107] on icon at bounding box center [1551, 101] width 22 height 22
type input "-00:10"
type input "2"
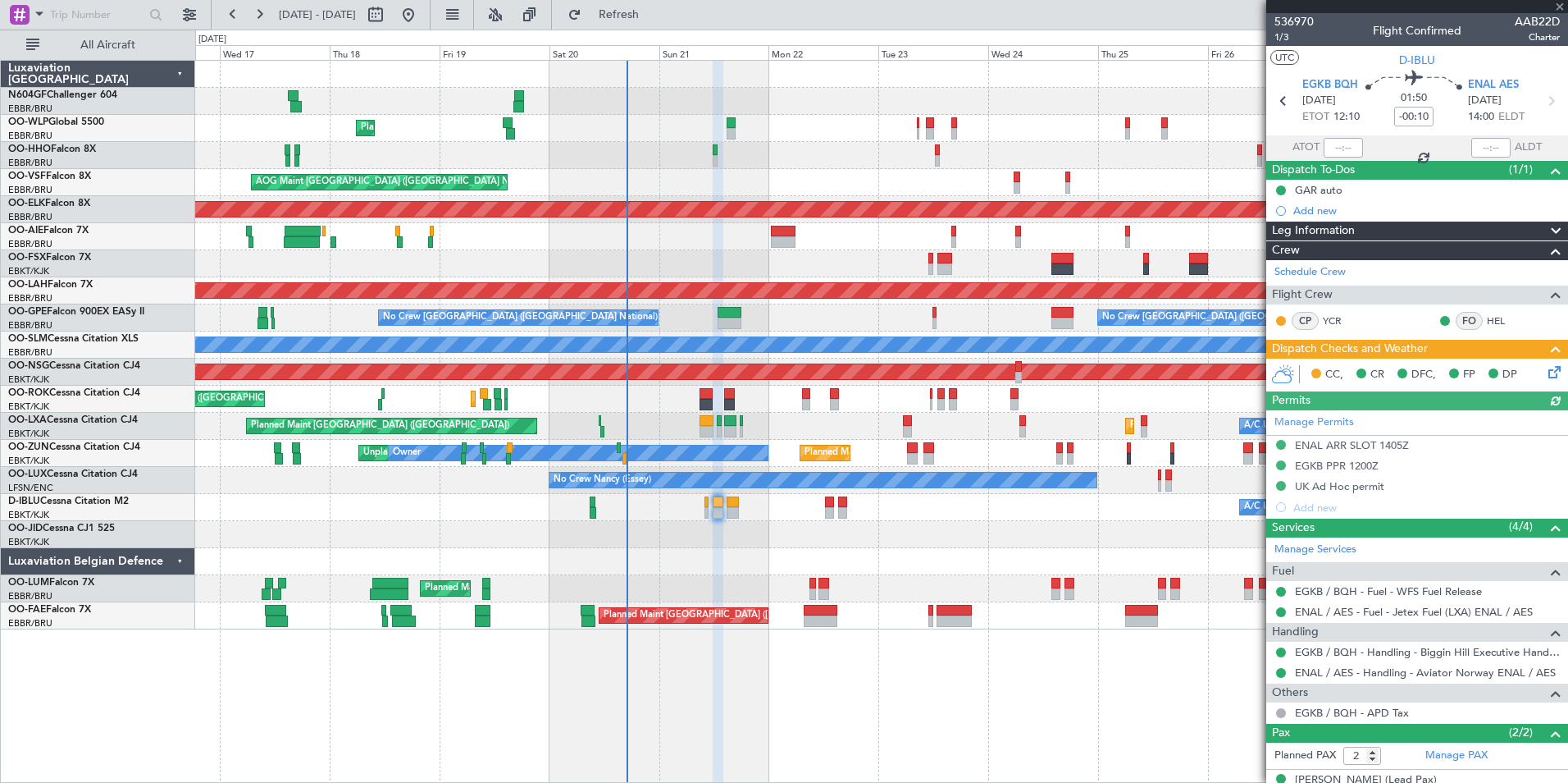
click at [1545, 370] on icon at bounding box center [1552, 369] width 13 height 13
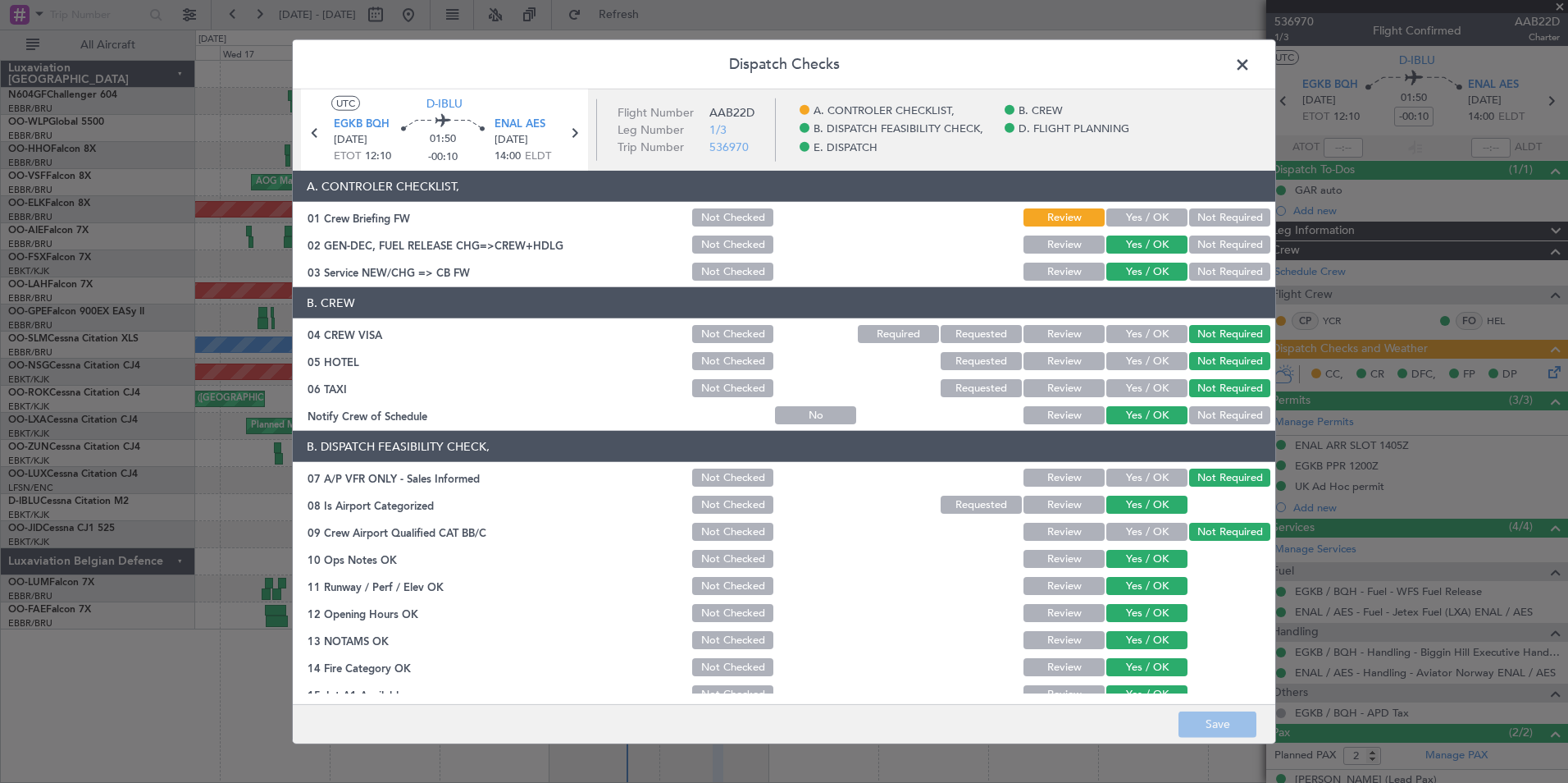
click at [1111, 219] on button "Yes / OK" at bounding box center [1147, 217] width 81 height 18
click at [1221, 712] on button "Save" at bounding box center [1217, 723] width 78 height 26
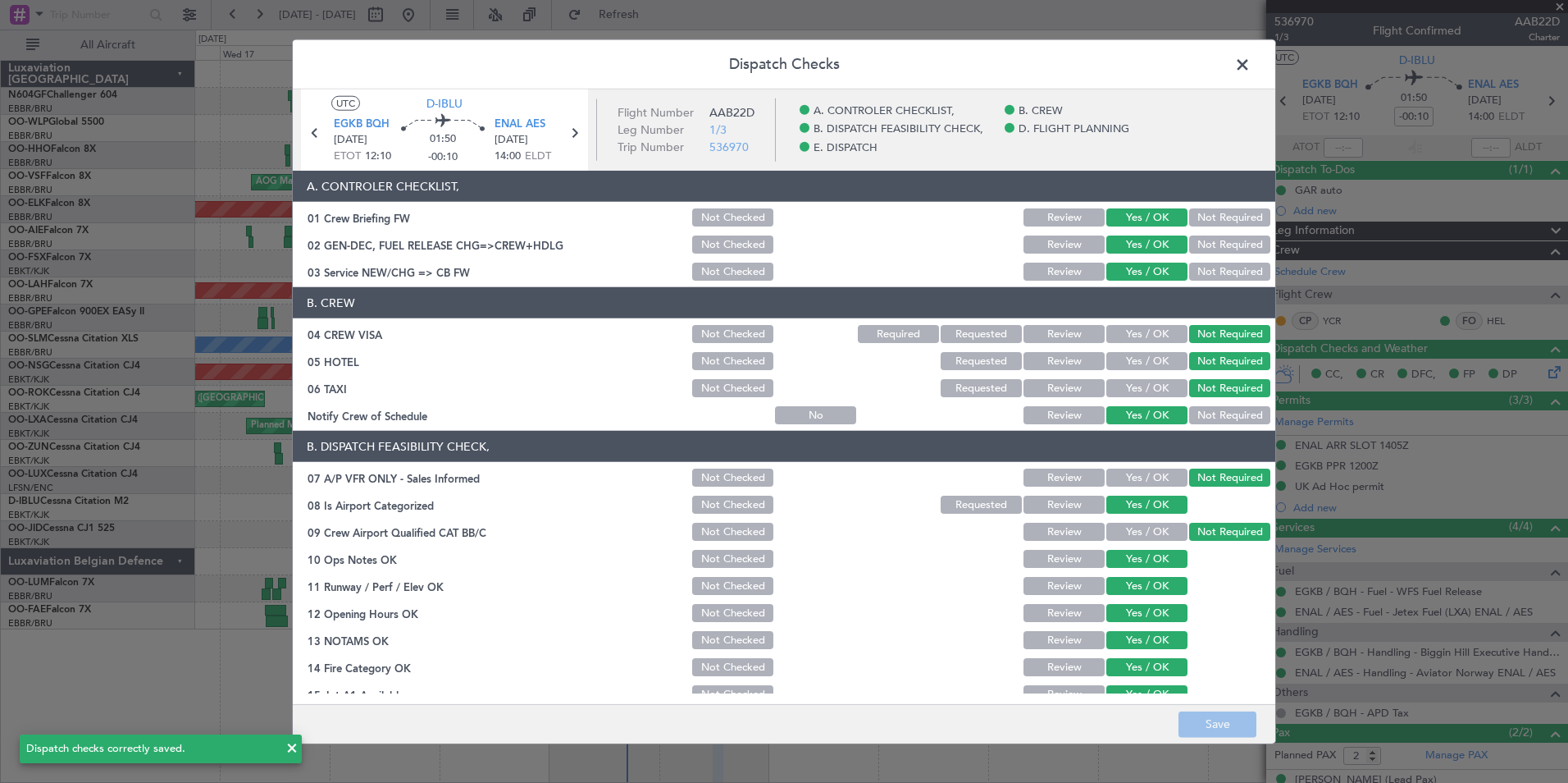
scroll to position [303, 0]
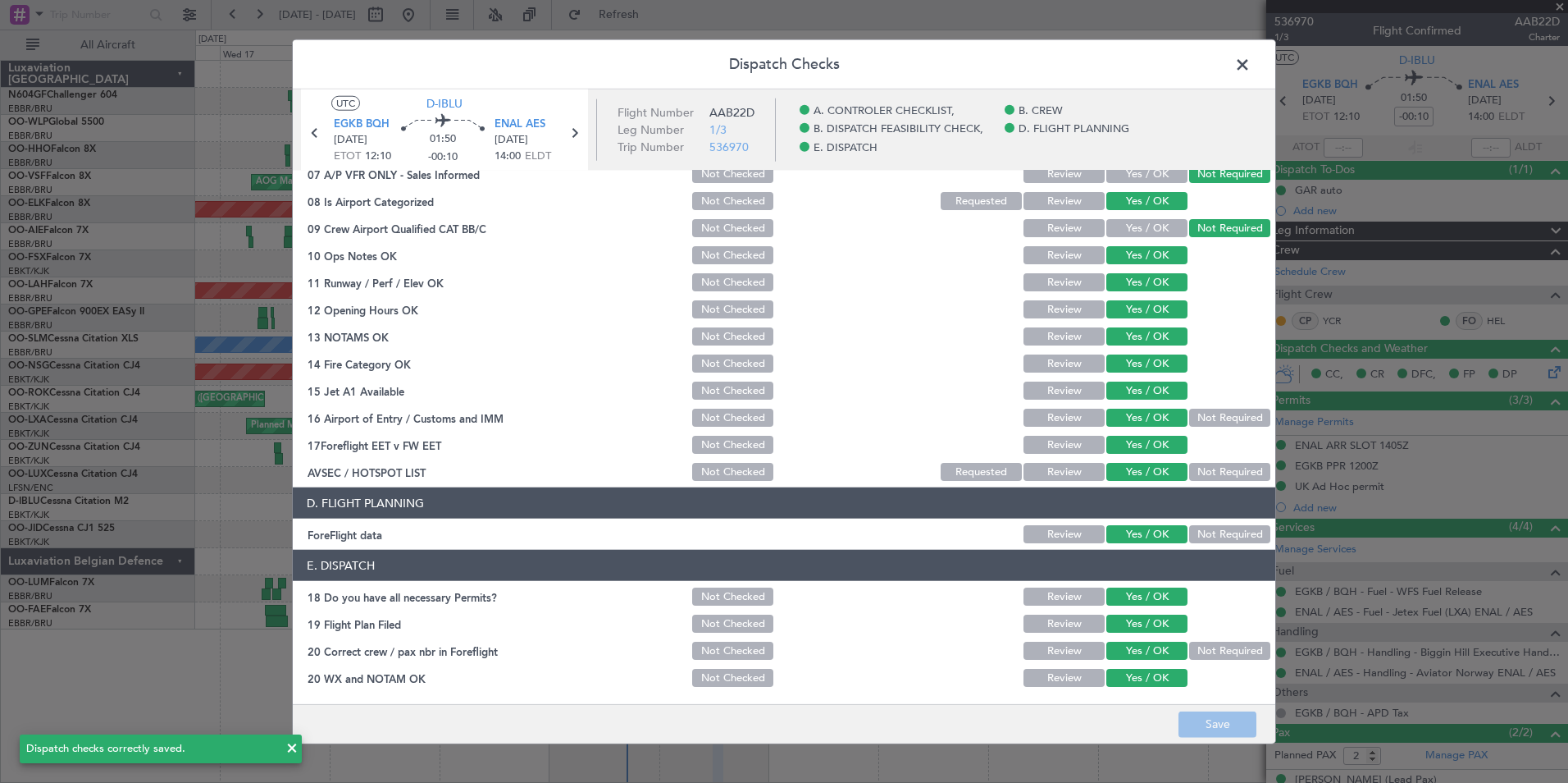
click at [1251, 62] on span at bounding box center [1251, 69] width 0 height 33
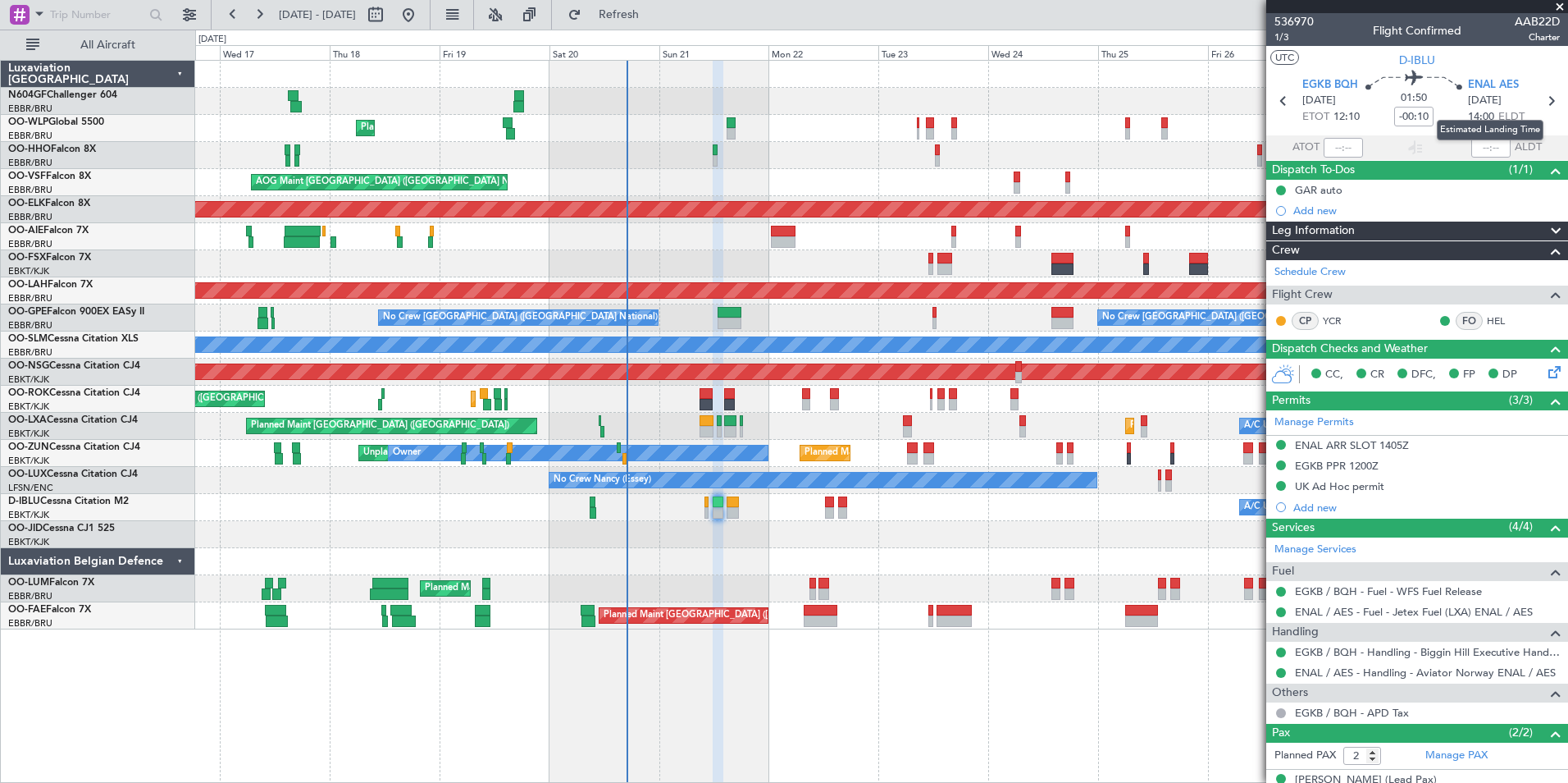
click at [1547, 114] on mat-tooltip-component "Estimated Landing Time" at bounding box center [1490, 130] width 129 height 43
click at [1545, 104] on icon at bounding box center [1551, 101] width 22 height 22
type input "+00:10"
type input "0"
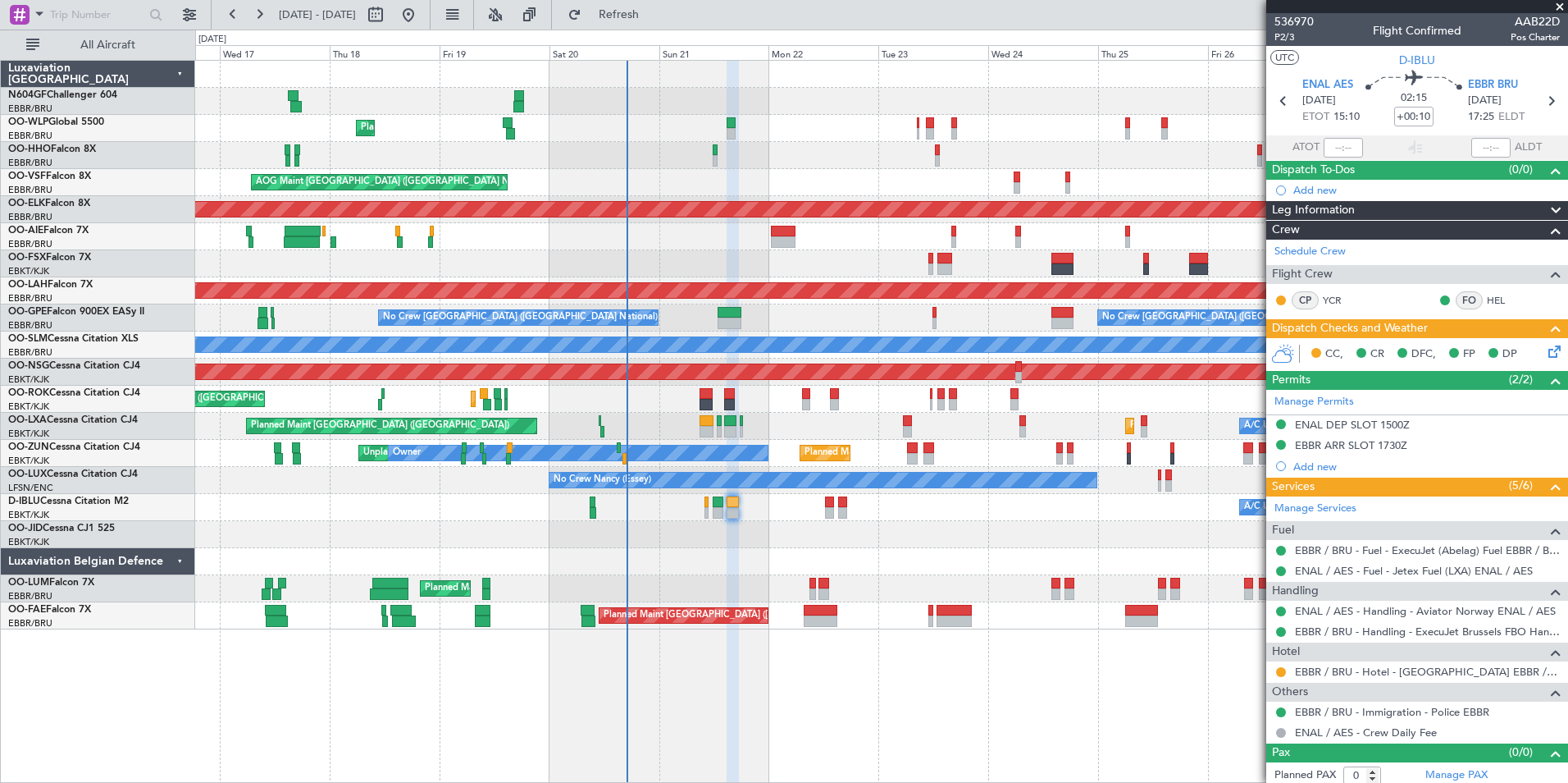
click at [1549, 348] on icon at bounding box center [1552, 348] width 13 height 13
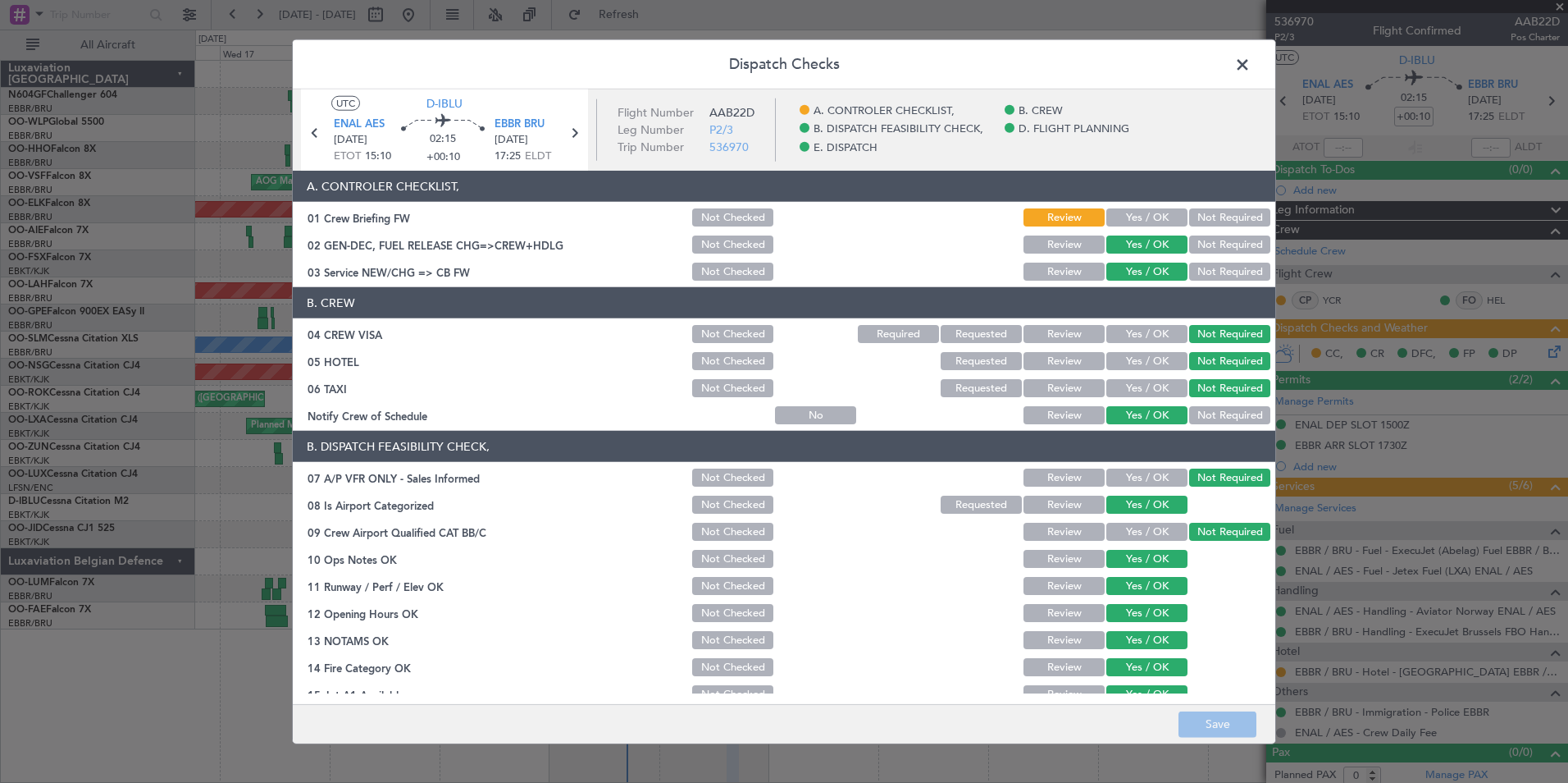
click at [1134, 214] on button "Yes / OK" at bounding box center [1147, 217] width 81 height 18
click at [1202, 725] on button "Save" at bounding box center [1217, 723] width 78 height 26
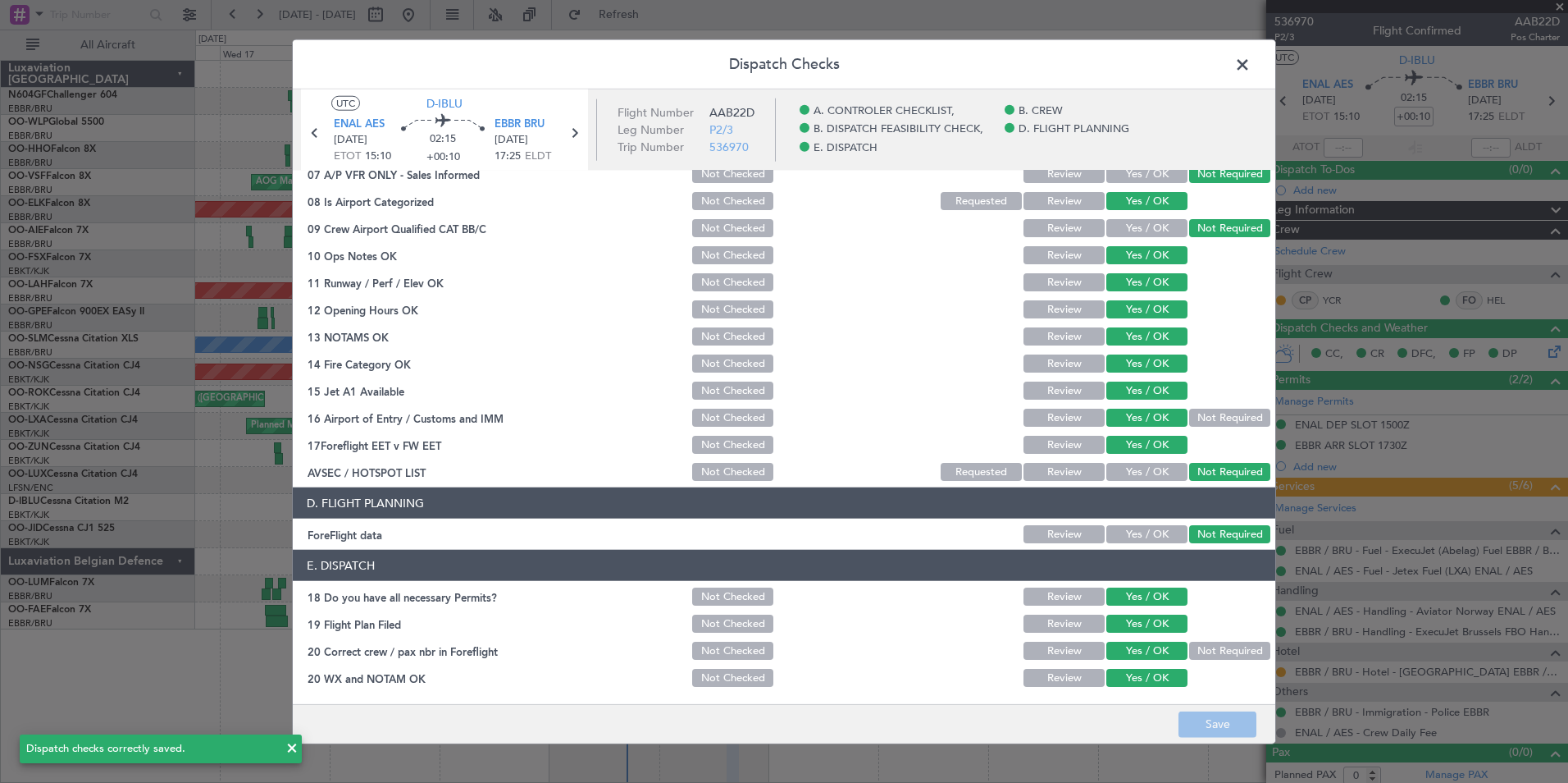
click at [1251, 71] on span at bounding box center [1251, 69] width 0 height 33
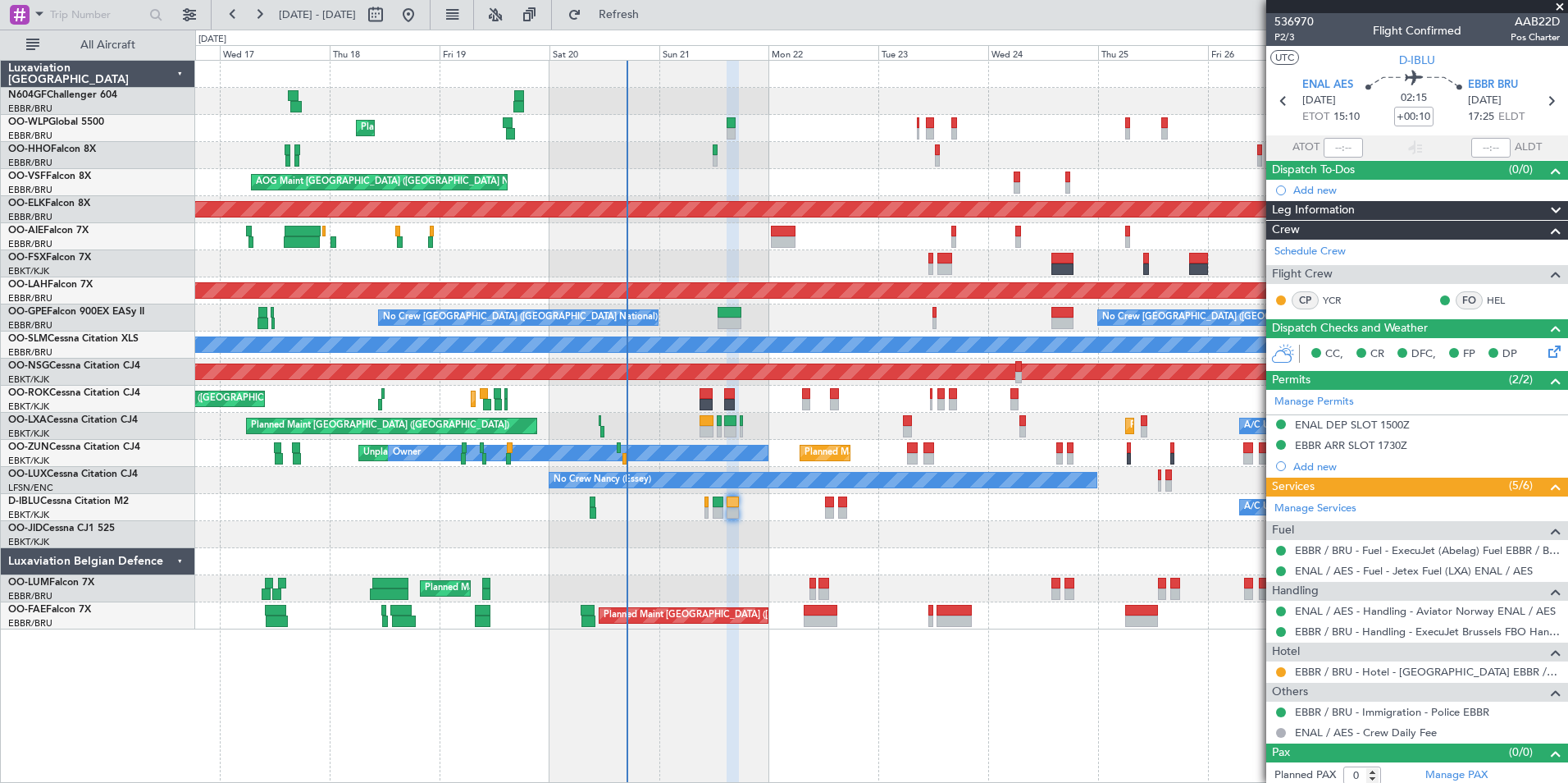
scroll to position [6, 0]
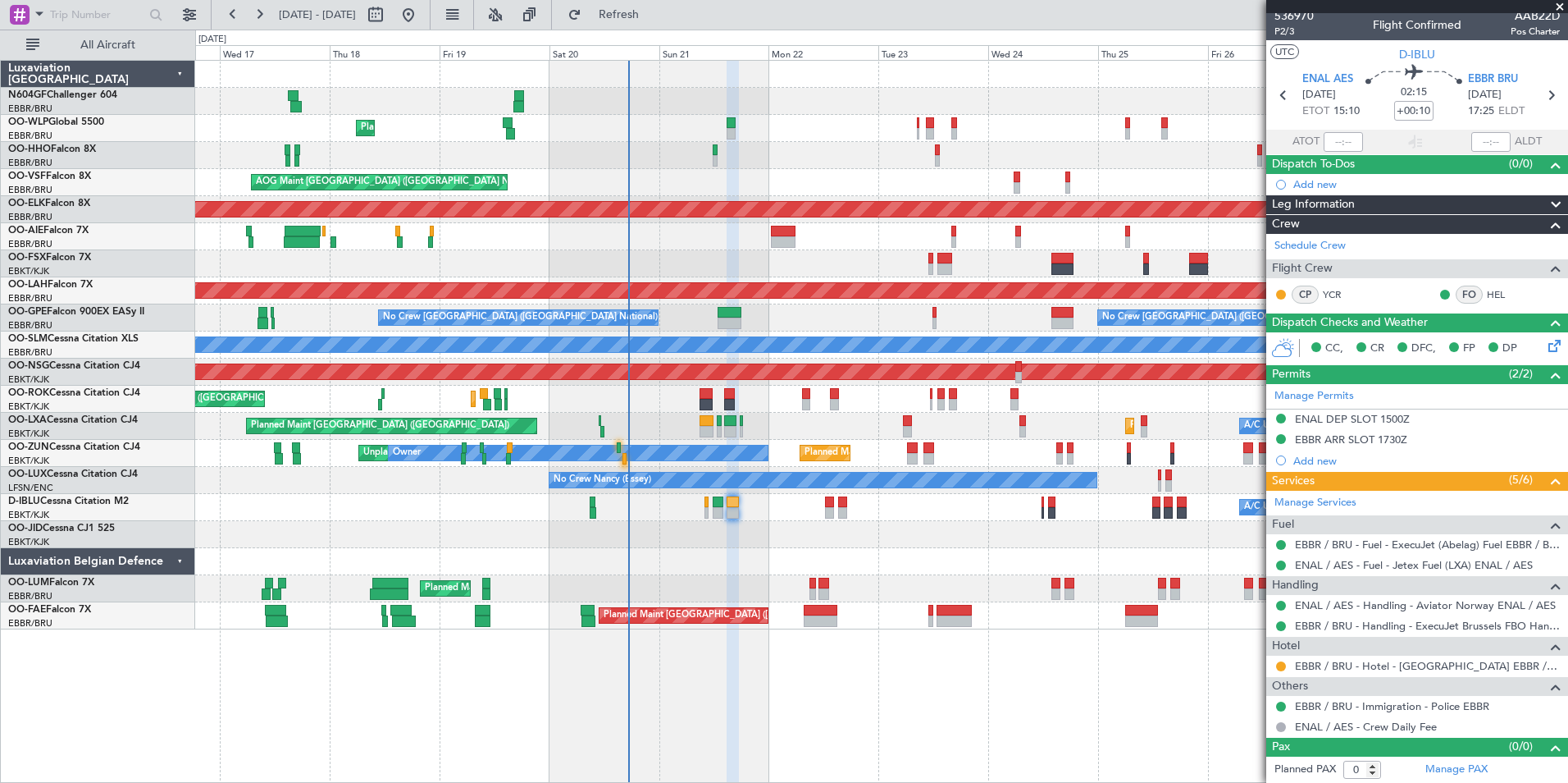
click at [627, 461] on div "Planned Maint Kortrijk-Wevelgem Unplanned Maint Kortrijk-Wevelgem Owner" at bounding box center [881, 453] width 1373 height 27
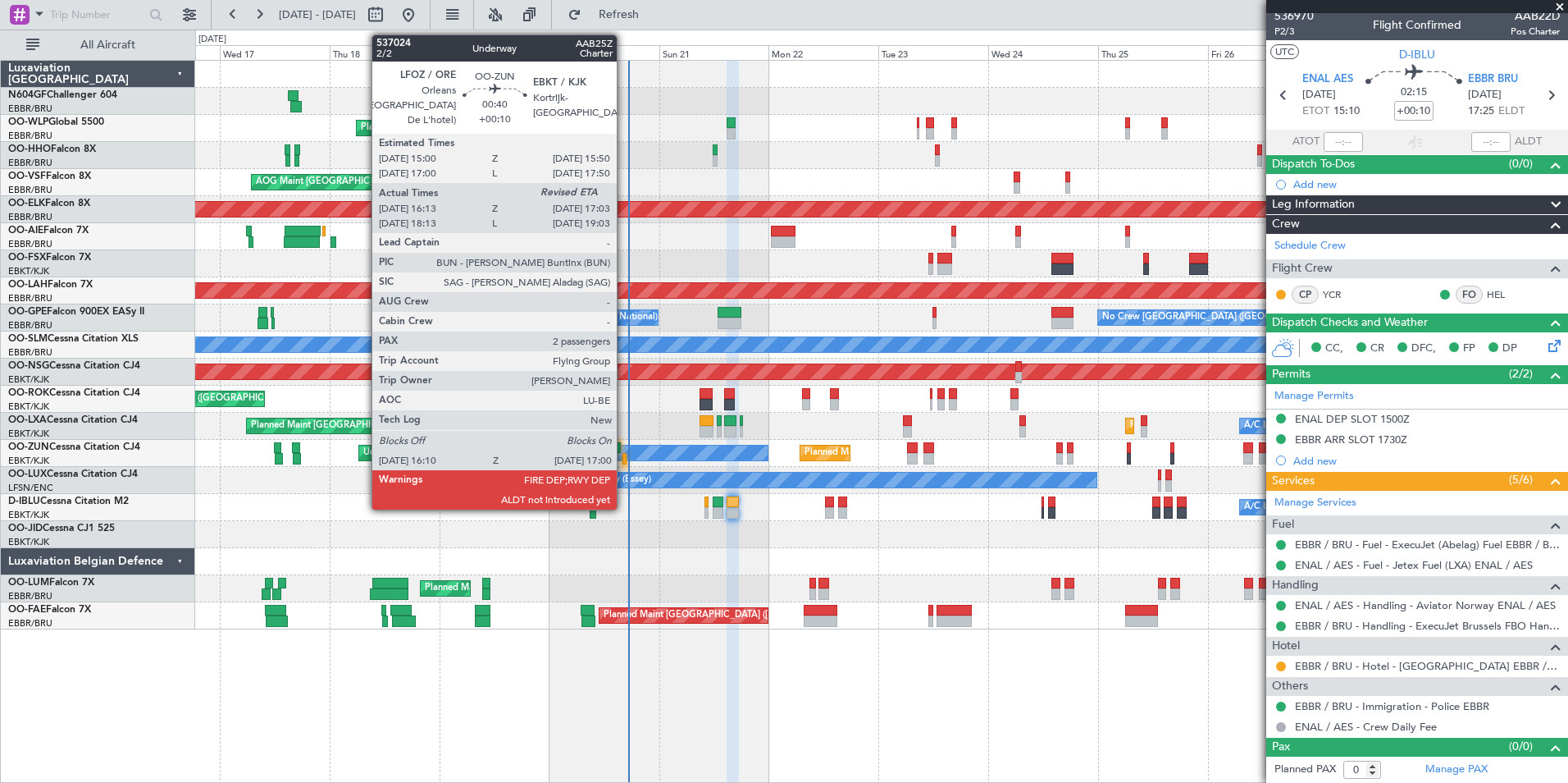
click at [623, 461] on div at bounding box center [624, 459] width 4 height 12
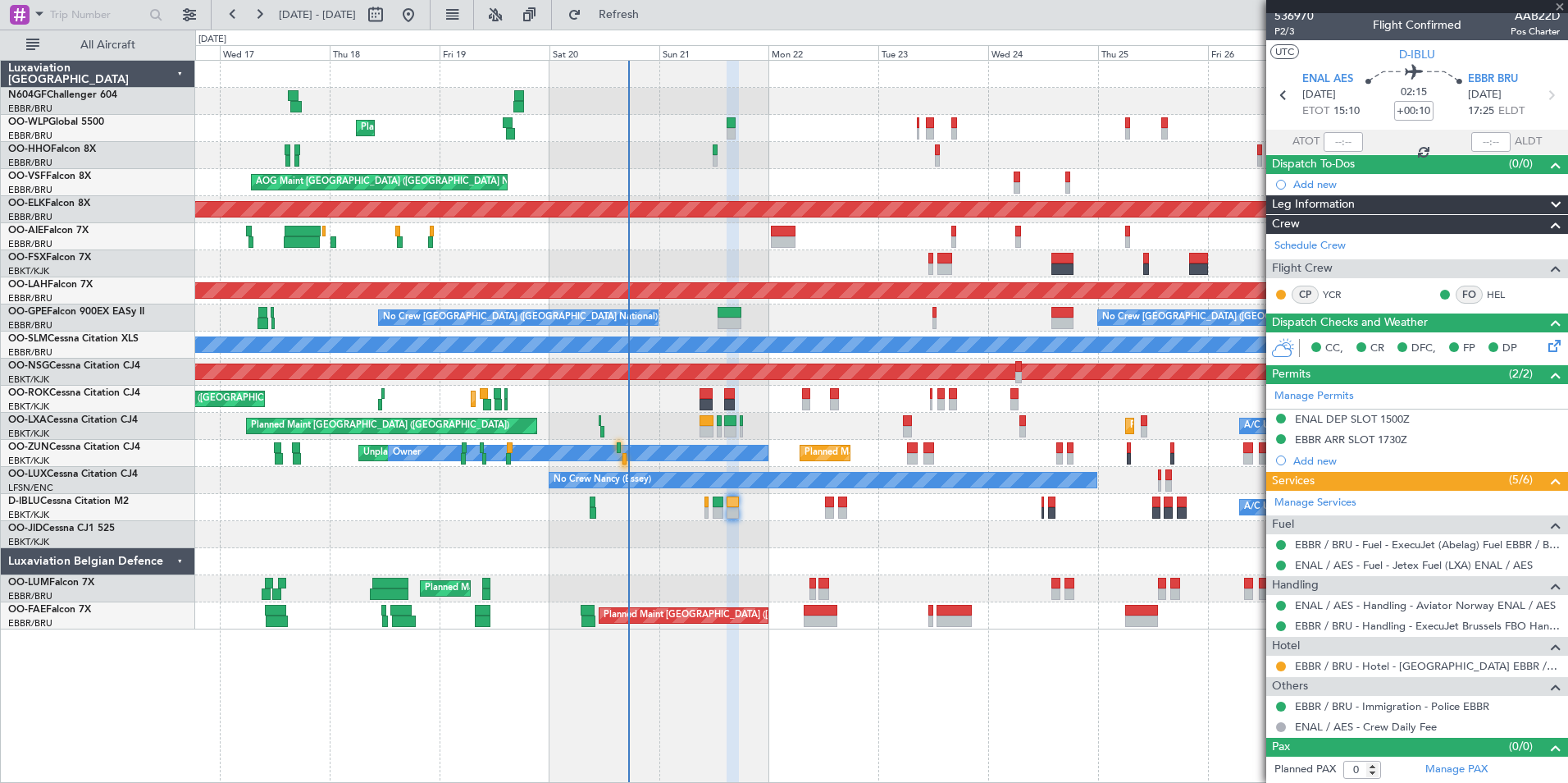
type input "16:18"
type input "2"
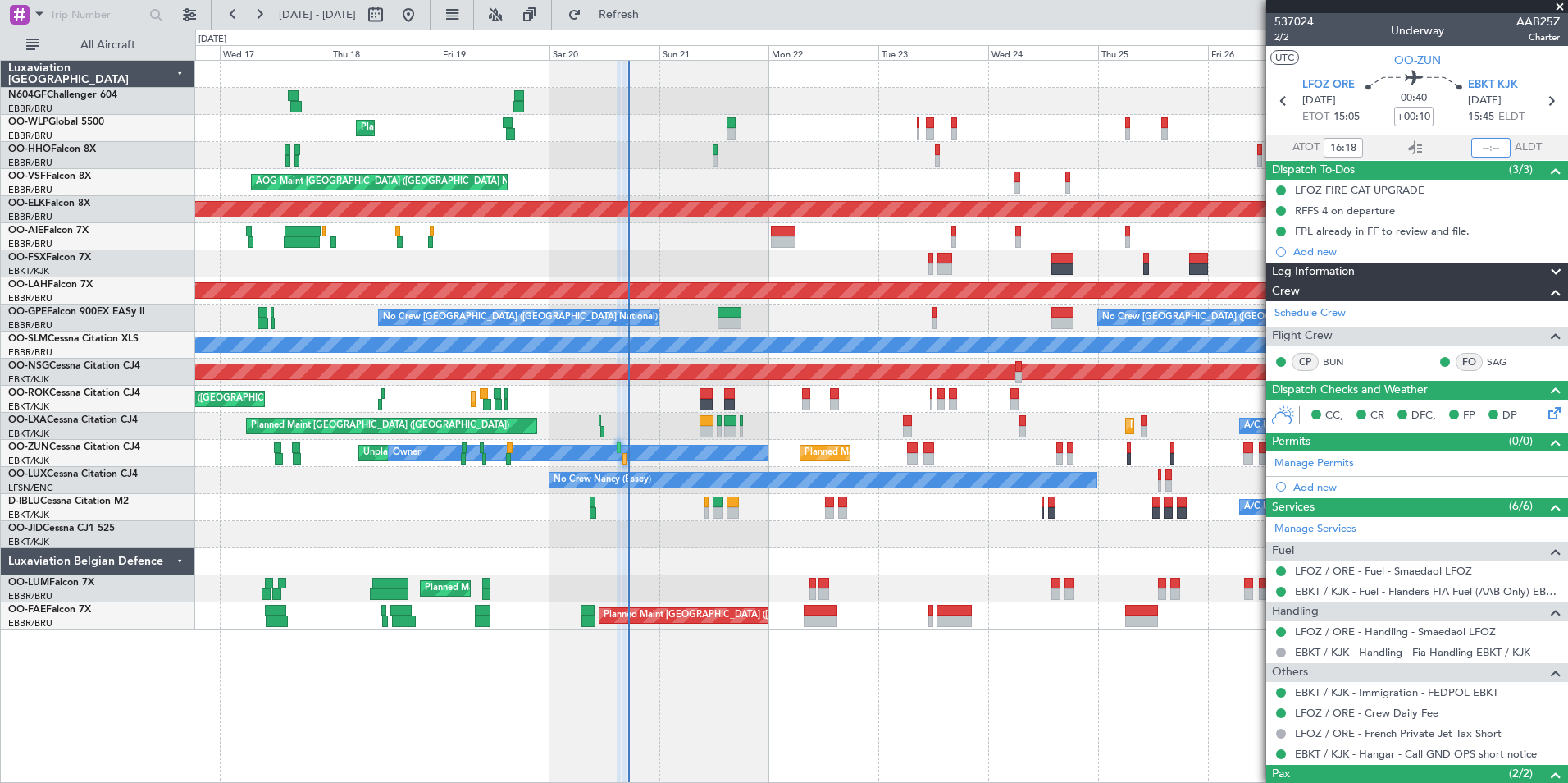
click at [1474, 151] on input "text" at bounding box center [1491, 148] width 39 height 20
click at [1076, 170] on div "AOG Maint [GEOGRAPHIC_DATA] ([GEOGRAPHIC_DATA] National)" at bounding box center [881, 182] width 1373 height 27
type input "16:56"
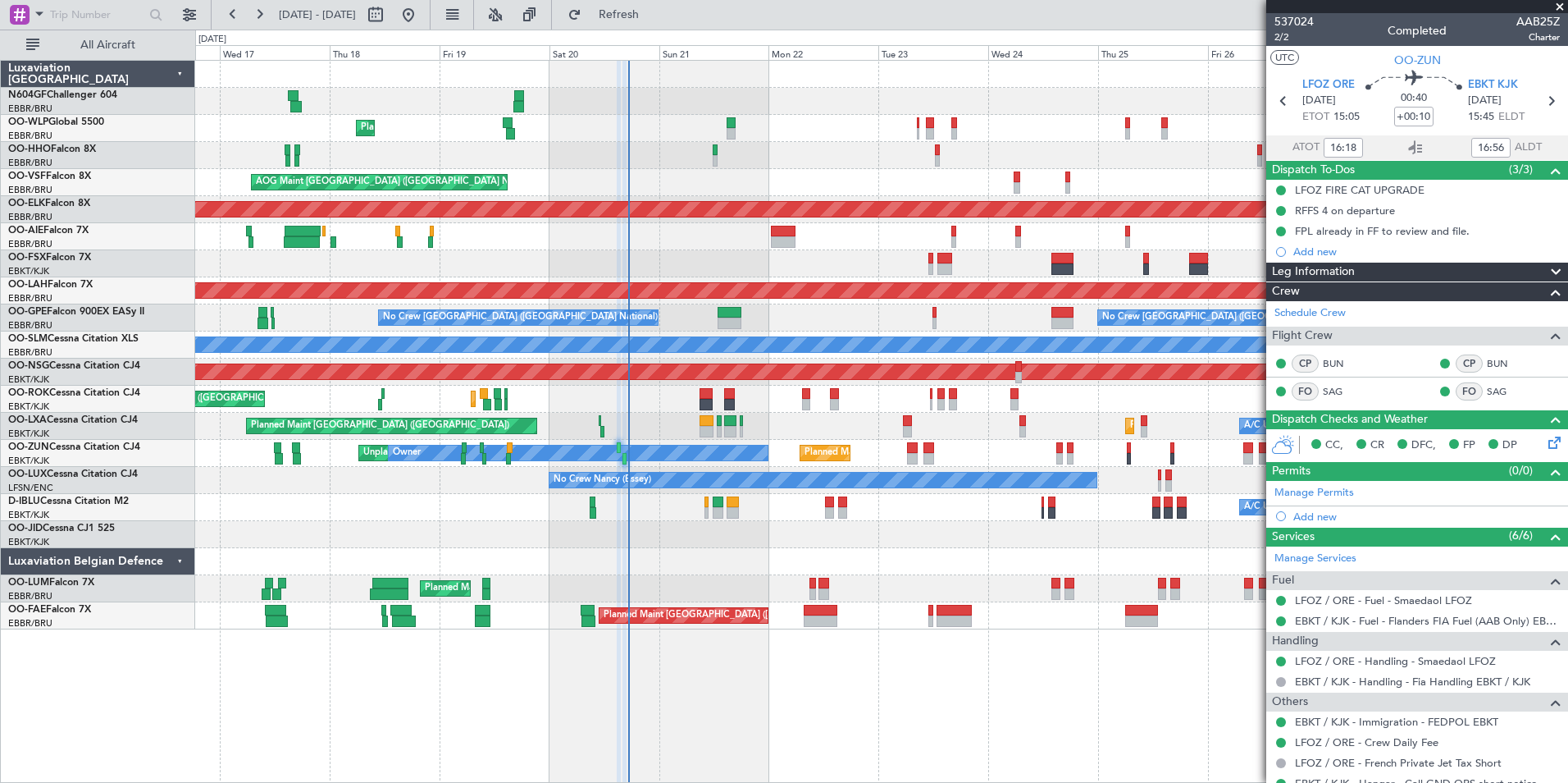
click at [641, 552] on div at bounding box center [881, 562] width 1373 height 27
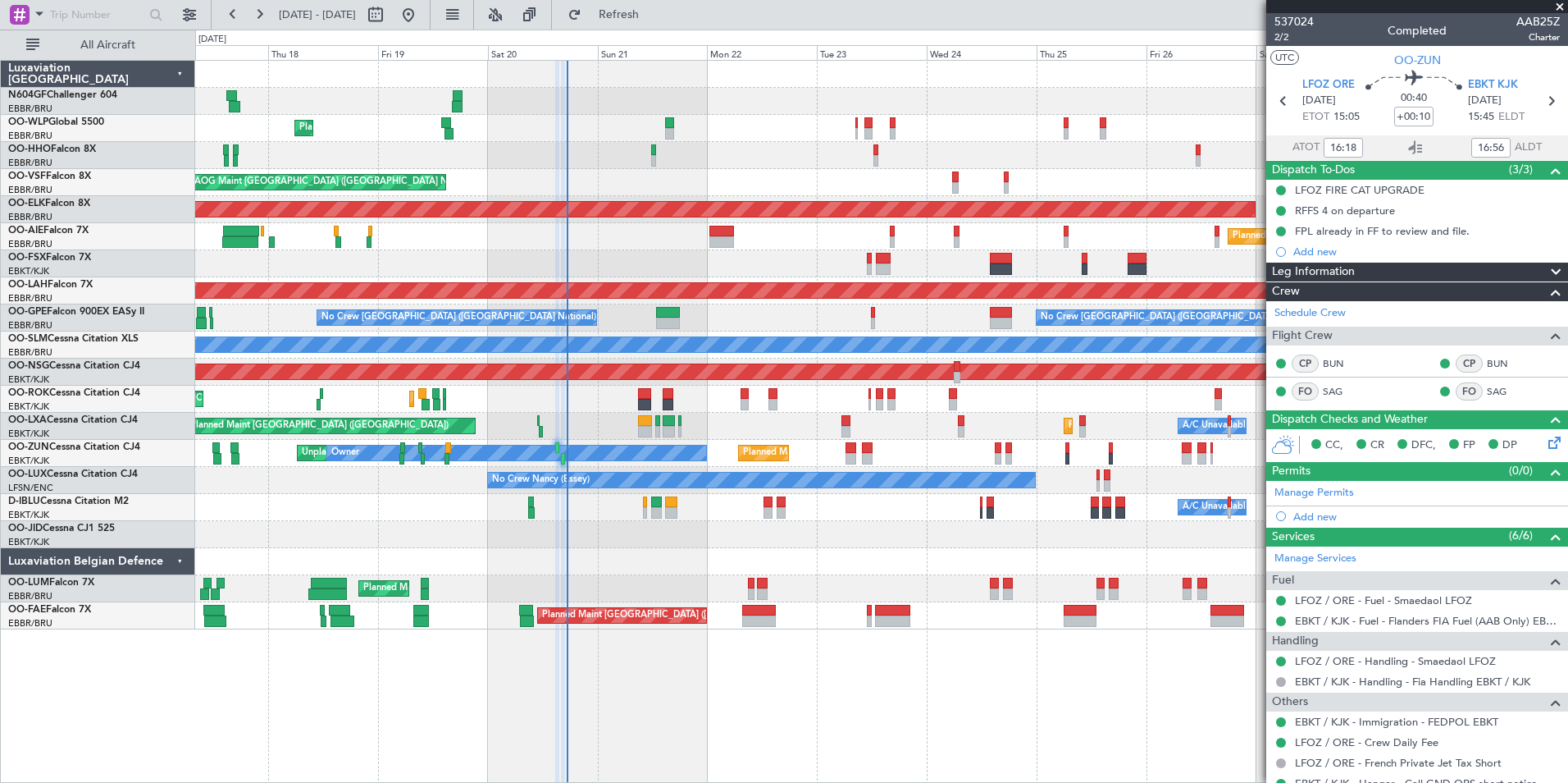
click at [607, 546] on div "Planned Maint Liege AOG Maint Brussels (Brussels National) Planned Maint Kortri…" at bounding box center [881, 345] width 1373 height 568
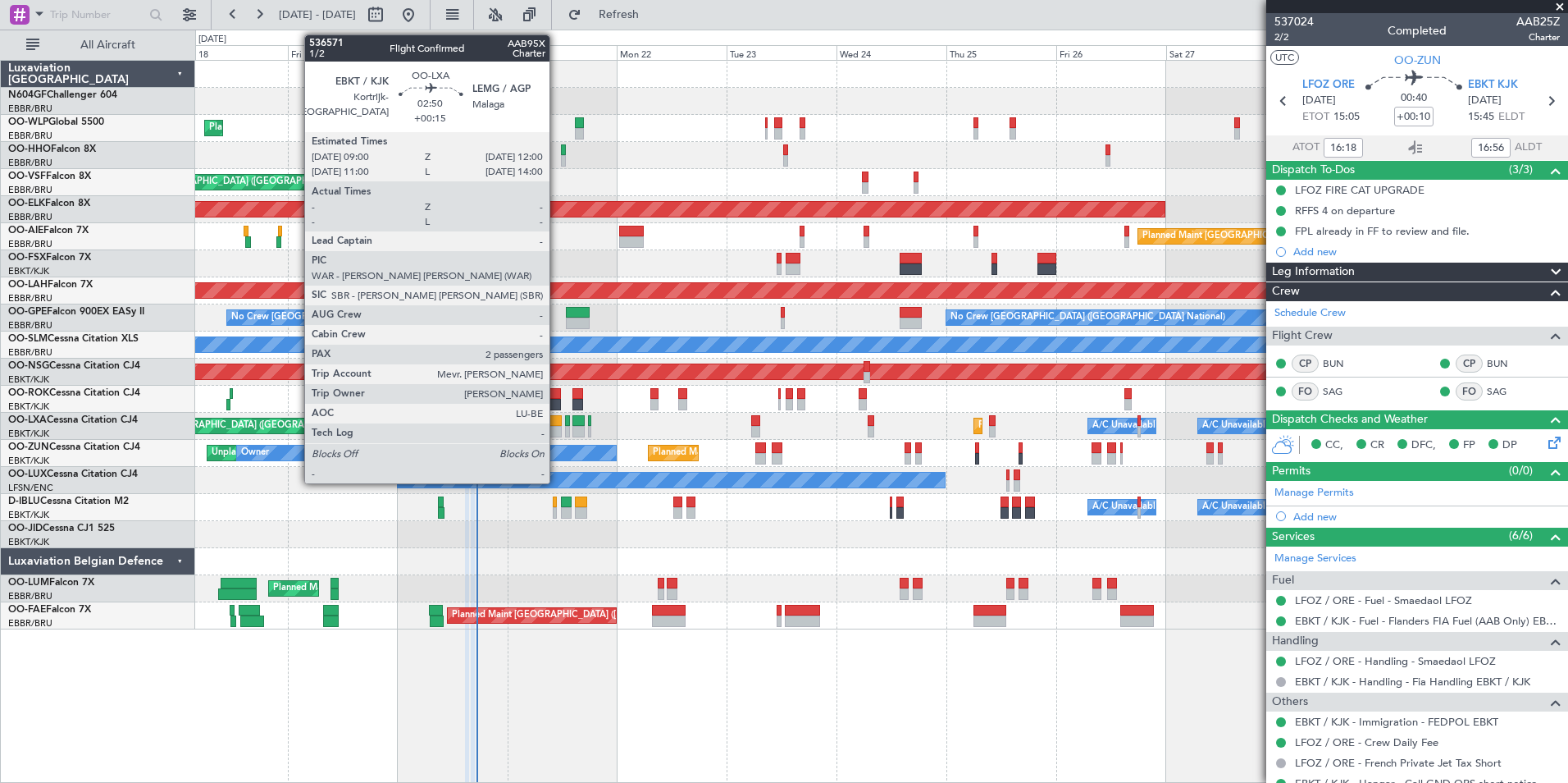
click at [557, 431] on div at bounding box center [555, 432] width 14 height 12
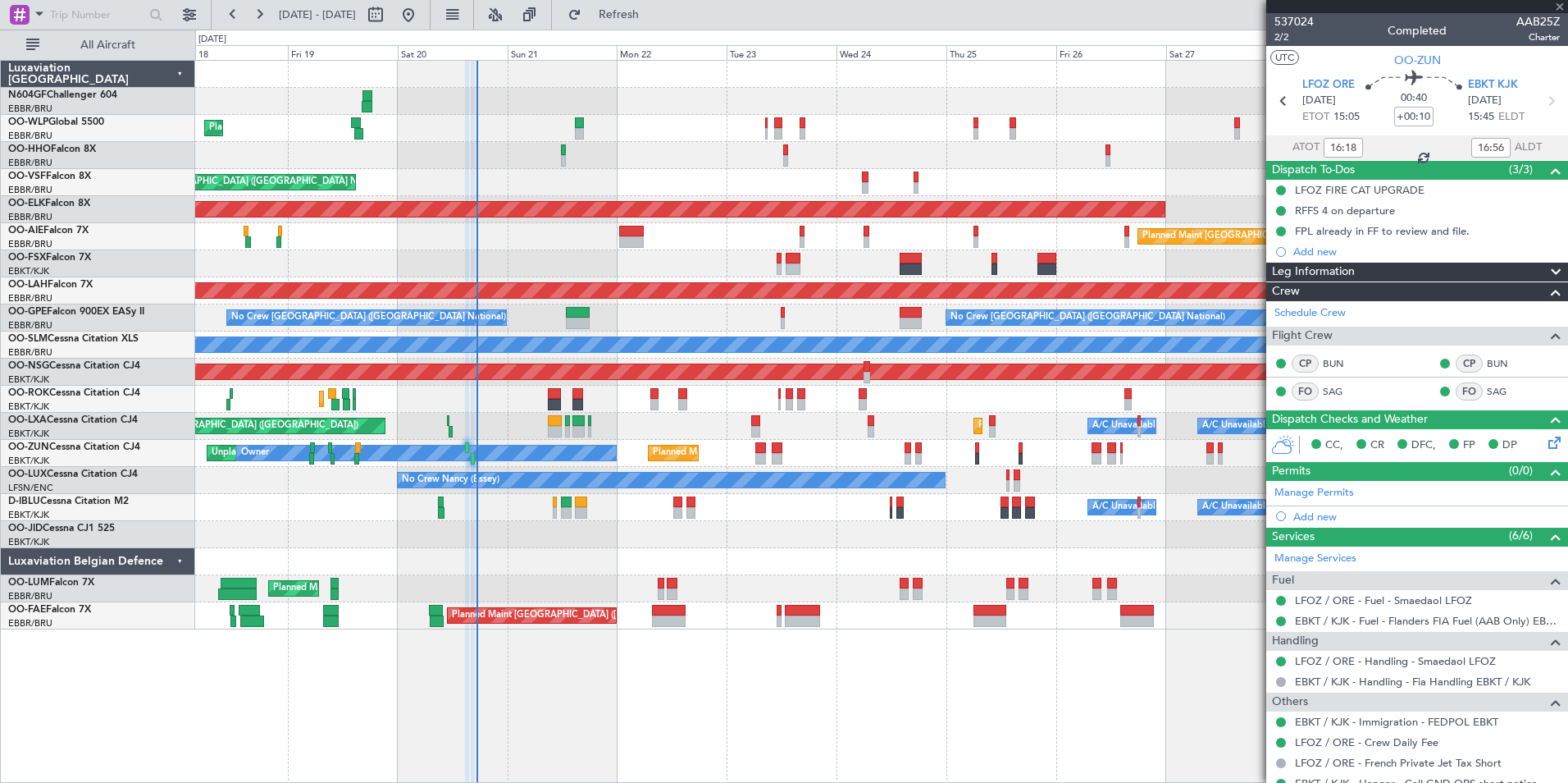
click at [587, 440] on div "Planned Maint Liege AOG Maint Brussels (Brussels National) Planned Maint Kortri…" at bounding box center [881, 345] width 1373 height 568
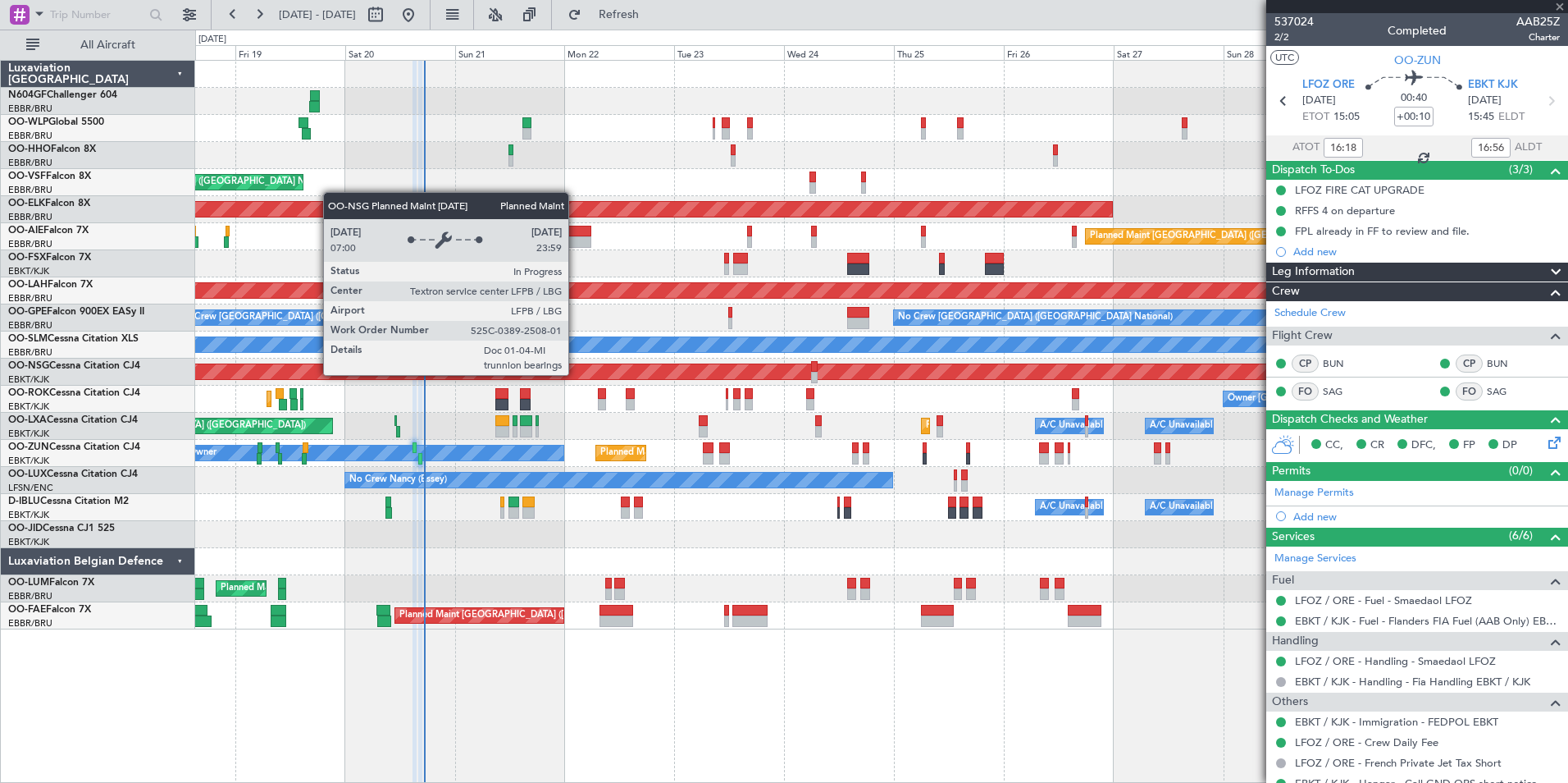
type input "+00:15"
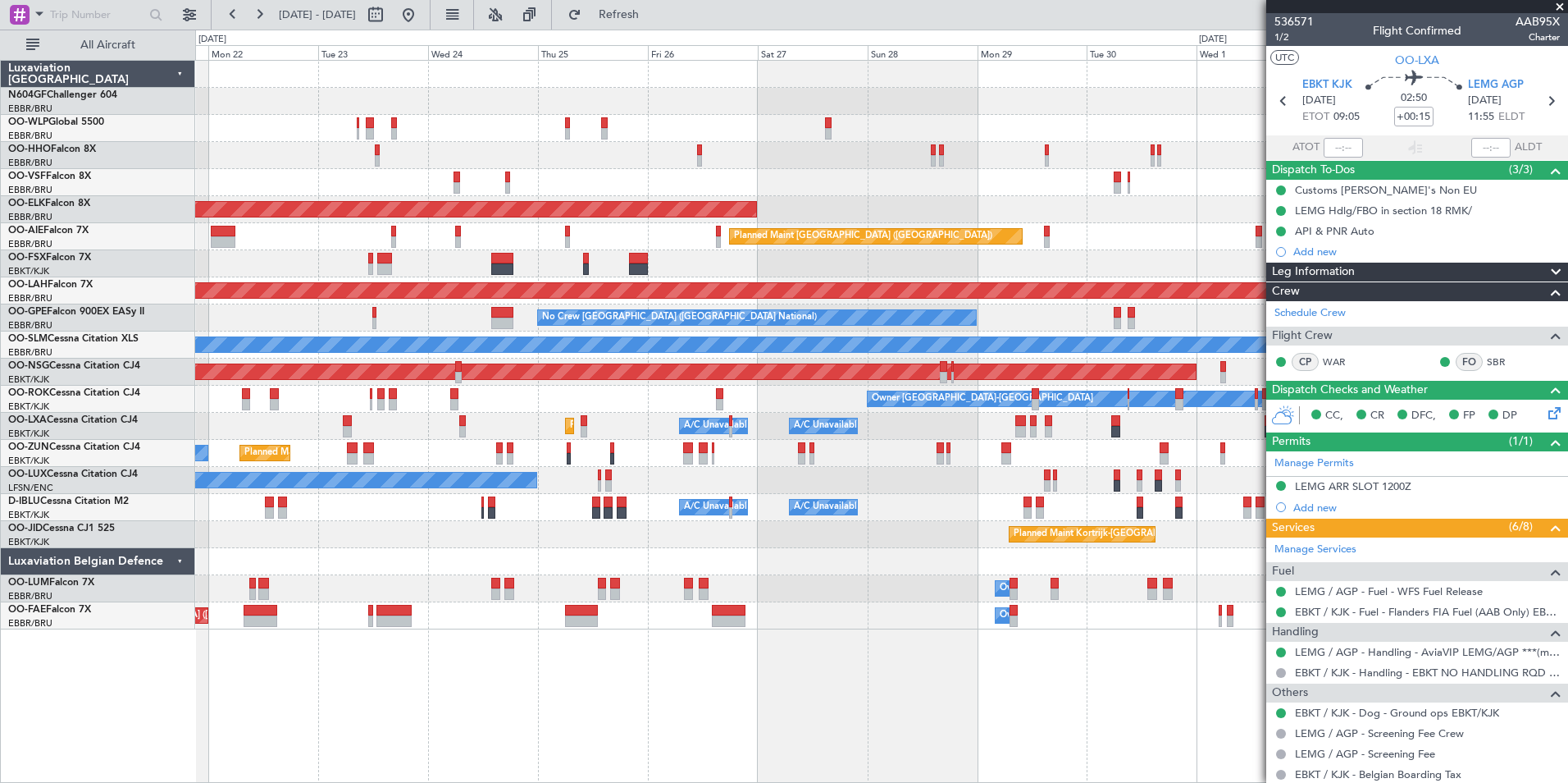
click at [261, 242] on div "AOG Maint Brussels (Brussels National) Planned Maint Kortrijk-Wevelgem Planned …" at bounding box center [881, 345] width 1373 height 568
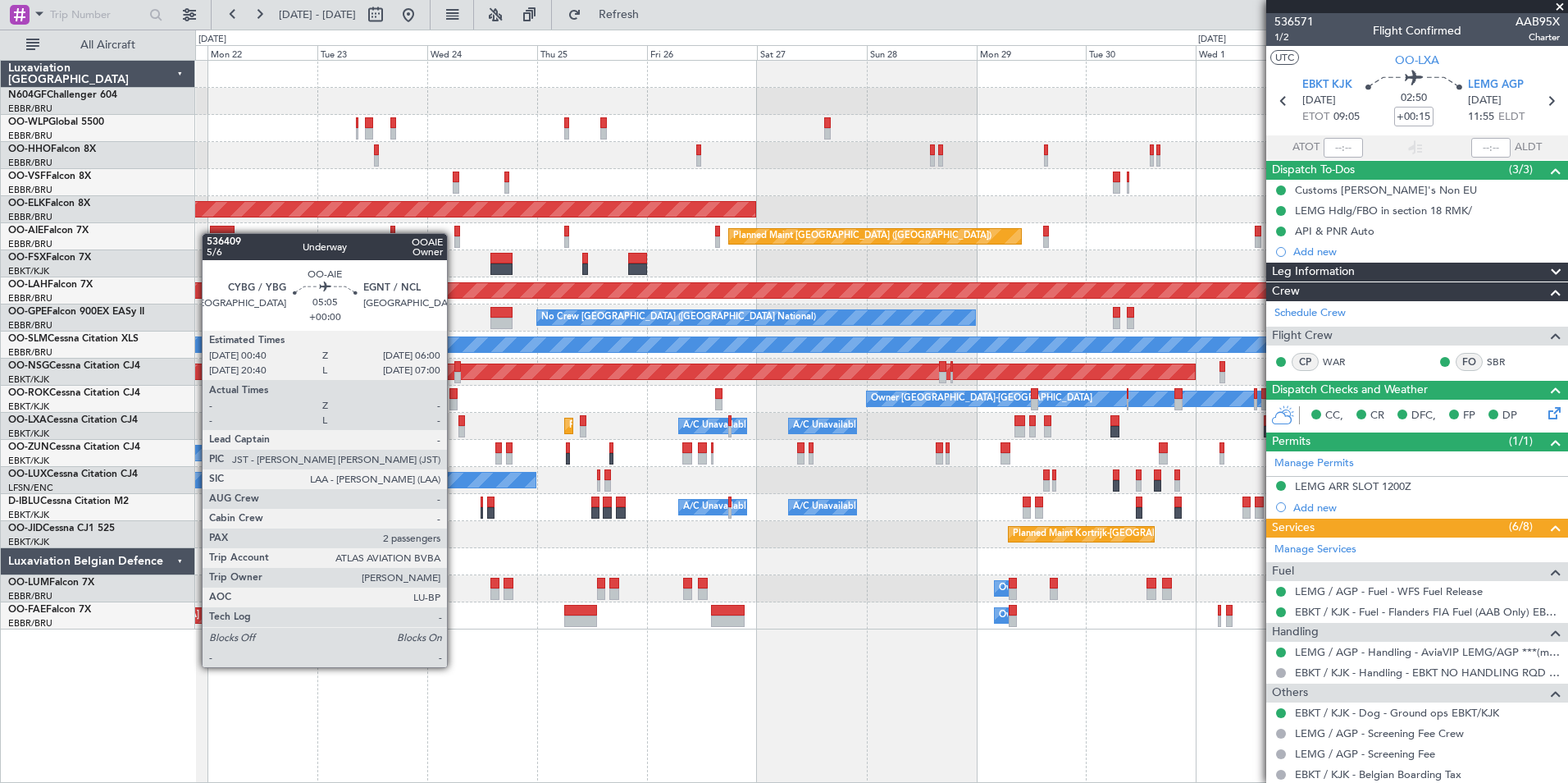
click at [210, 233] on div at bounding box center [221, 231] width 24 height 12
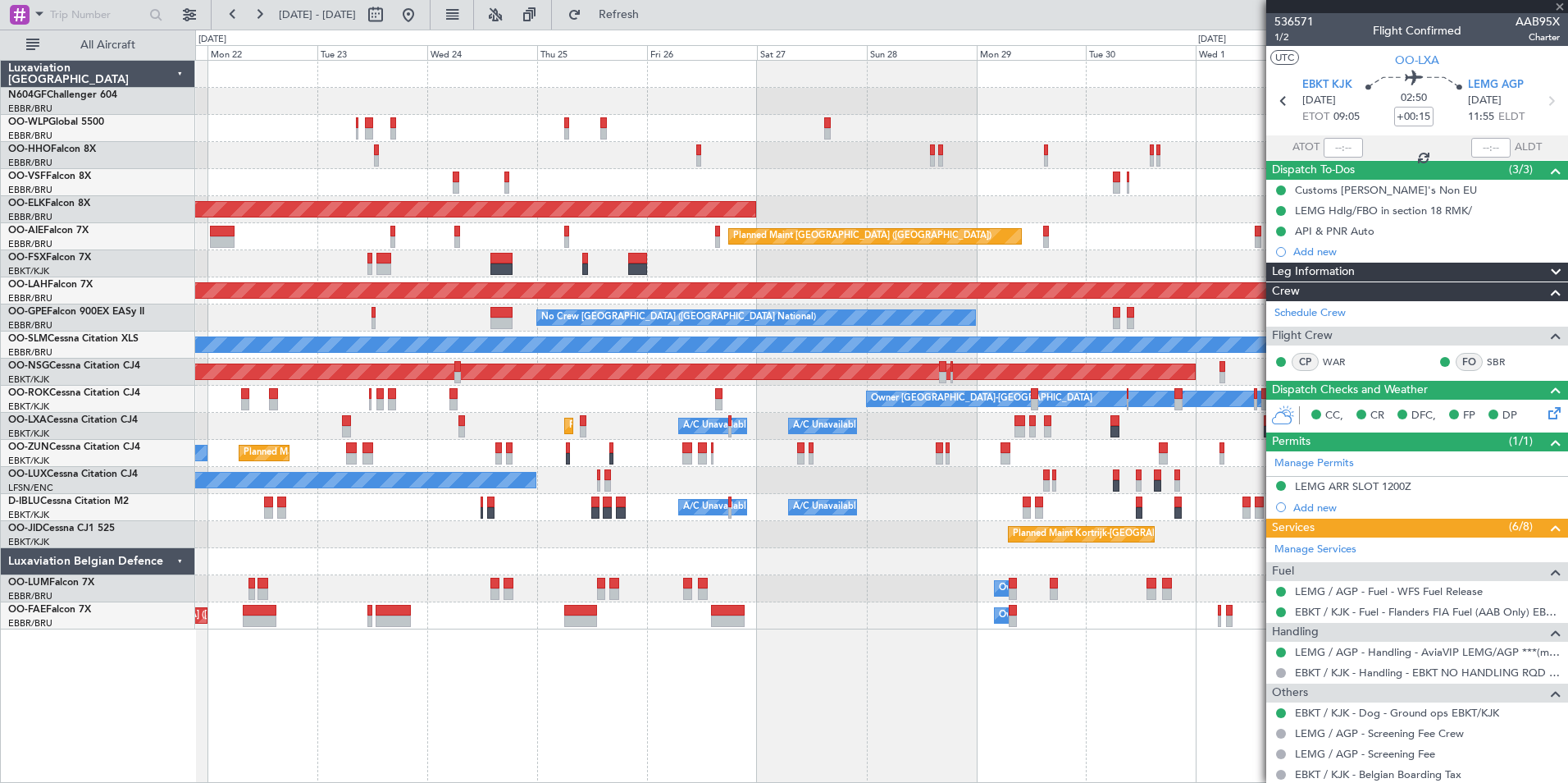
click at [215, 234] on div at bounding box center [221, 231] width 24 height 12
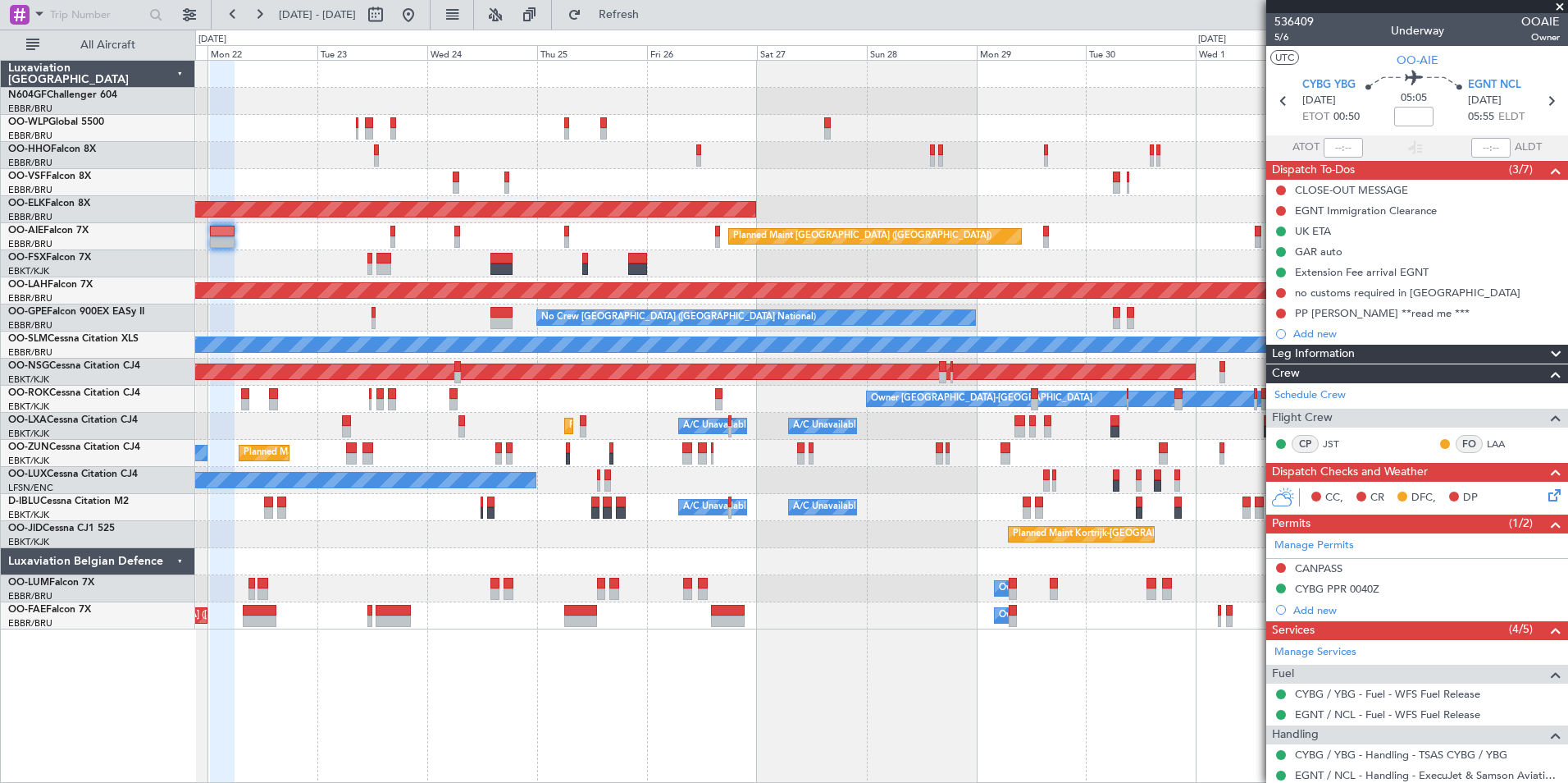
click at [596, 265] on div at bounding box center [881, 263] width 1373 height 27
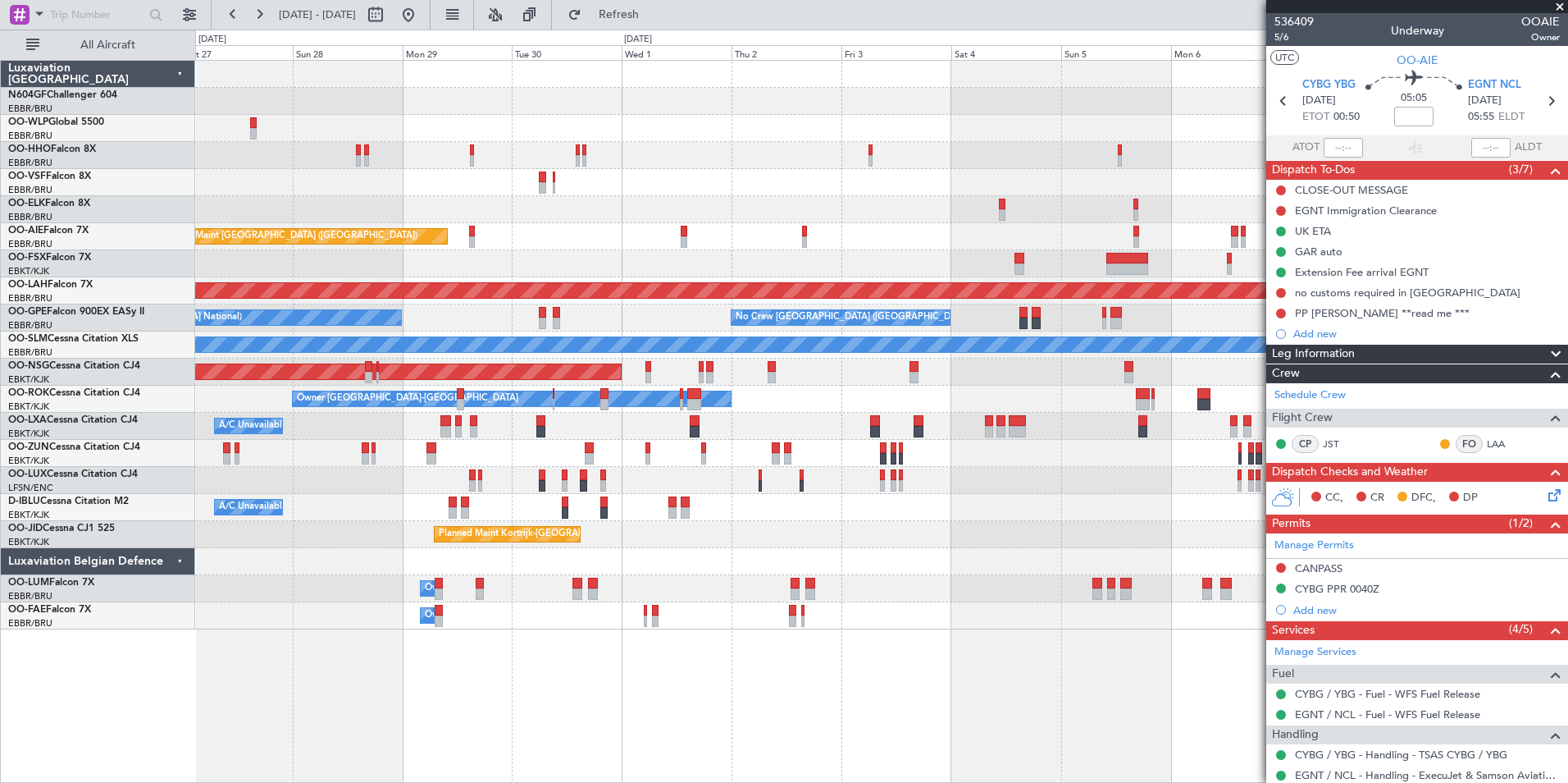
click at [633, 253] on div "Planned Maint Kortrijk-Wevelgem Planned Maint London (Farnborough) Planned Main…" at bounding box center [881, 345] width 1373 height 568
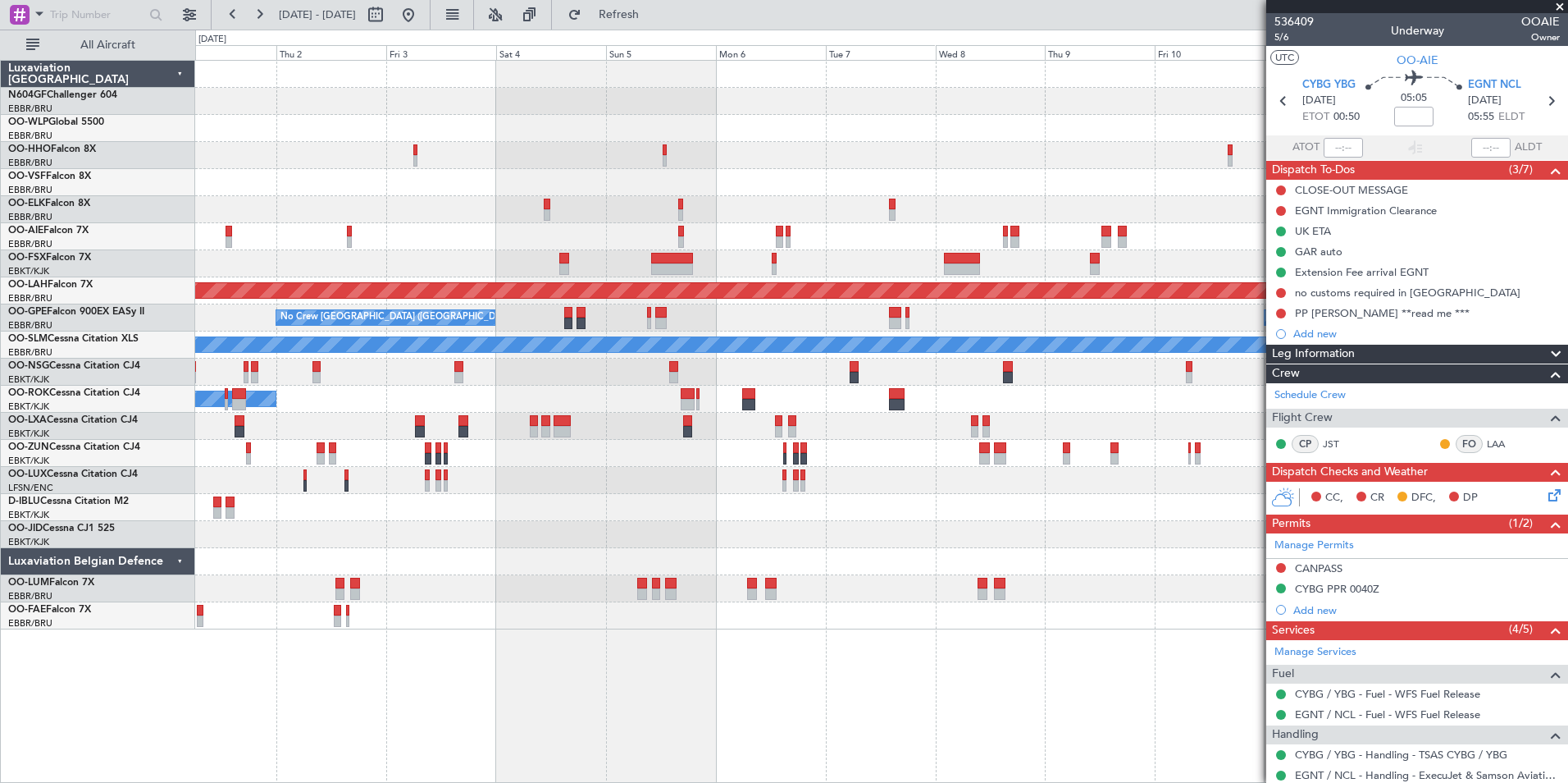
click at [479, 196] on div "Planned Maint London (Farnborough) Planned Maint Alton-st Louis (St Louis Regl)…" at bounding box center [881, 345] width 1373 height 568
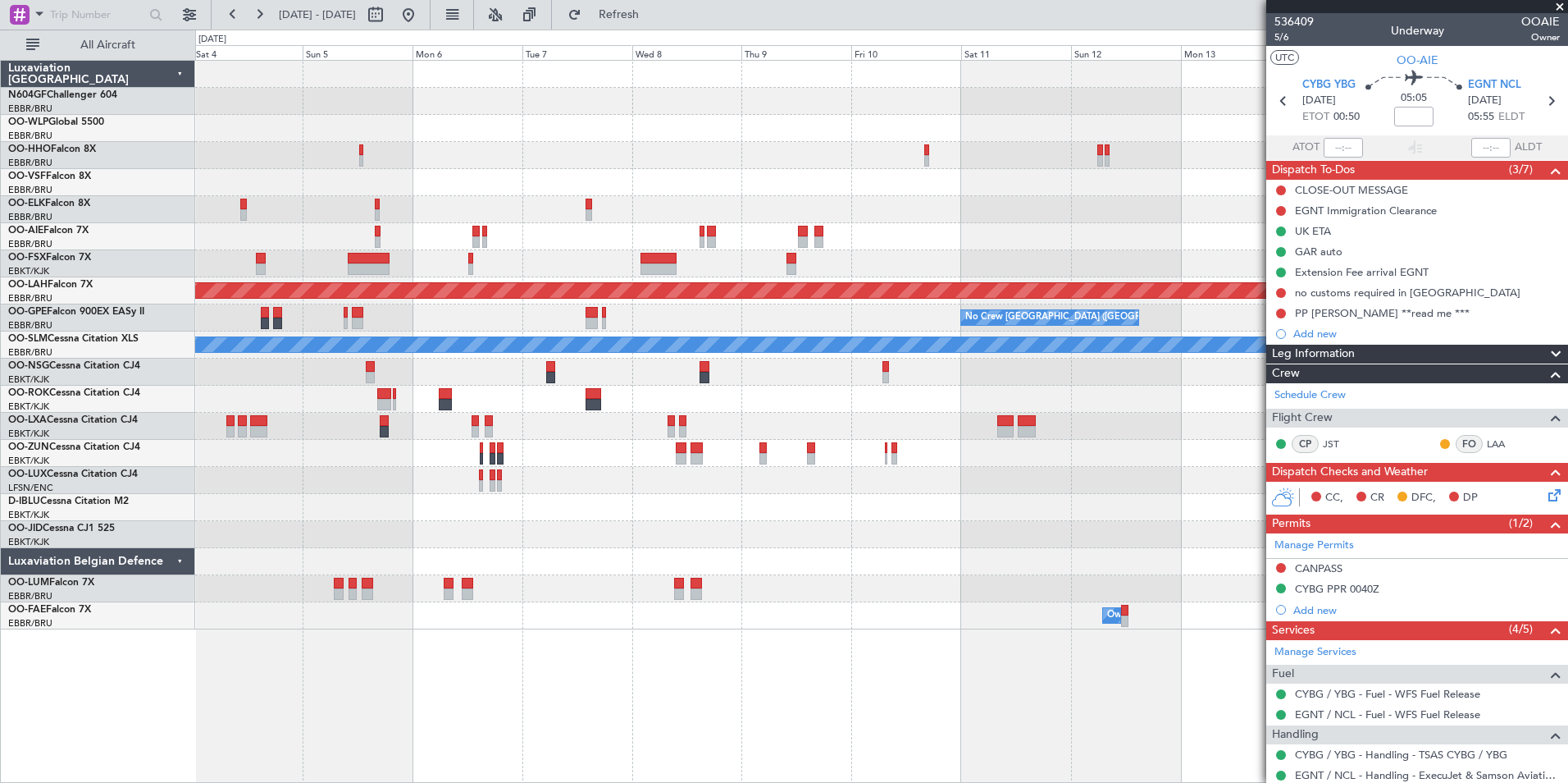
click at [444, 238] on div at bounding box center [881, 236] width 1373 height 27
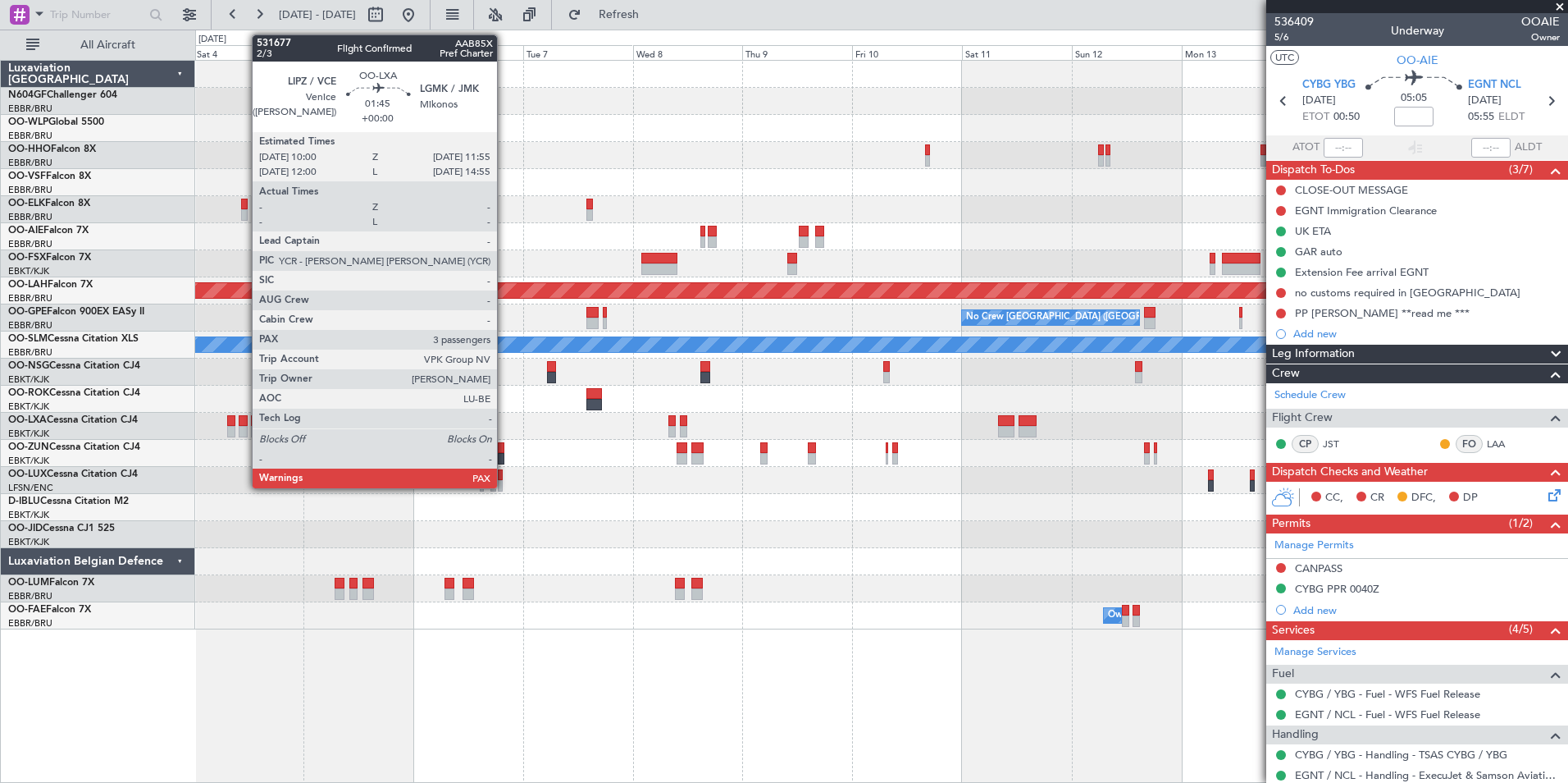
click at [244, 432] on div at bounding box center [243, 432] width 9 height 12
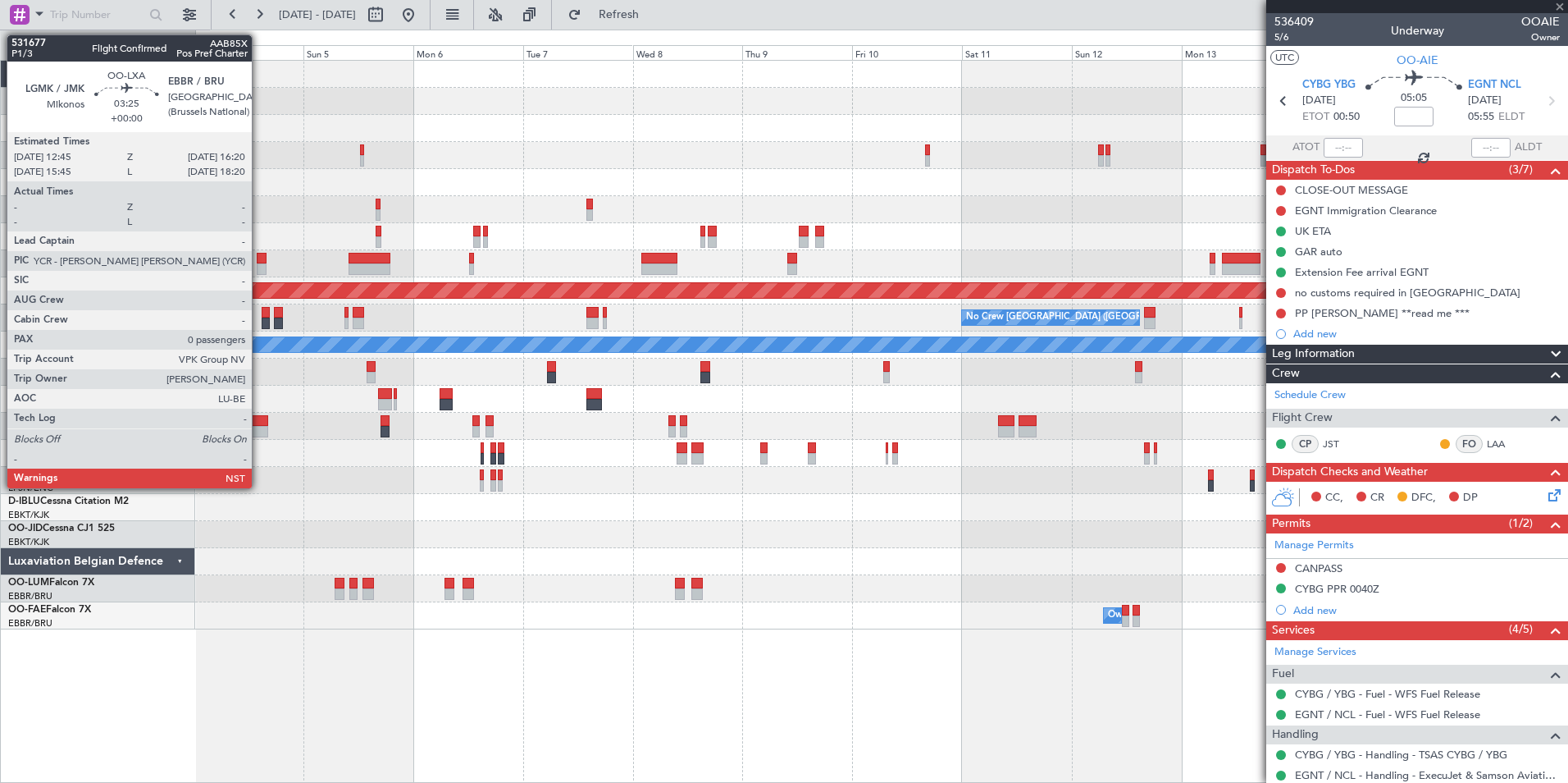
type input "3"
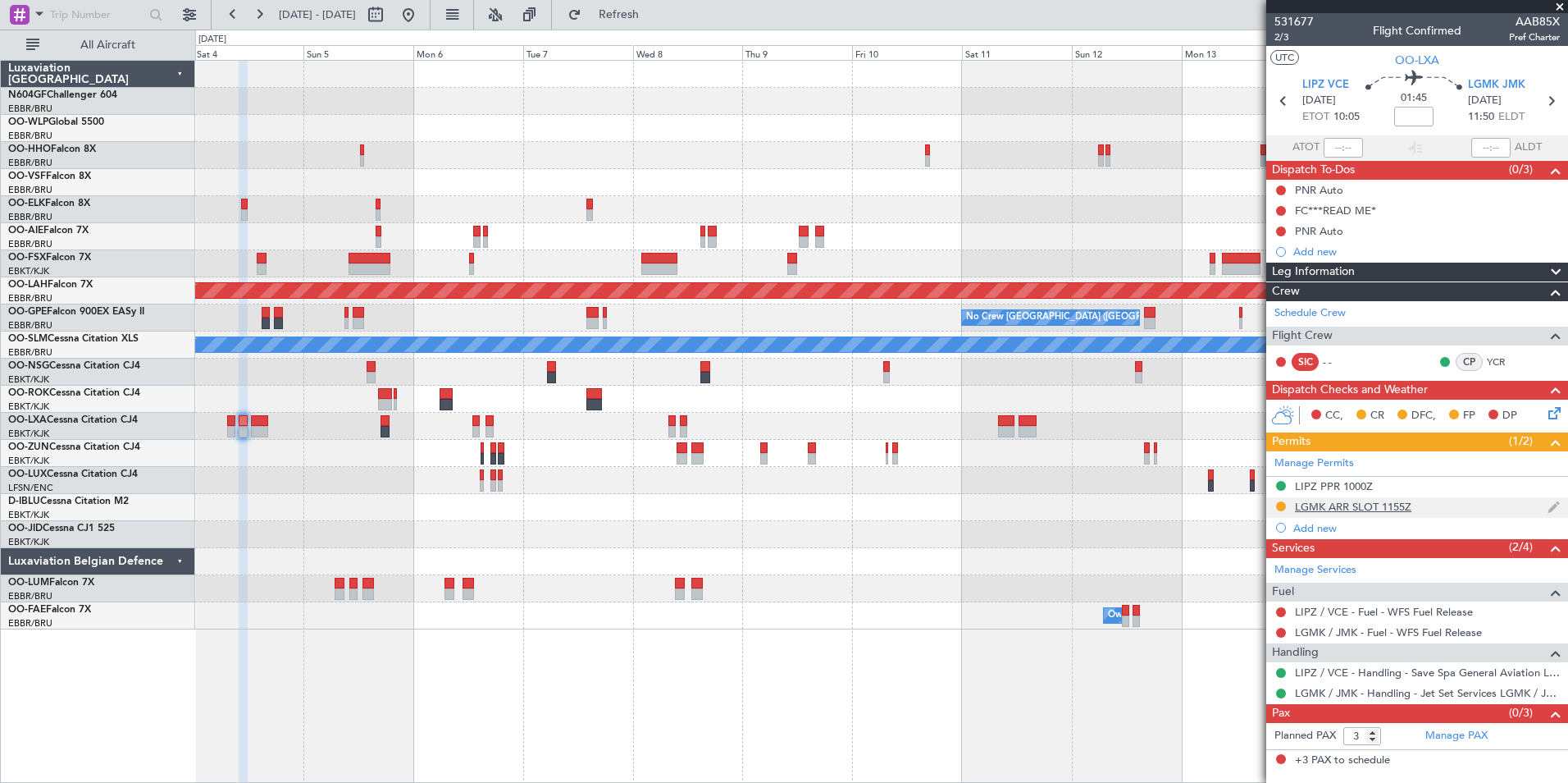
click at [1332, 501] on div "LGMK ARR SLOT 1155Z" at bounding box center [1352, 506] width 116 height 14
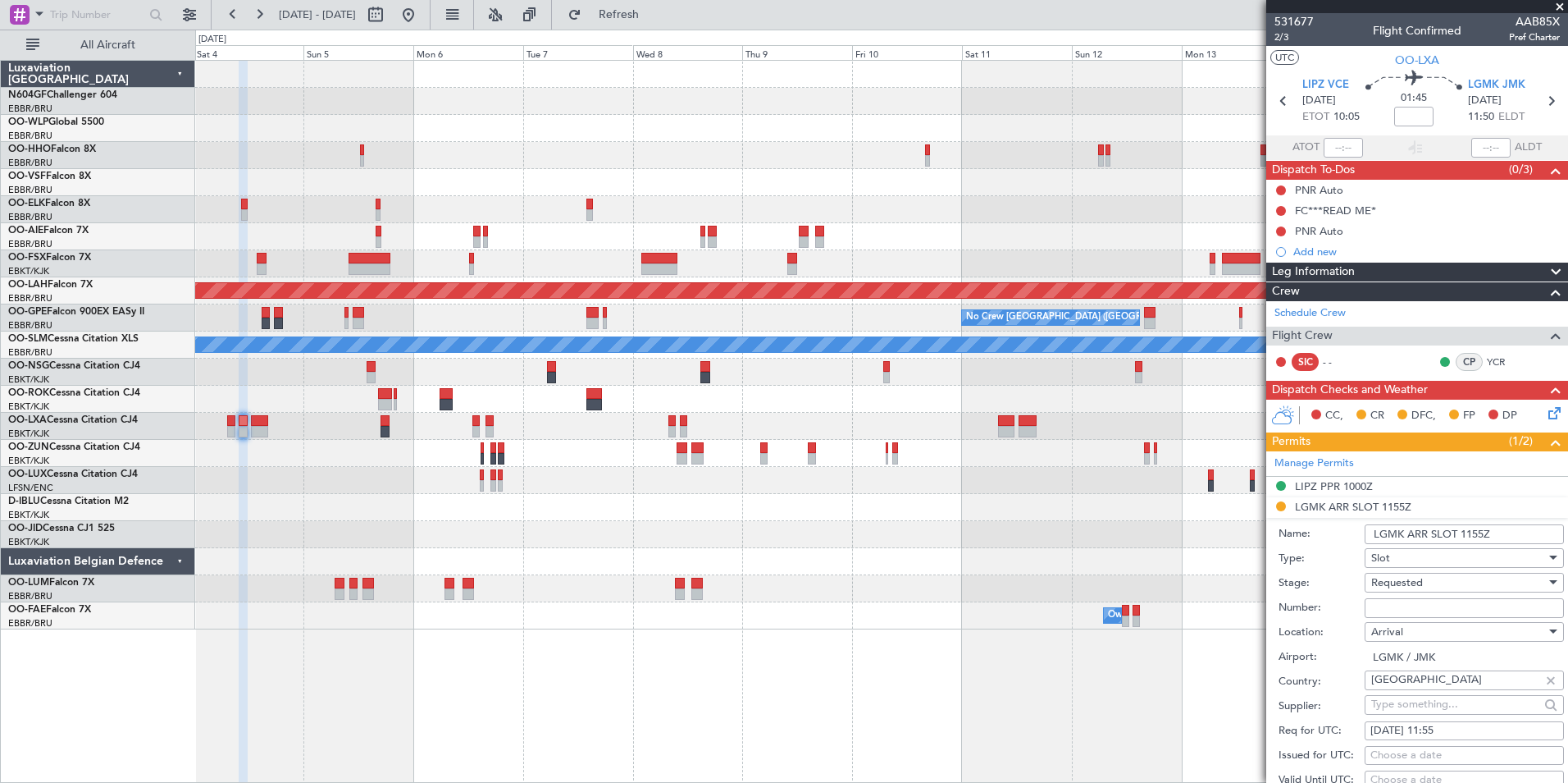
click at [1457, 605] on input "Number:" at bounding box center [1464, 608] width 200 height 20
paste input "LGMKAJST564800"
type input "LGMKAJST564800"
click at [1346, 618] on div "Number: LGMKAJST564800" at bounding box center [1422, 608] width 286 height 24
click at [1397, 591] on div "Requested" at bounding box center [1459, 582] width 175 height 24
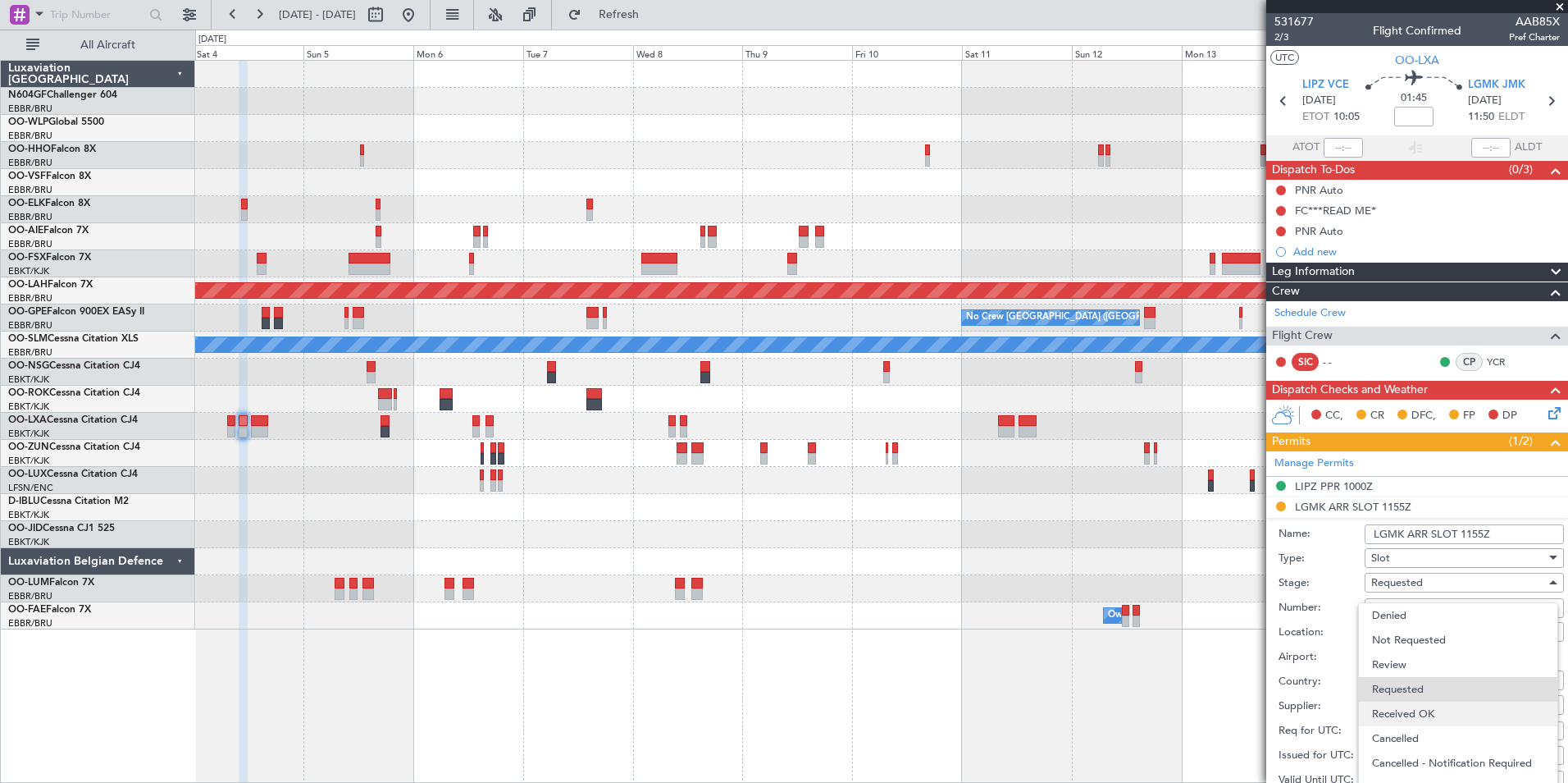
click at [1434, 715] on span "Received OK" at bounding box center [1459, 714] width 172 height 24
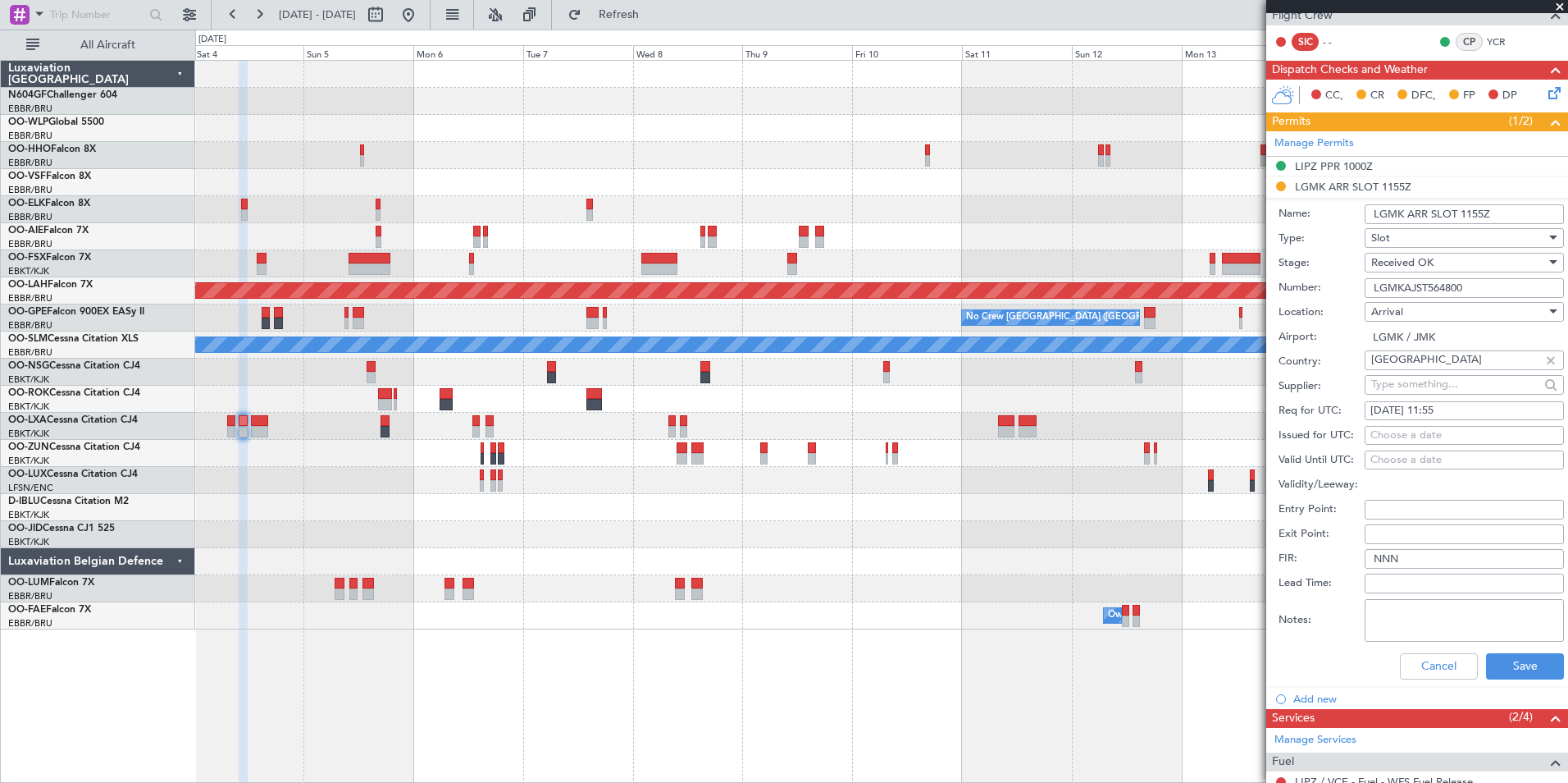
scroll to position [321, 0]
click at [1491, 673] on button "Save" at bounding box center [1525, 665] width 78 height 26
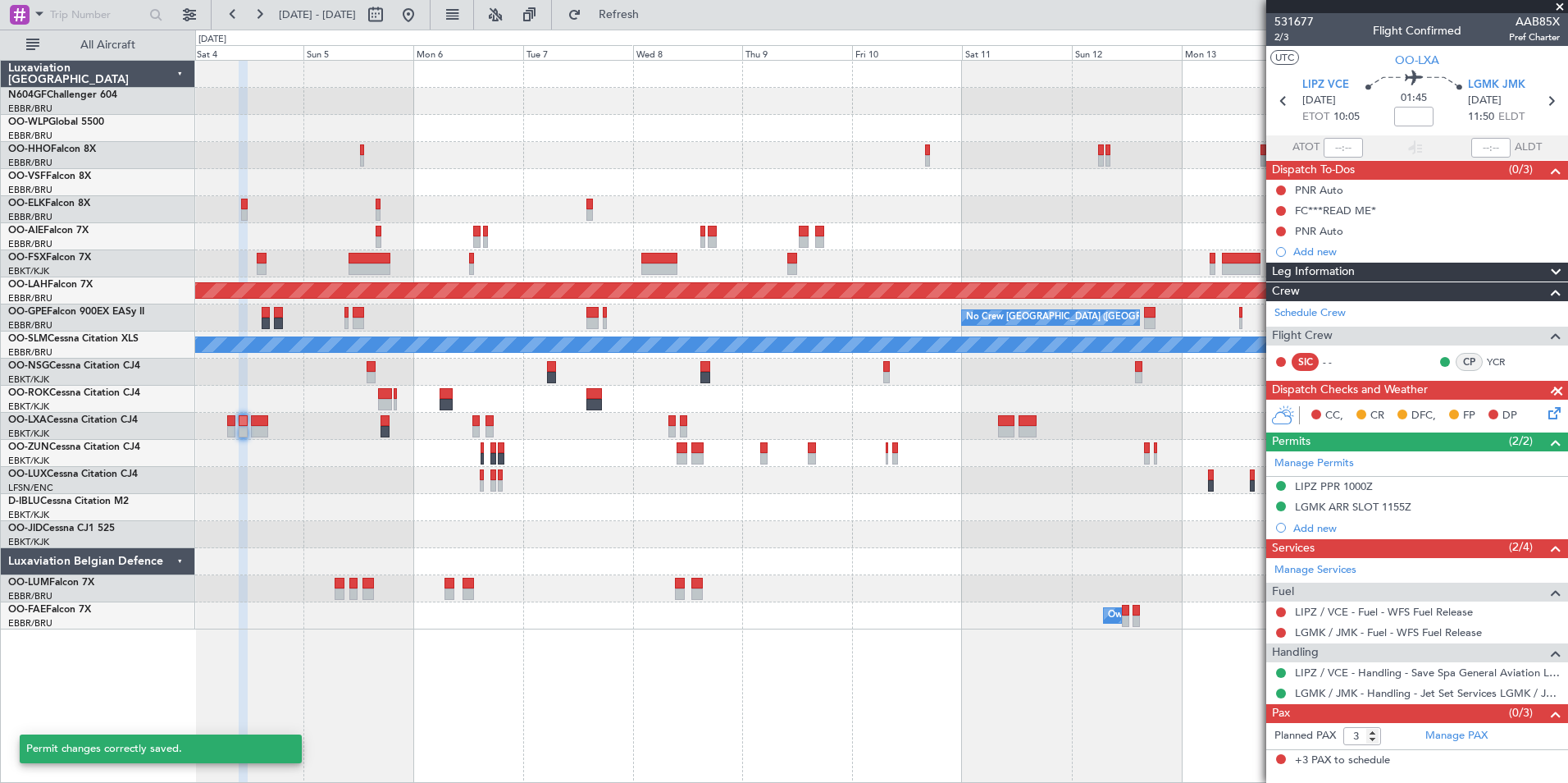
scroll to position [0, 0]
click at [1553, 99] on icon at bounding box center [1551, 101] width 22 height 22
type input "0"
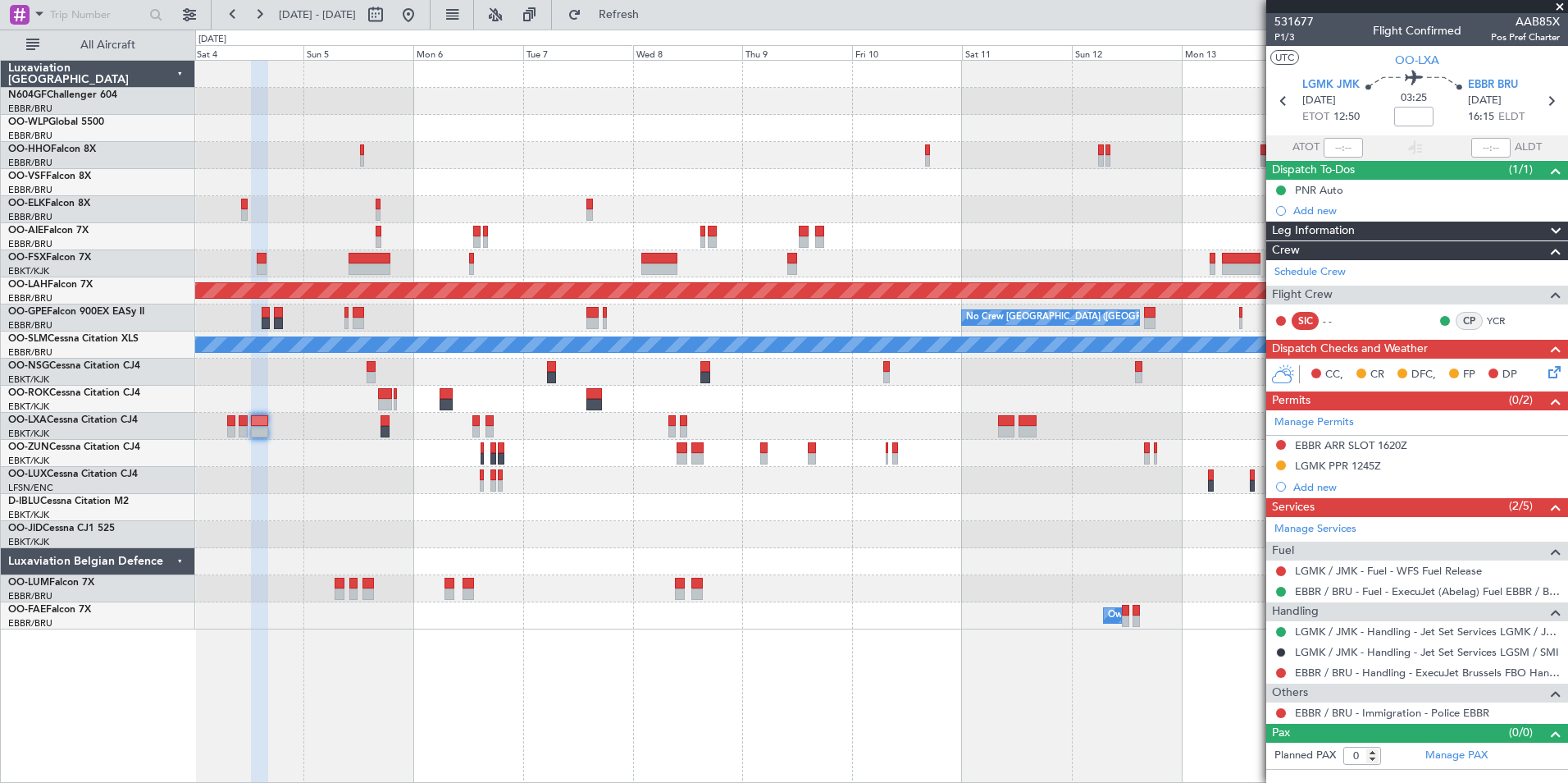
click at [1332, 466] on div "LGMK PPR 1245Z" at bounding box center [1337, 465] width 86 height 14
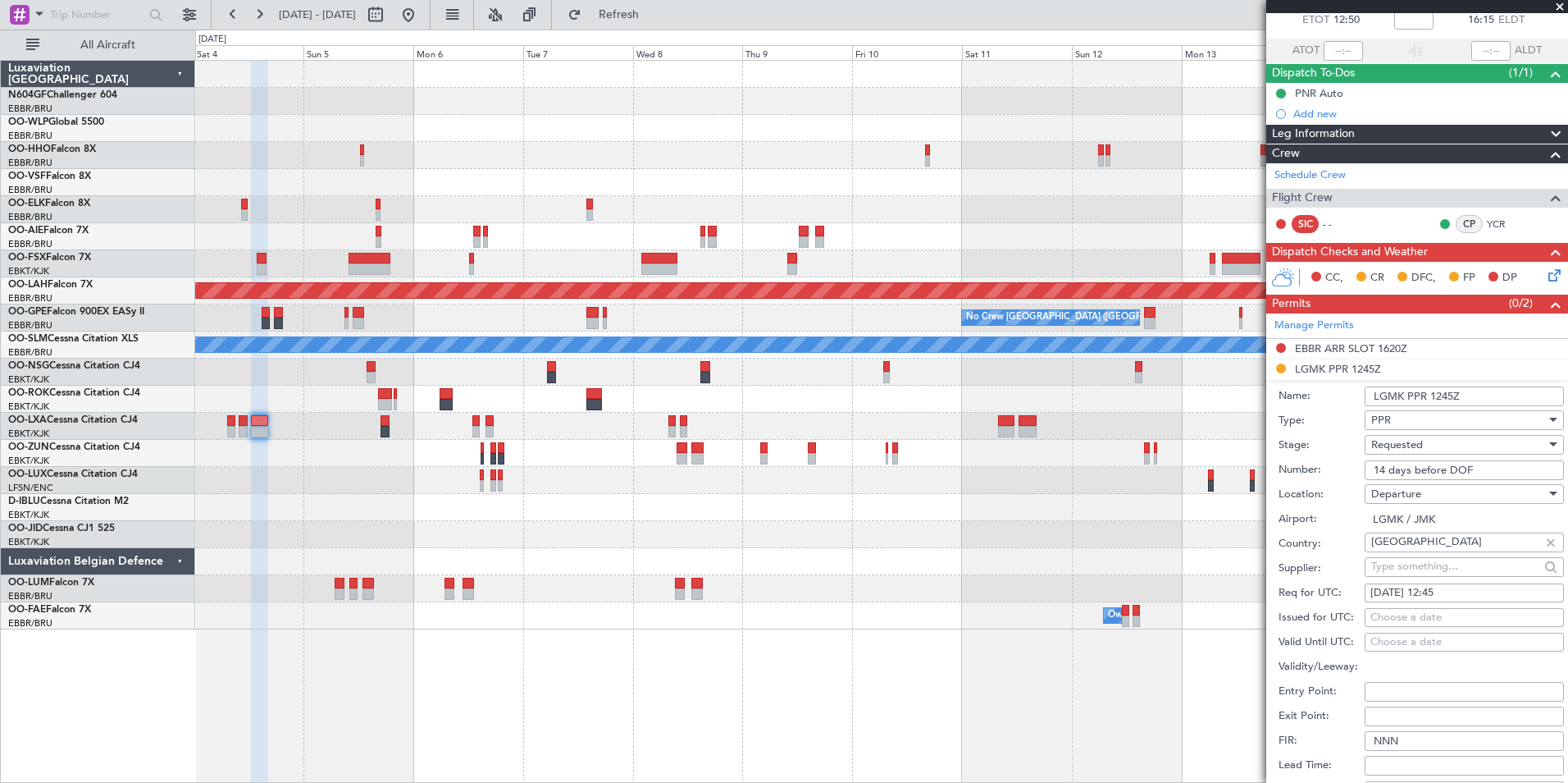
scroll to position [98, 0]
click at [1459, 475] on input "14 days before DOF" at bounding box center [1464, 470] width 200 height 20
paste input "LGMKDJST564800"
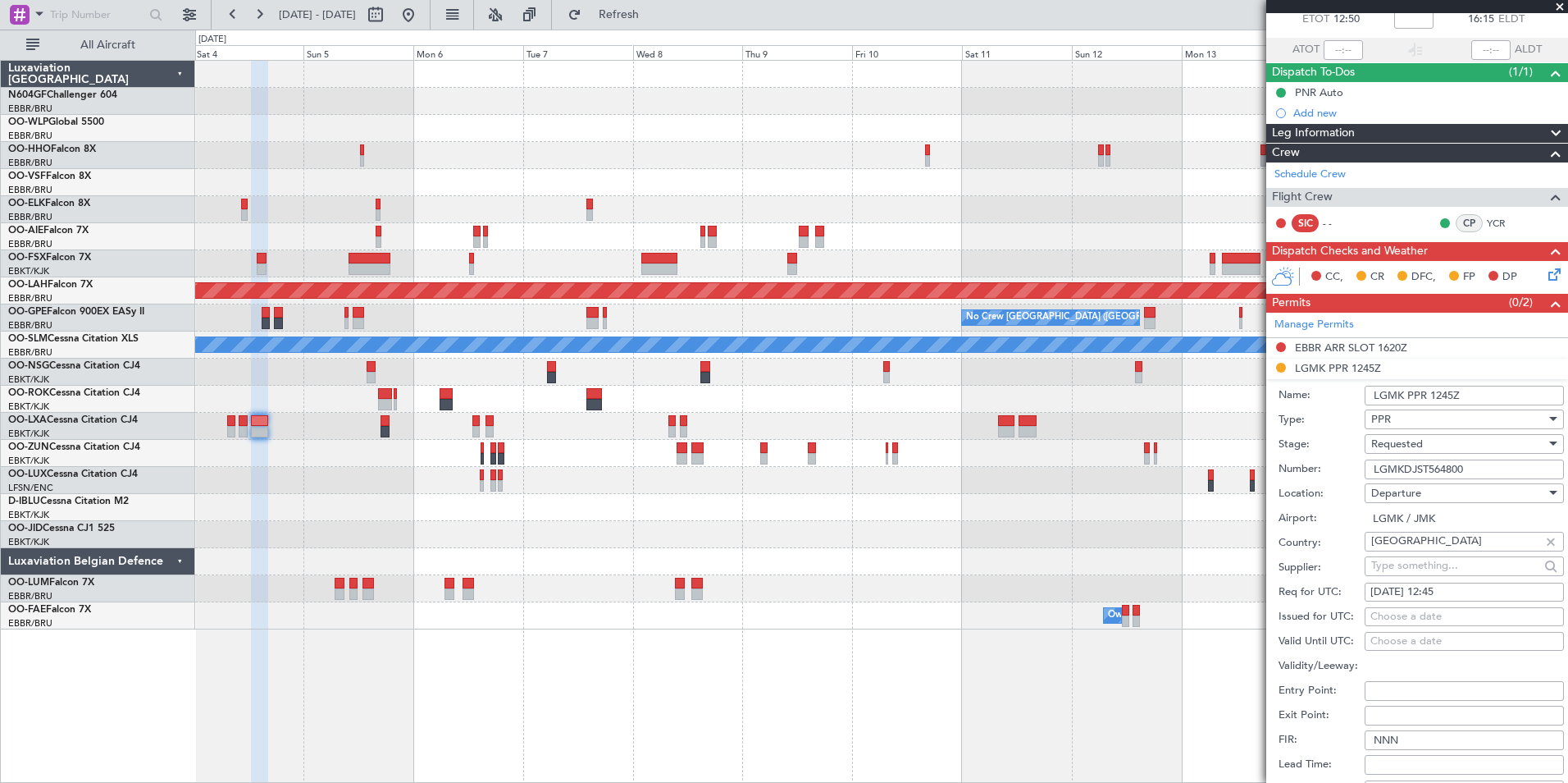
type input "LGMKDJST564800"
click at [1476, 450] on div "Requested" at bounding box center [1459, 443] width 175 height 24
click at [1430, 566] on span "Received OK" at bounding box center [1459, 567] width 172 height 24
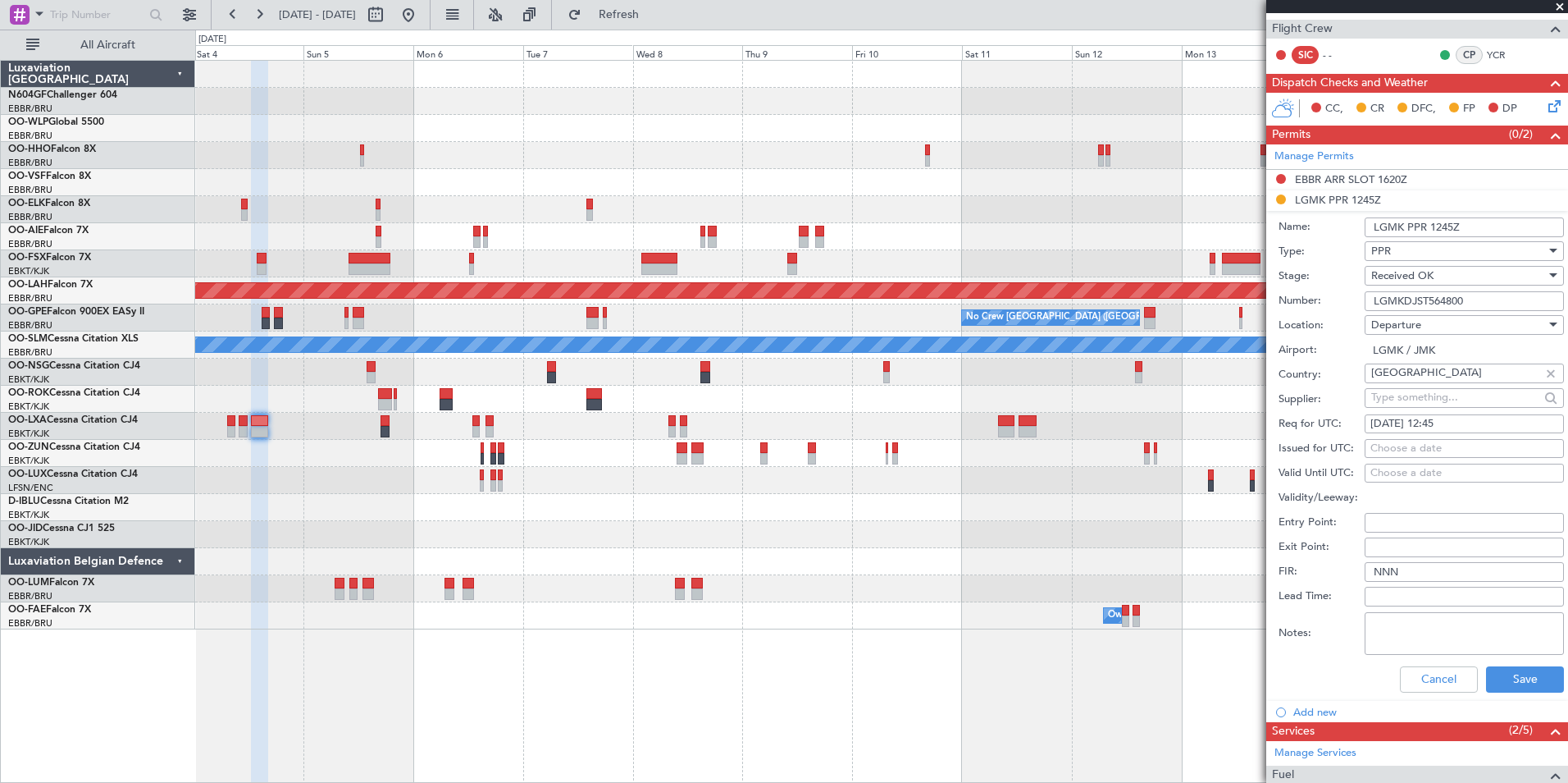
scroll to position [267, 0]
click at [1523, 686] on button "Save" at bounding box center [1525, 678] width 78 height 26
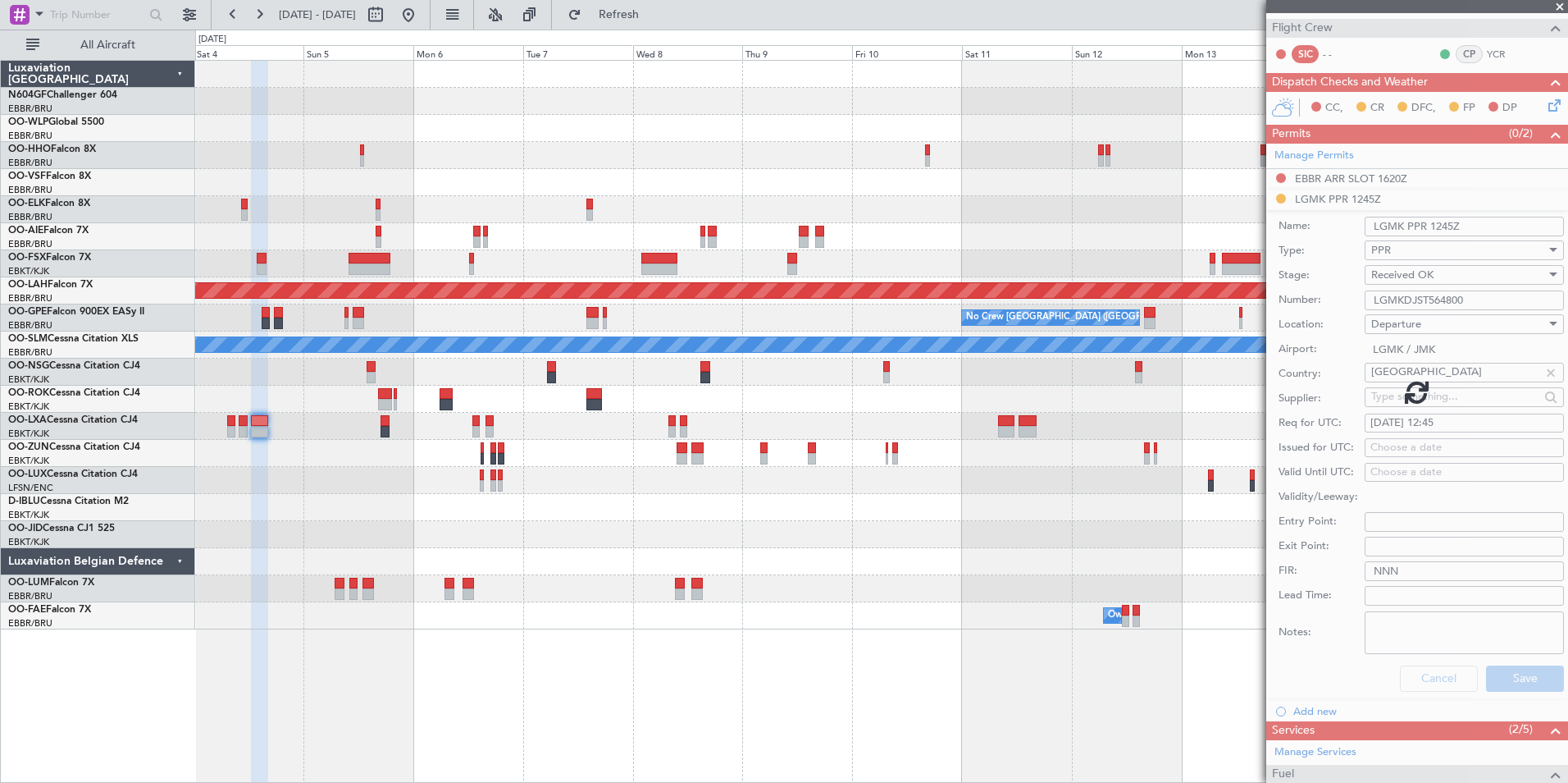
scroll to position [0, 0]
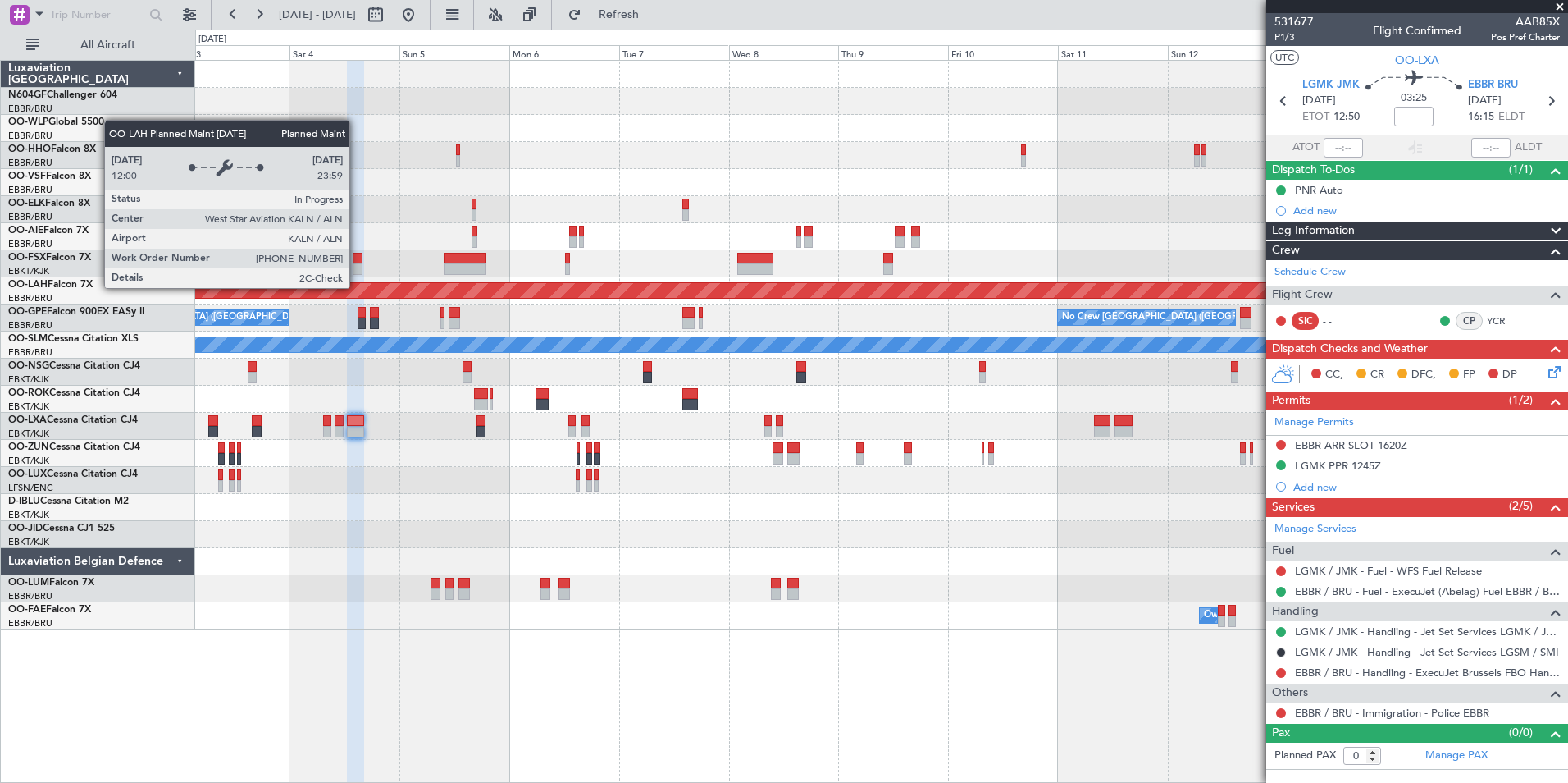
click at [480, 292] on div "Planned Maint [PERSON_NAME]-[GEOGRAPHIC_DATA][PERSON_NAME] ([GEOGRAPHIC_DATA][P…" at bounding box center [881, 291] width 4116 height 15
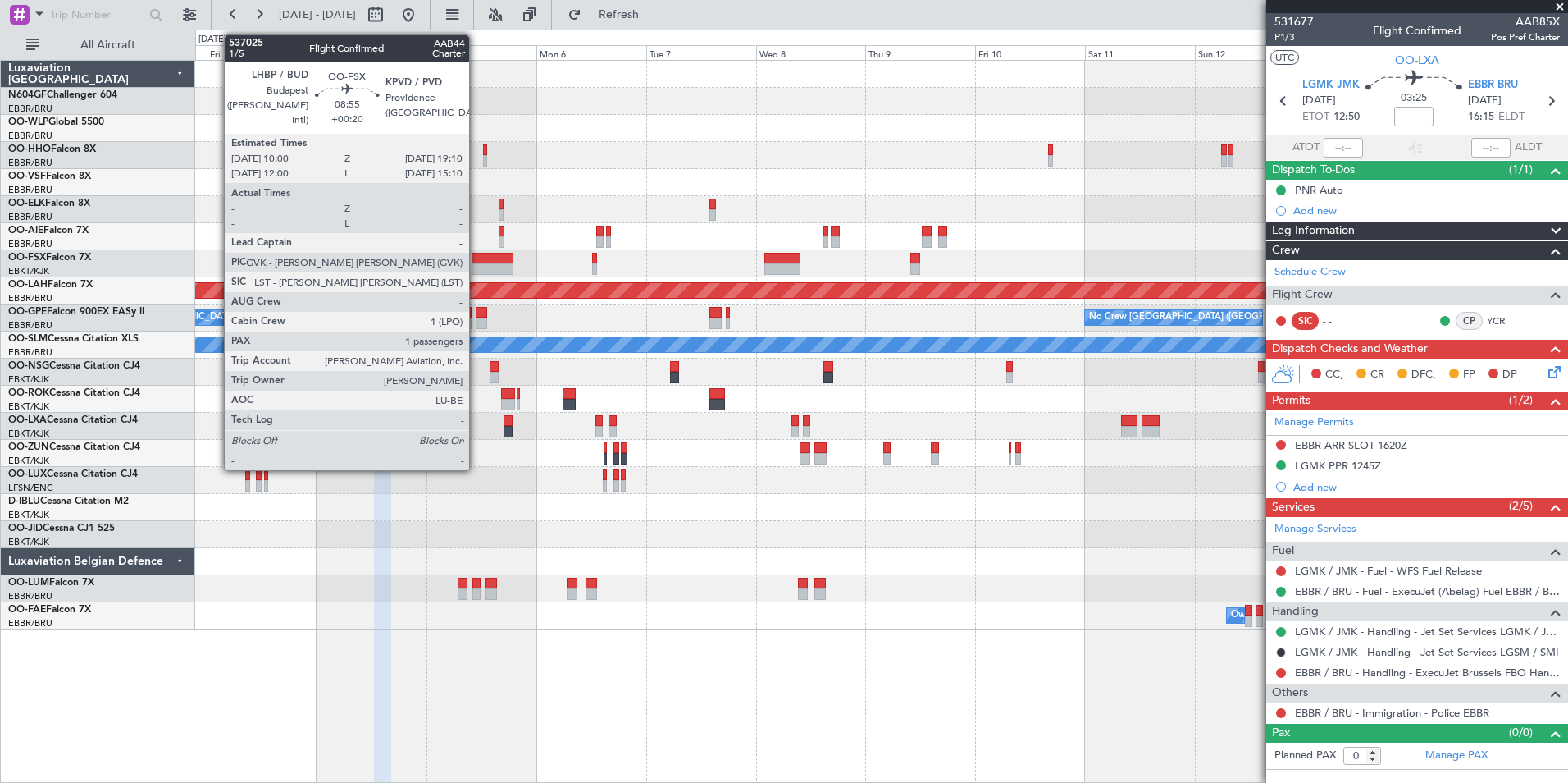
click at [476, 265] on div at bounding box center [493, 269] width 43 height 12
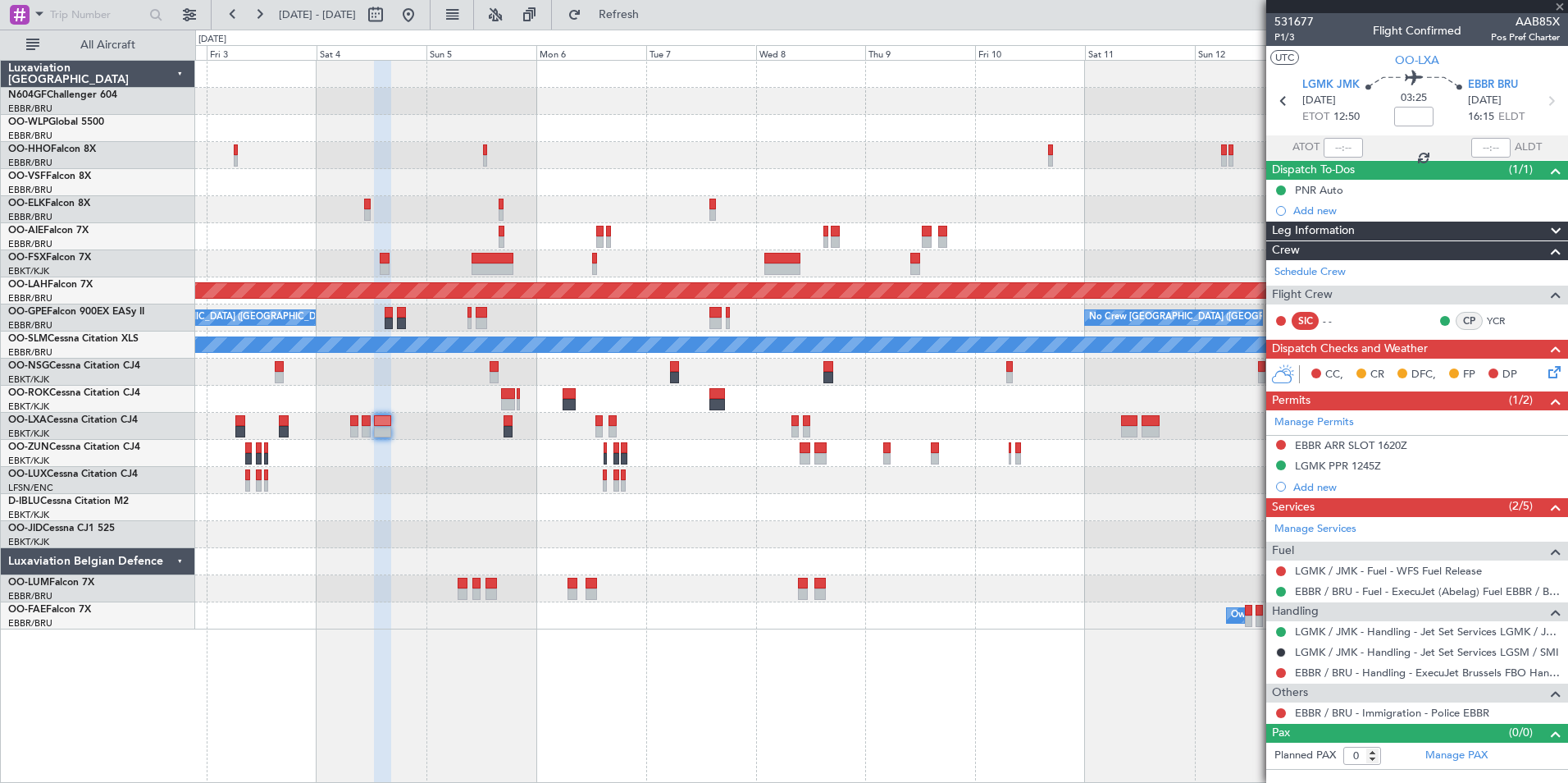
type input "+00:20"
type input "1"
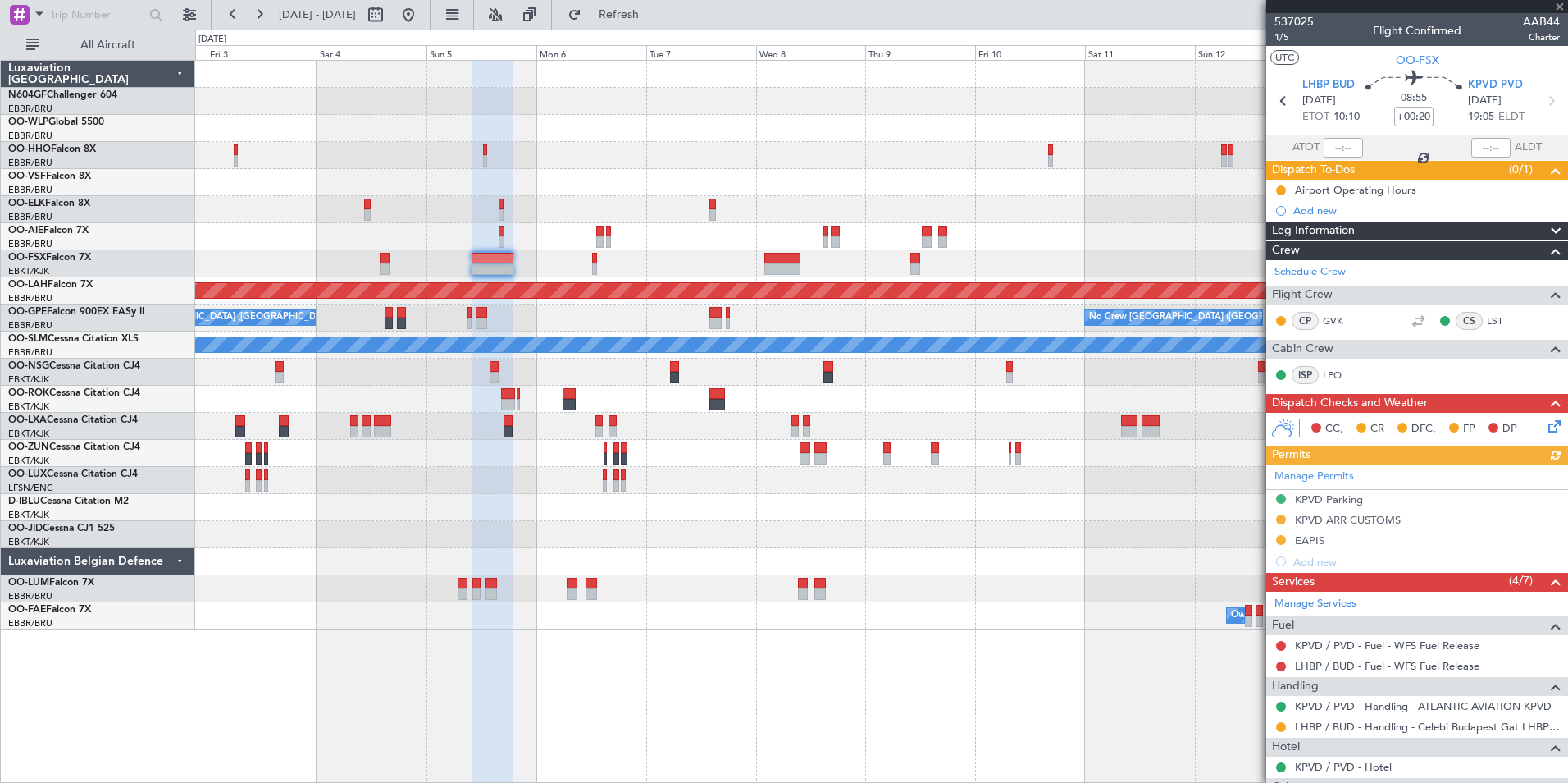
scroll to position [138, 0]
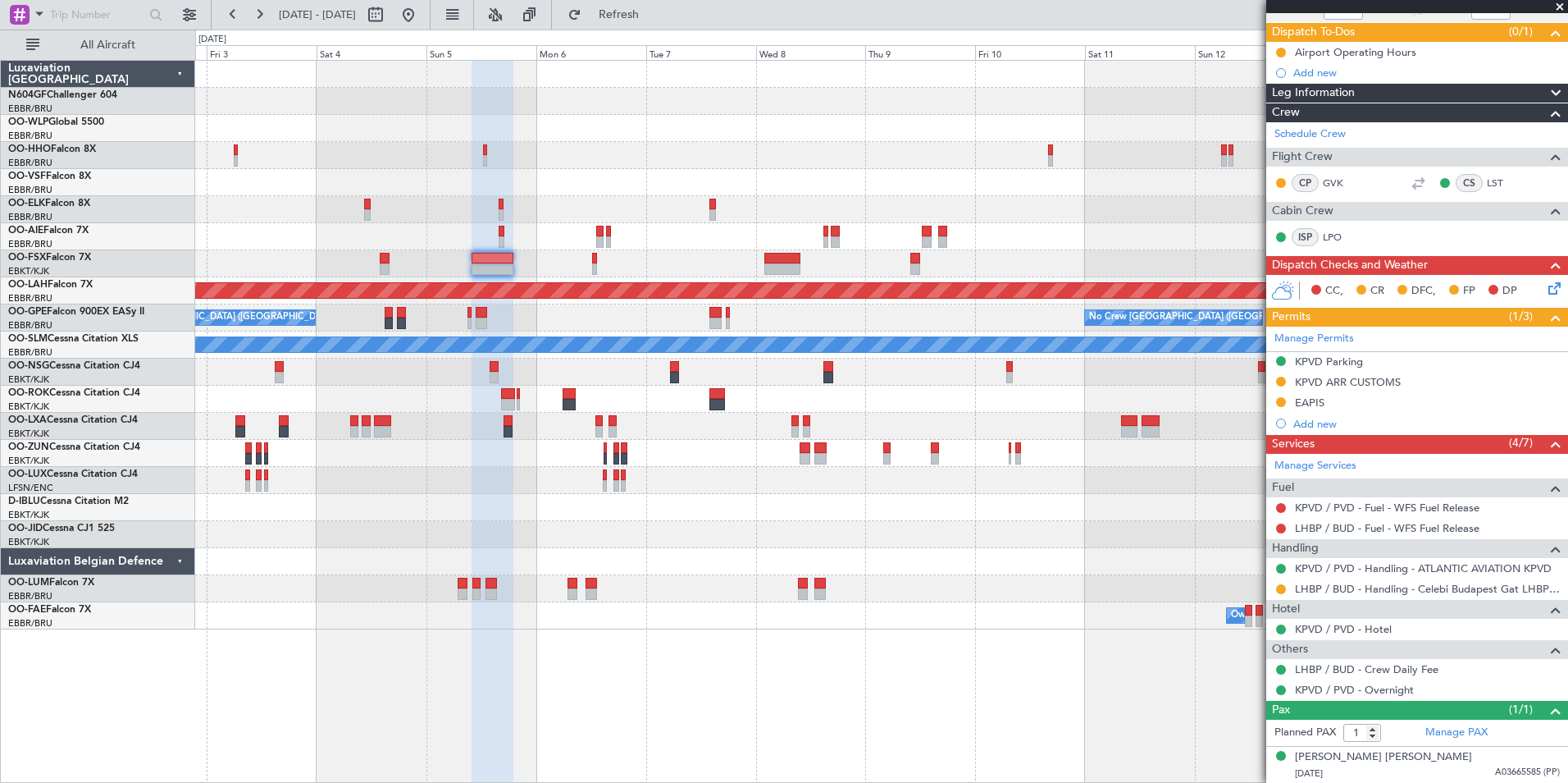
click at [834, 558] on div "Planned Maint Alton-st Louis (St Louis Regl) No Crew Brussels (Brussels Nationa…" at bounding box center [881, 345] width 1373 height 568
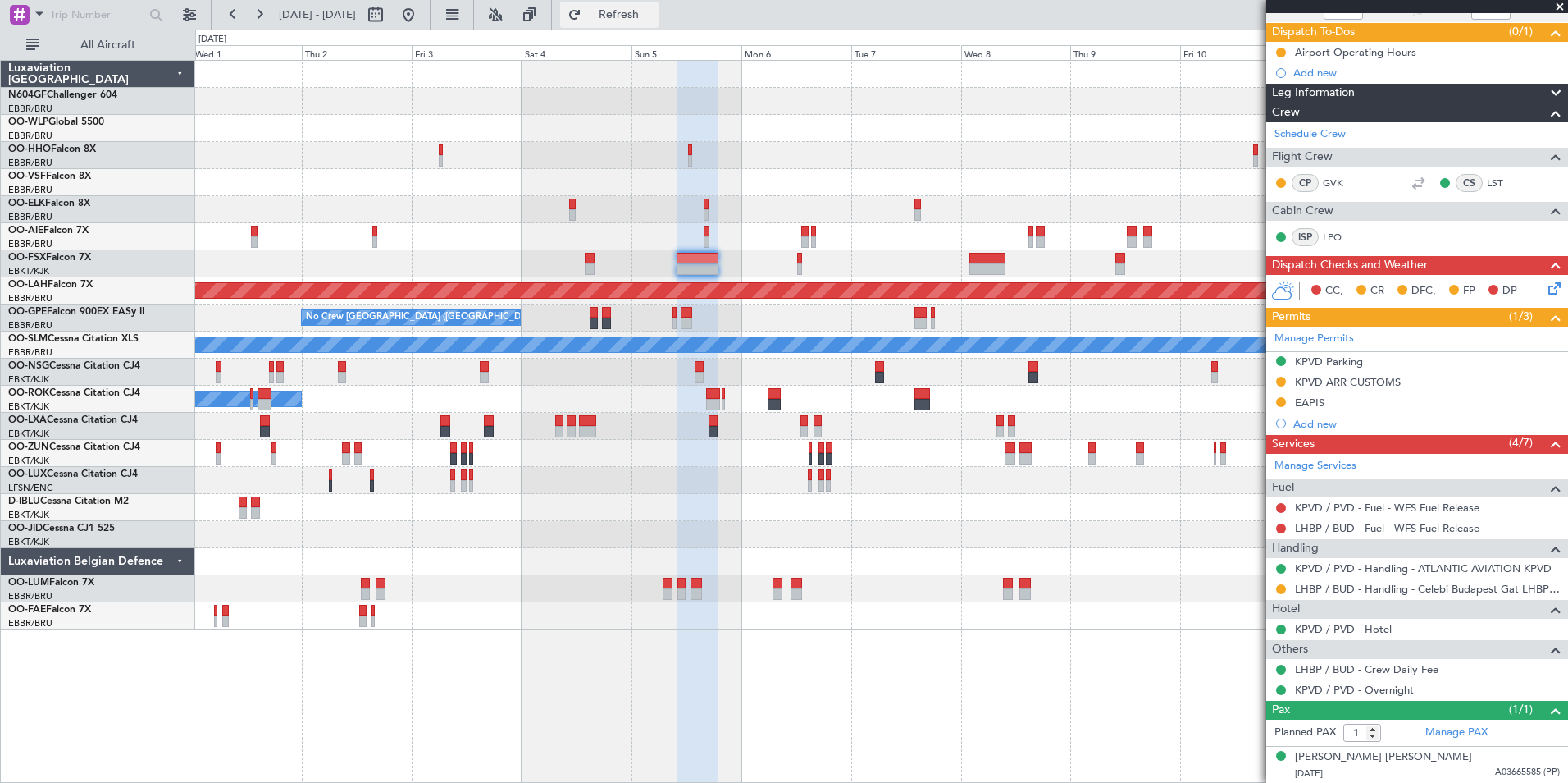
click at [654, 17] on span "Refresh" at bounding box center [619, 15] width 69 height 12
click at [635, 19] on button "Refresh" at bounding box center [610, 14] width 99 height 26
click at [654, 13] on span "Refresh" at bounding box center [619, 15] width 69 height 12
click at [422, 15] on button at bounding box center [408, 14] width 26 height 26
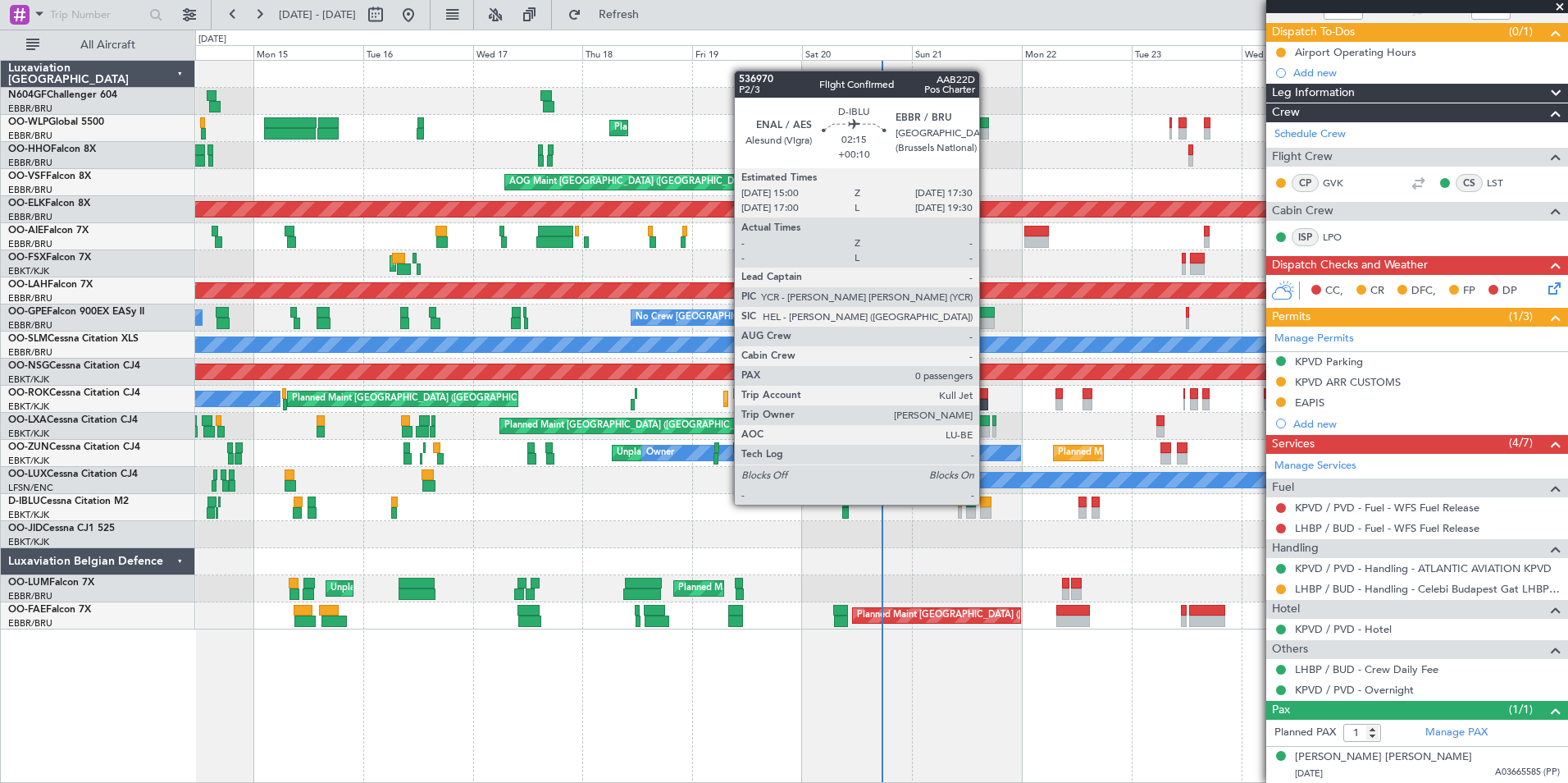
click at [987, 505] on div at bounding box center [986, 502] width 12 height 12
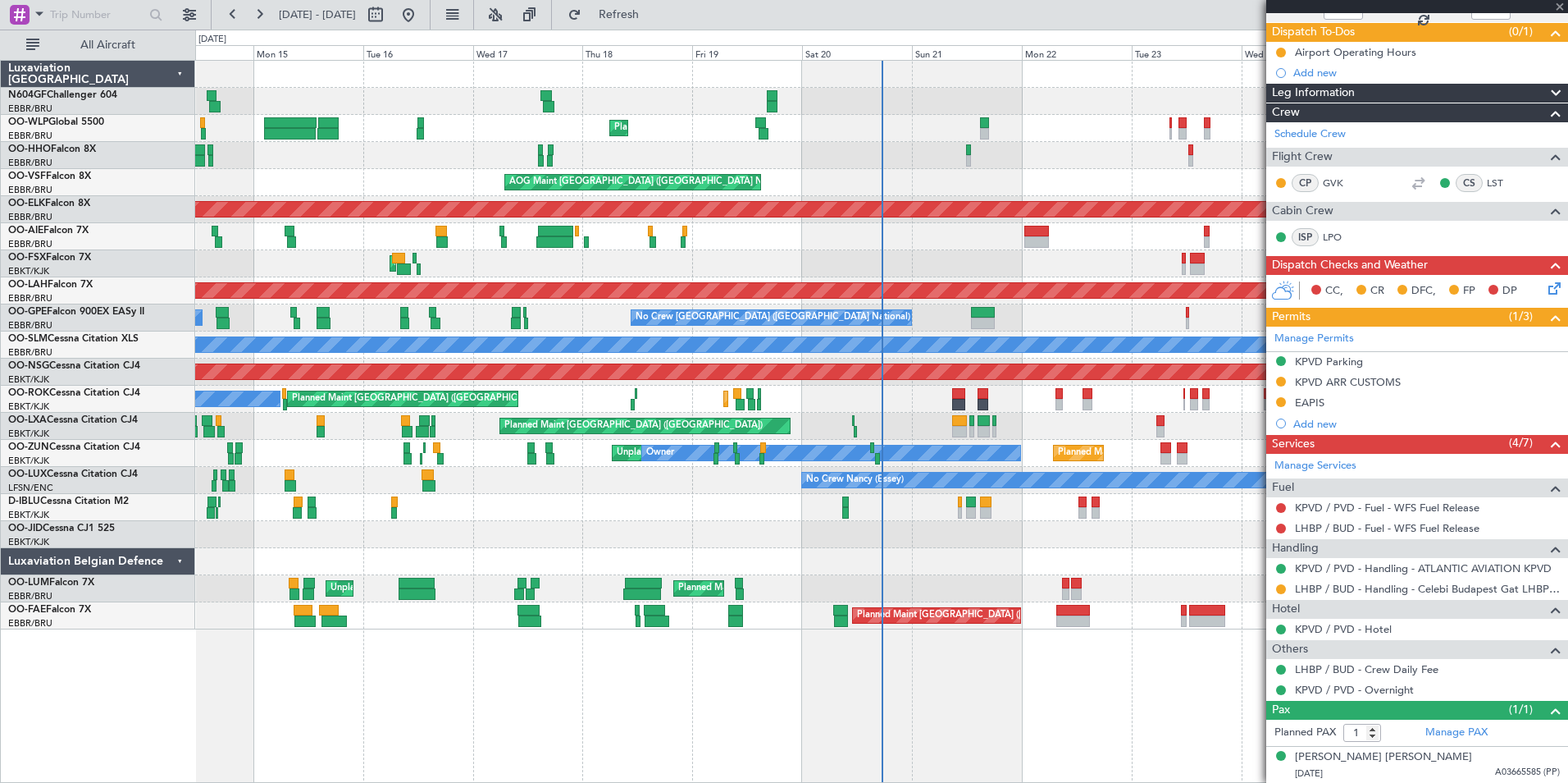
type input "+00:10"
type input "0"
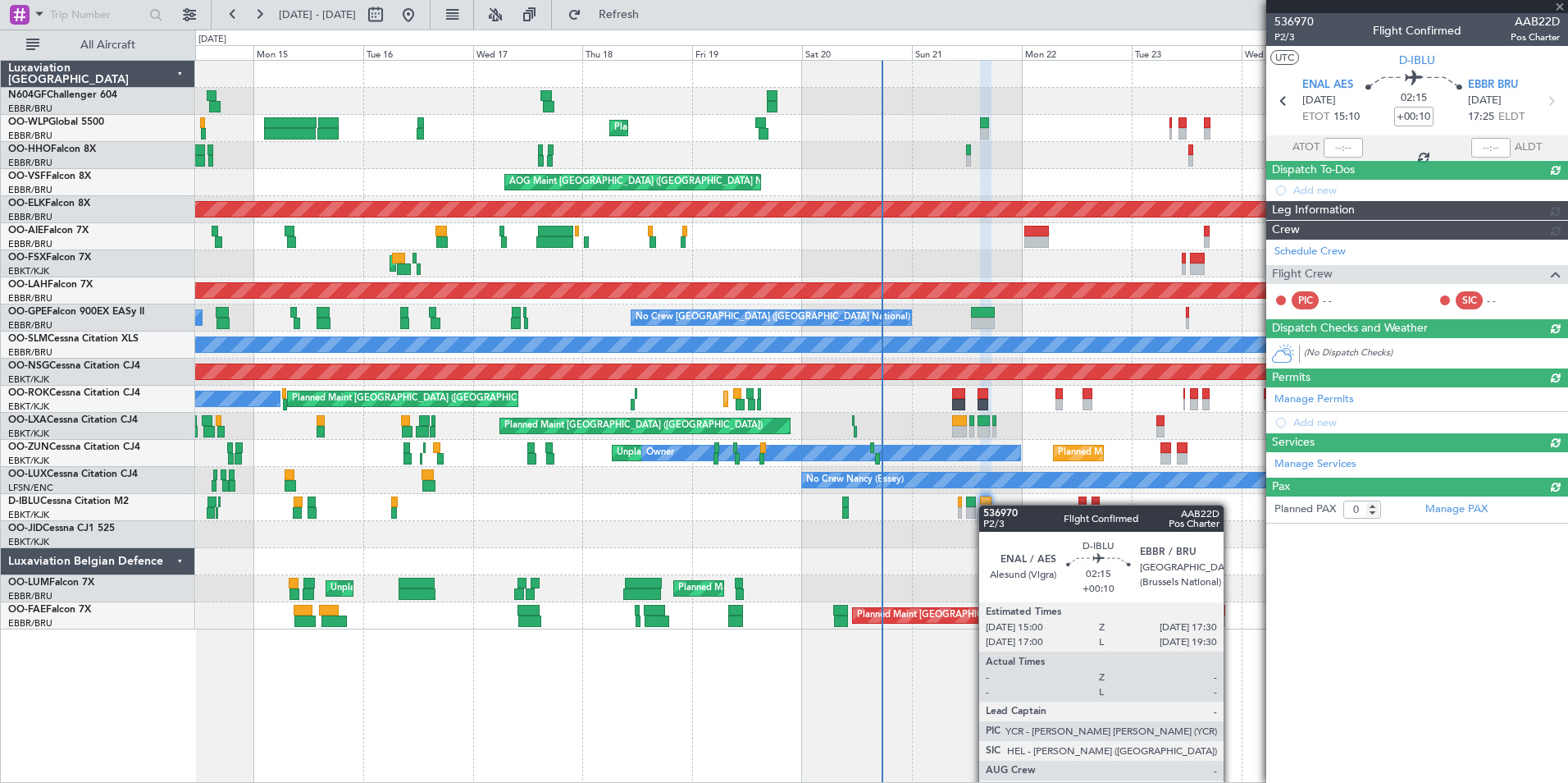
scroll to position [0, 0]
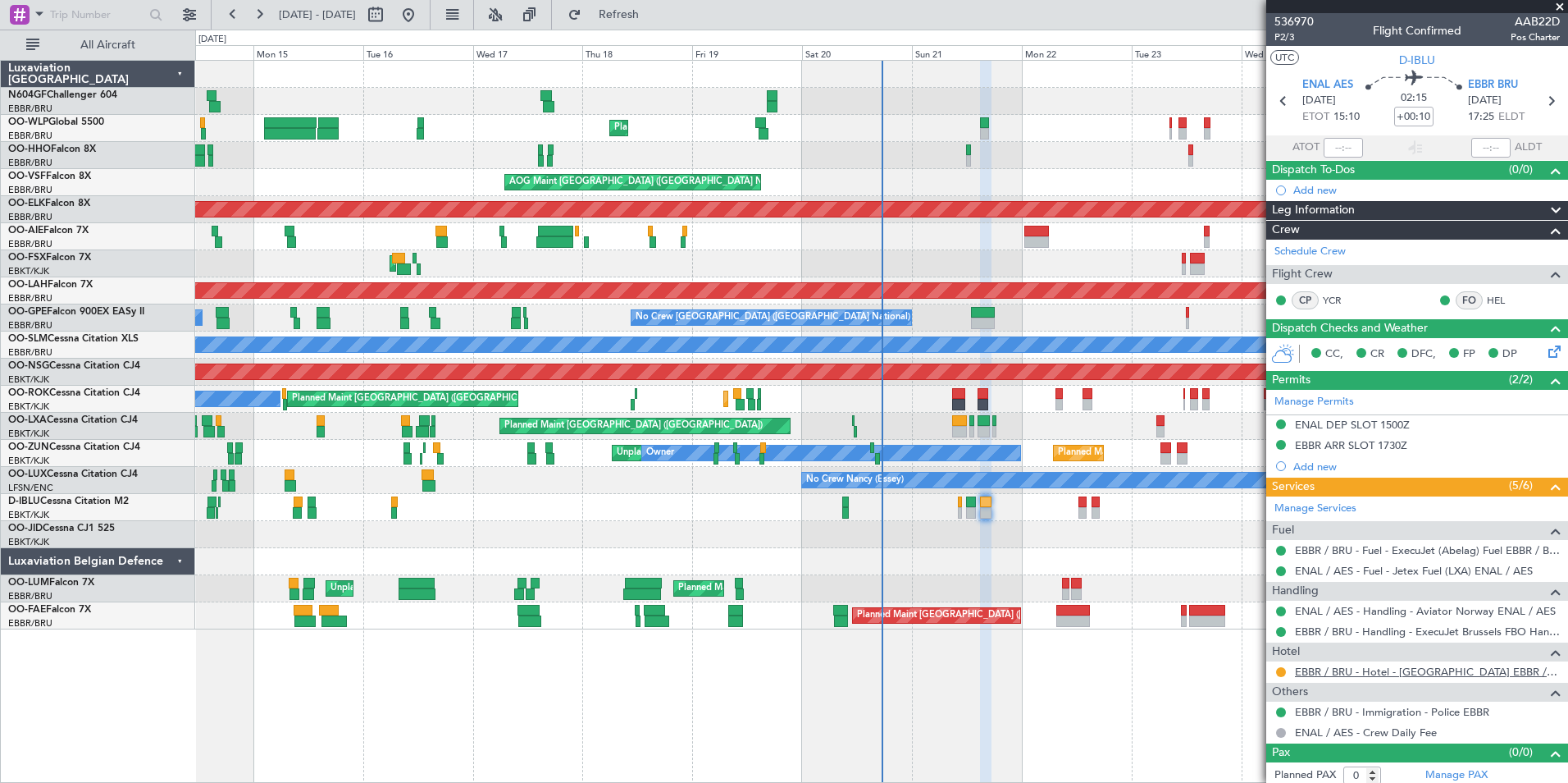
click at [1368, 673] on link "EBBR / BRU - Hotel - Hilton Garden Inn EBBR / BRU" at bounding box center [1427, 671] width 265 height 14
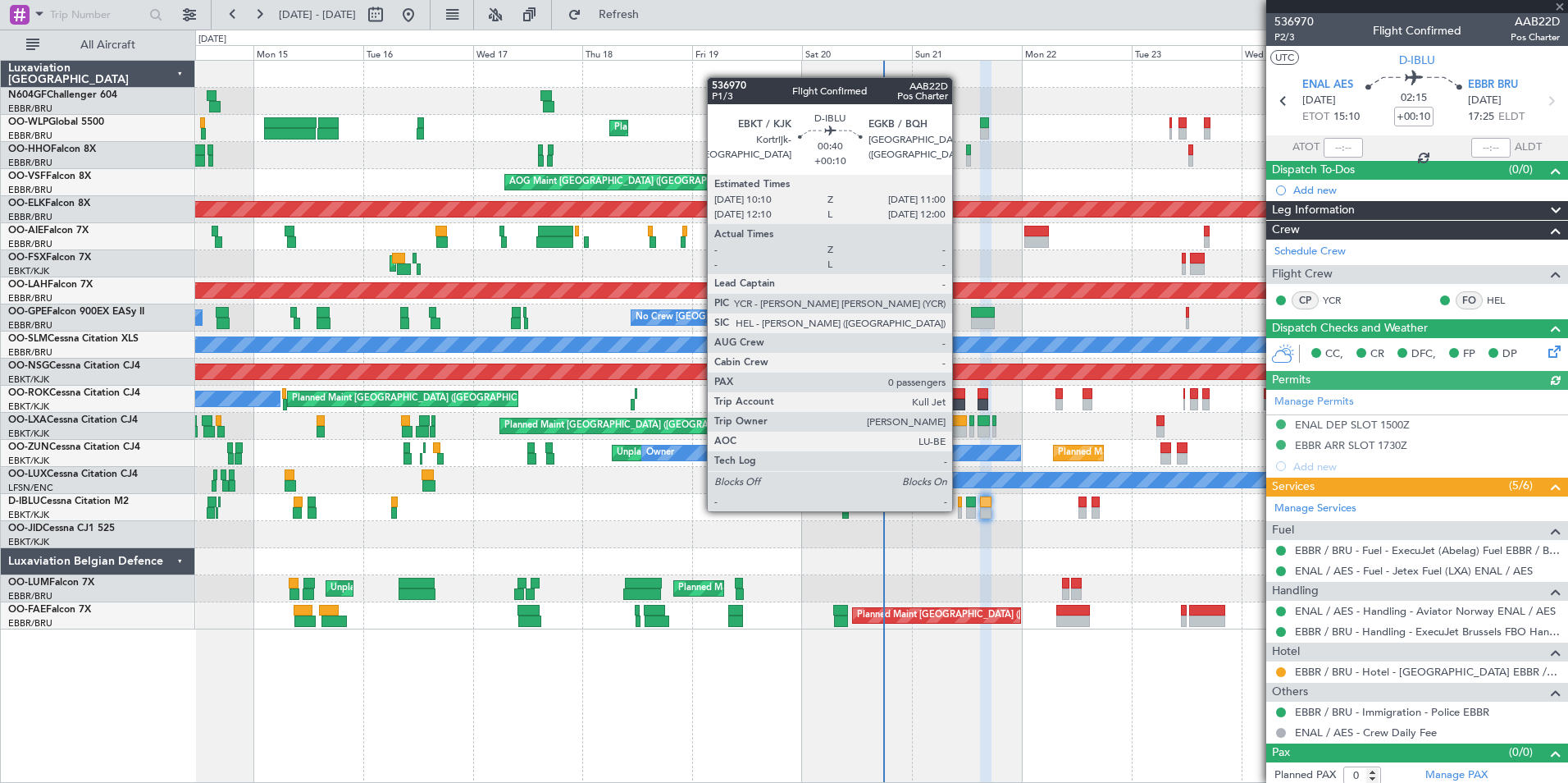
click at [960, 508] on div at bounding box center [960, 513] width 4 height 12
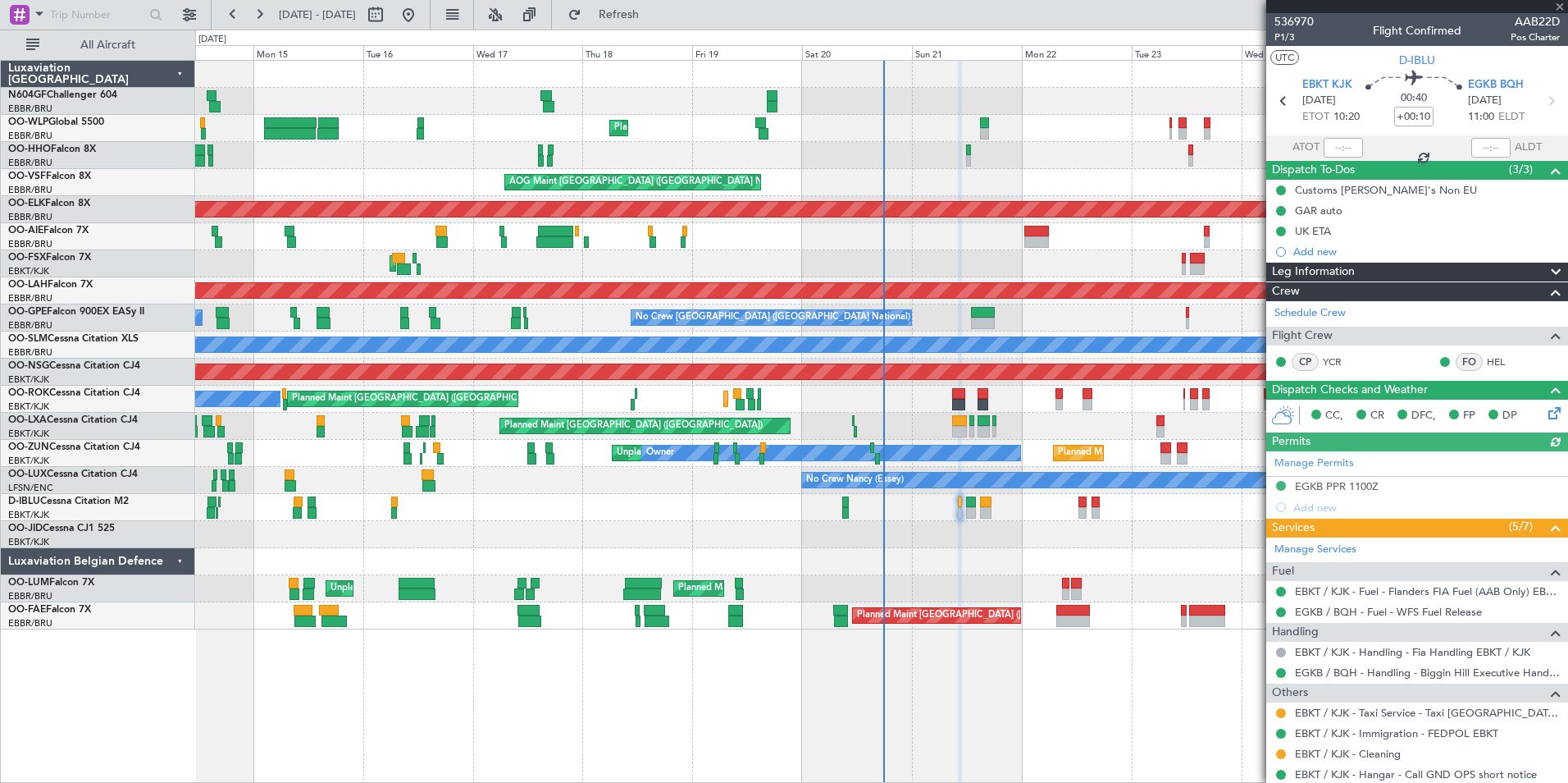
scroll to position [48, 0]
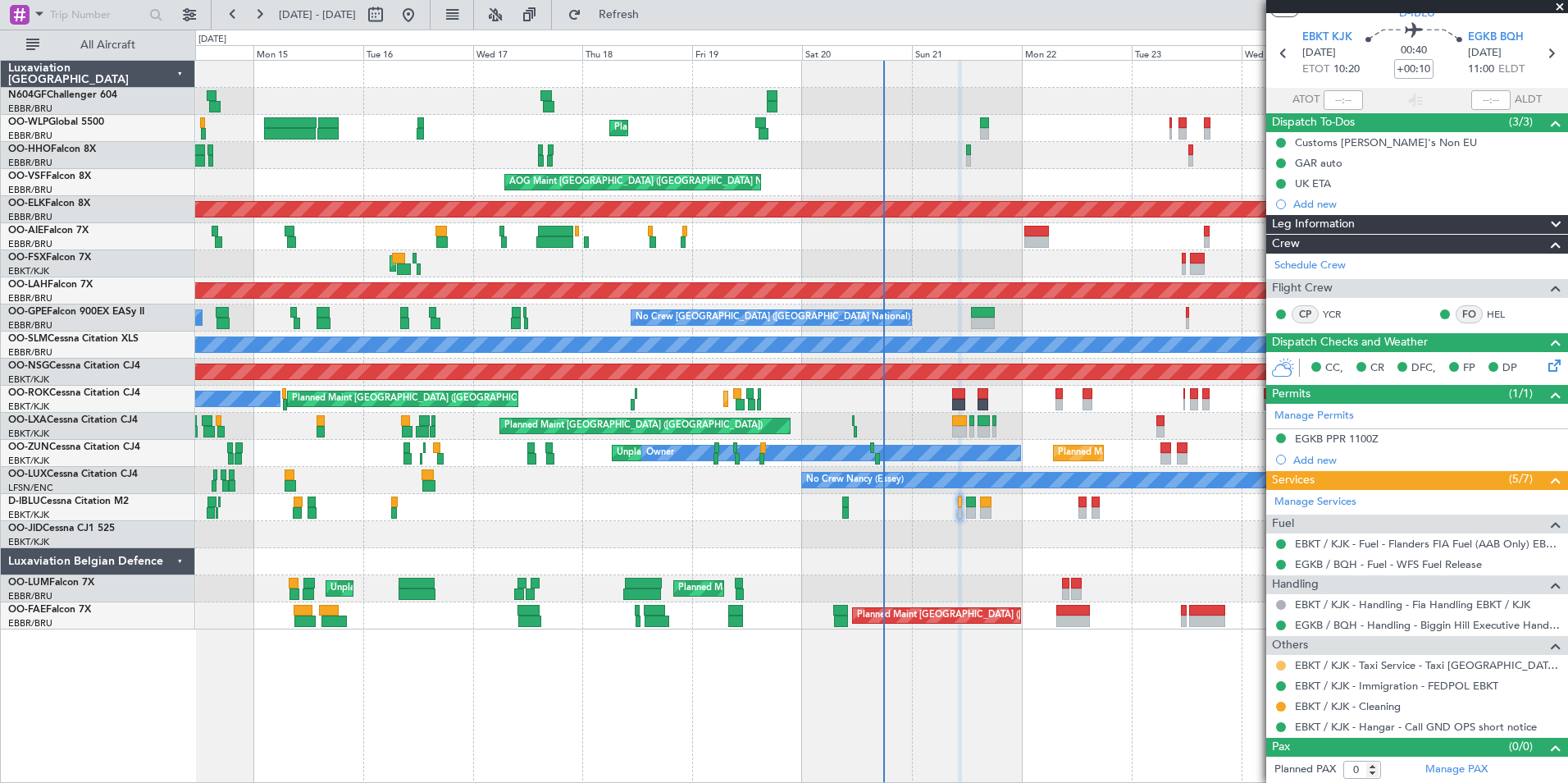
click at [1281, 667] on button at bounding box center [1281, 665] width 10 height 10
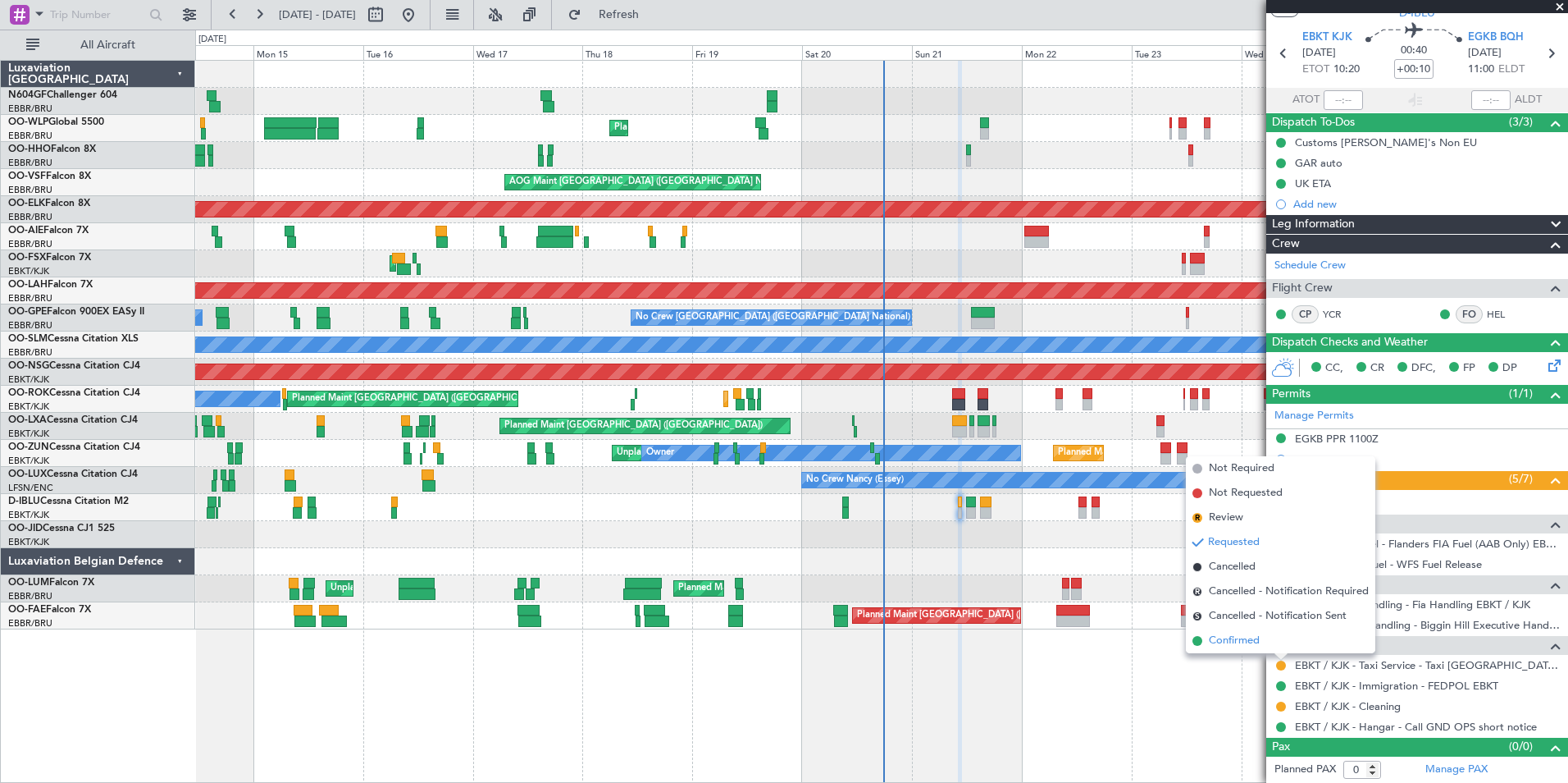
click at [1281, 650] on li "Confirmed" at bounding box center [1281, 640] width 190 height 24
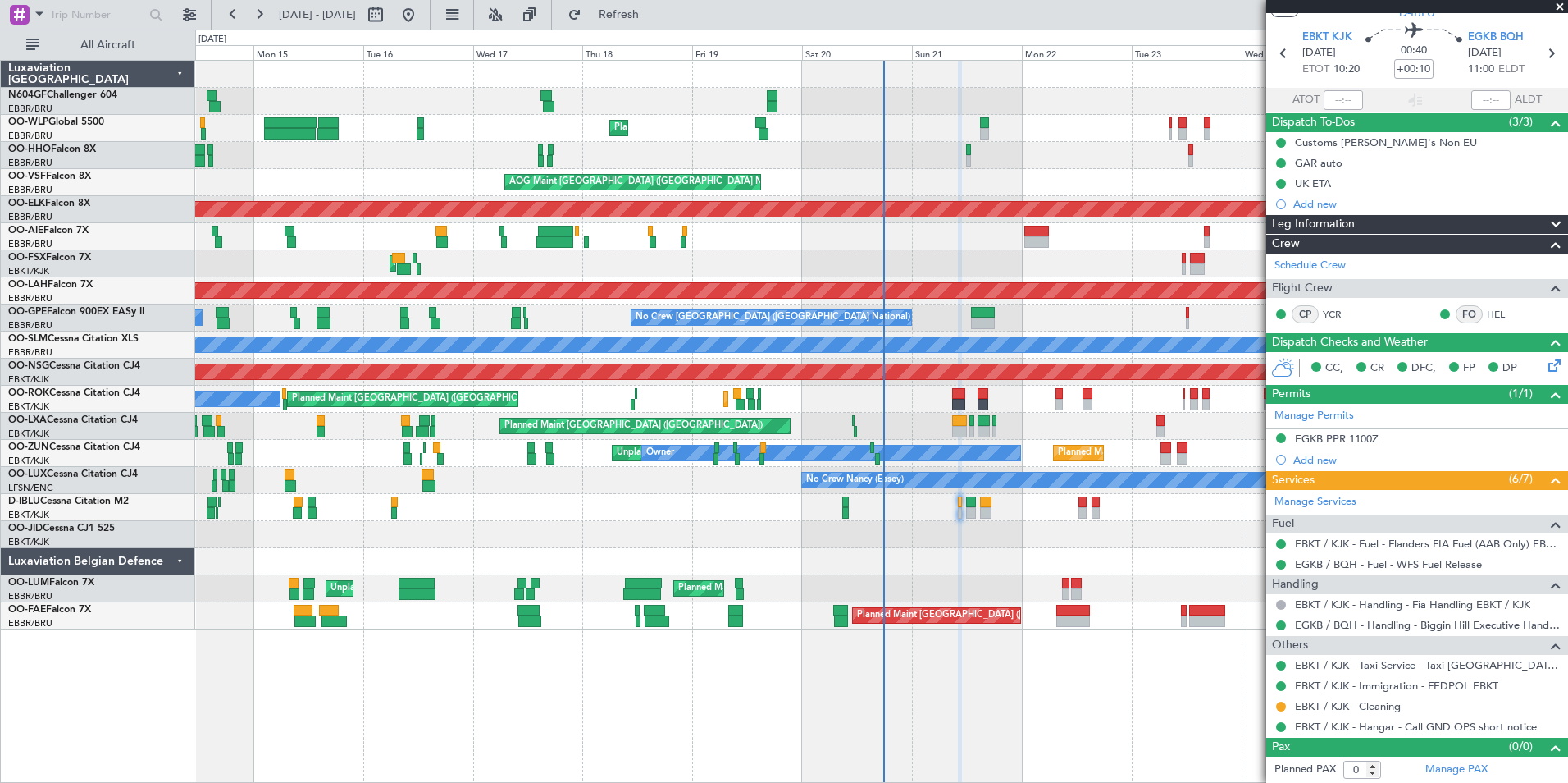
drag, startPoint x: 1111, startPoint y: 532, endPoint x: 839, endPoint y: 562, distance: 273.6
click at [919, 658] on div "Planned Maint Liege Planned Maint Geneva (Cointrin) AOG Maint Brussels (Brussel…" at bounding box center [882, 421] width 1373 height 723
click at [777, 630] on div "Planned Maint Liege Planned Maint Geneva (Cointrin) AOG Maint Brussels (Brussel…" at bounding box center [882, 421] width 1373 height 723
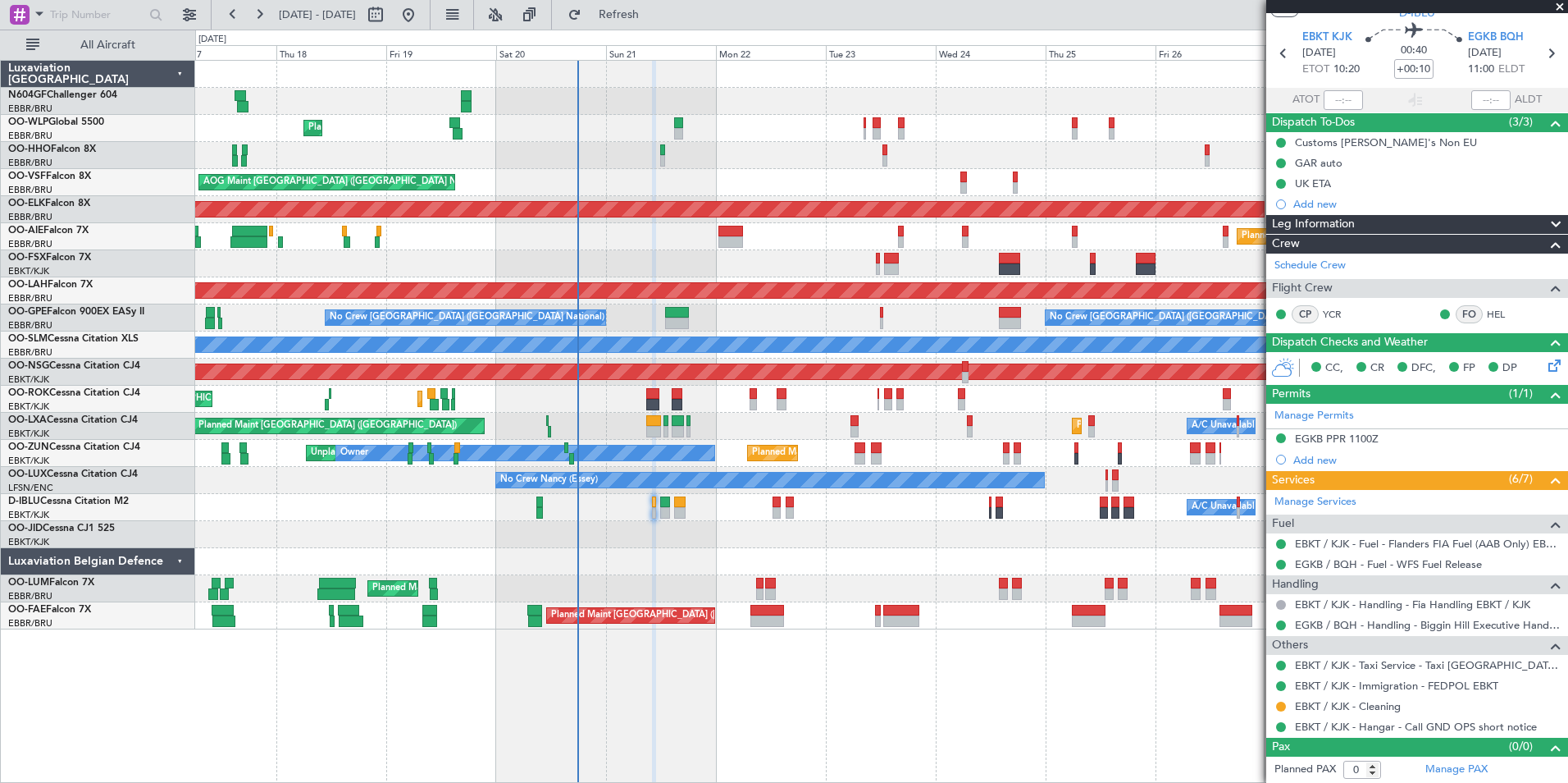
click at [612, 620] on div "Planned Maint Liege AOG Maint Brussels (Brussels National) Planned Maint Kortri…" at bounding box center [882, 421] width 1373 height 723
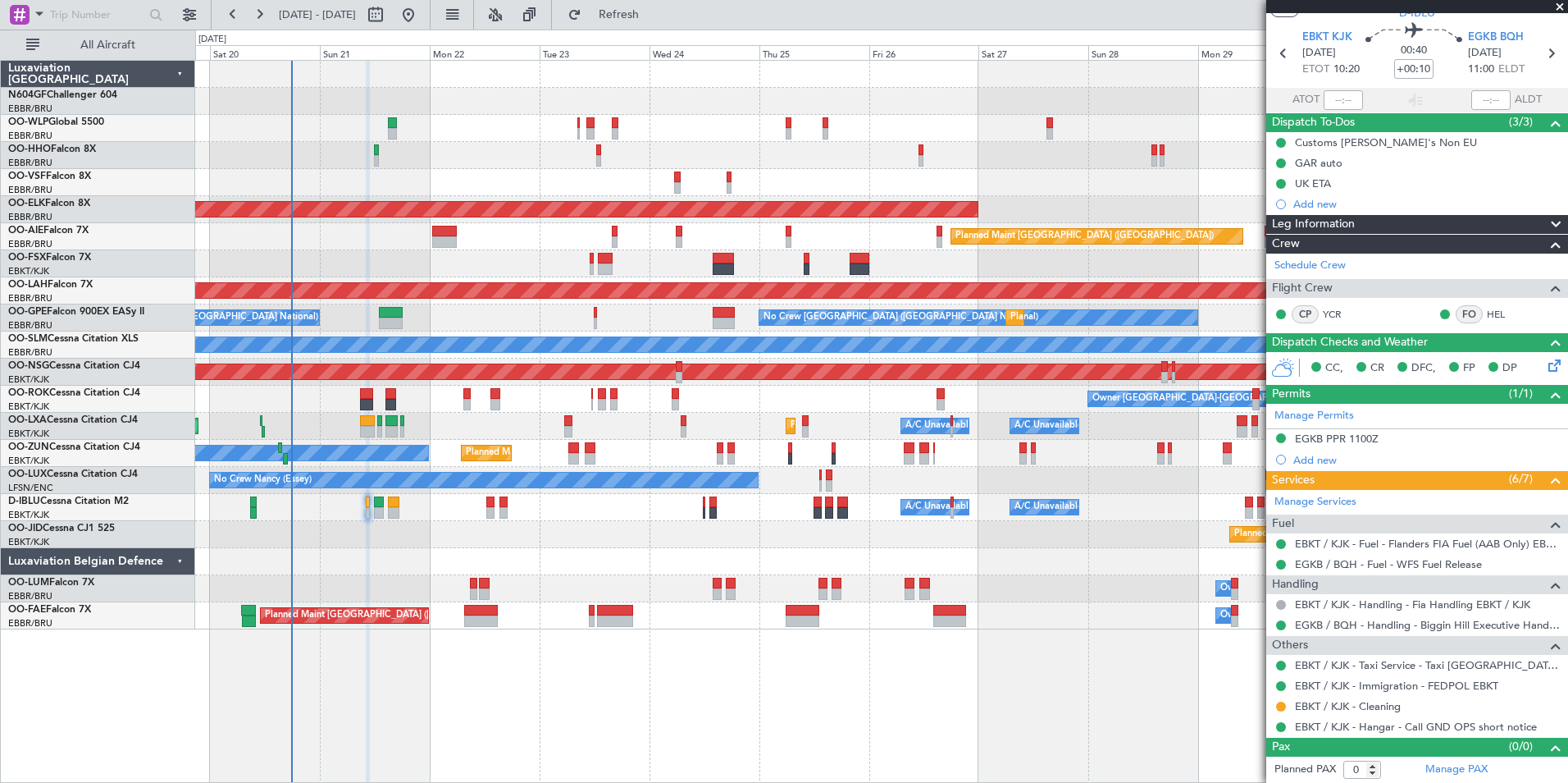
click at [371, 149] on div "Planned Maint Liege AOG Maint Brussels (Brussels National) Planned Maint Kortri…" at bounding box center [881, 345] width 1373 height 568
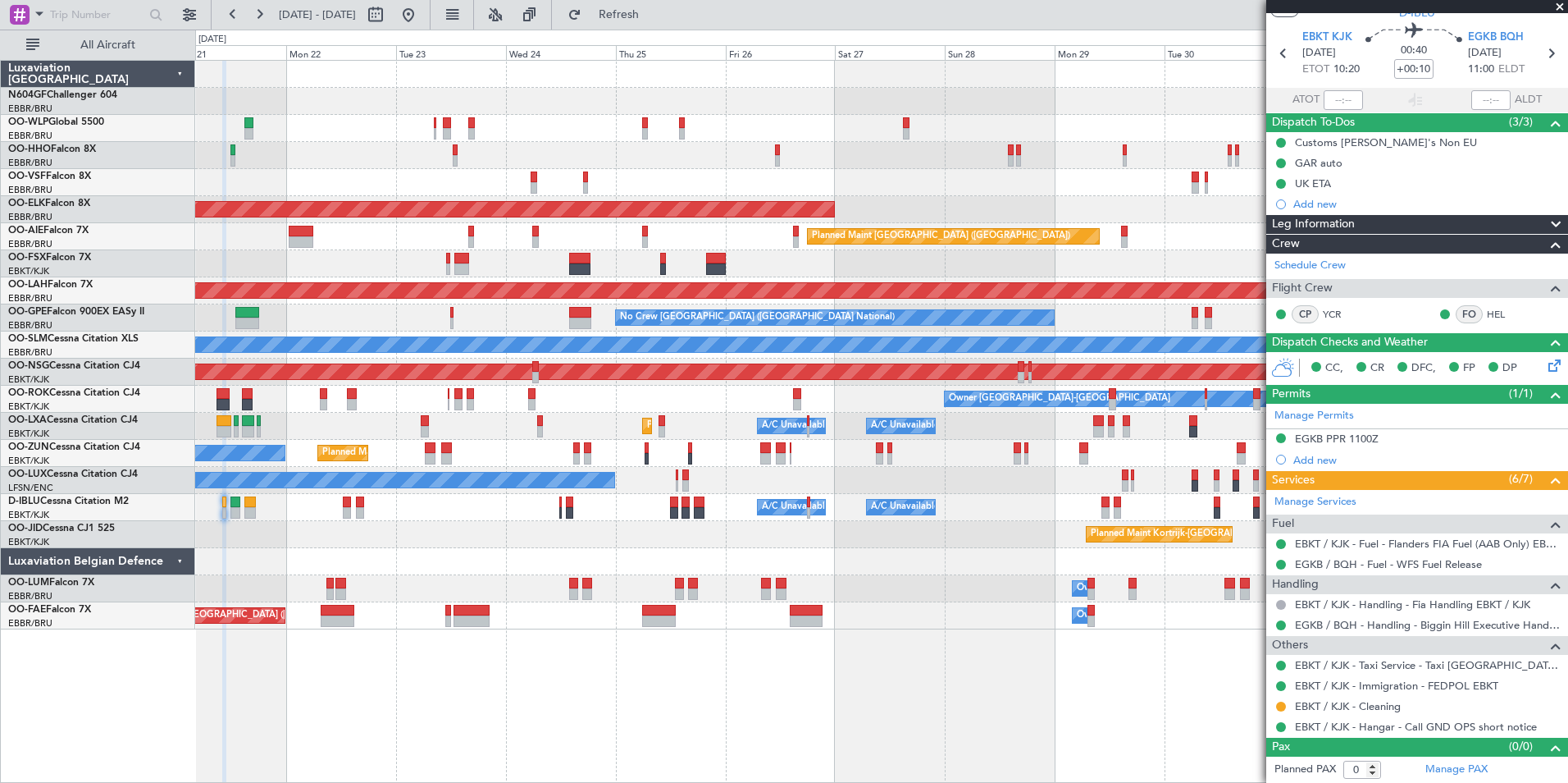
click at [452, 135] on div "Planned Maint Liege" at bounding box center [881, 128] width 1373 height 27
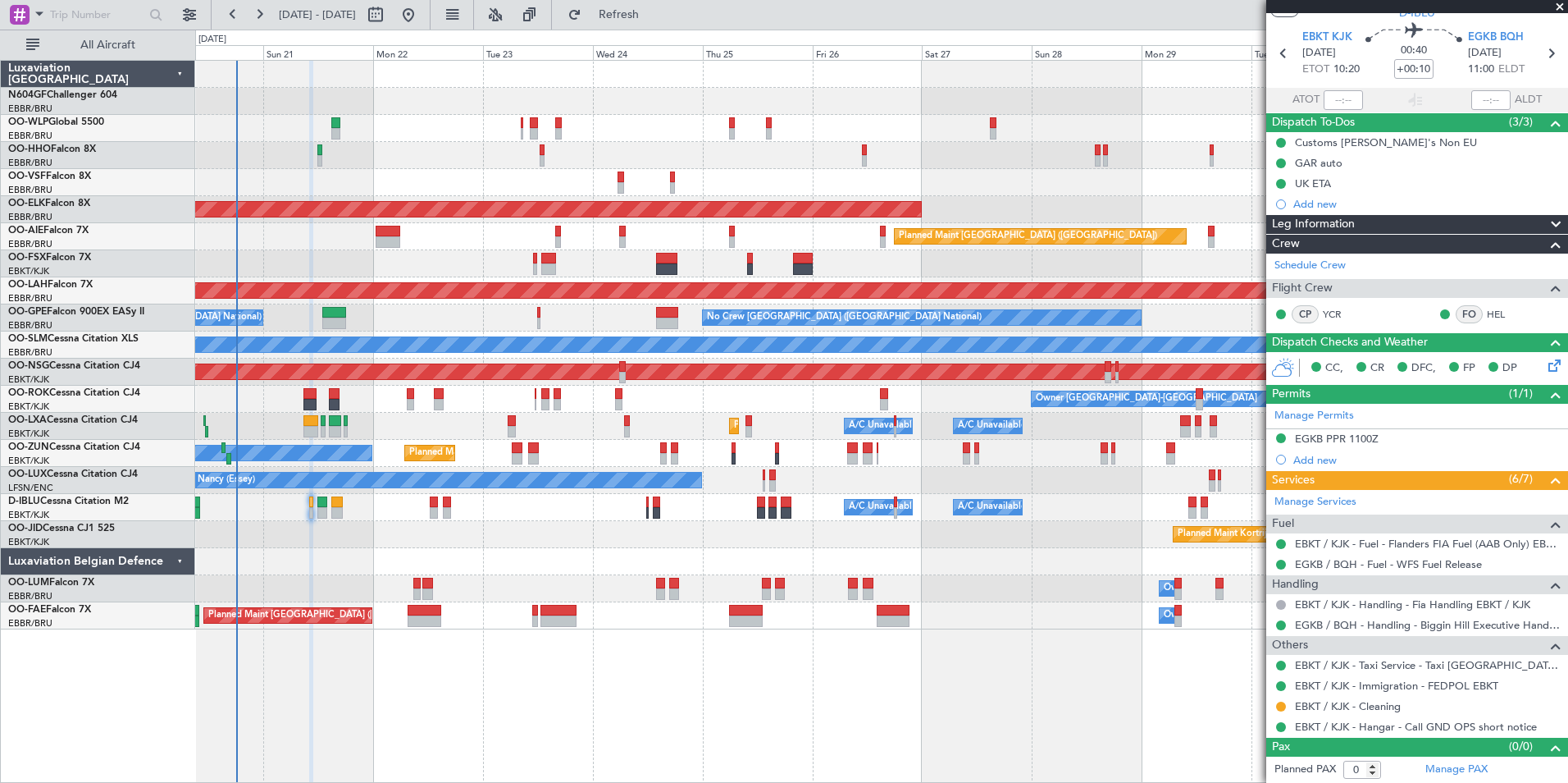
click at [476, 136] on div "Planned Maint Liege" at bounding box center [881, 128] width 1373 height 27
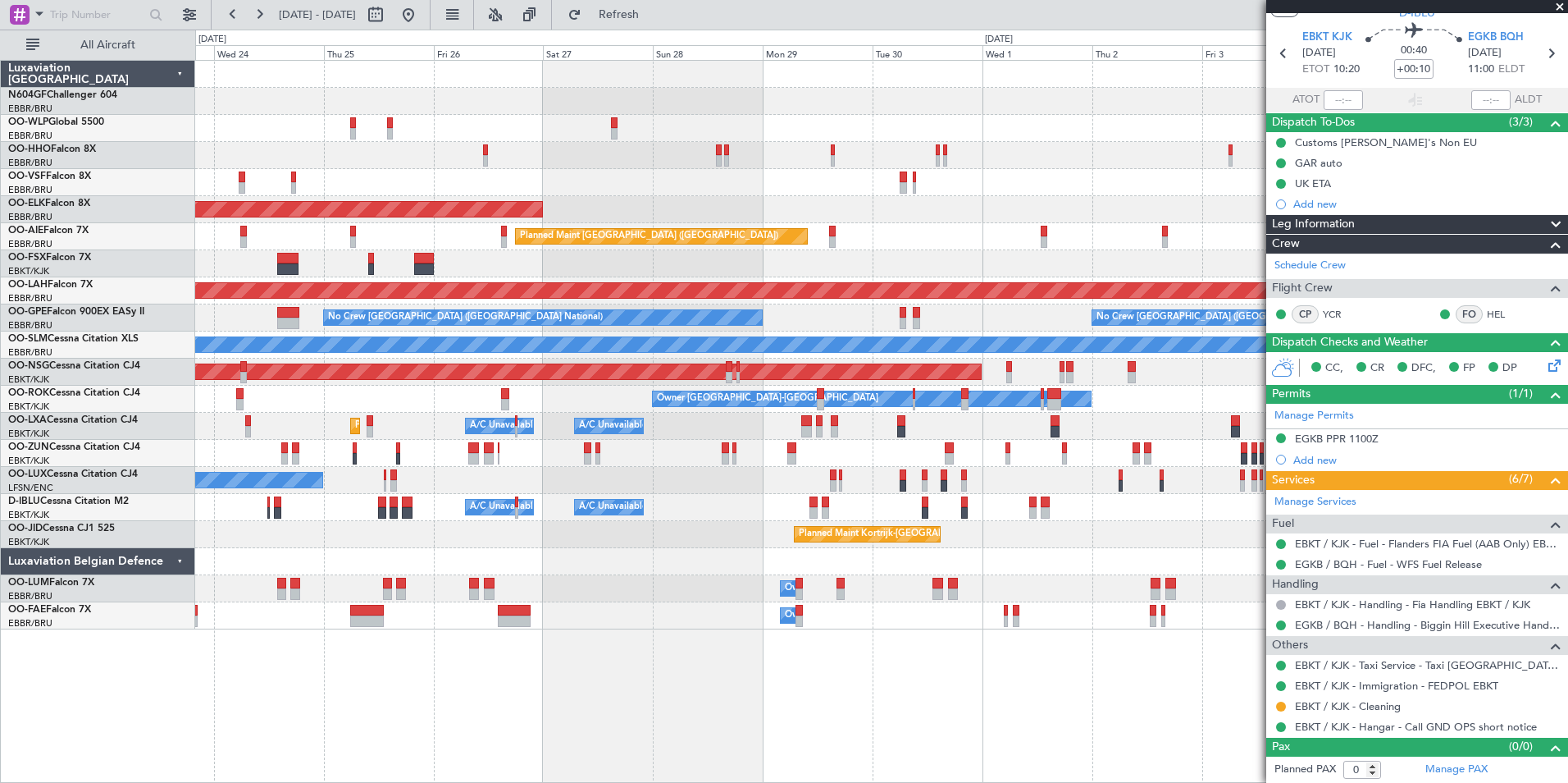
click at [707, 591] on div "Owner Melsbroek Air Base" at bounding box center [881, 588] width 1373 height 27
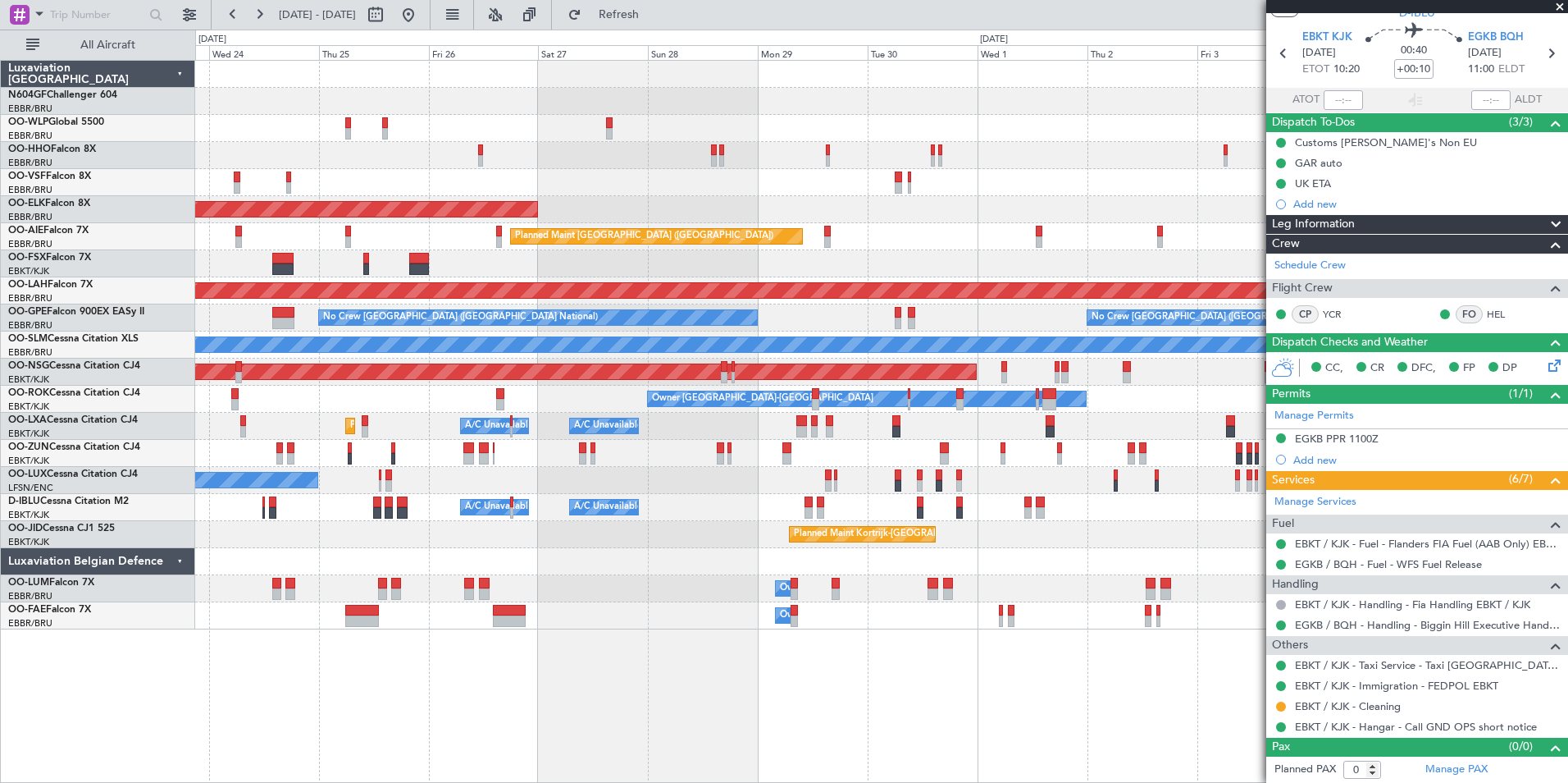
click at [271, 439] on div "A/C Unavailable Planned Maint Kortrijk-Wevelgem A/C Unavailable Brussels (Bruss…" at bounding box center [881, 426] width 1373 height 27
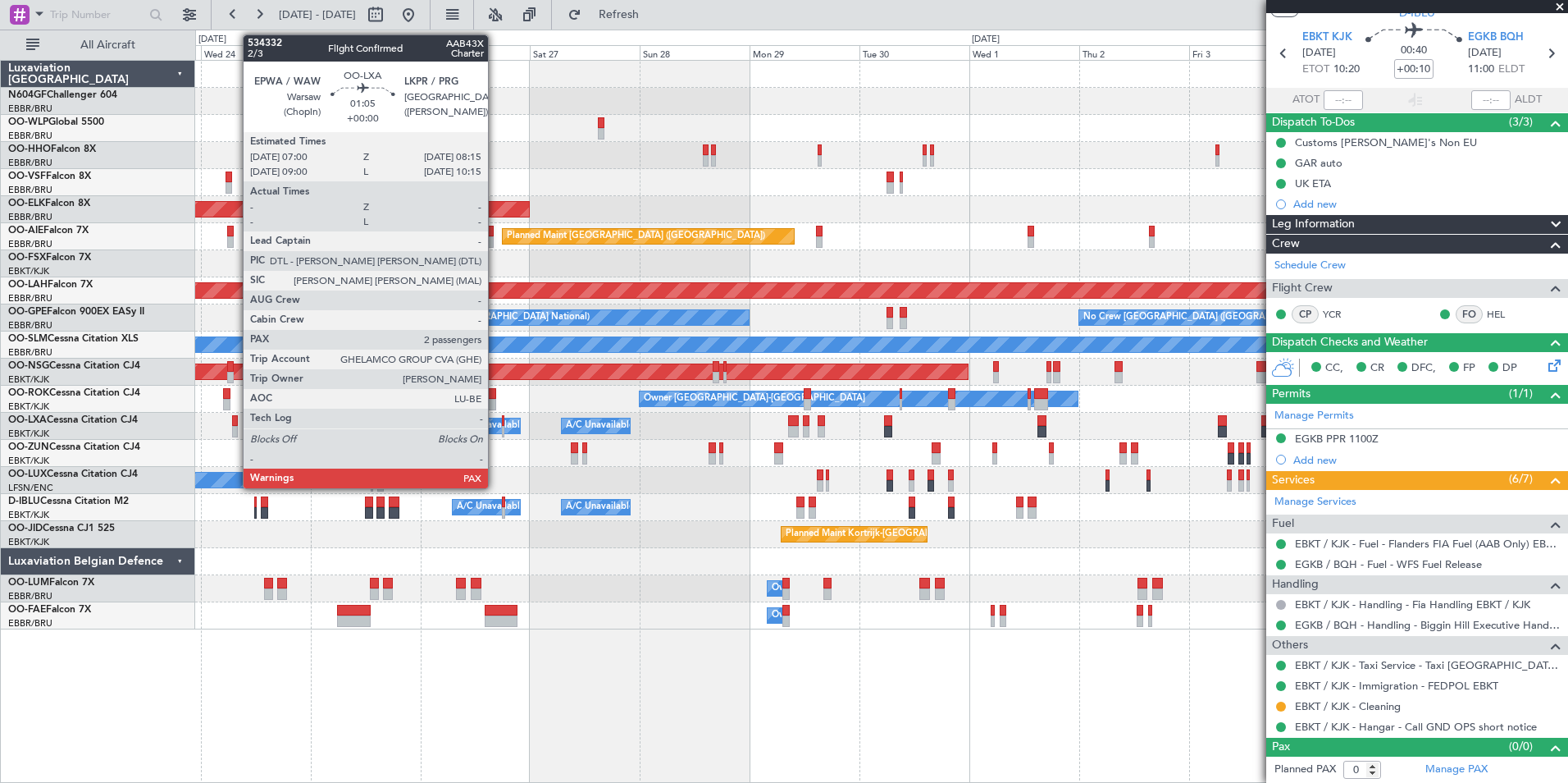
click at [235, 429] on div at bounding box center [235, 432] width 6 height 12
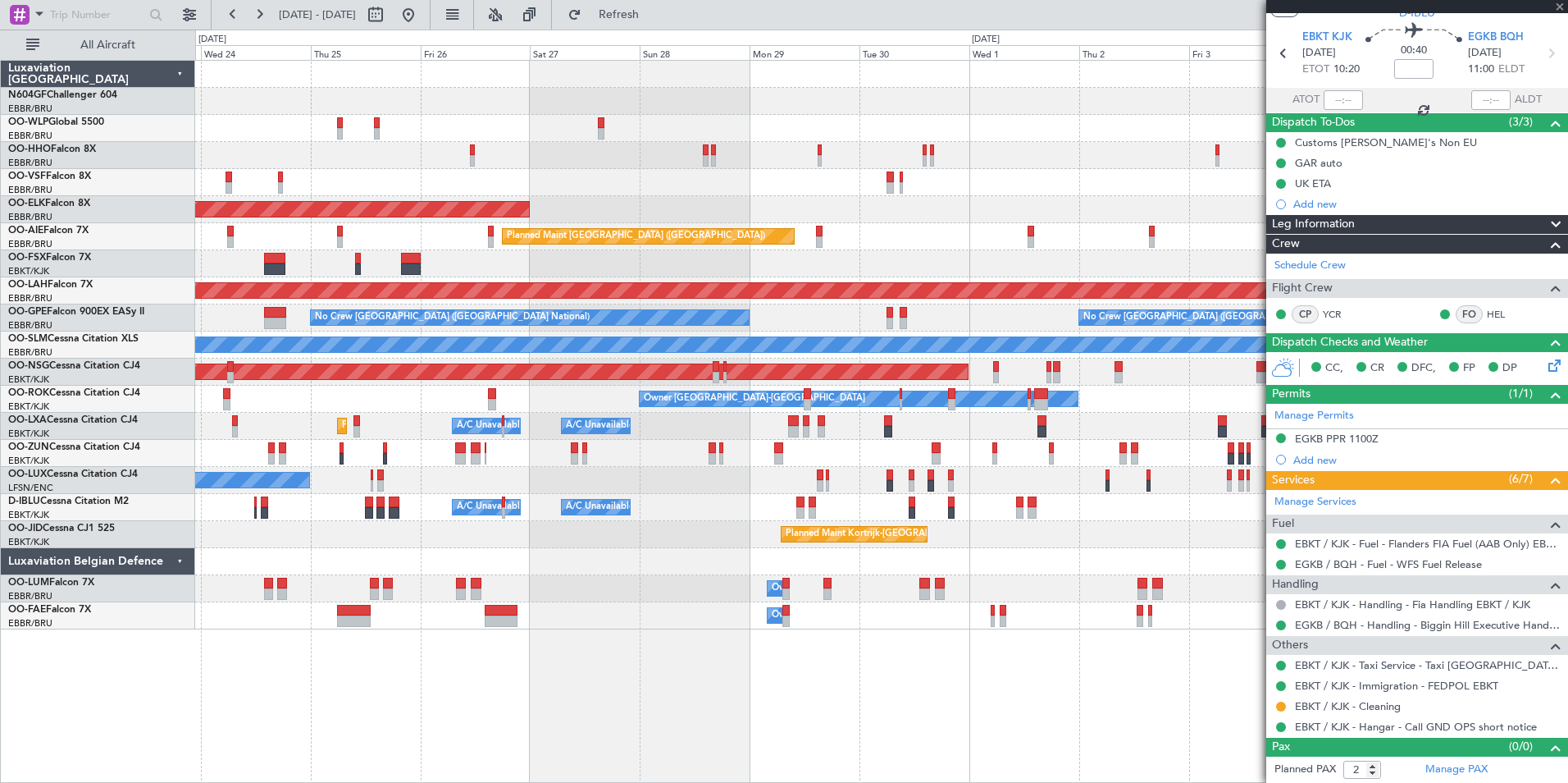
scroll to position [0, 0]
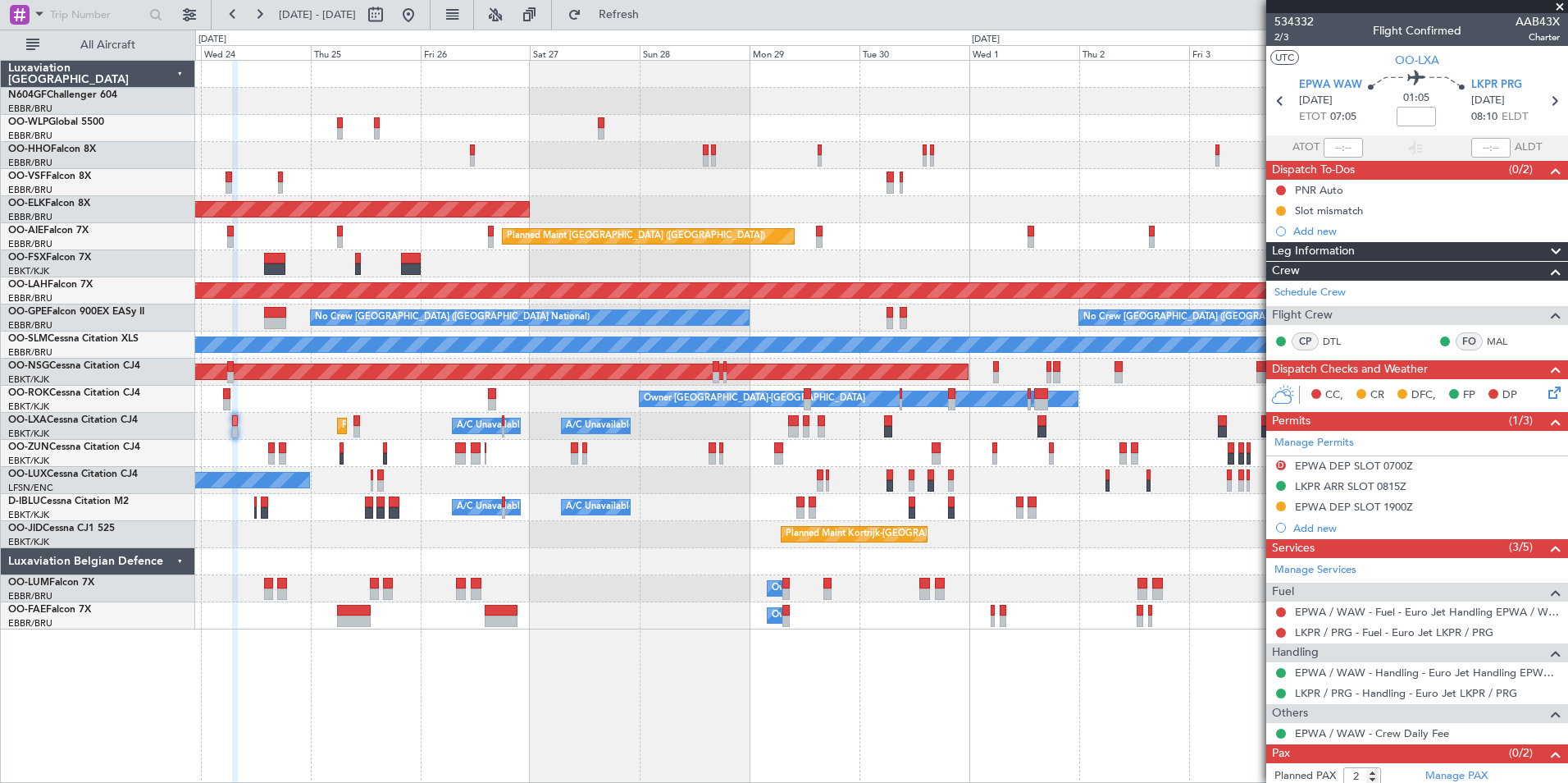
click at [858, 163] on div "Planned Maint Kortrijk-Wevelgem Planned Maint London (Farnborough) Planned Main…" at bounding box center [881, 345] width 1373 height 568
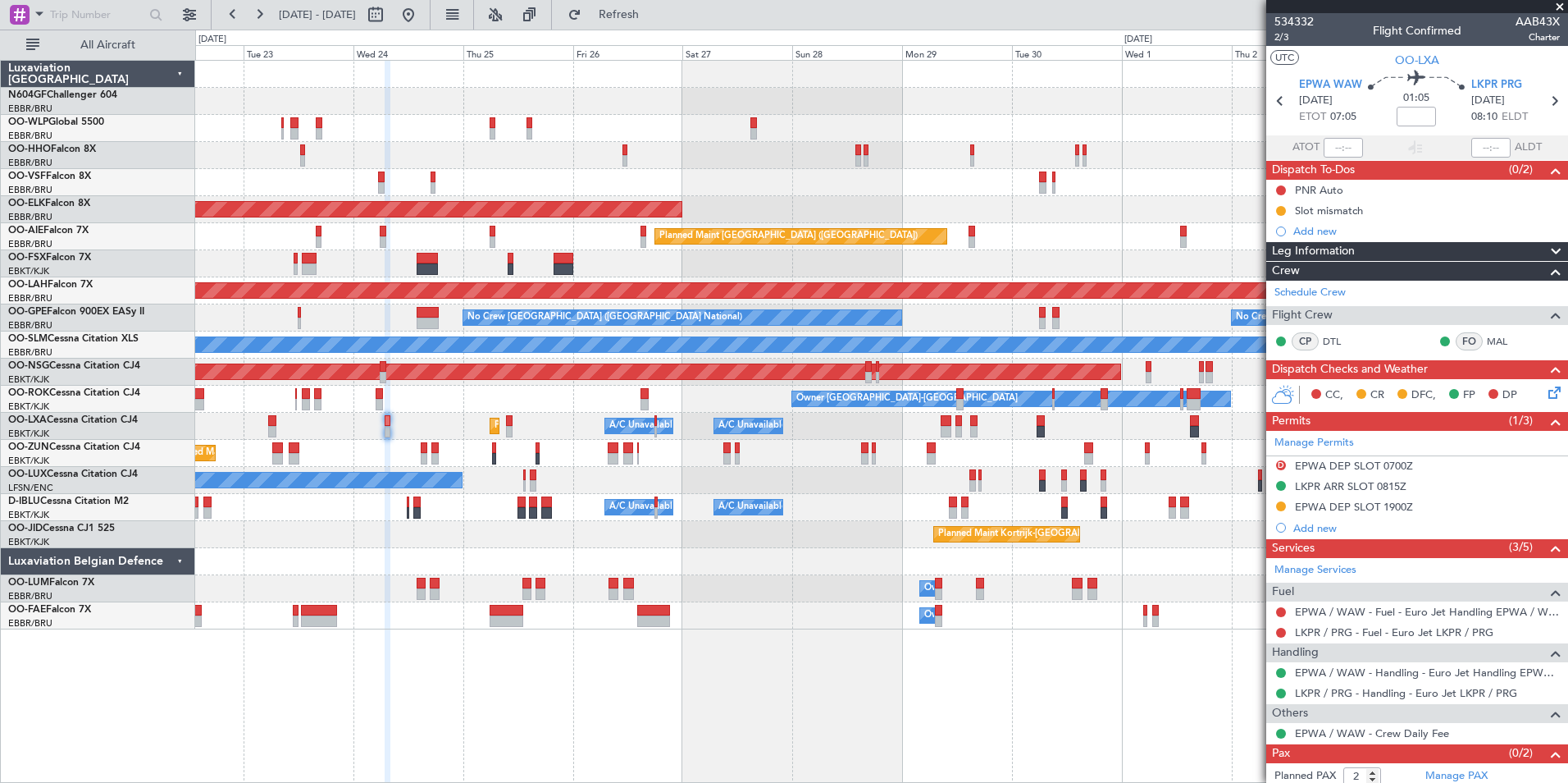
click at [539, 169] on div "AOG Maint Brussels (Brussels National) Planned Maint Kortrijk-Wevelgem Planned …" at bounding box center [881, 345] width 1373 height 568
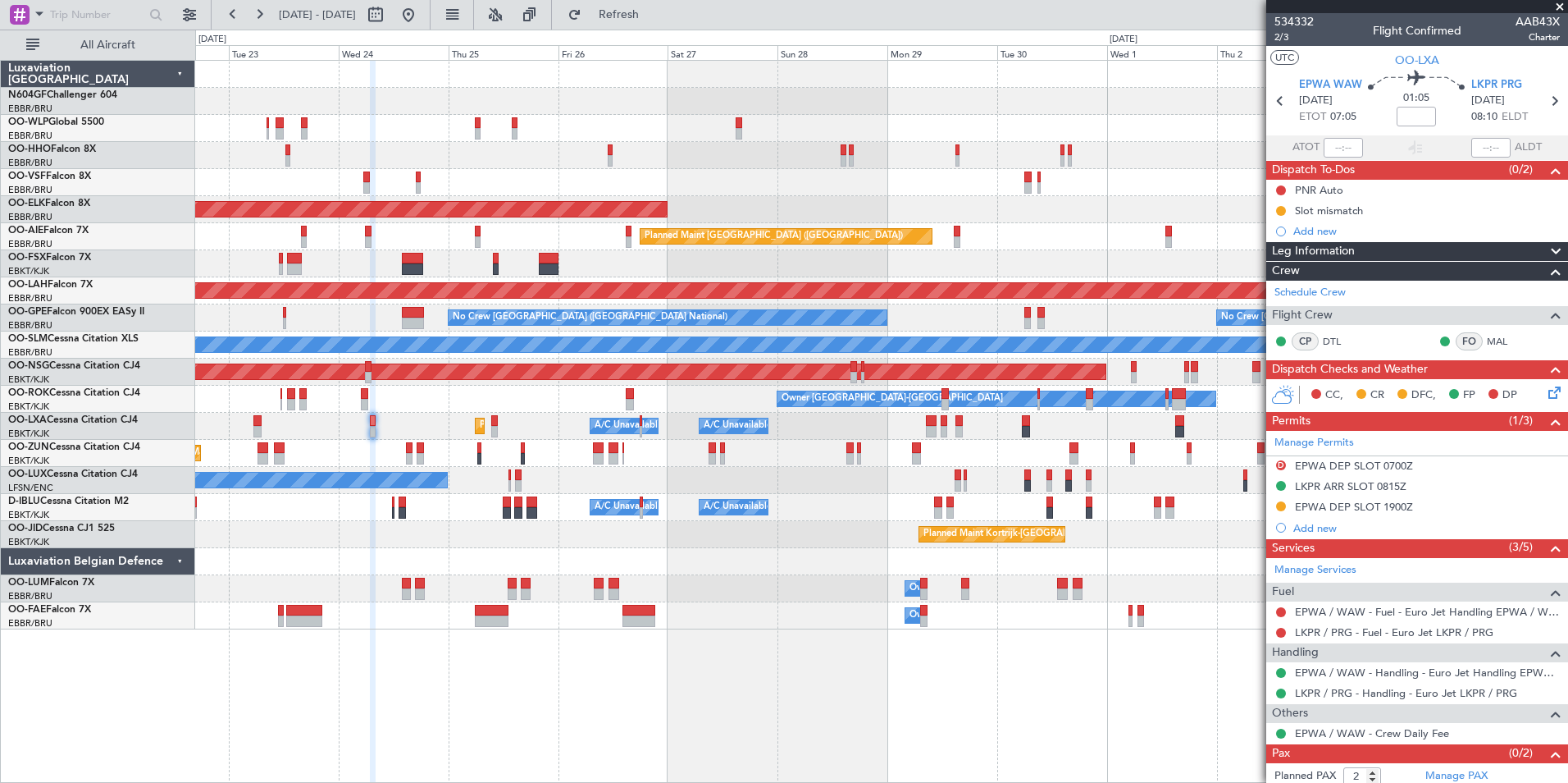
click at [531, 158] on div "AOG Maint Brussels (Brussels National) Planned Maint Kortrijk-Wevelgem Planned …" at bounding box center [881, 345] width 1373 height 568
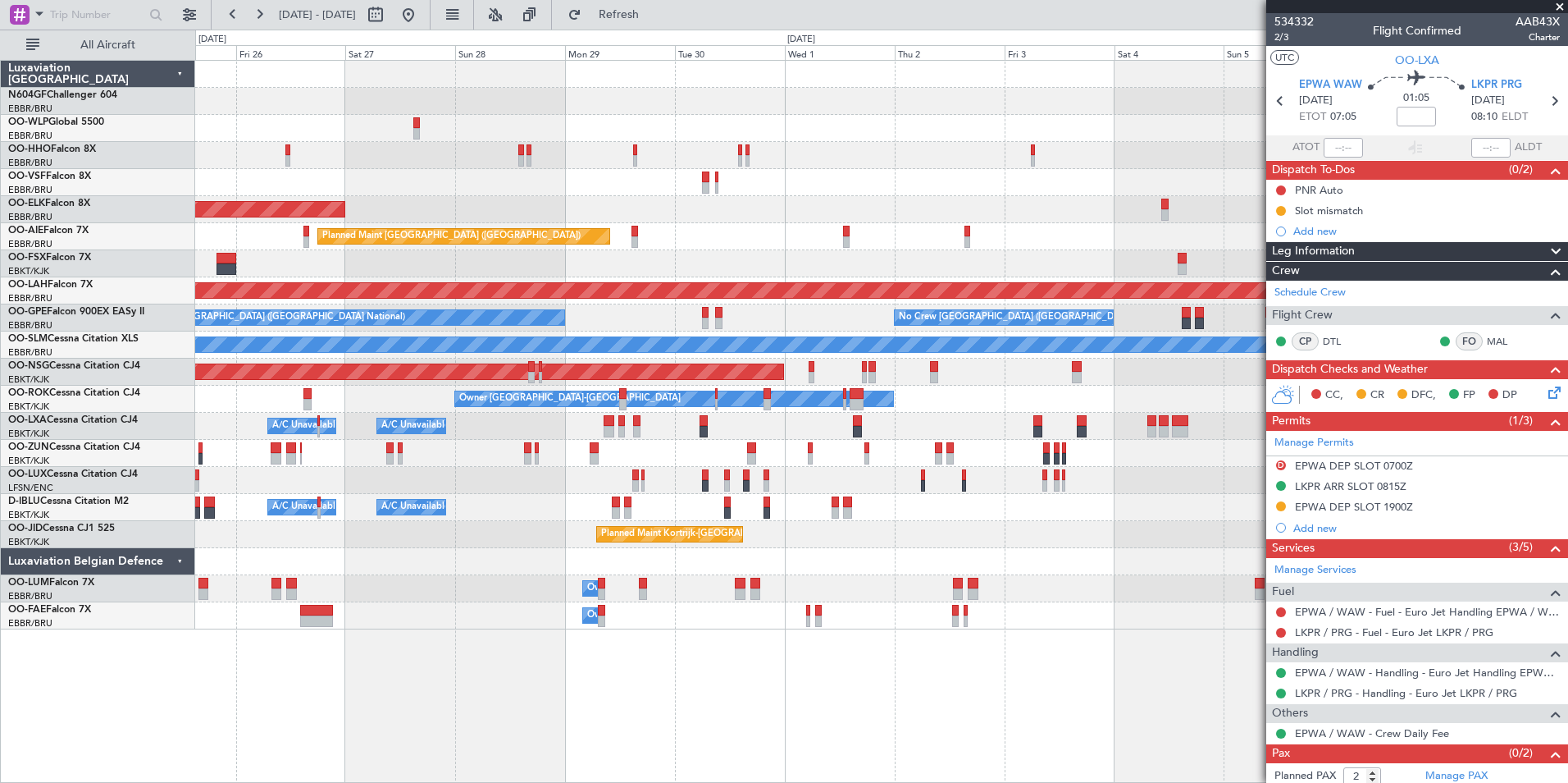
click at [431, 175] on div at bounding box center [881, 182] width 1373 height 27
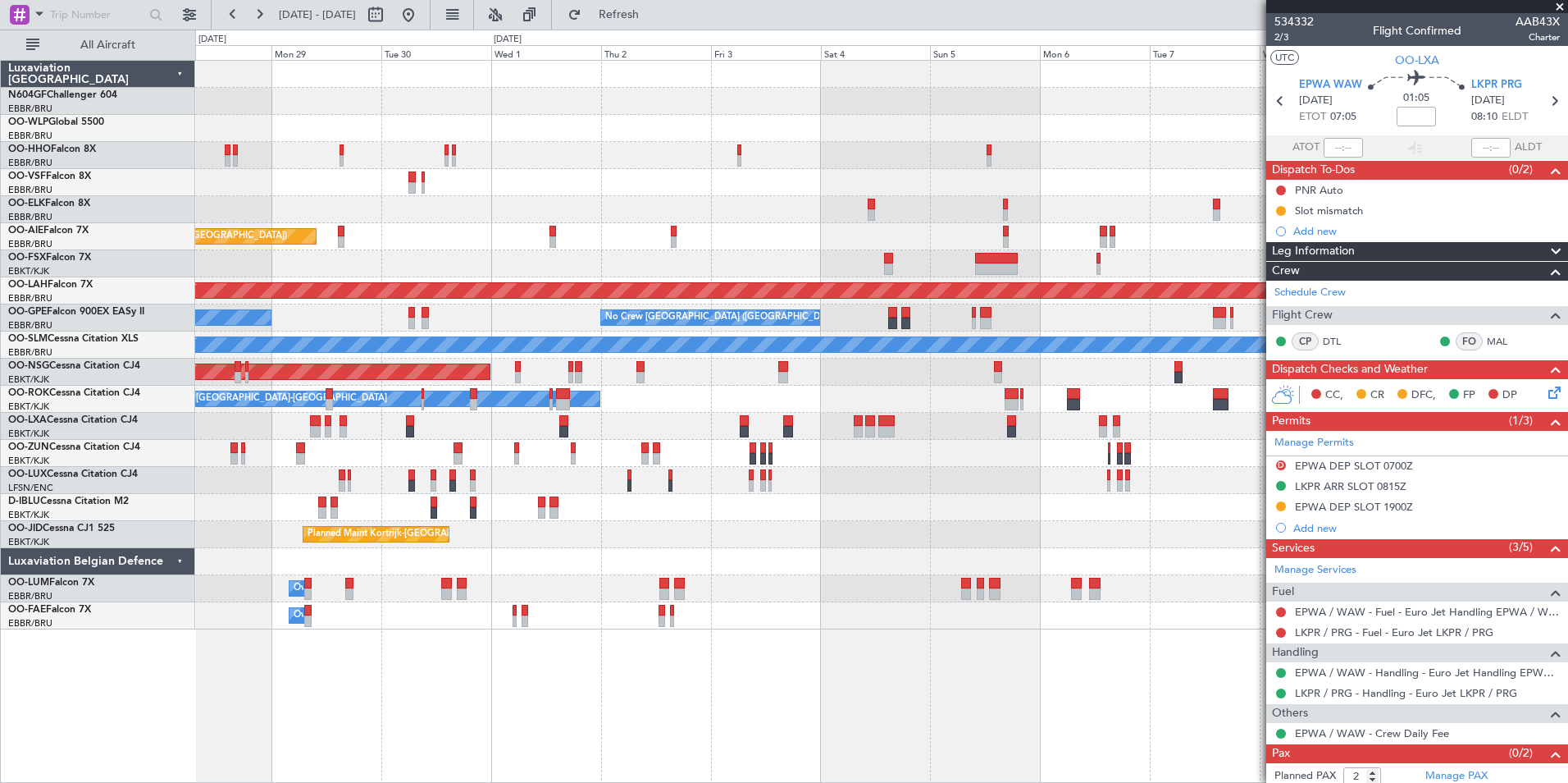
click at [304, 174] on div "Planned Maint Kortrijk-Wevelgem Planned Maint London (Farnborough) Planned Main…" at bounding box center [881, 345] width 1373 height 568
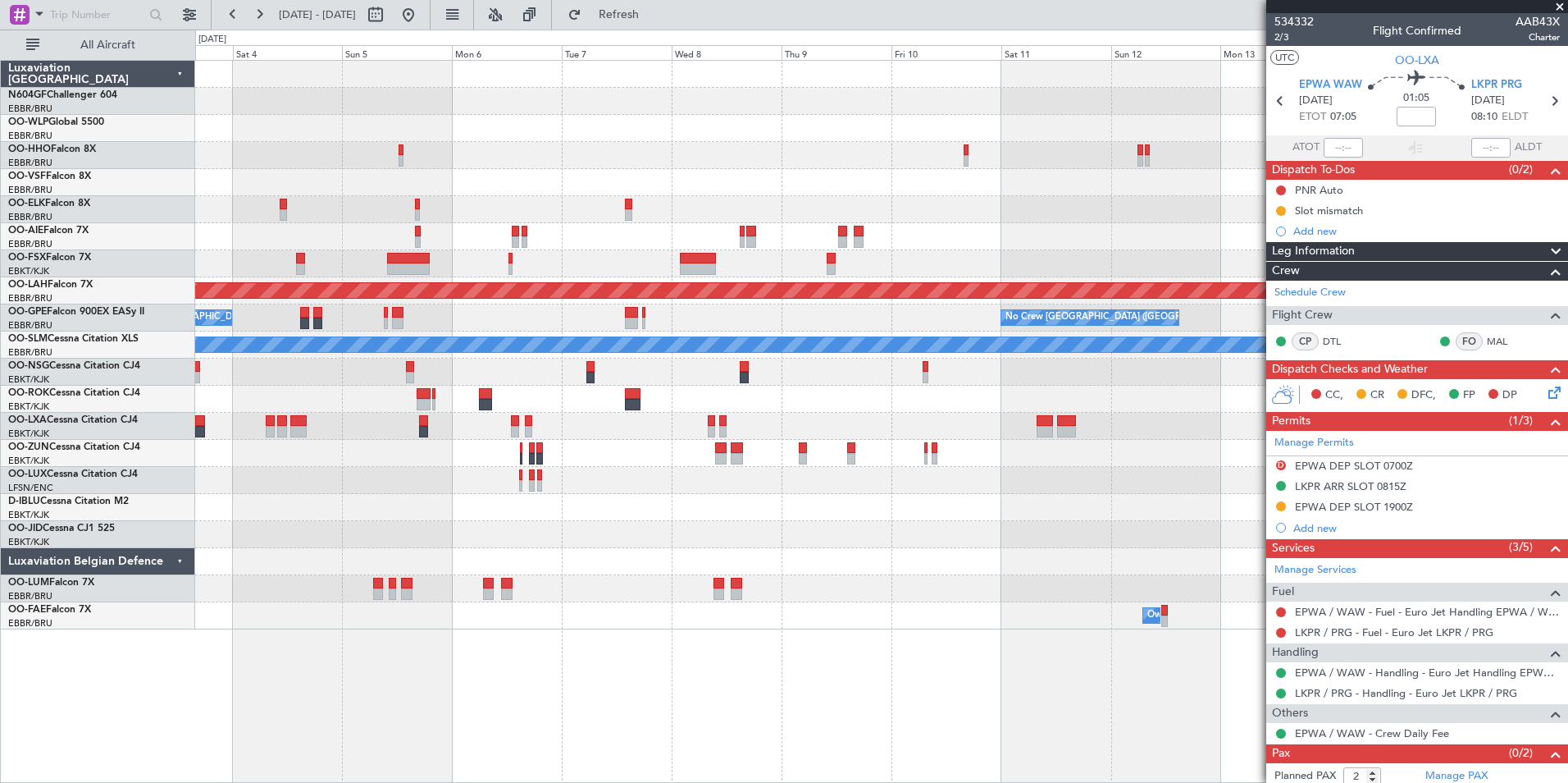
click at [317, 185] on div "Planned Maint Alton-st Louis (St Louis Regl) No Crew Brussels (Brussels Nationa…" at bounding box center [881, 345] width 1373 height 568
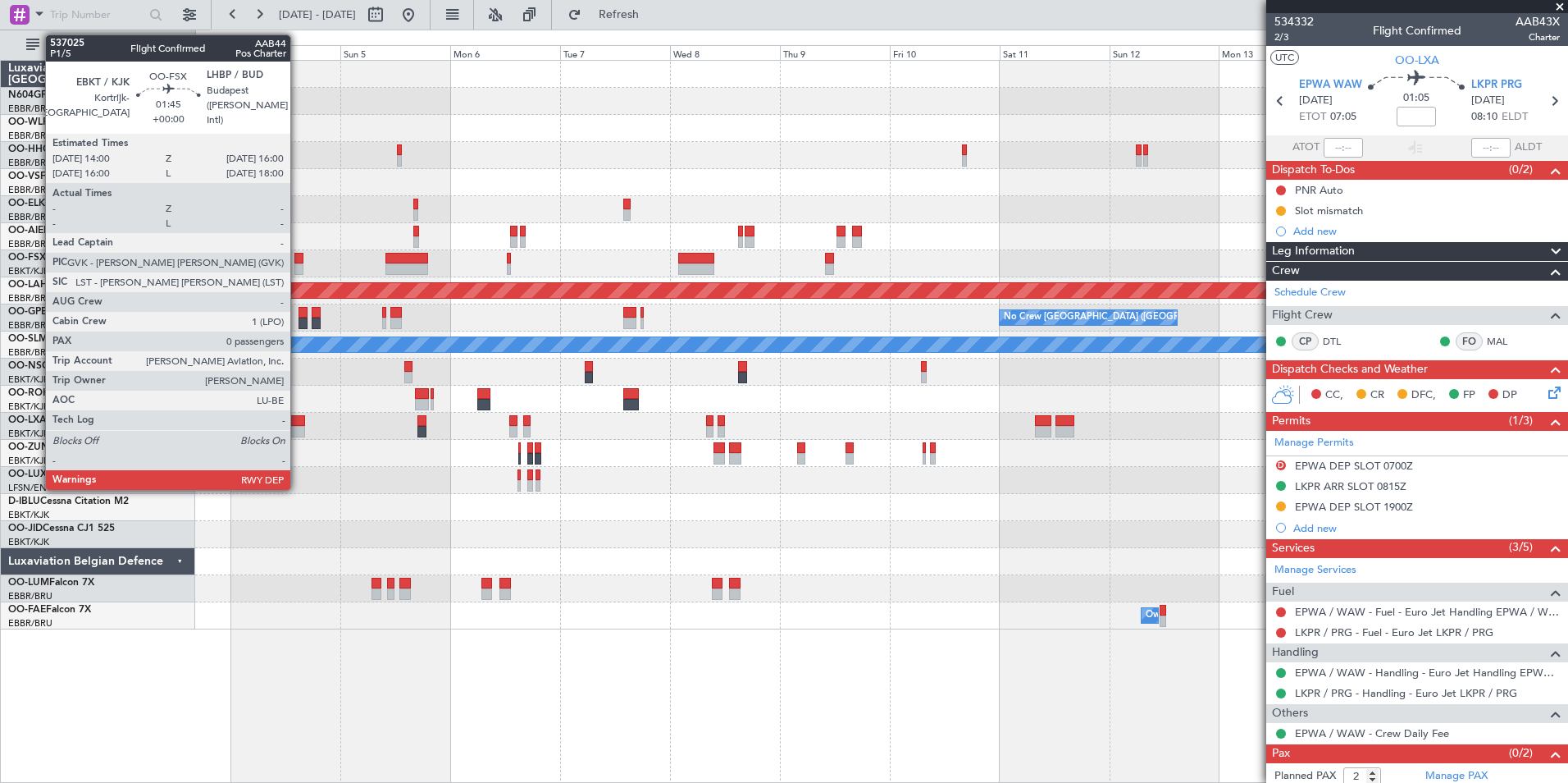
click at [297, 266] on div at bounding box center [300, 269] width 10 height 12
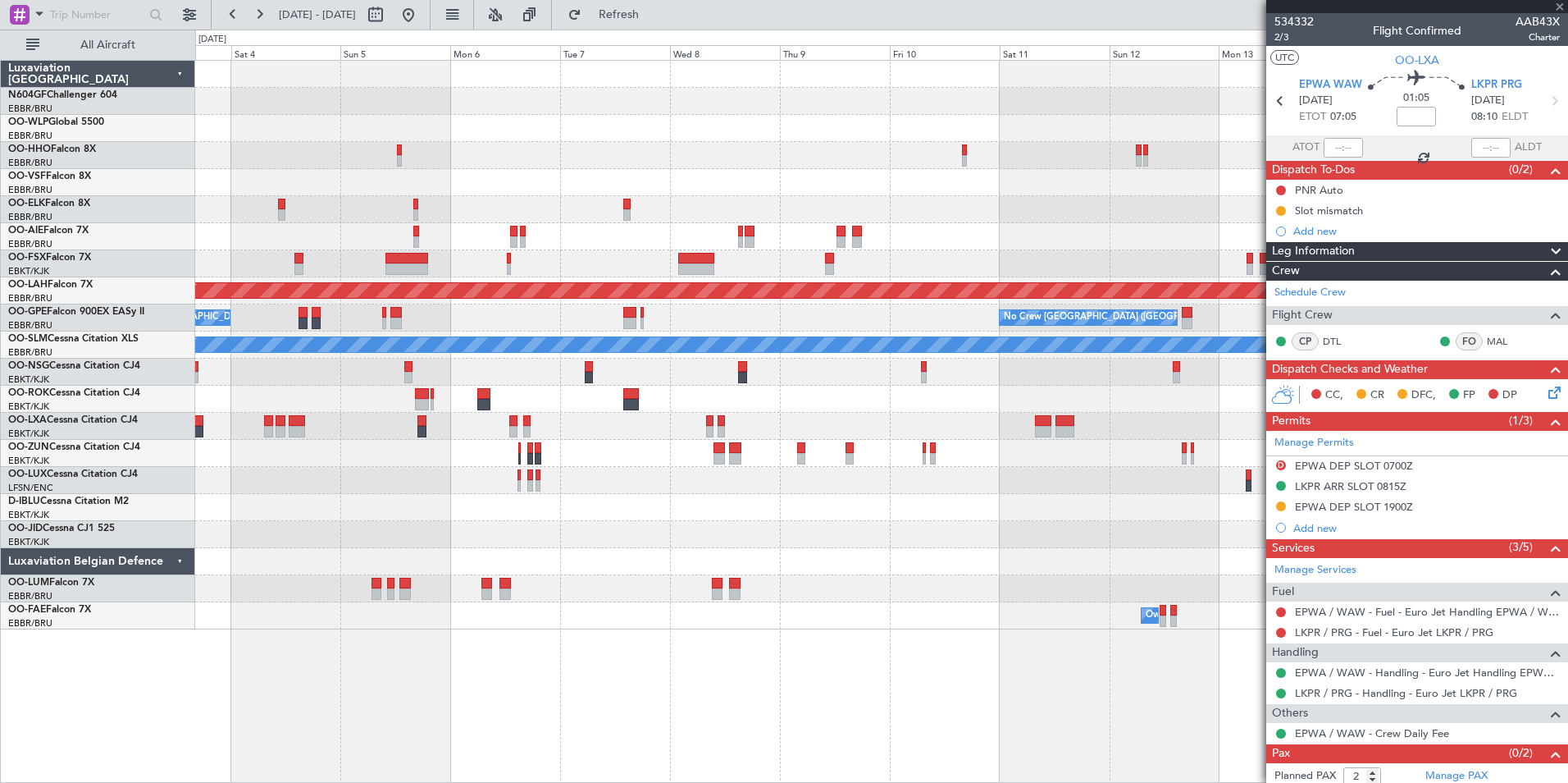
click at [386, 262] on div at bounding box center [407, 258] width 43 height 12
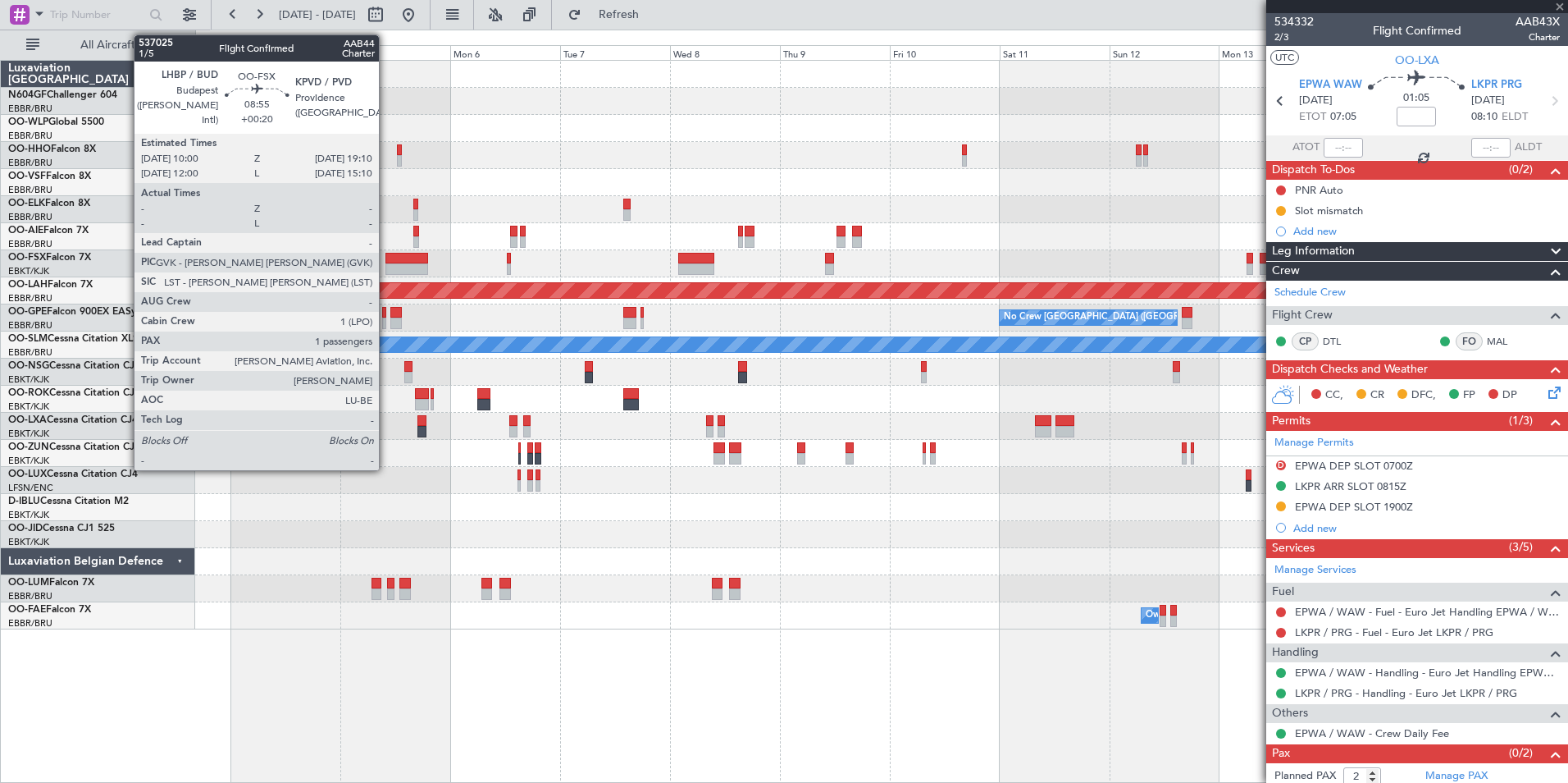
type input "0"
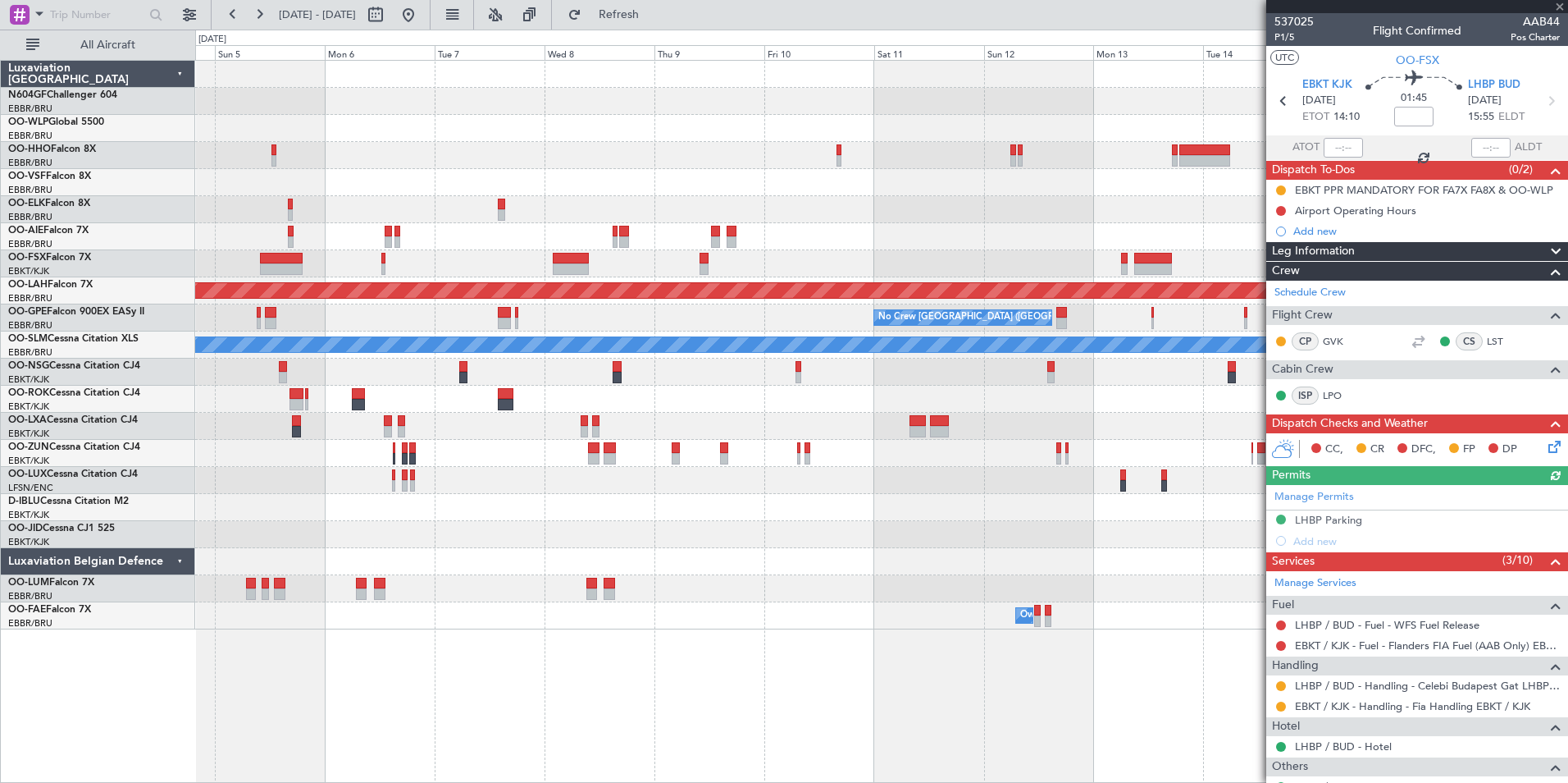
click at [408, 267] on div at bounding box center [881, 263] width 1373 height 27
type input "+00:20"
type input "1"
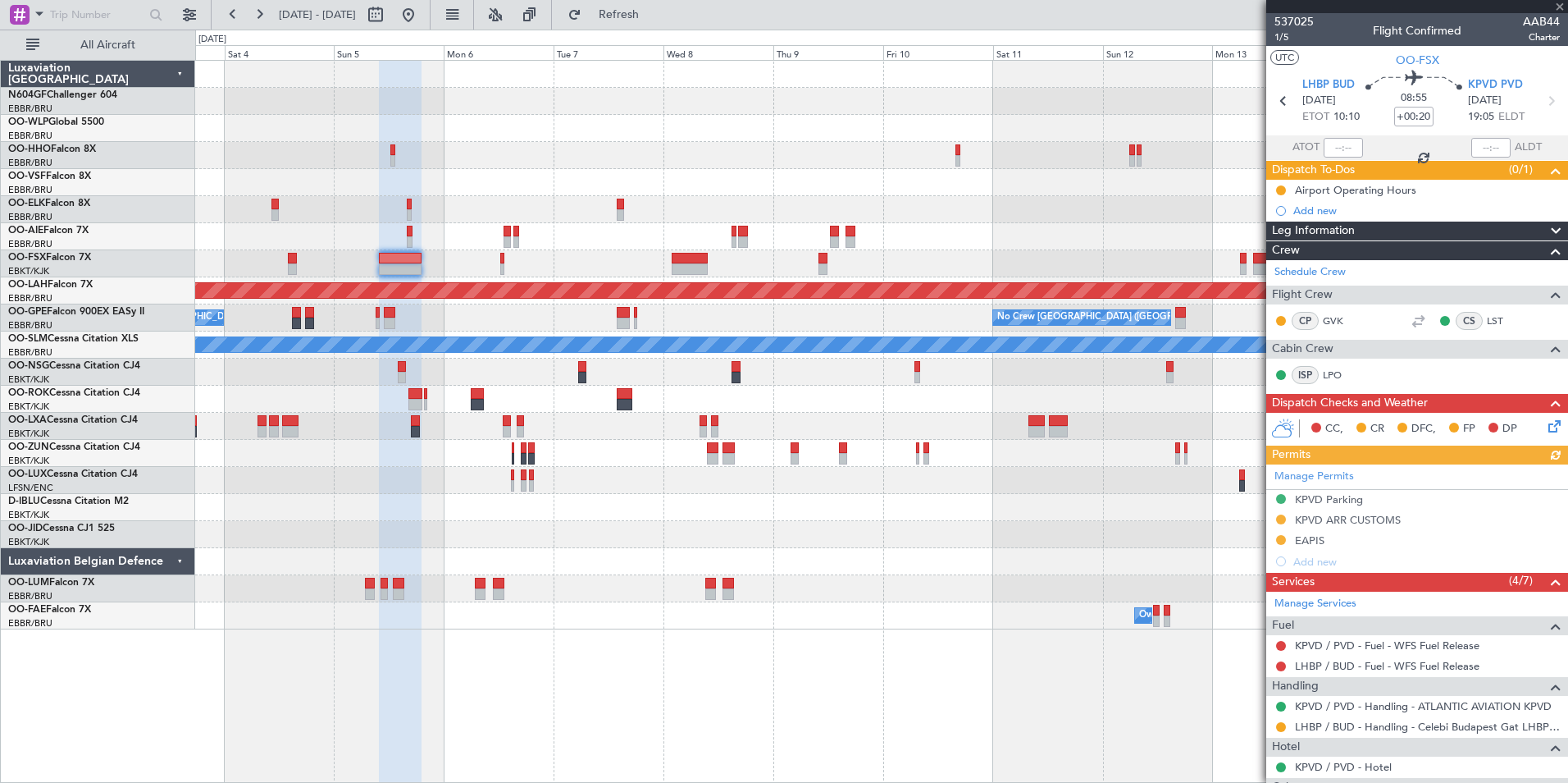
click at [932, 250] on div "Planned Maint Alton-st Louis (St Louis Regl) No Crew Brussels (Brussels Nationa…" at bounding box center [881, 345] width 1373 height 568
click at [790, 519] on div "Planned Maint Alton-st Louis (St Louis Regl) No Crew Brussels (Brussels Nationa…" at bounding box center [881, 345] width 1373 height 568
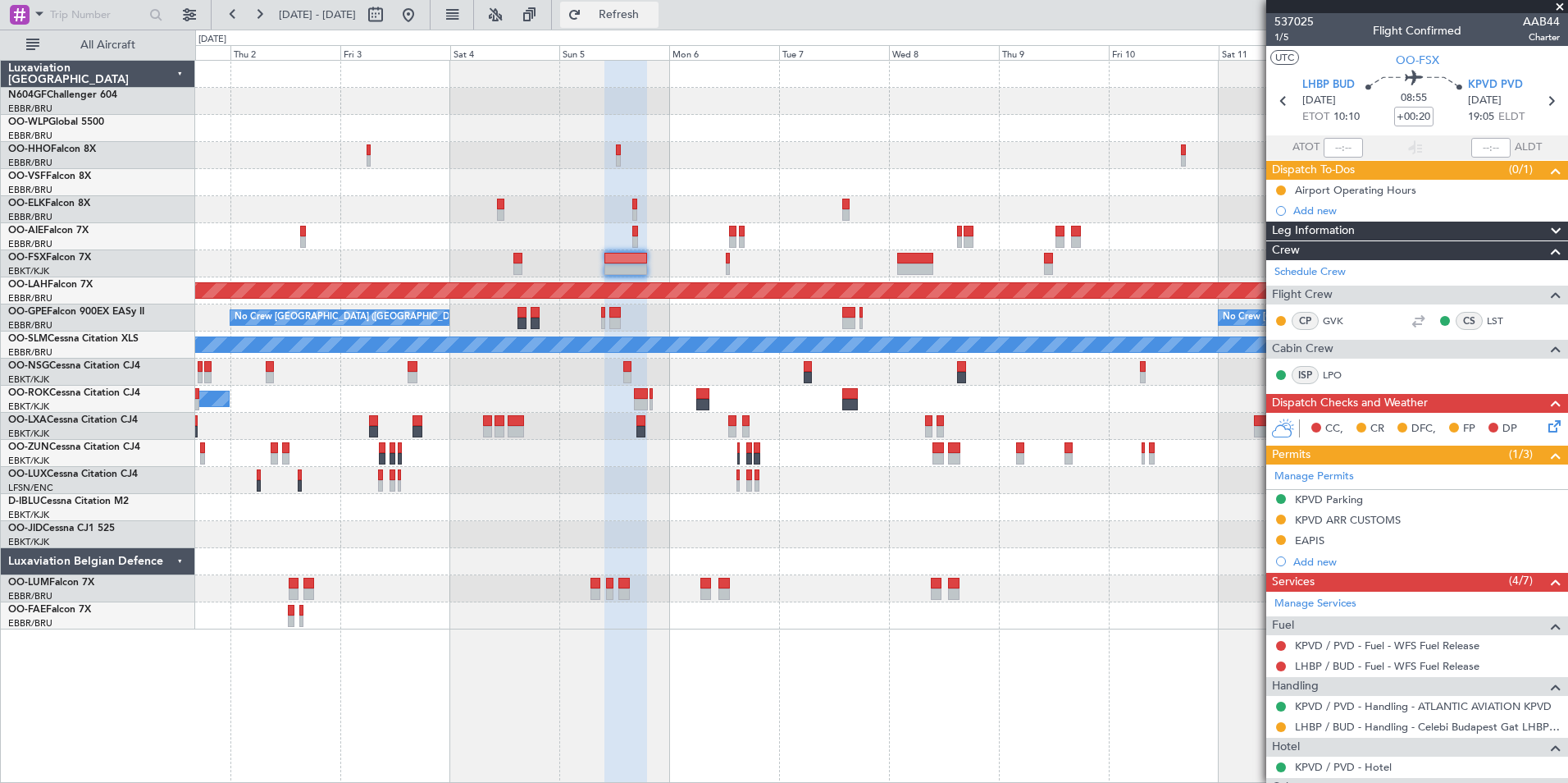
click at [654, 23] on button "Refresh" at bounding box center [610, 14] width 99 height 26
click at [422, 19] on button at bounding box center [408, 14] width 26 height 26
